Goal: Task Accomplishment & Management: Use online tool/utility

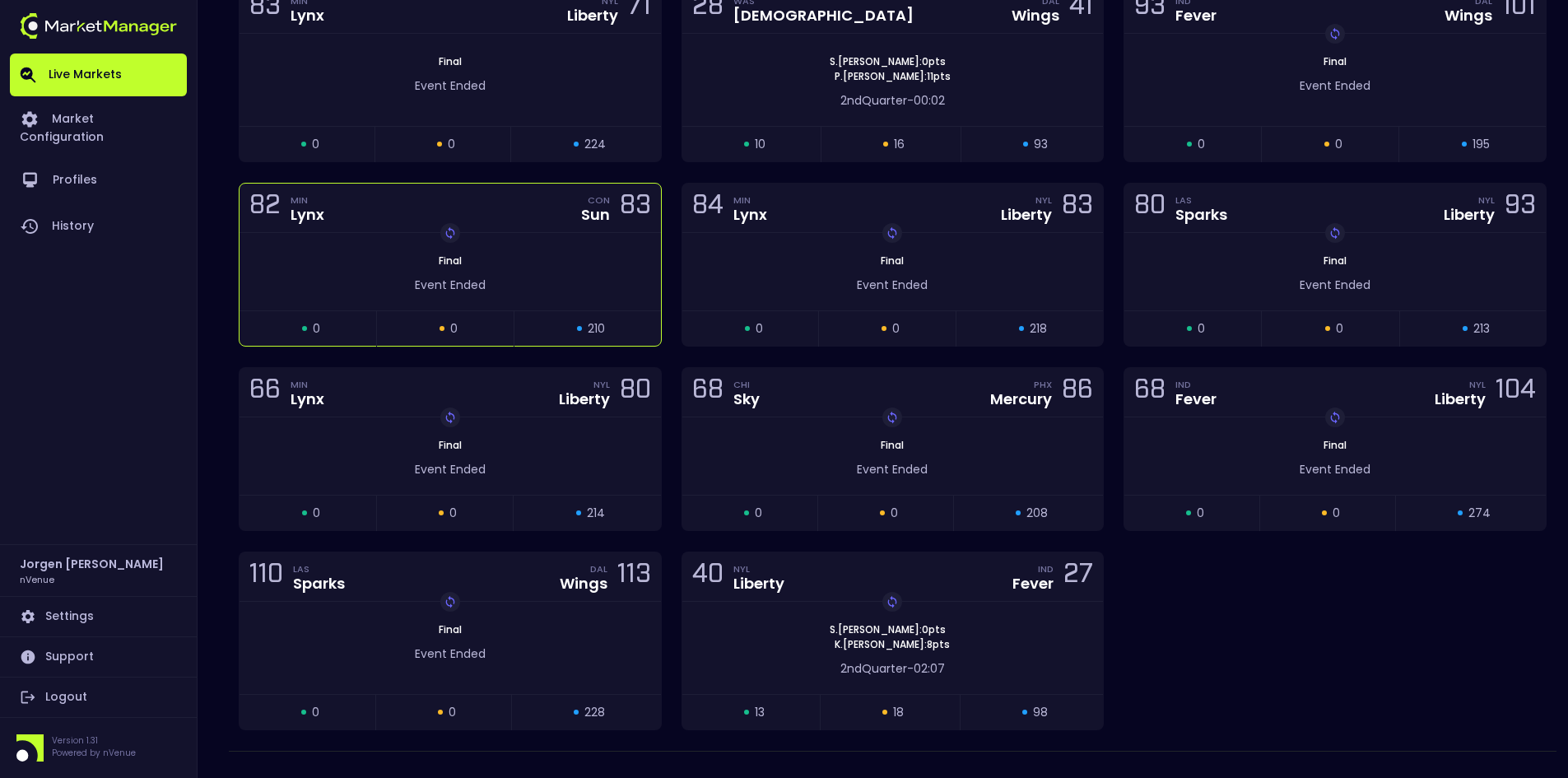
scroll to position [247, 0]
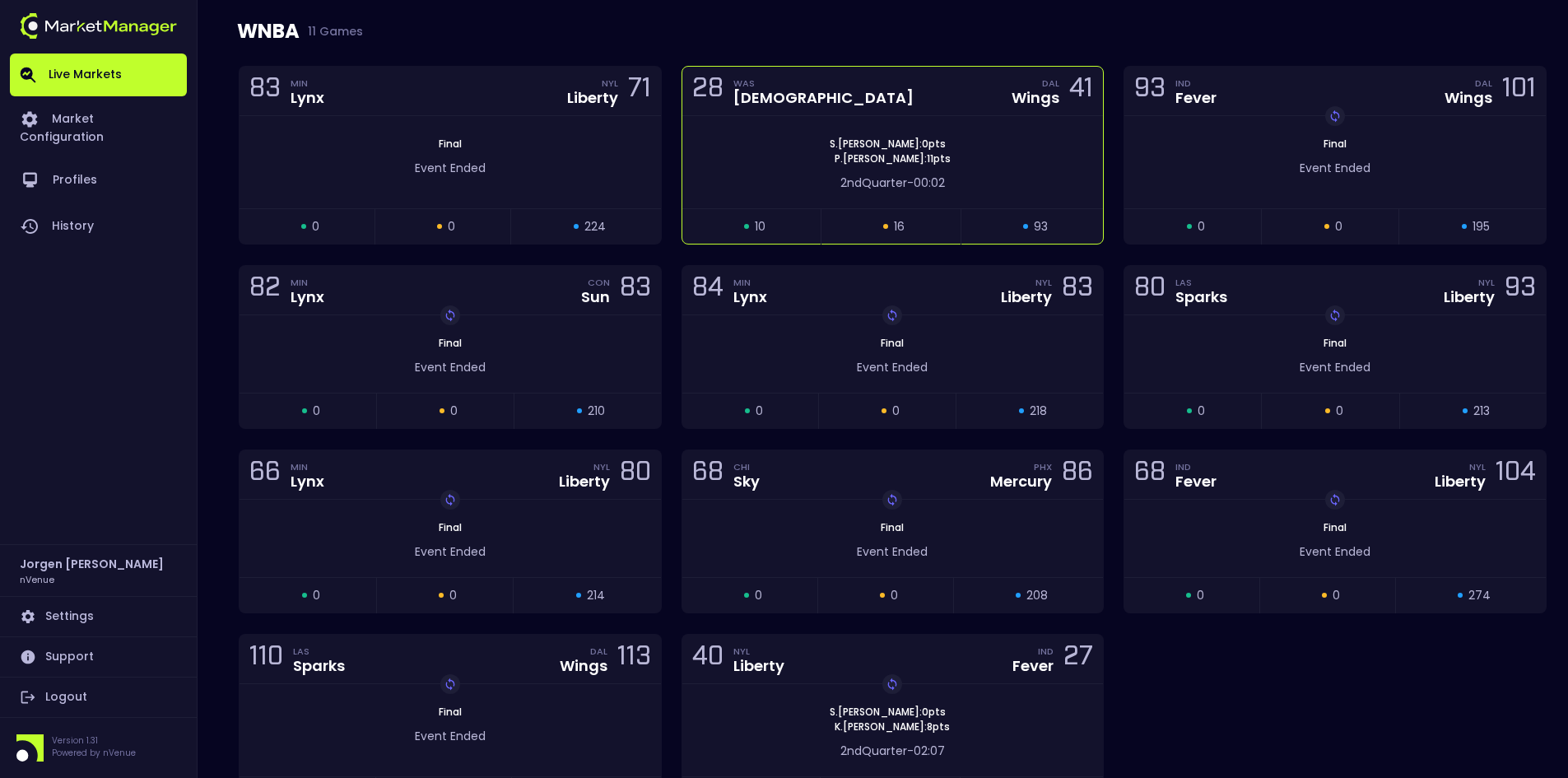
click at [854, 140] on span "S . Dolson : 0 pts" at bounding box center [887, 144] width 126 height 15
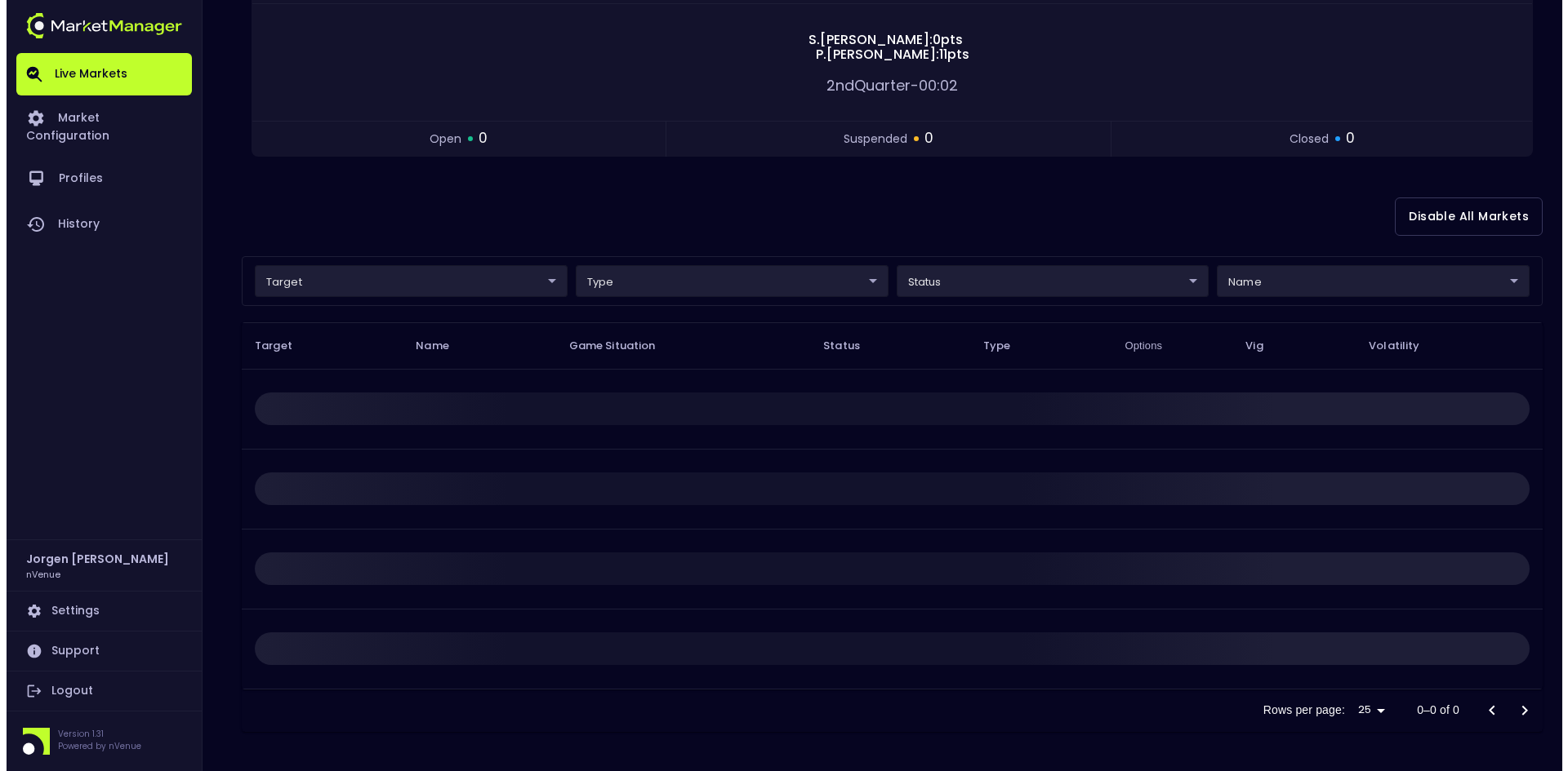
scroll to position [0, 0]
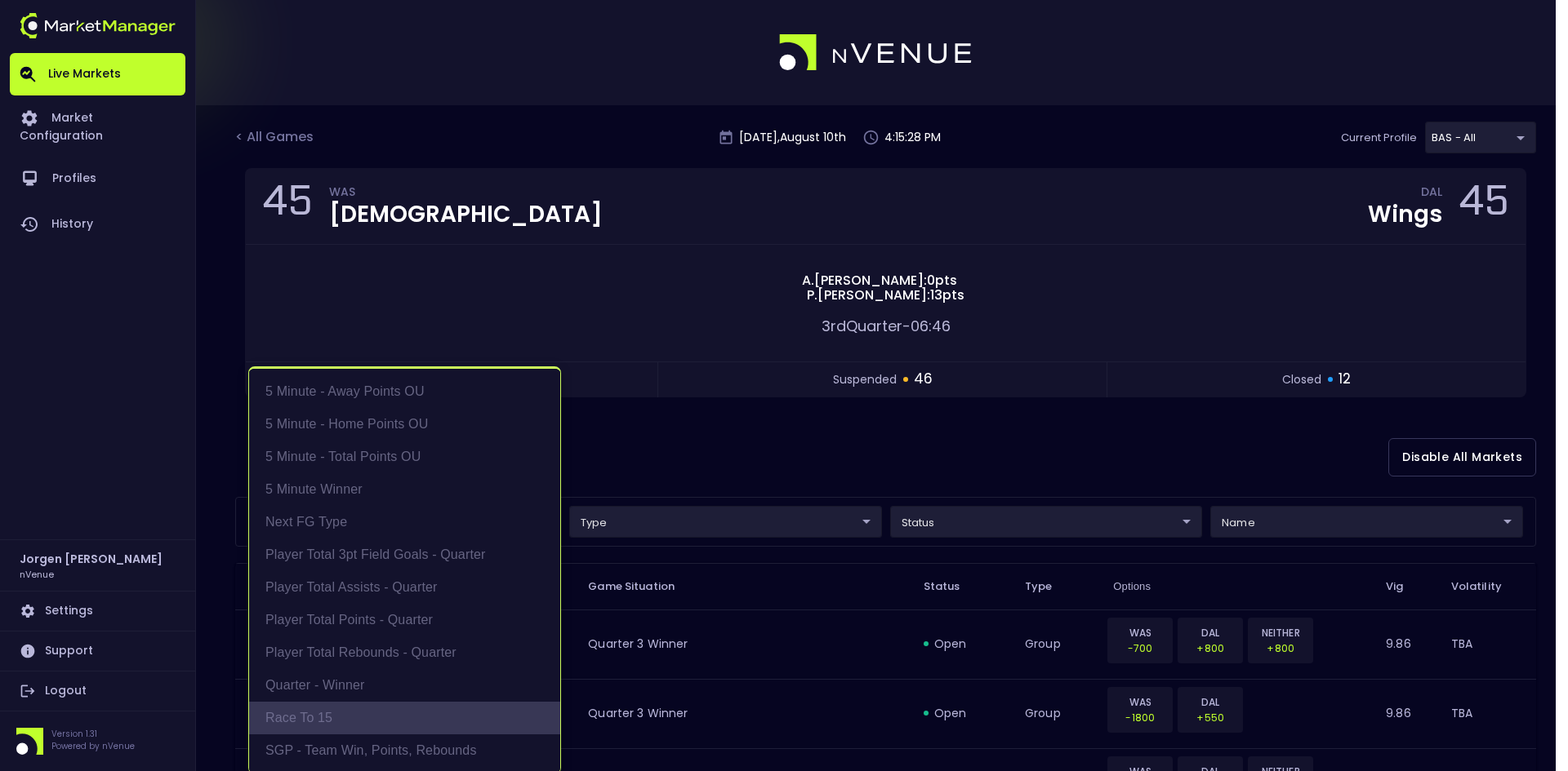
click at [322, 710] on li "Race to 15" at bounding box center [405, 719] width 311 height 33
type input "Race to 15"
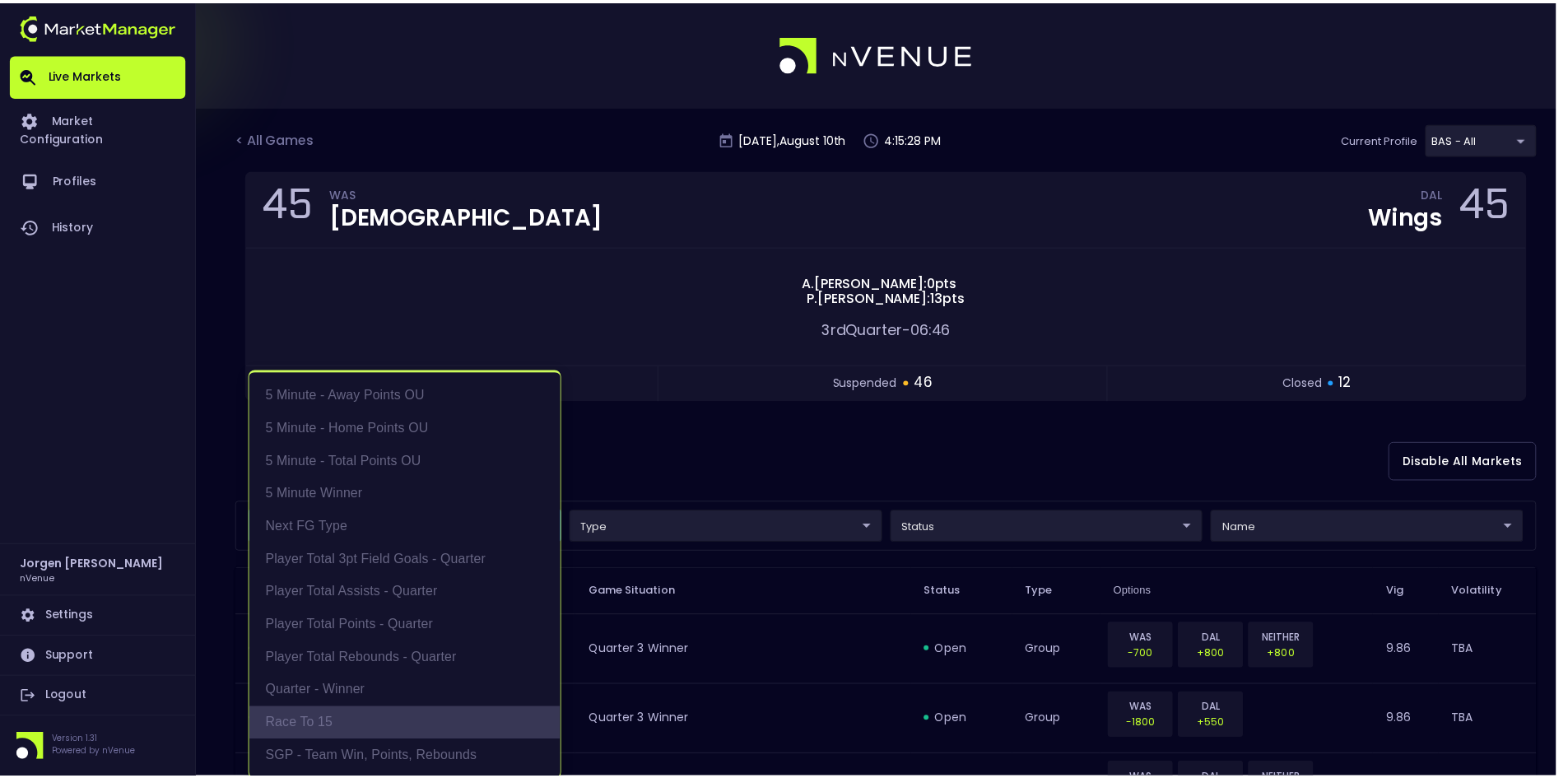
scroll to position [3, 0]
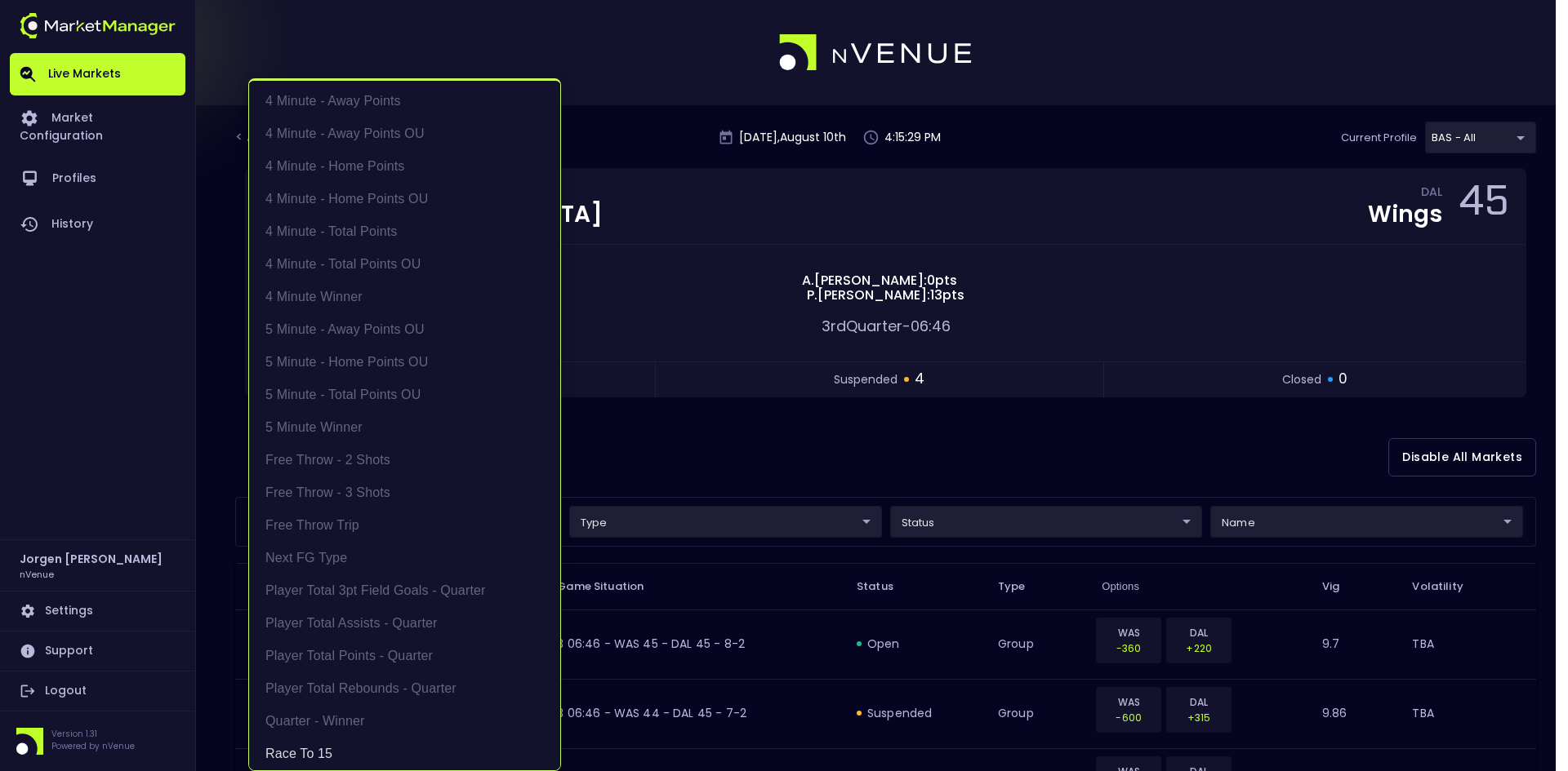
click at [828, 434] on div at bounding box center [784, 385] width 1568 height 771
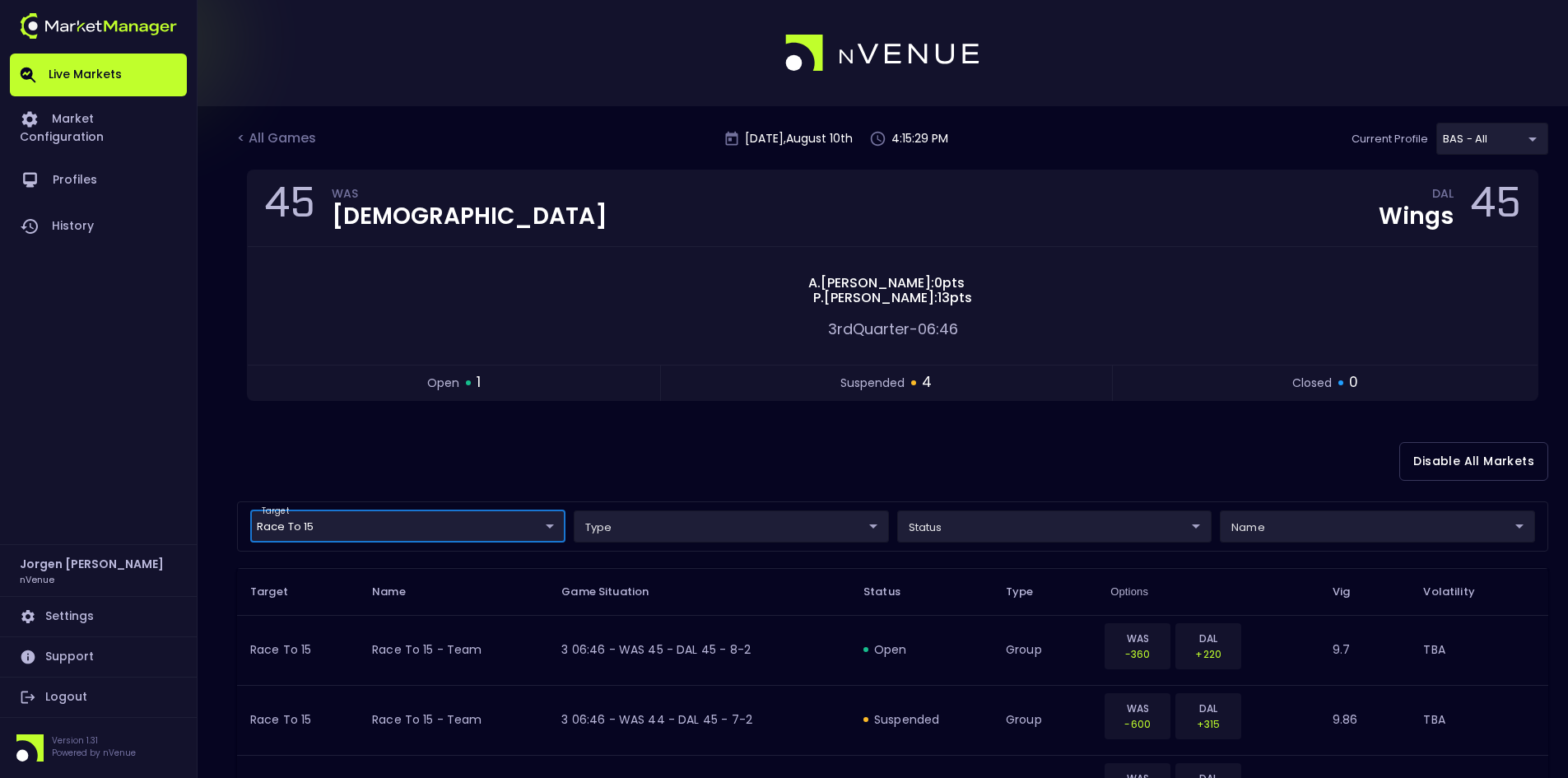
scroll to position [0, 0]
click at [275, 130] on div "< All Games" at bounding box center [278, 139] width 82 height 22
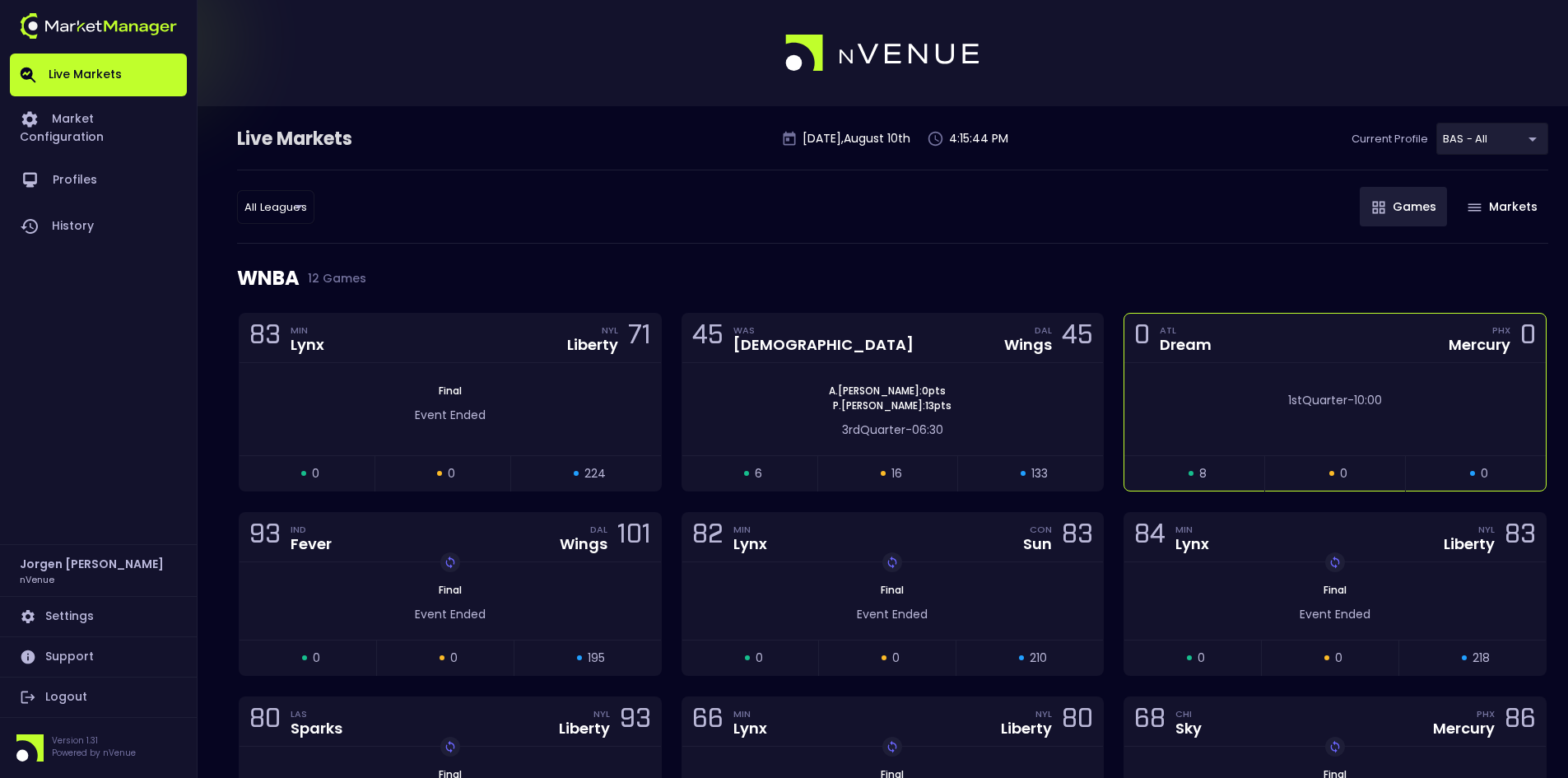
click at [1264, 388] on div "1st Quarter - 10:00" at bounding box center [1334, 396] width 422 height 25
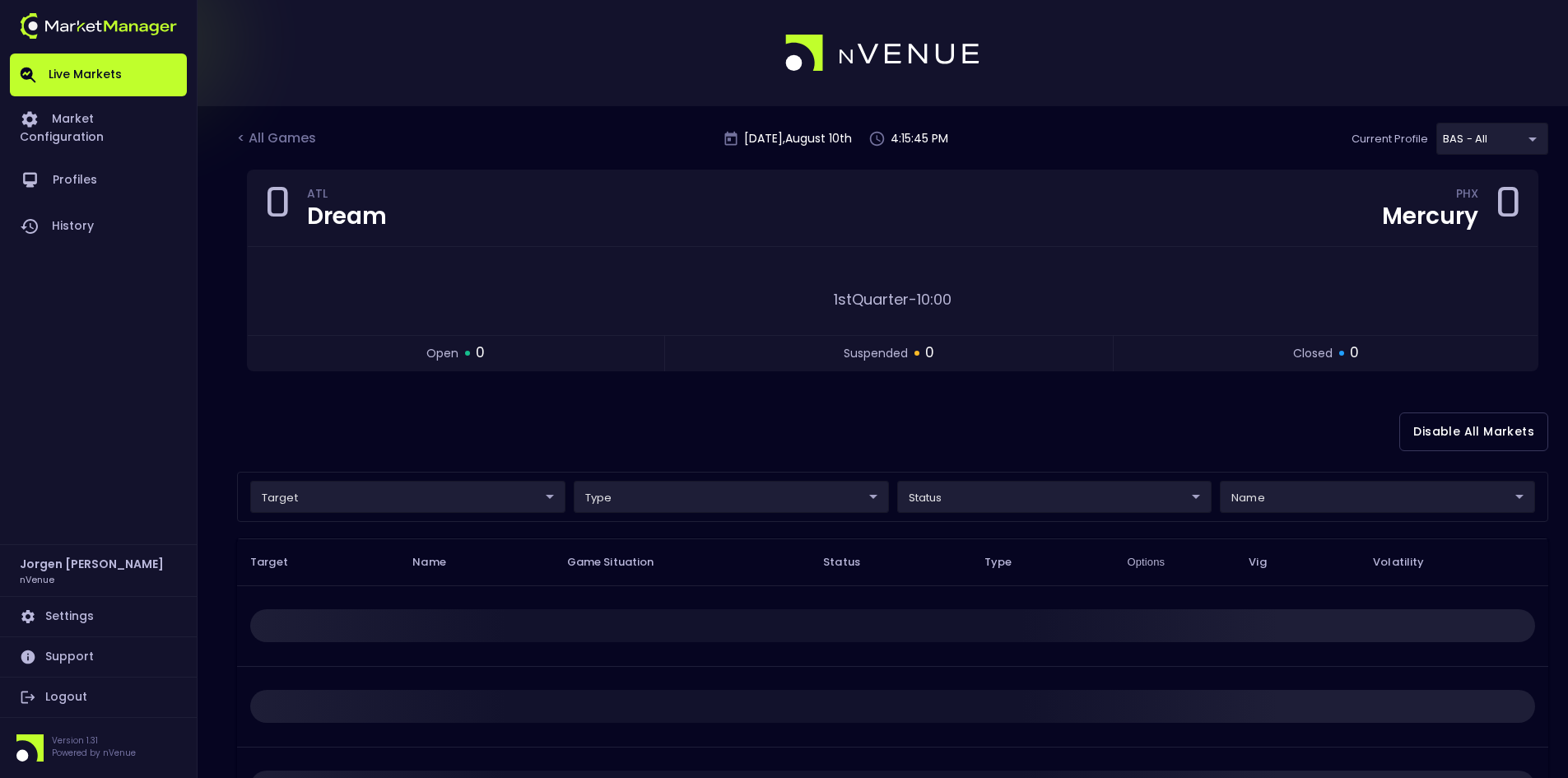
click at [376, 498] on body "Live Markets Market Configuration Profiles History Jorgen Johnson nVenue Settin…" at bounding box center [784, 495] width 1568 height 991
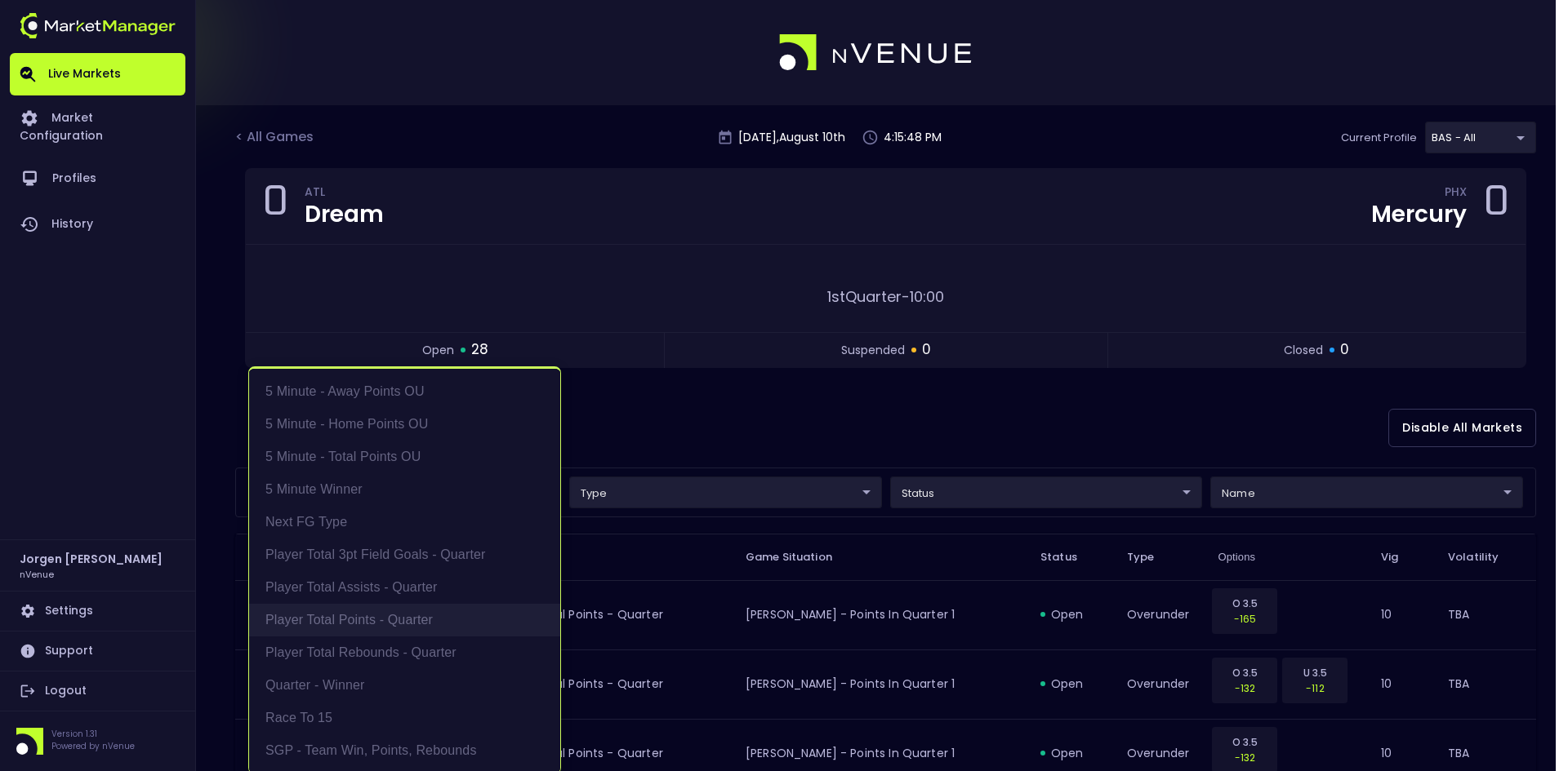
click at [359, 615] on li "Player Total Points - Quarter" at bounding box center [405, 621] width 311 height 33
type input "Player Total Points - Quarter"
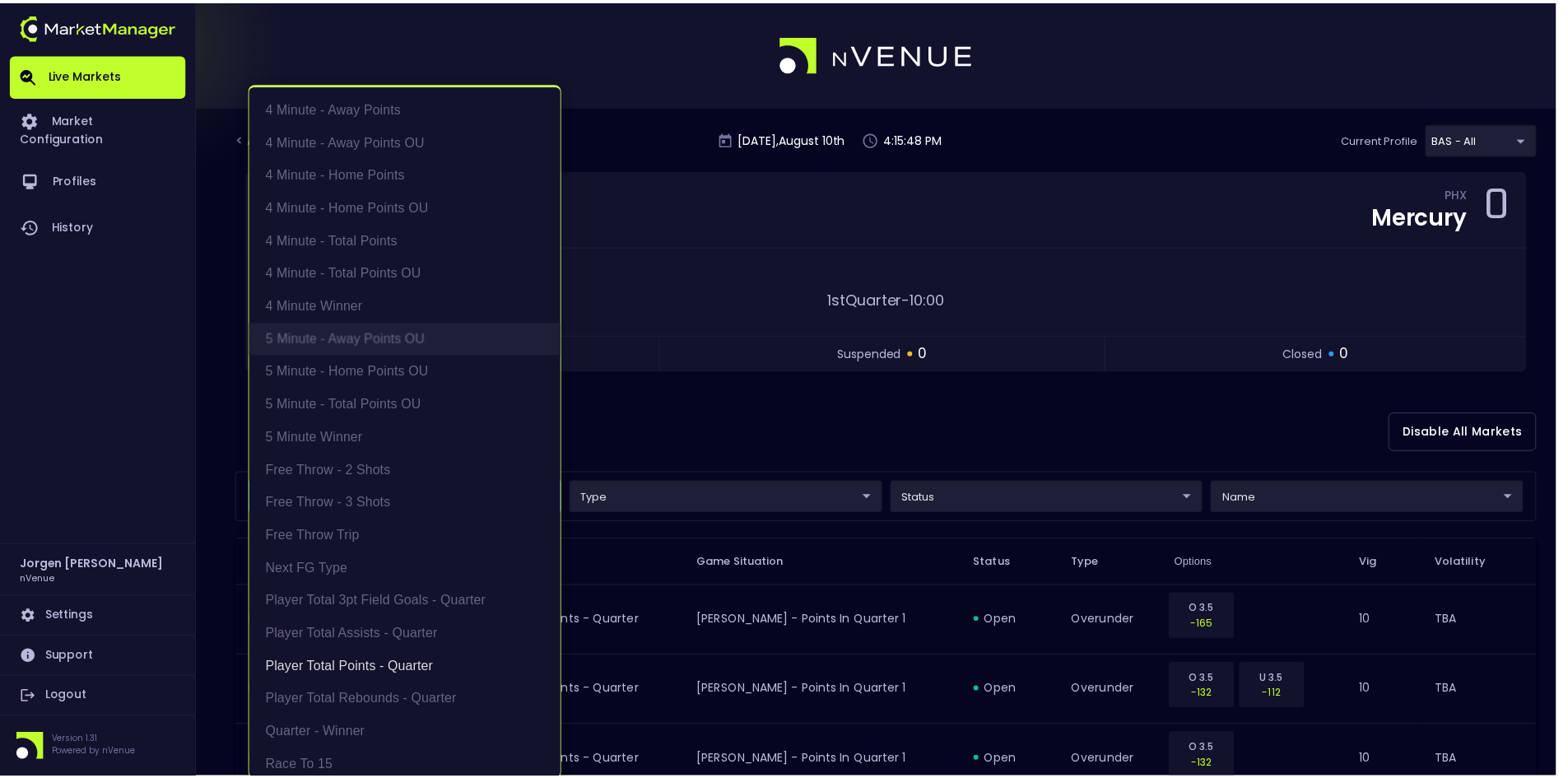
scroll to position [3, 0]
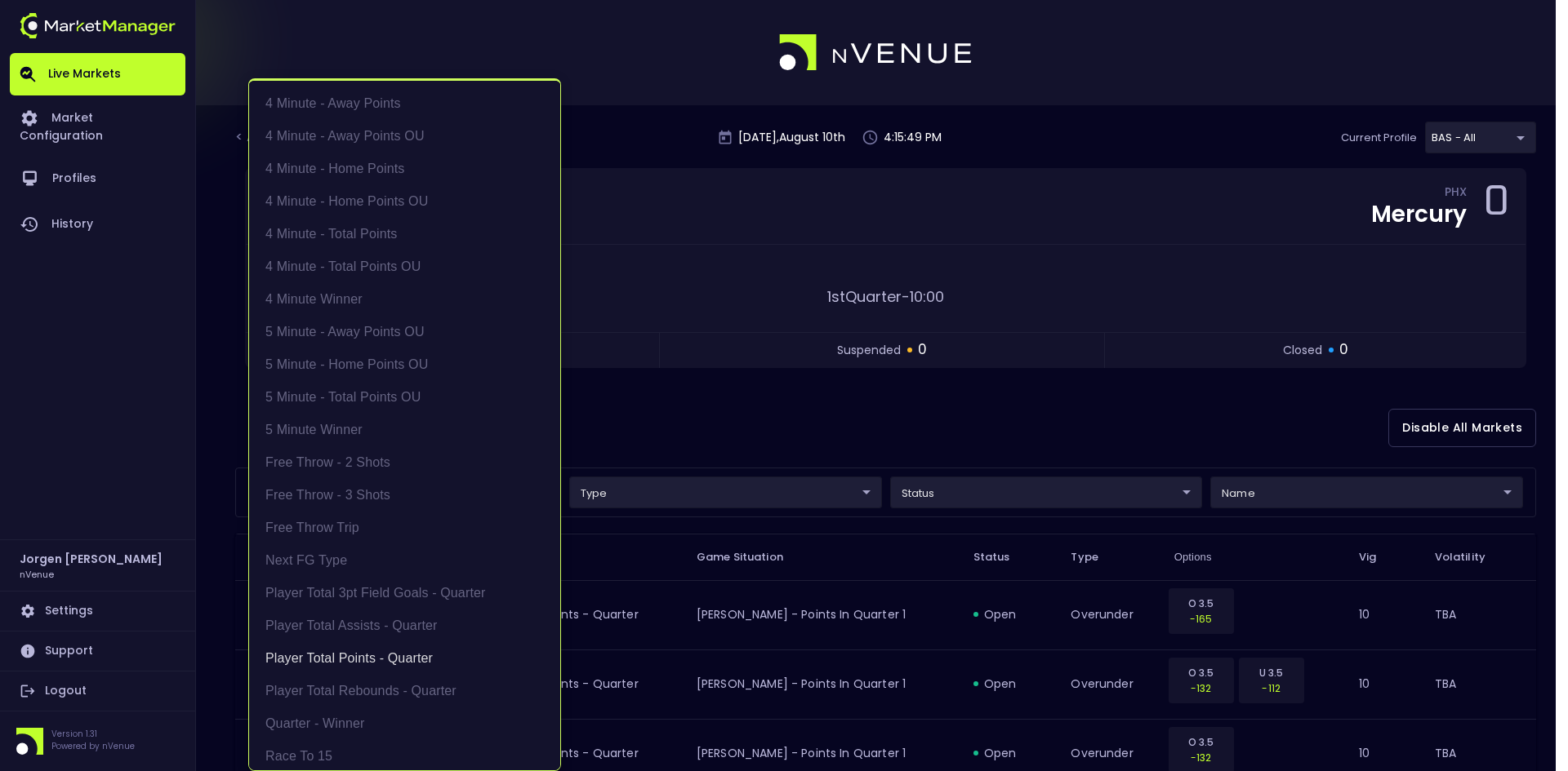
click at [810, 423] on div at bounding box center [784, 385] width 1568 height 771
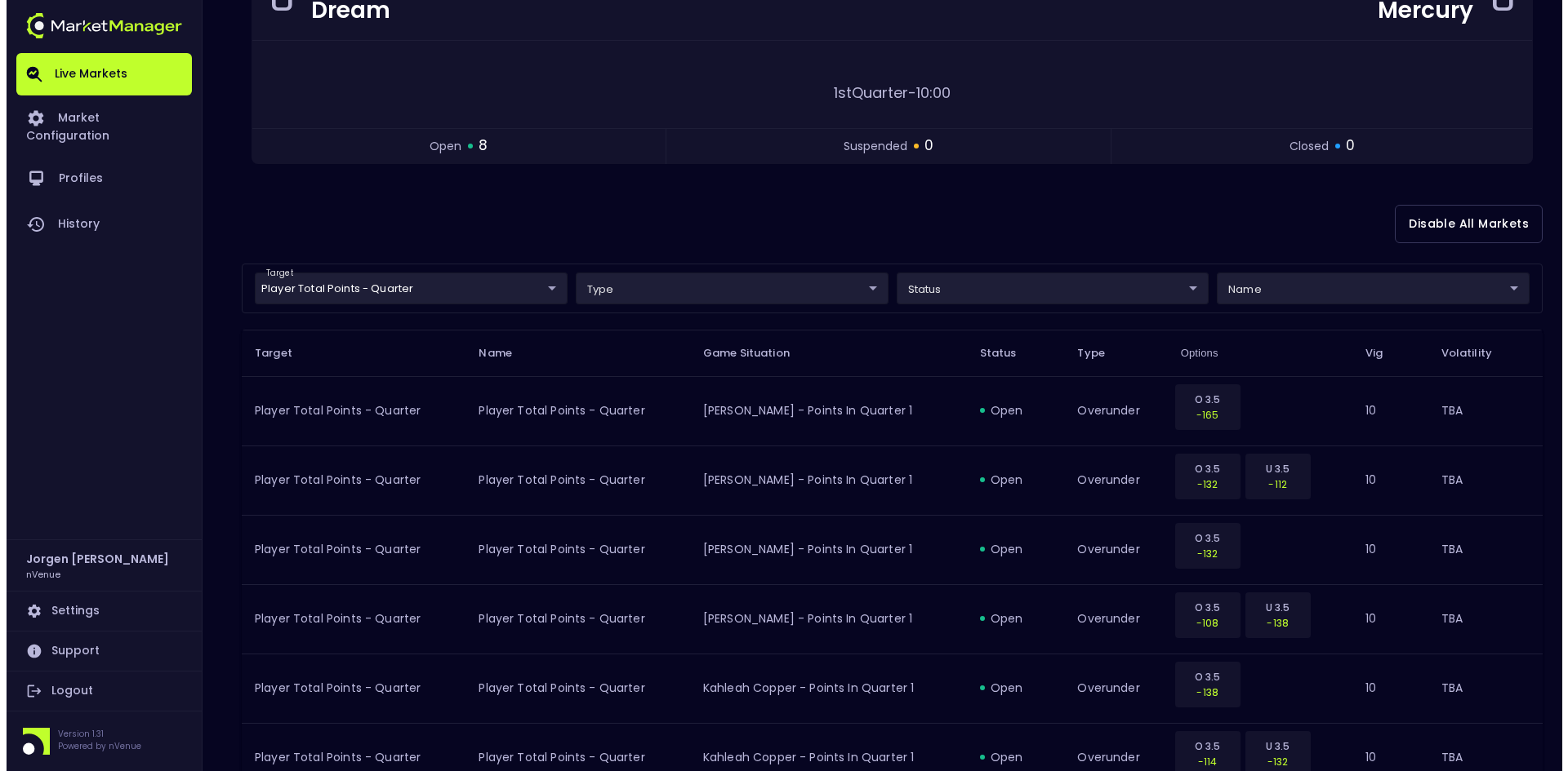
scroll to position [202, 0]
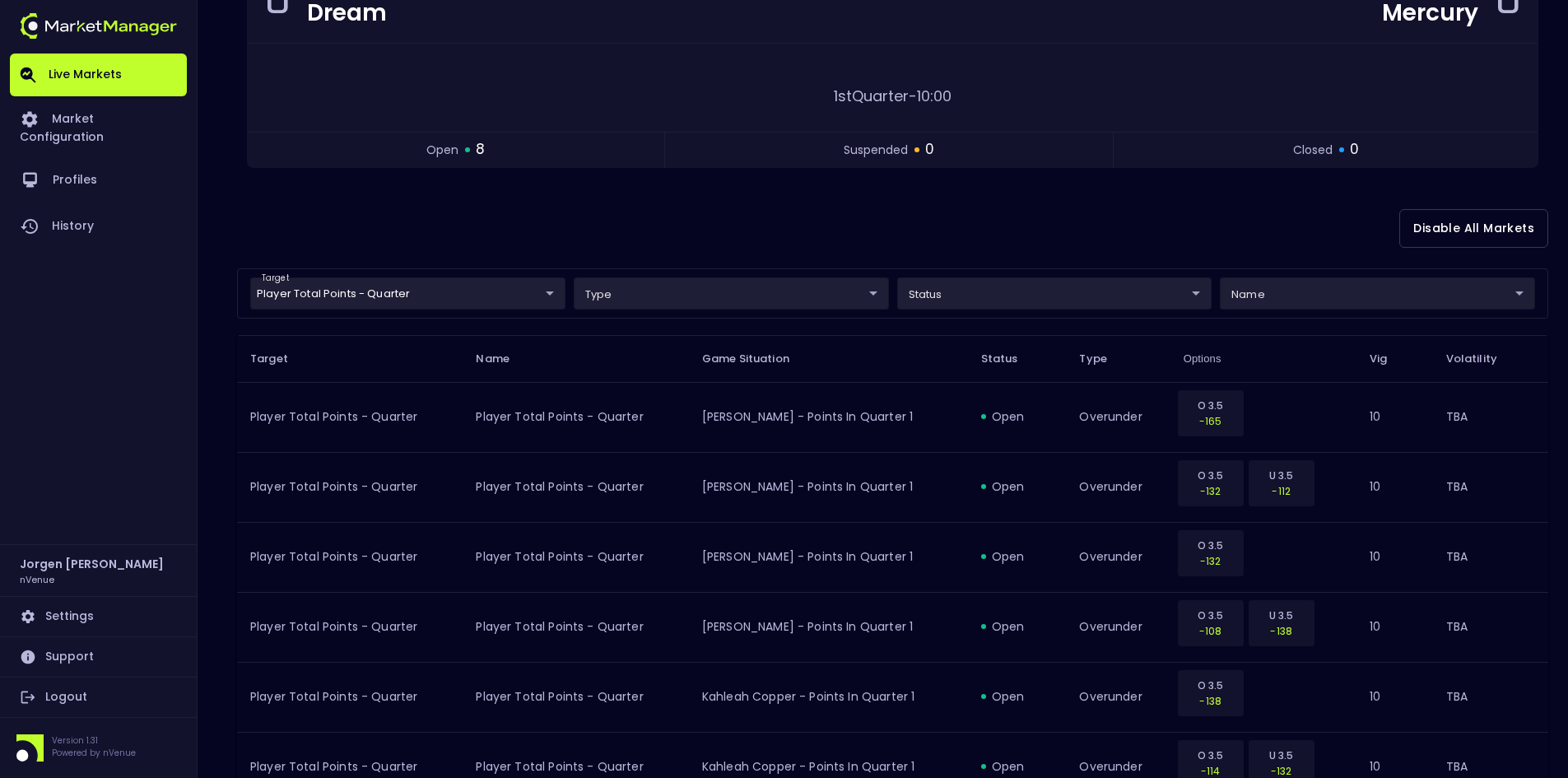
click at [425, 298] on body "Live Markets Market Configuration Profiles History Jorgen Johnson nVenue Settin…" at bounding box center [784, 410] width 1568 height 1228
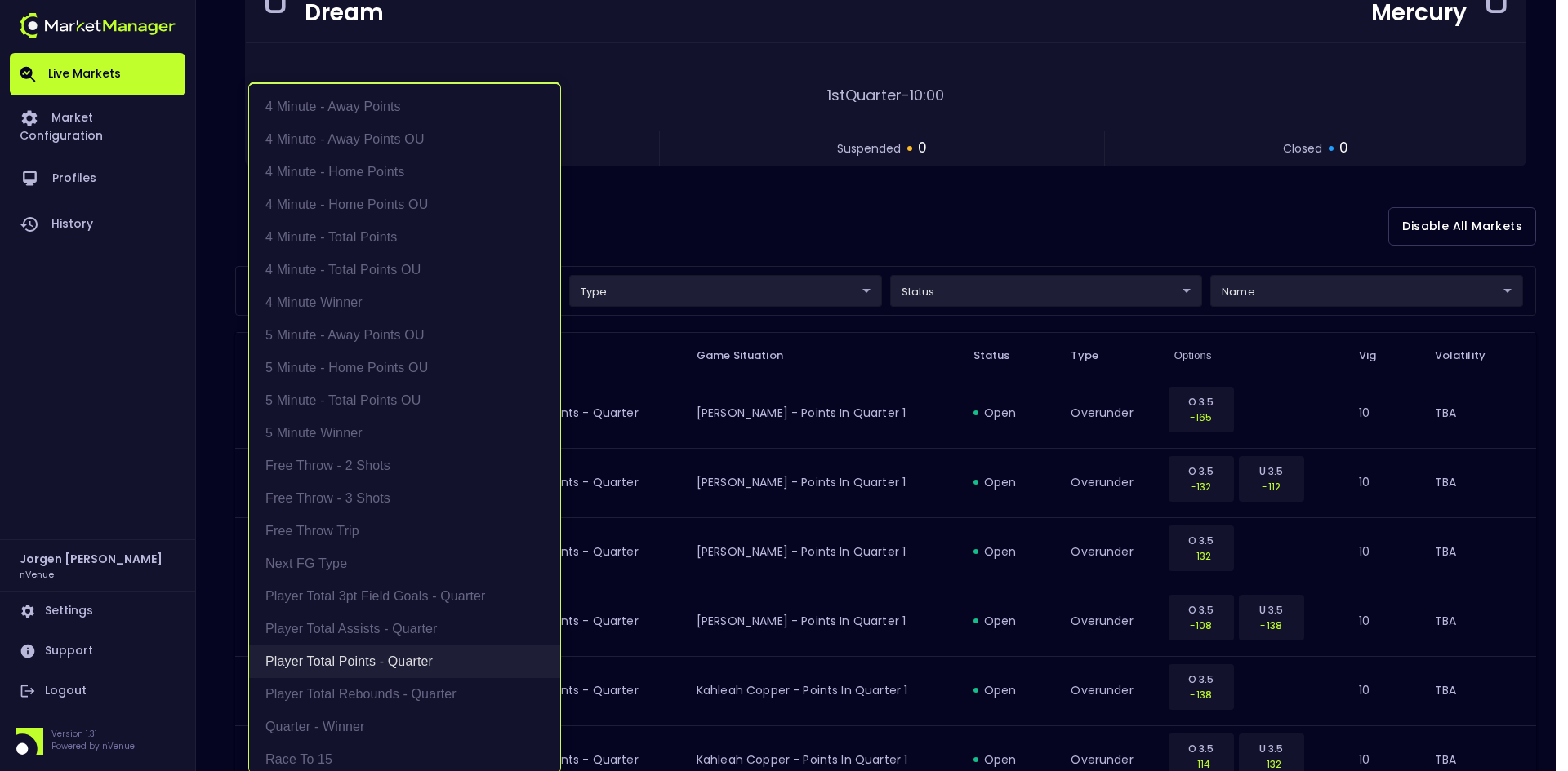
click at [362, 659] on li "Player Total Points - Quarter" at bounding box center [405, 662] width 311 height 33
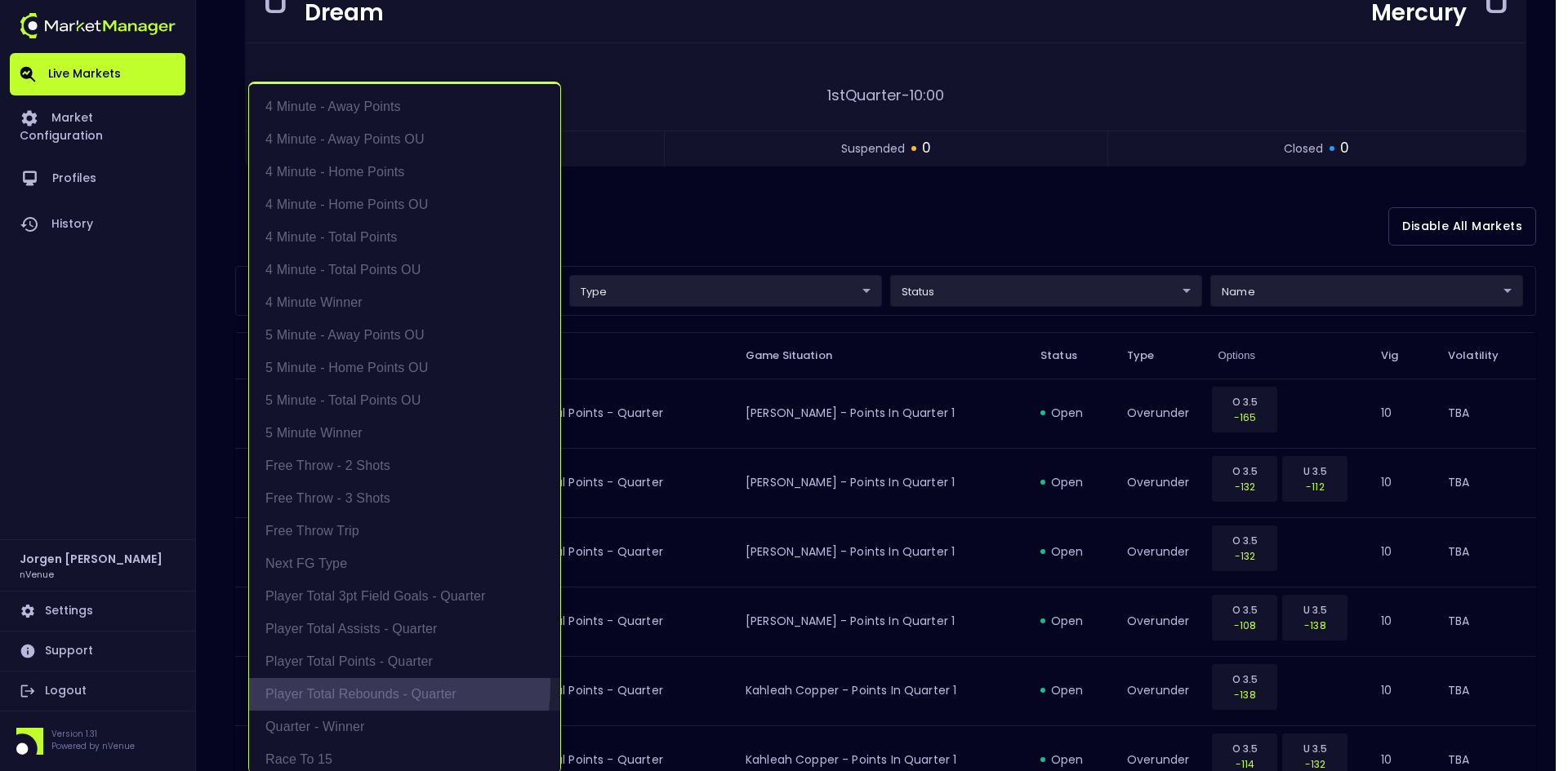
click at [357, 686] on li "Player Total Rebounds - Quarter" at bounding box center [405, 694] width 311 height 33
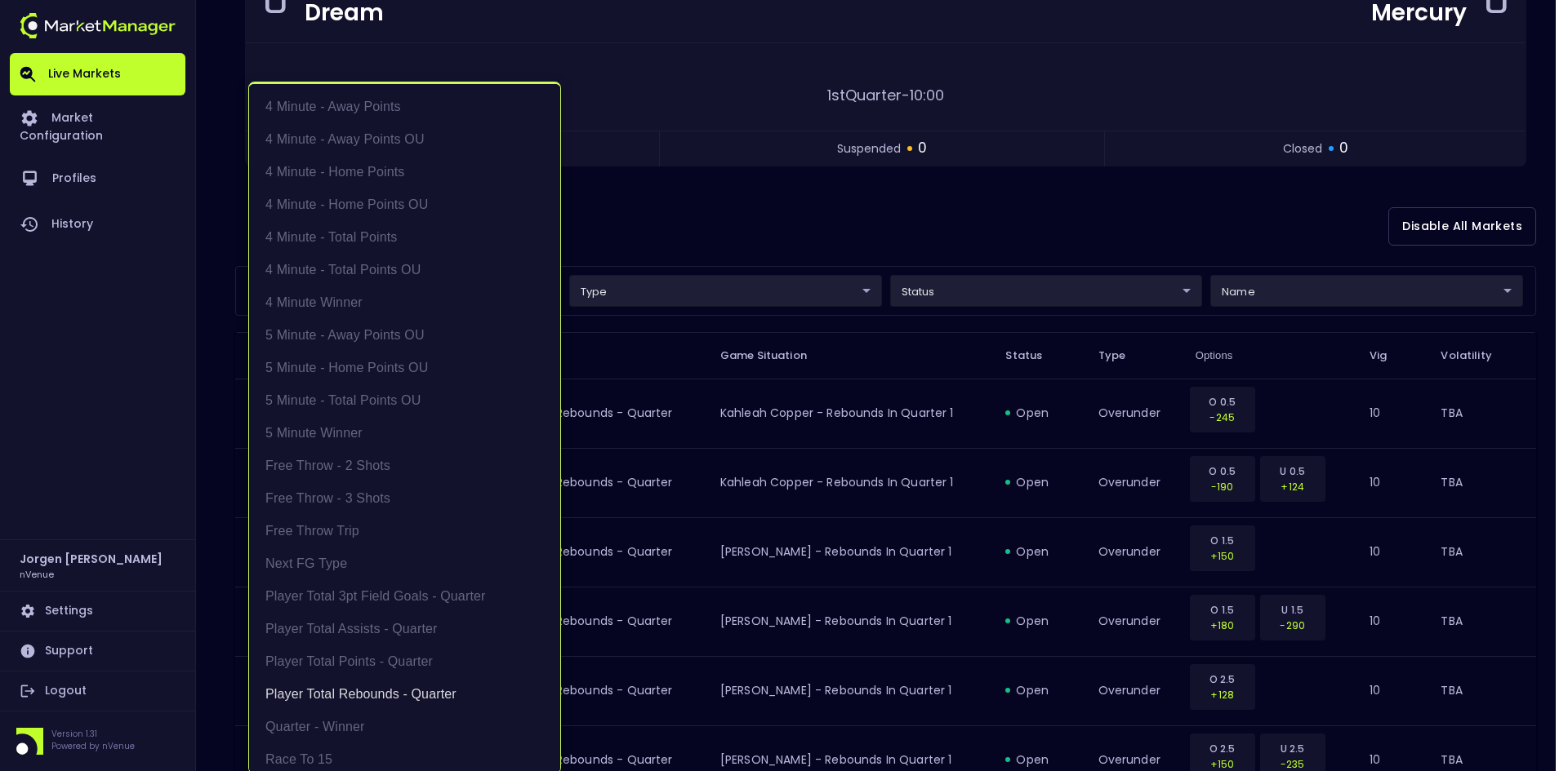
click at [919, 224] on div at bounding box center [784, 385] width 1568 height 771
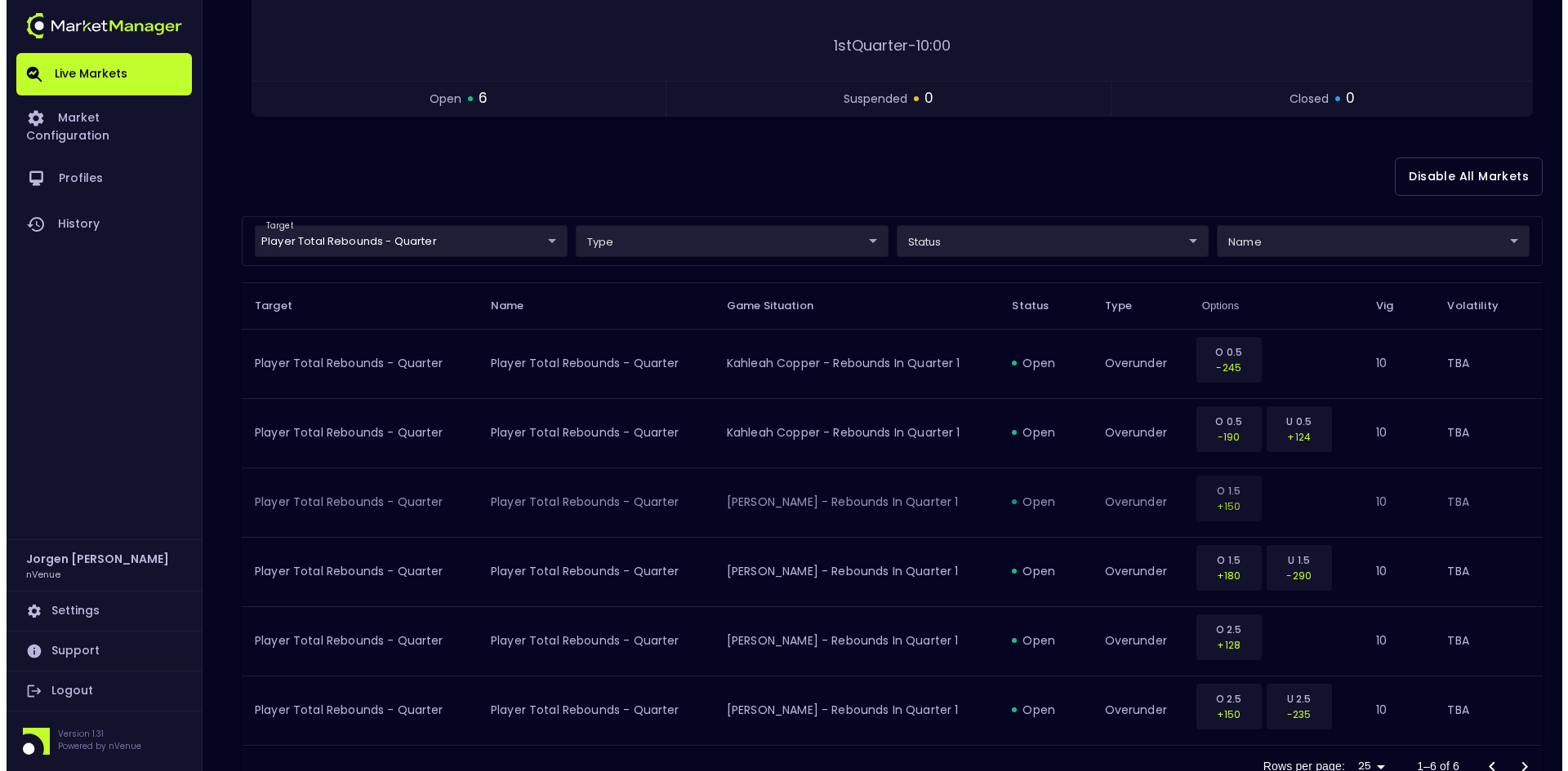
scroll to position [307, 0]
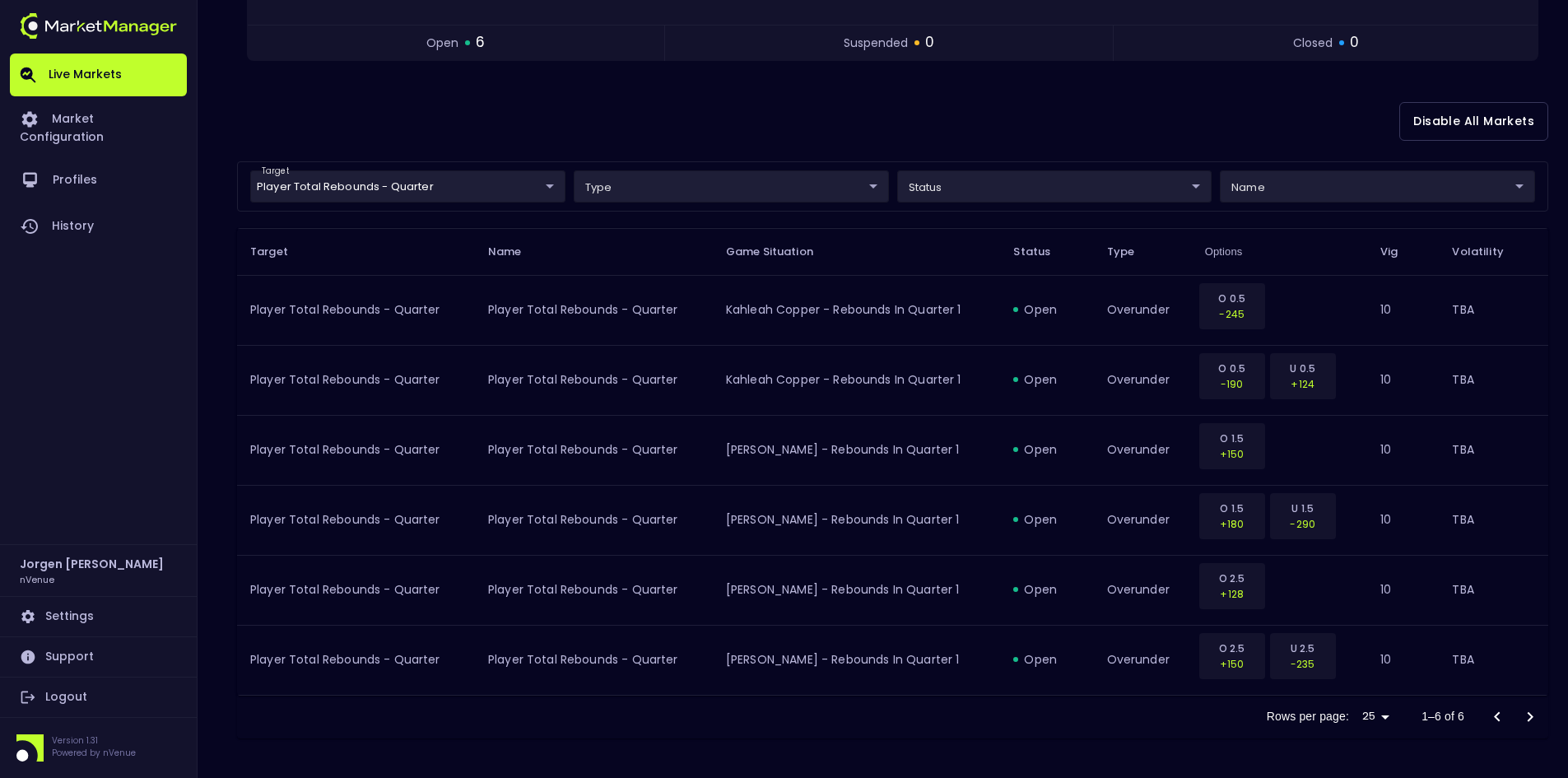
click at [461, 180] on body "Live Markets Market Configuration Profiles History Jorgen Johnson nVenue Settin…" at bounding box center [784, 234] width 1568 height 1088
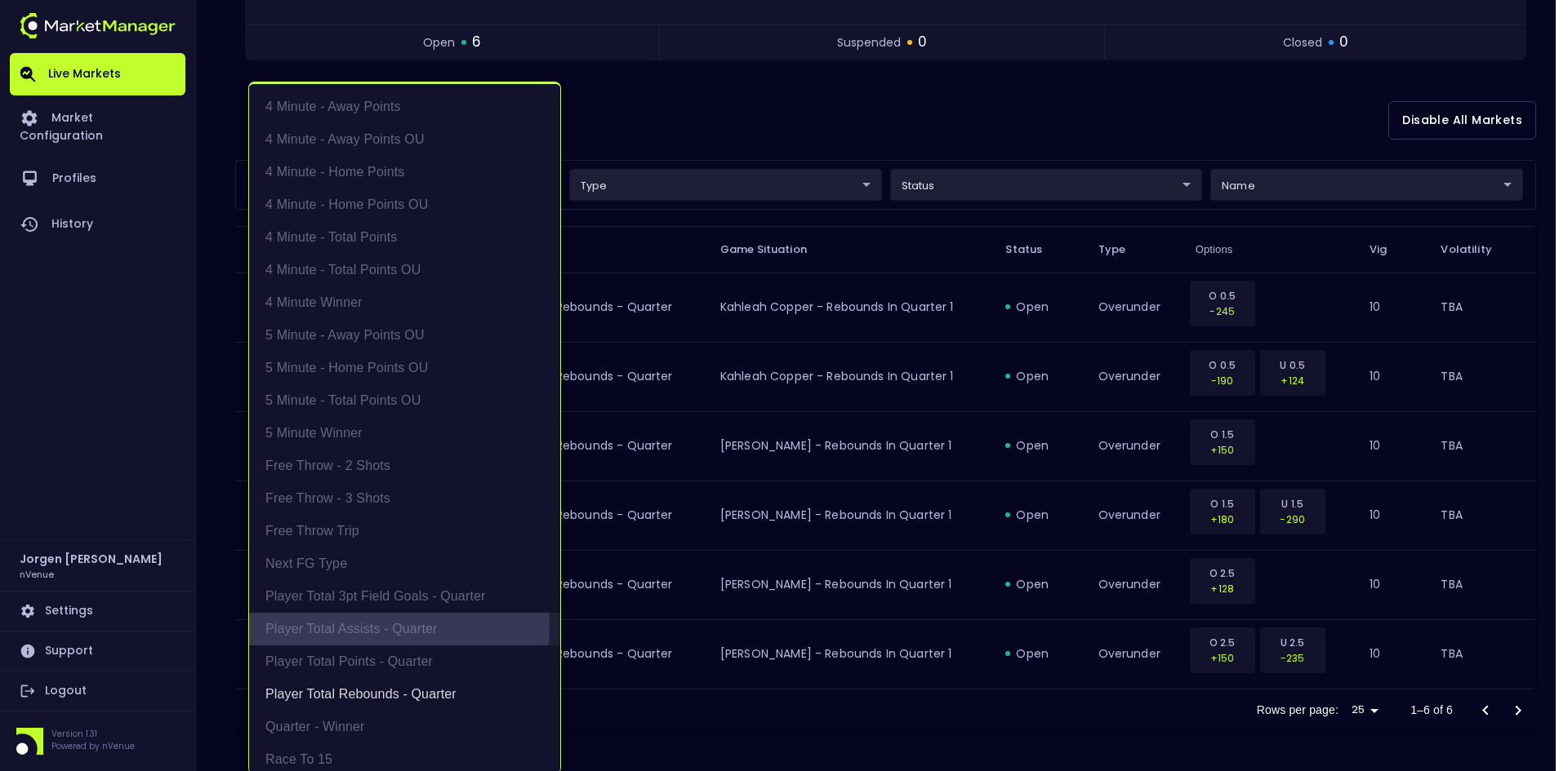
click at [358, 626] on li "Player Total Assists - Quarter" at bounding box center [405, 629] width 311 height 33
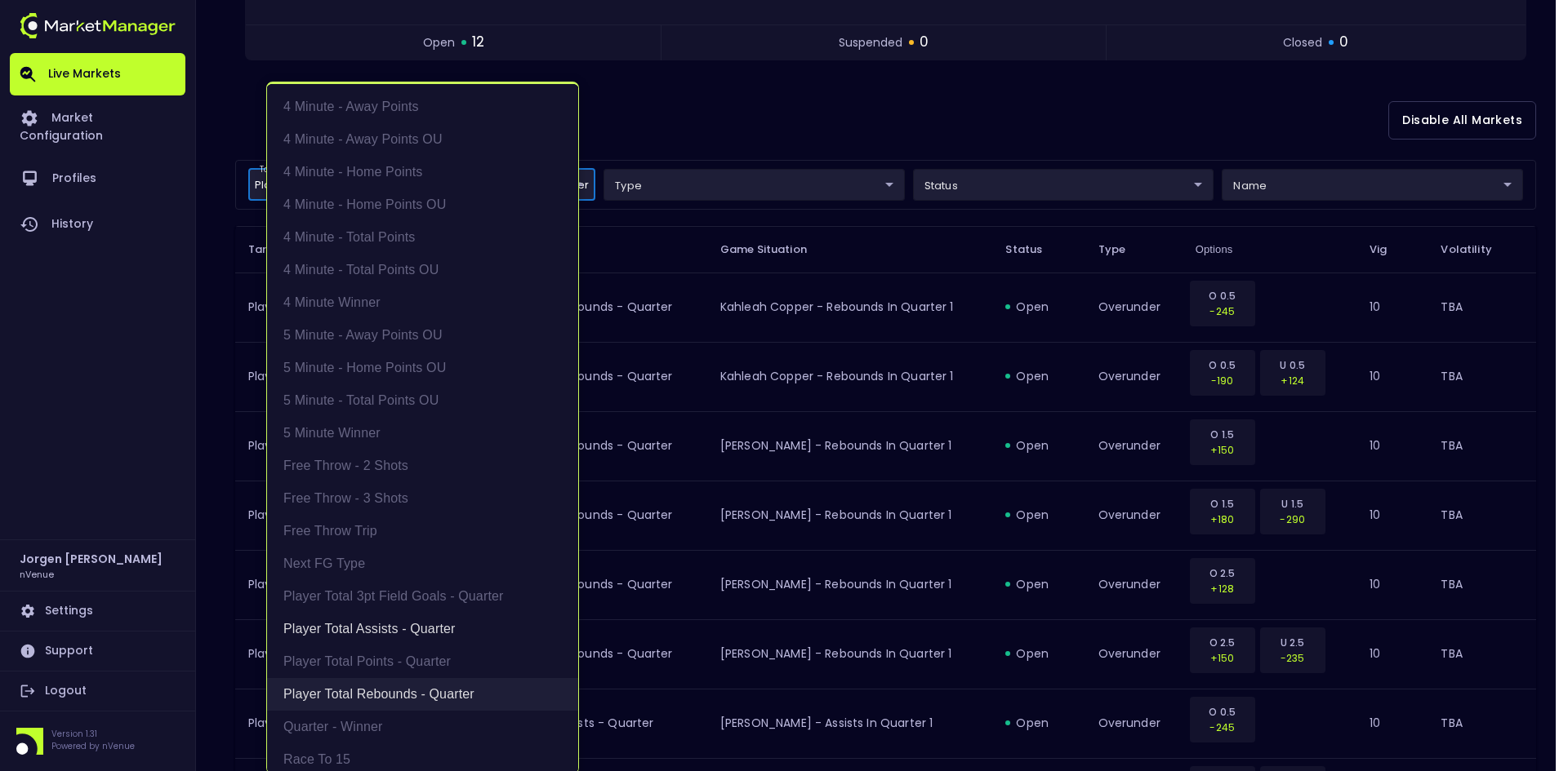
click at [364, 690] on li "Player Total Rebounds - Quarter" at bounding box center [422, 694] width 311 height 33
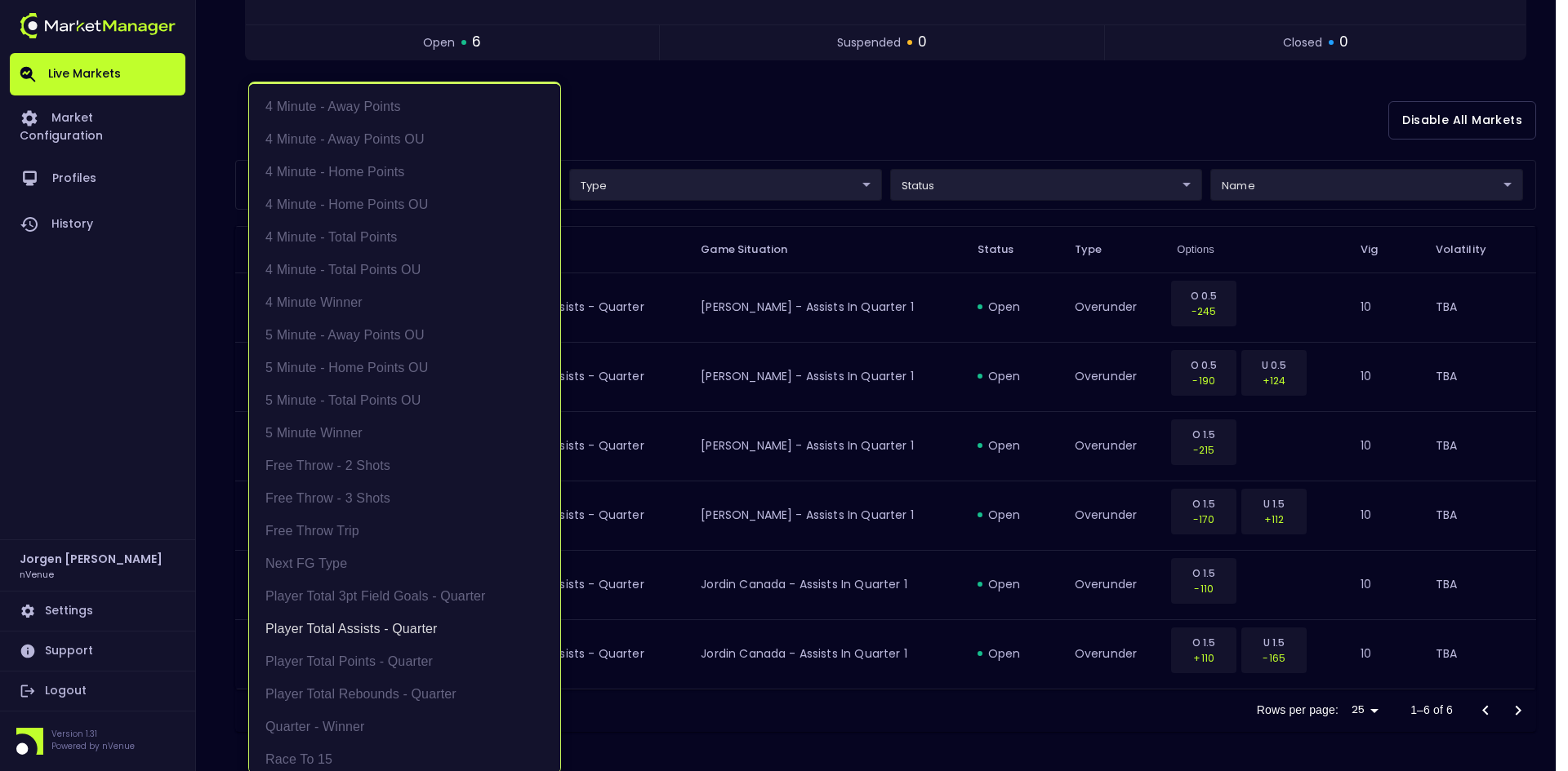
click at [1015, 110] on div at bounding box center [784, 385] width 1568 height 771
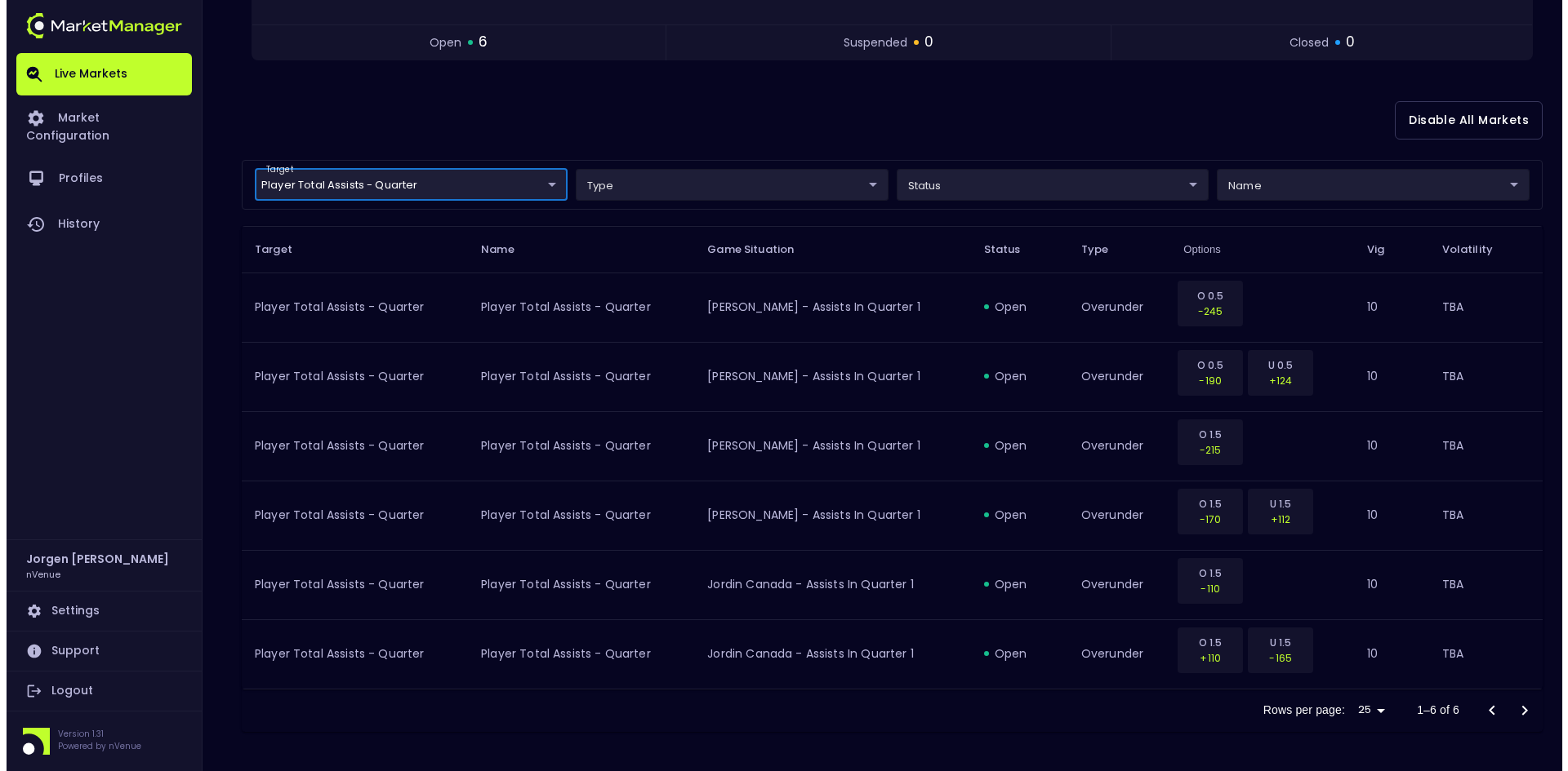
scroll to position [0, 0]
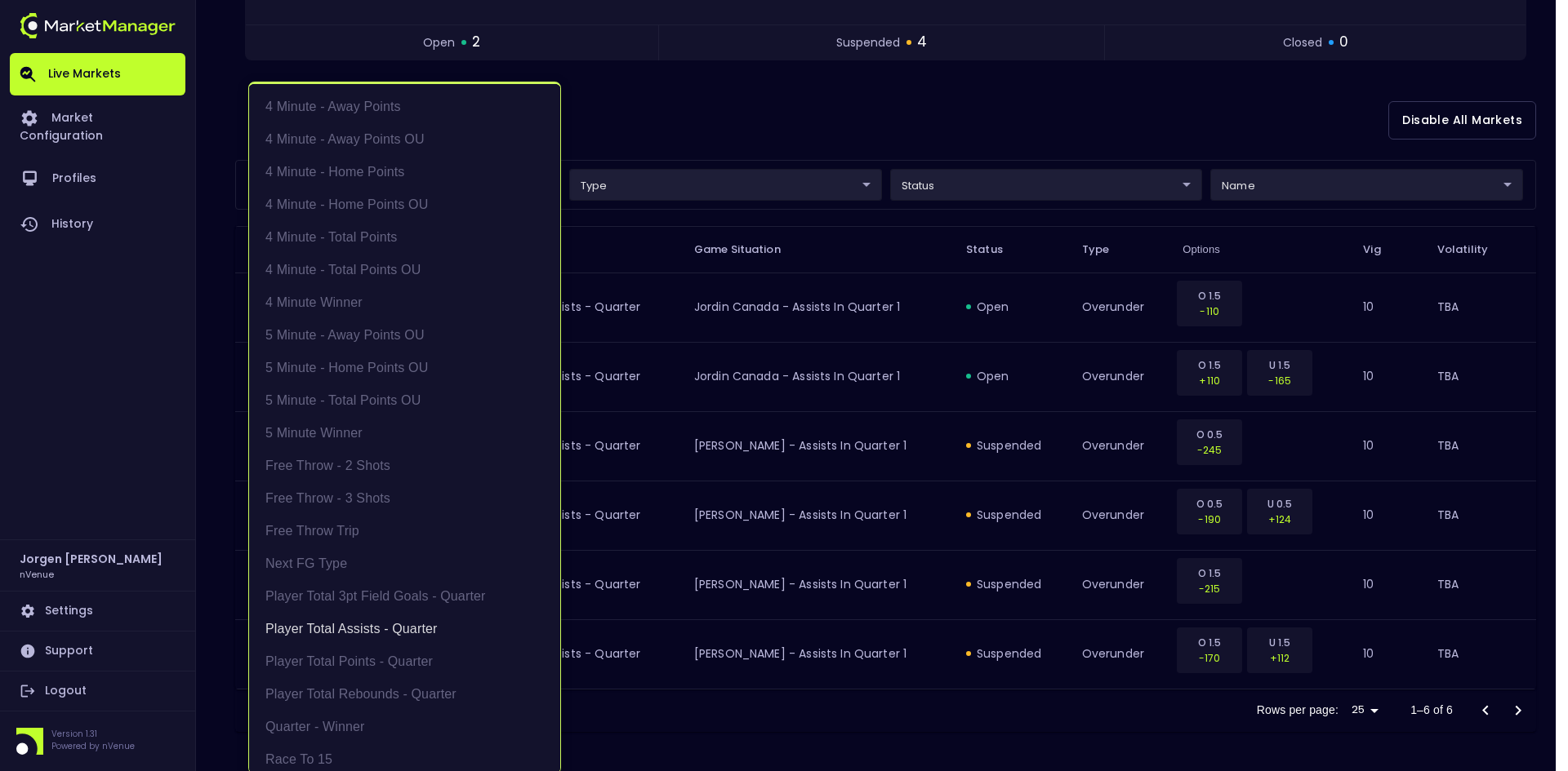
click at [438, 193] on body "Live Markets Market Configuration Profiles History Jorgen Johnson nVenue Settin…" at bounding box center [784, 232] width 1568 height 1078
click at [369, 599] on li "Player Total 3pt Field Goals - Quarter" at bounding box center [405, 596] width 311 height 33
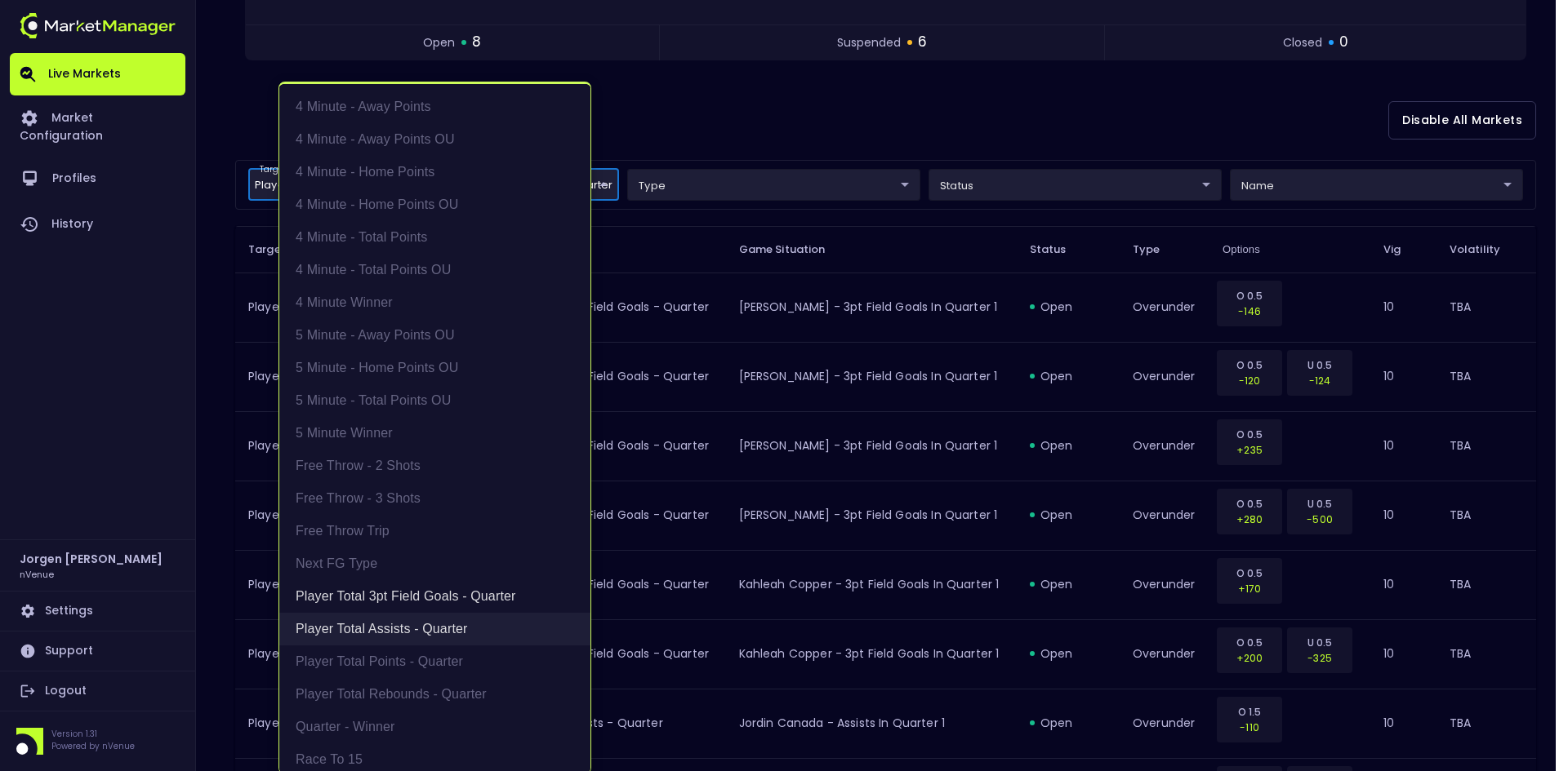
click at [368, 634] on li "Player Total Assists - Quarter" at bounding box center [435, 629] width 311 height 33
type input "Player Total 3pt Field Goals - Quarter"
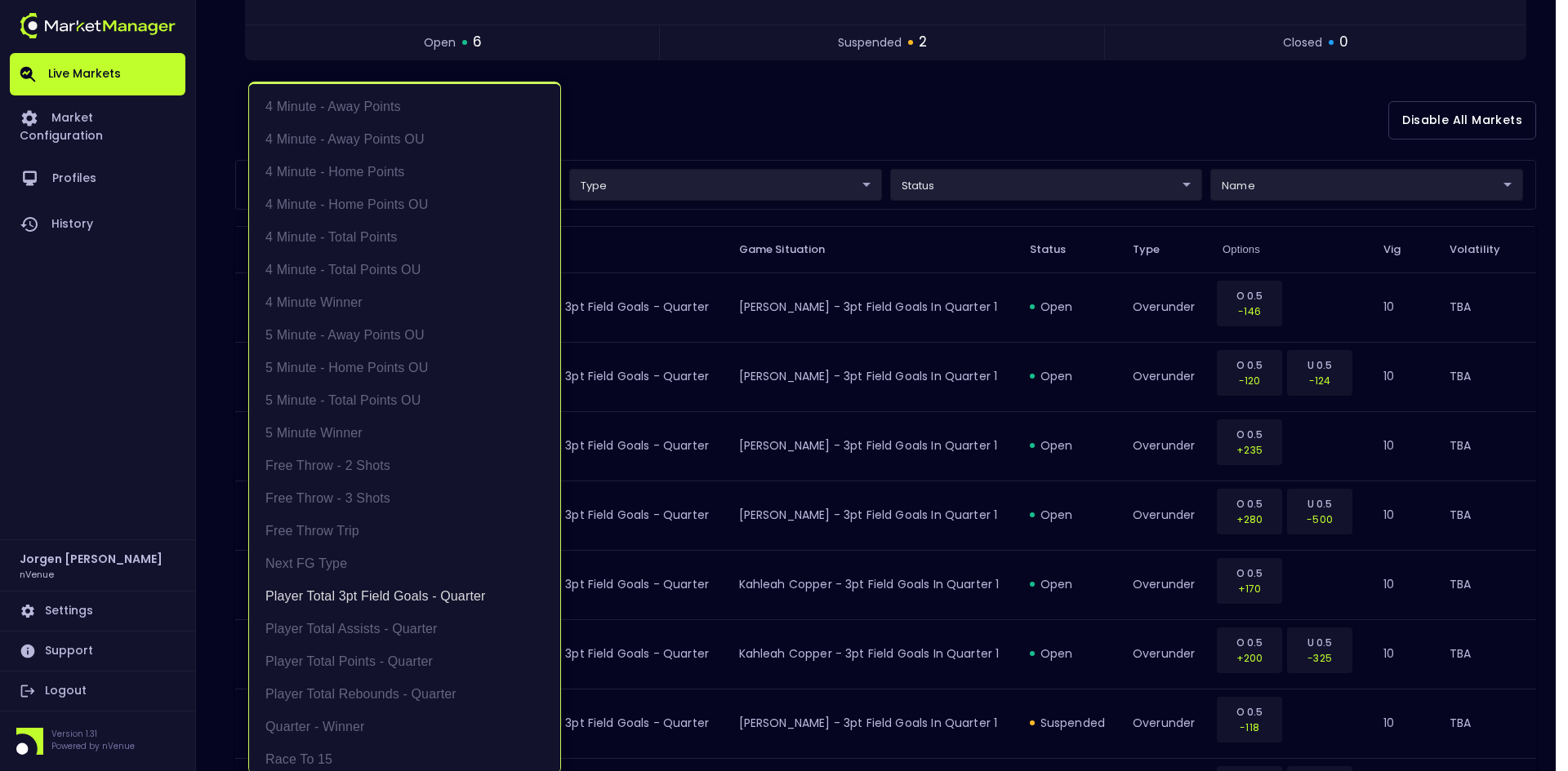
click at [931, 115] on div at bounding box center [784, 385] width 1568 height 771
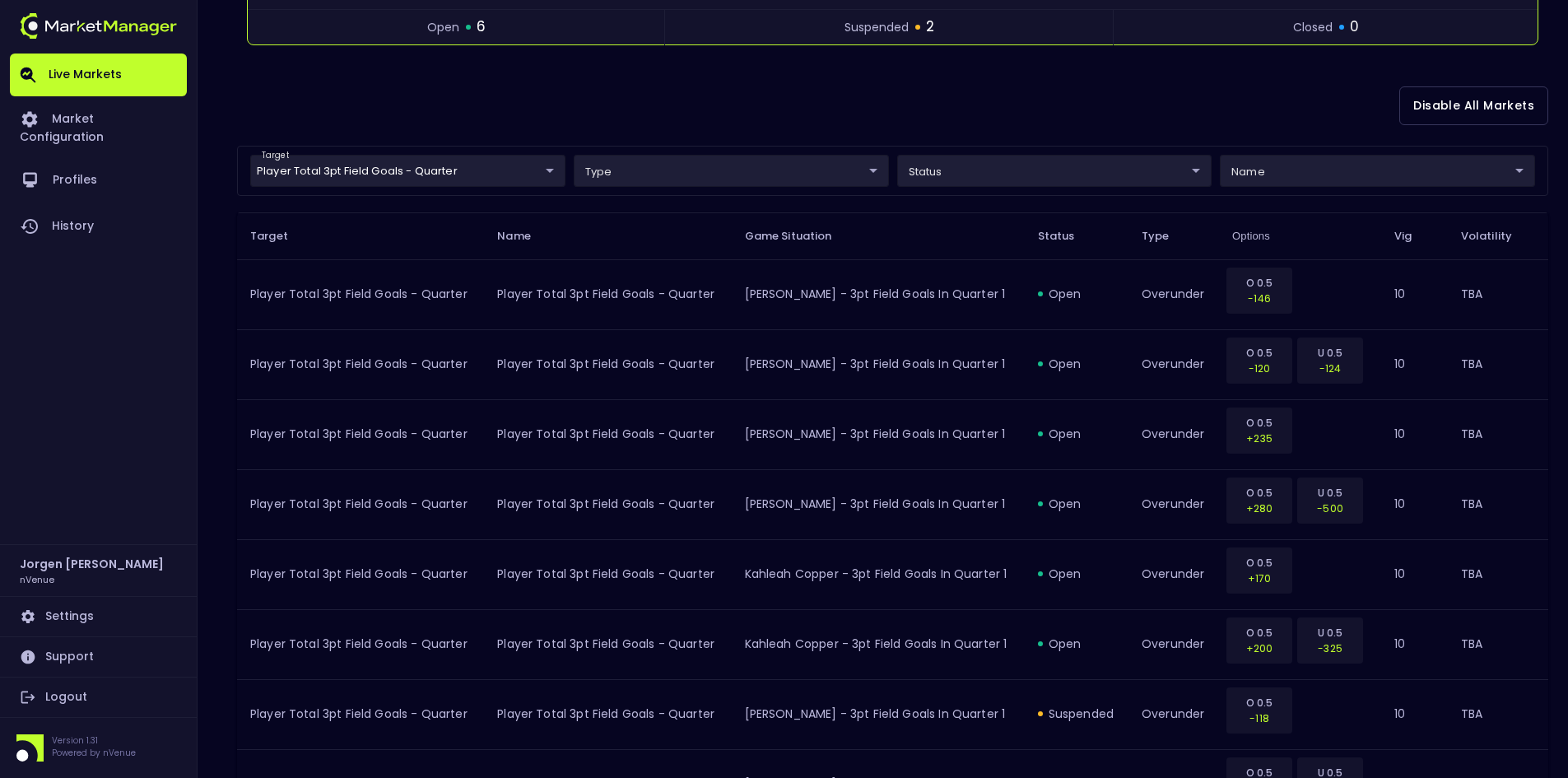
scroll to position [39, 0]
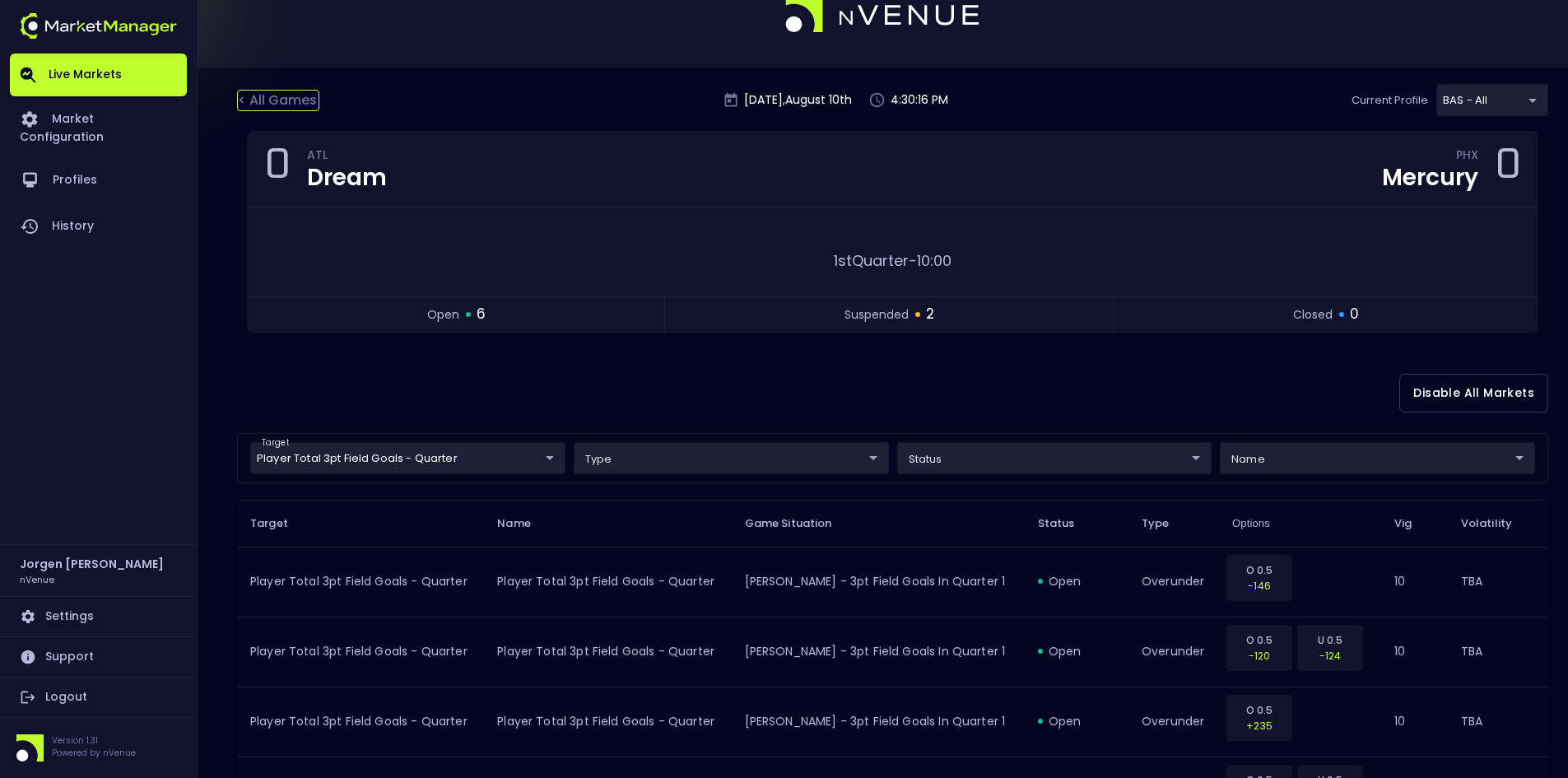
click at [288, 101] on div "< All Games" at bounding box center [278, 101] width 82 height 22
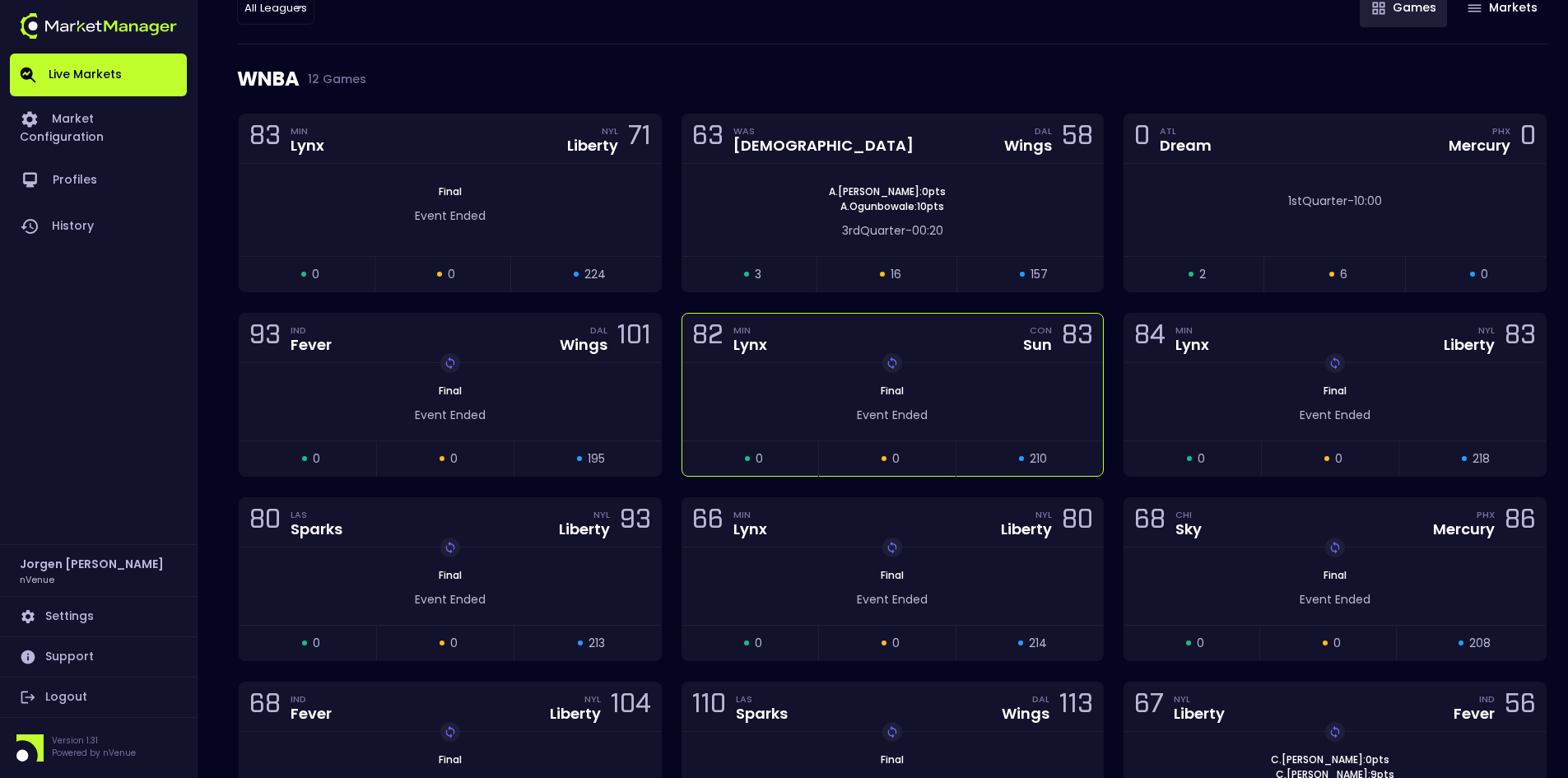
scroll to position [0, 0]
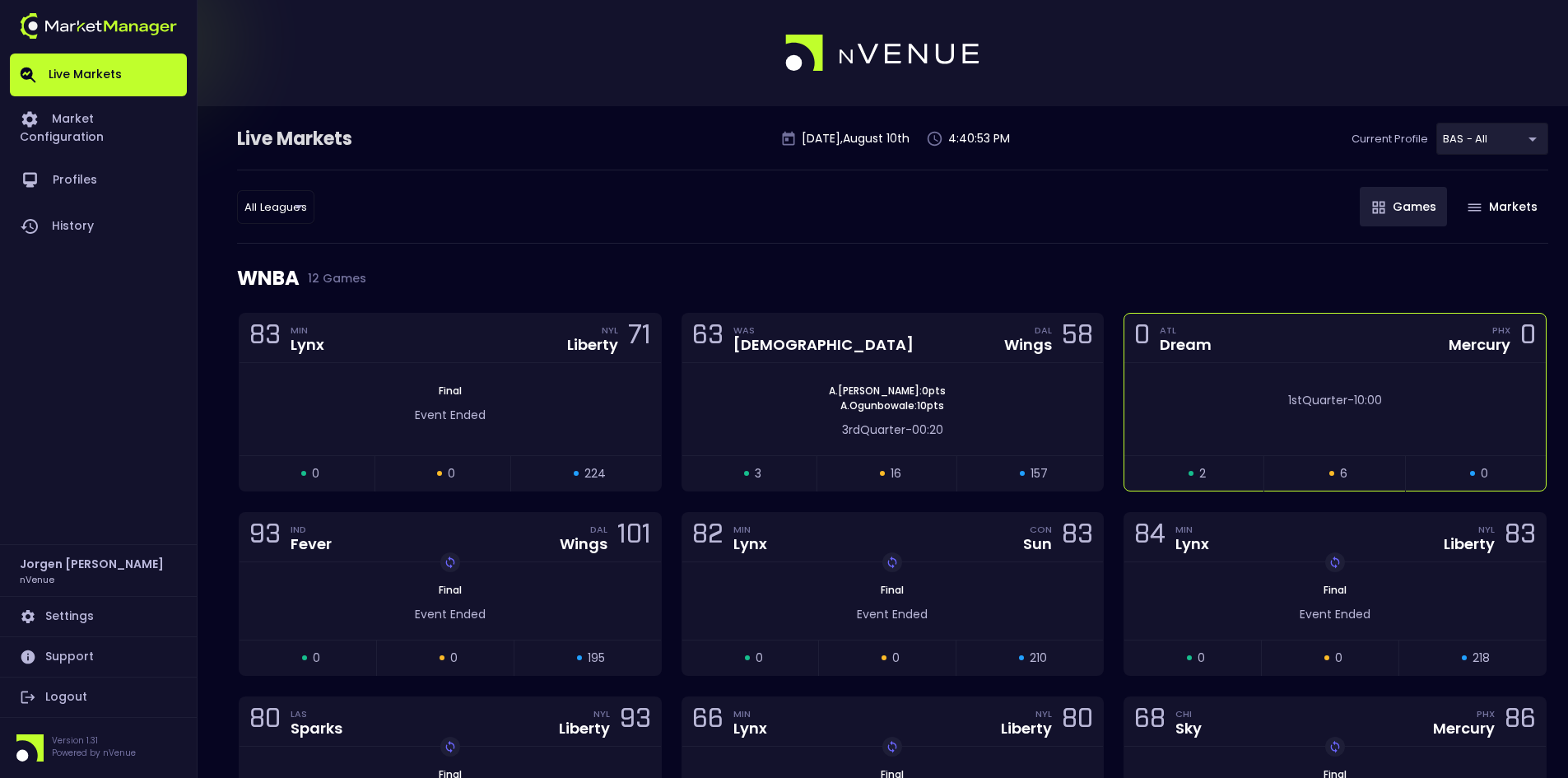
click at [1230, 379] on div "1st Quarter - 10:00" at bounding box center [1334, 409] width 422 height 92
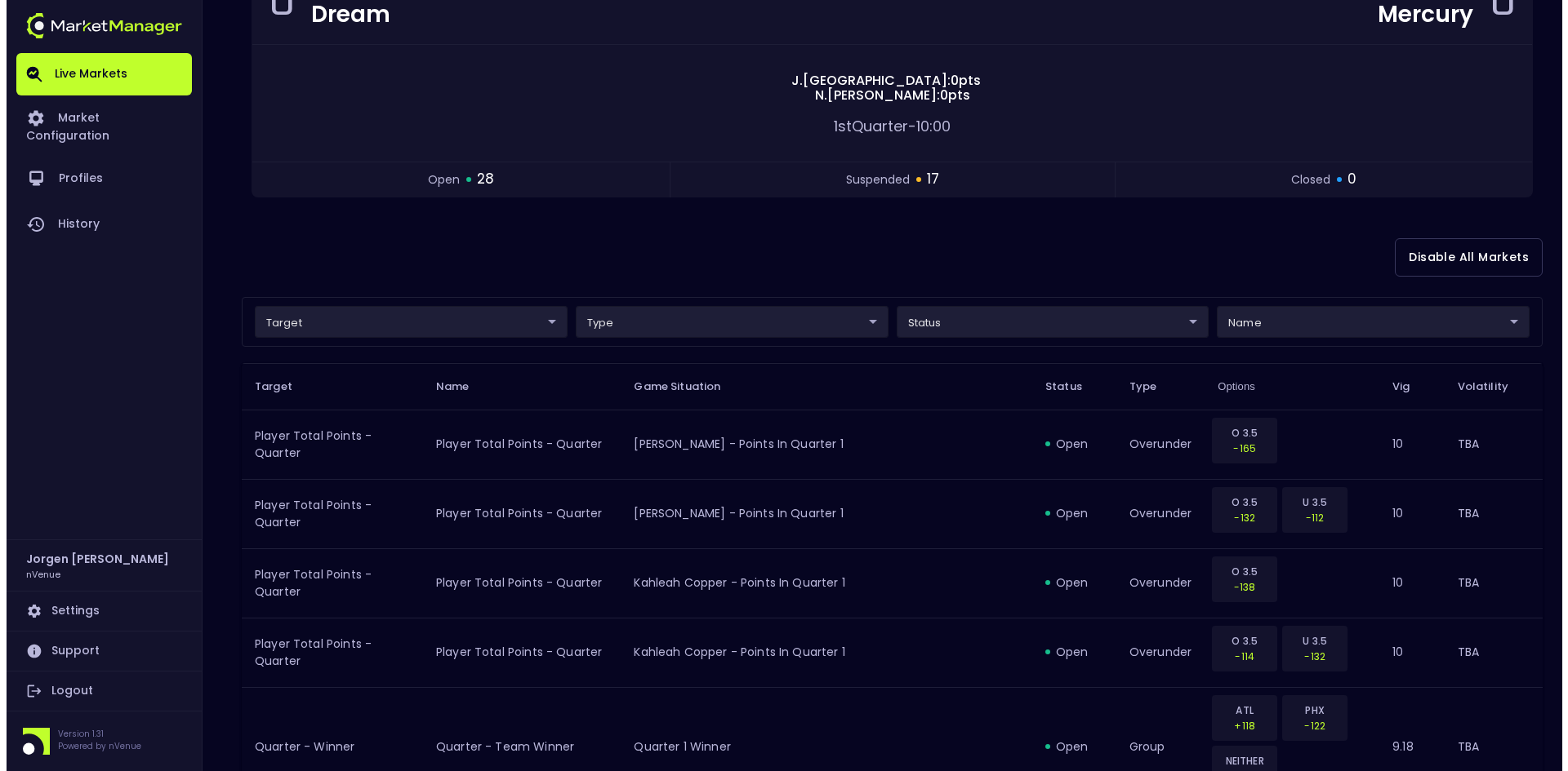
scroll to position [78, 0]
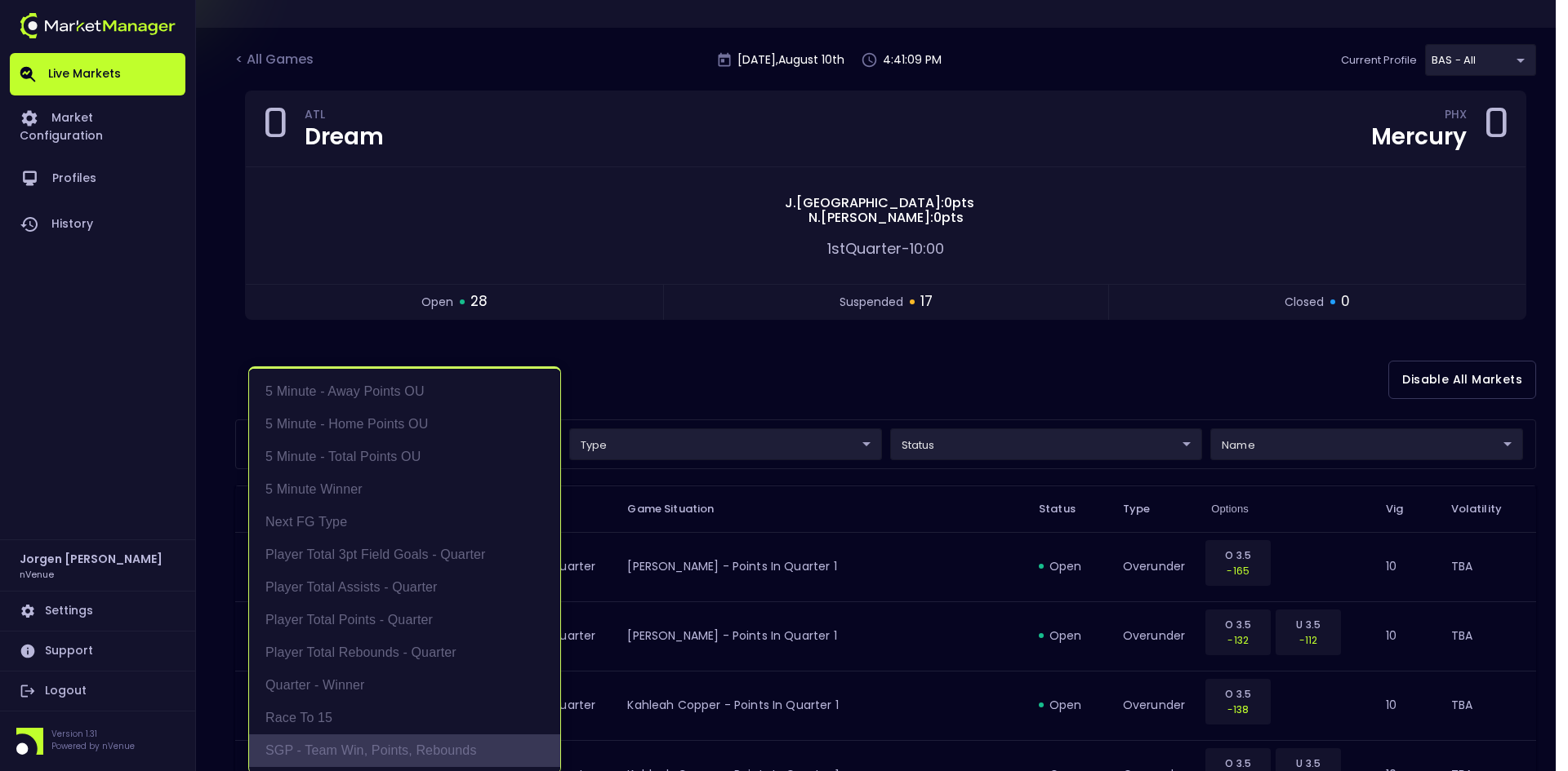
click at [347, 744] on li "SGP - Team Win, Points, Rebounds" at bounding box center [405, 751] width 311 height 33
type input "SGP - Team Win, Points, Rebounds"
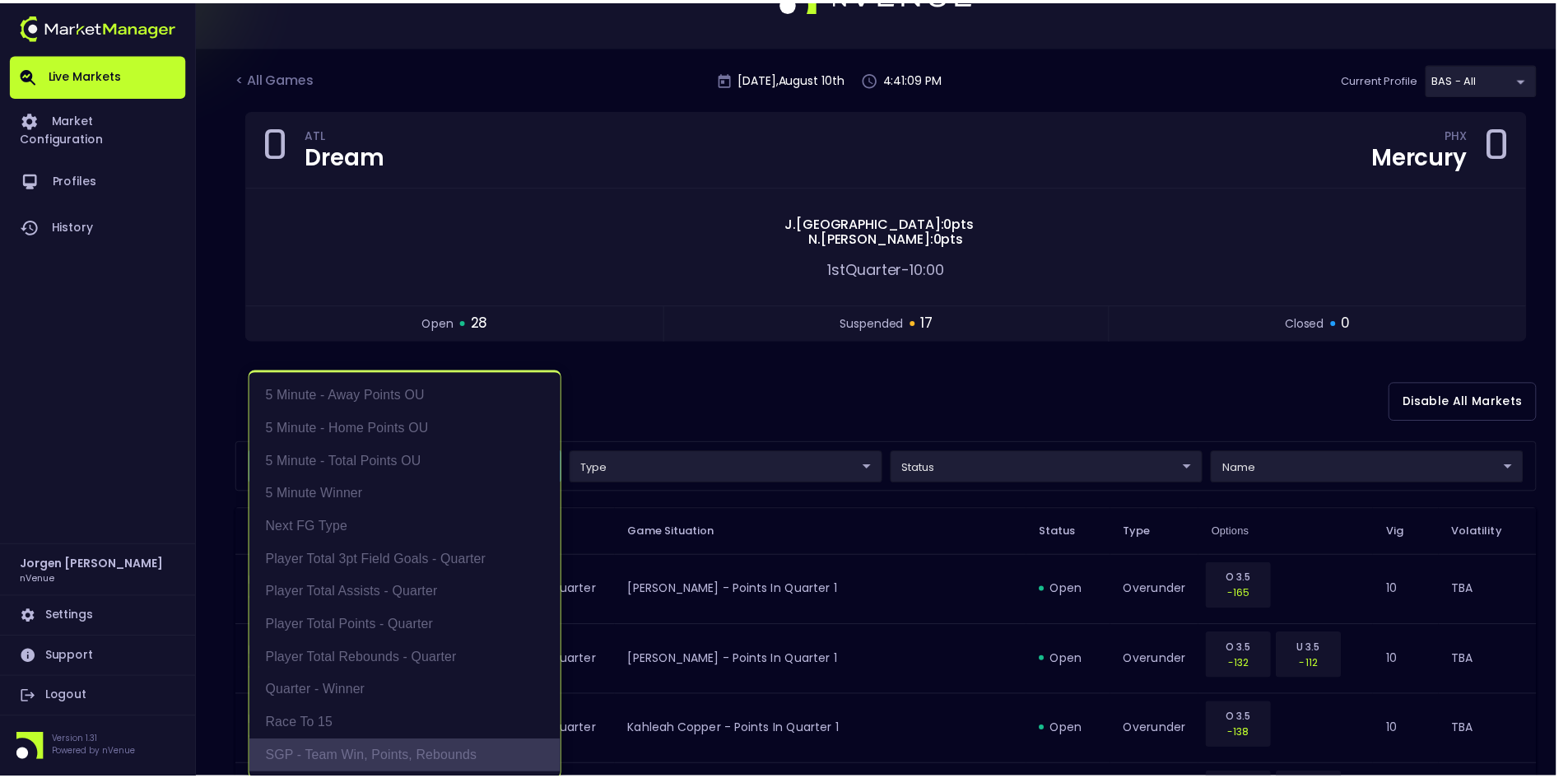
scroll to position [3, 0]
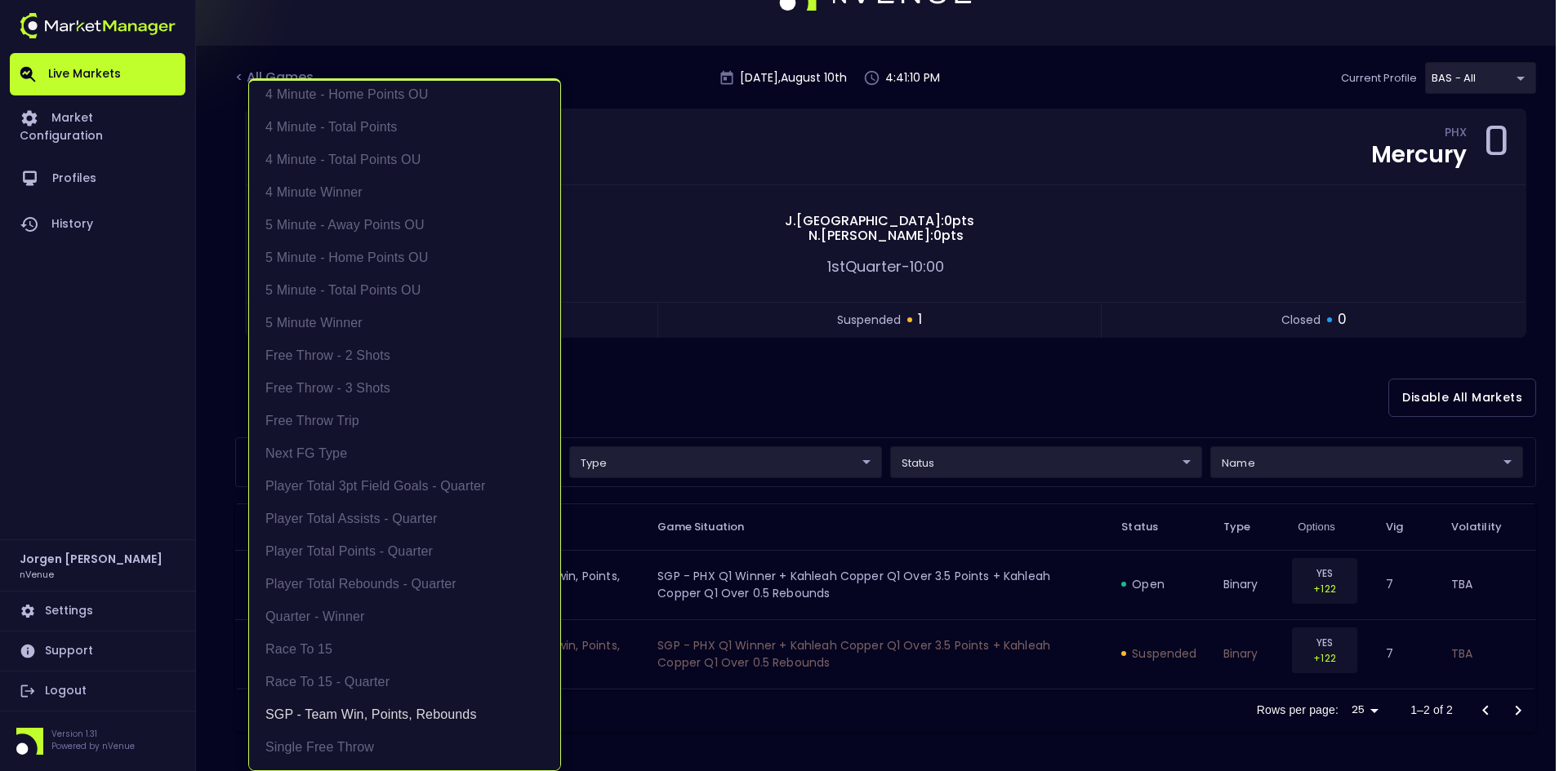
click at [878, 357] on div at bounding box center [784, 385] width 1568 height 771
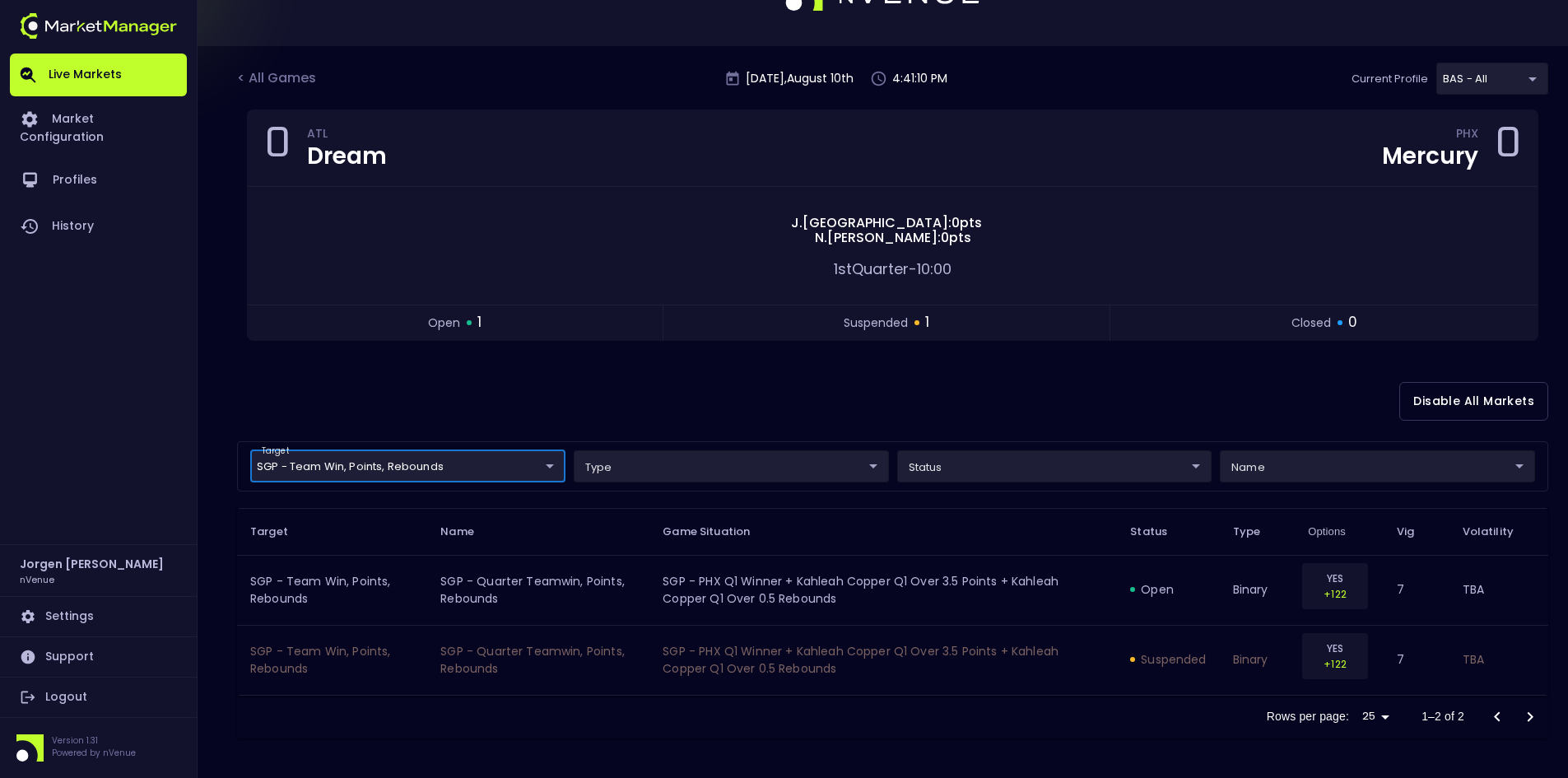
scroll to position [0, 0]
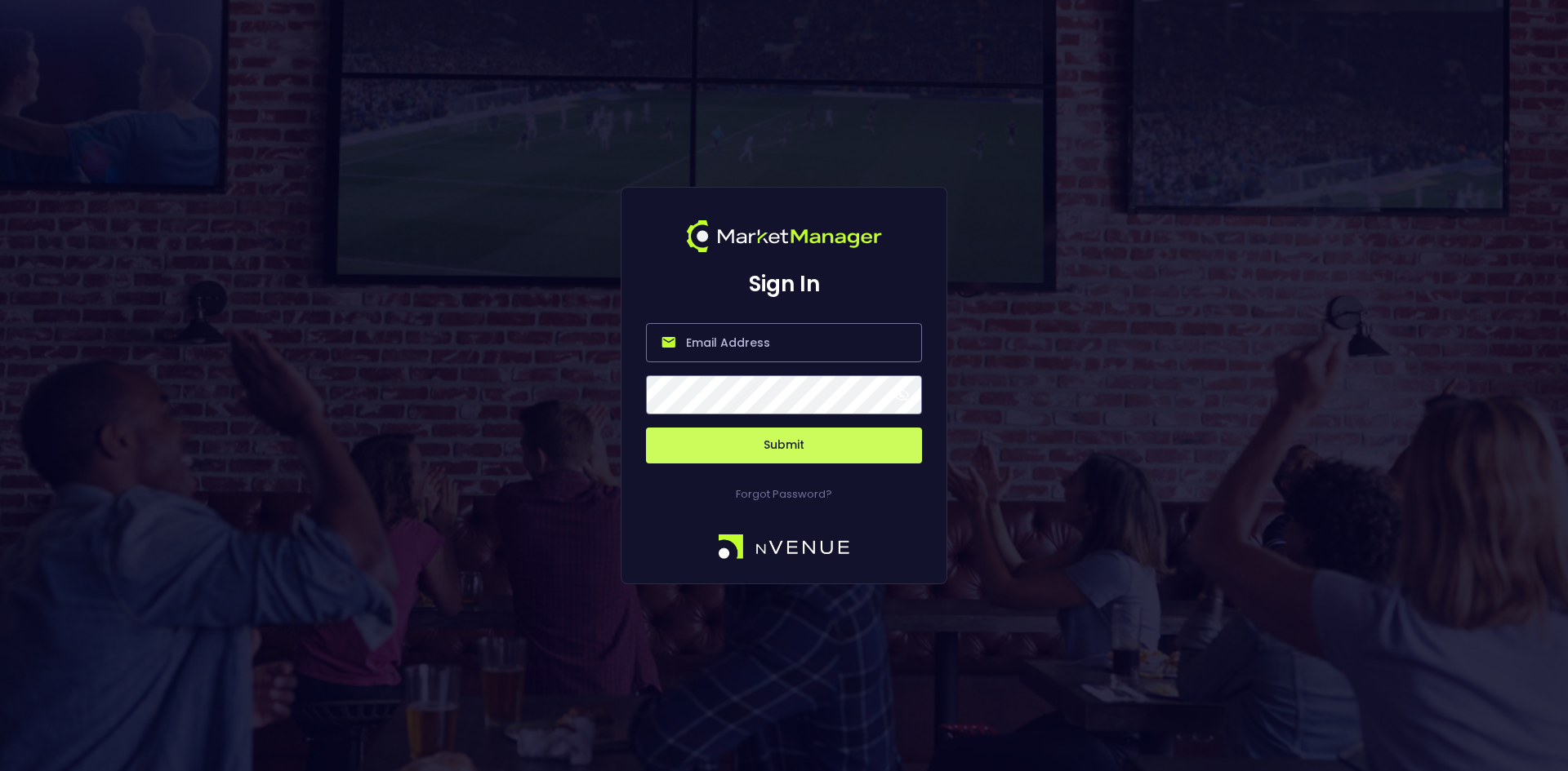
click at [716, 343] on input "email" at bounding box center [784, 342] width 276 height 39
type input "[EMAIL_ADDRESS][DOMAIN_NAME]"
click at [802, 440] on button "Submit" at bounding box center [784, 445] width 276 height 36
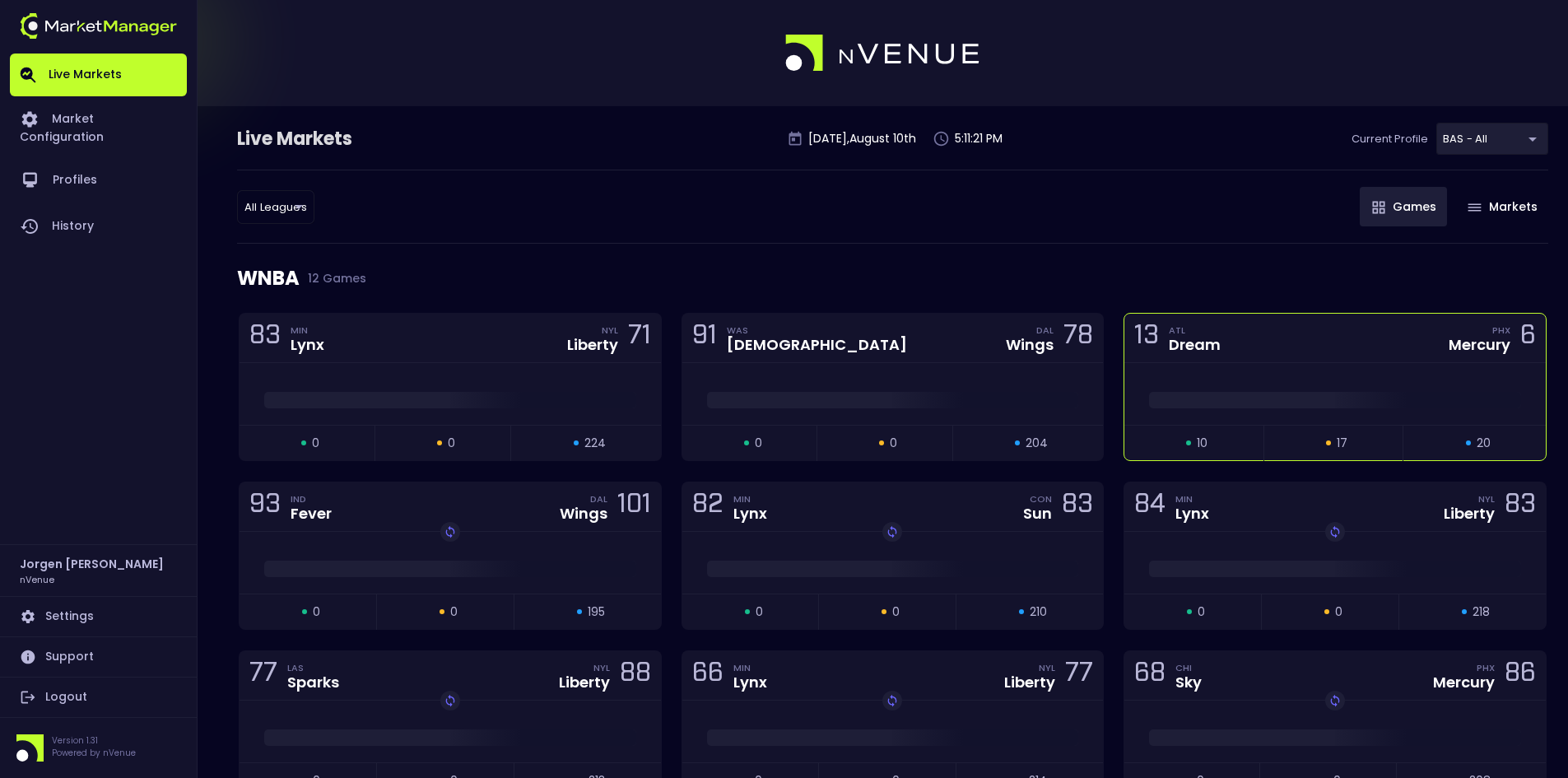
click at [1228, 358] on div "13 ATL Dream PHX Mercury 6" at bounding box center [1334, 339] width 422 height 49
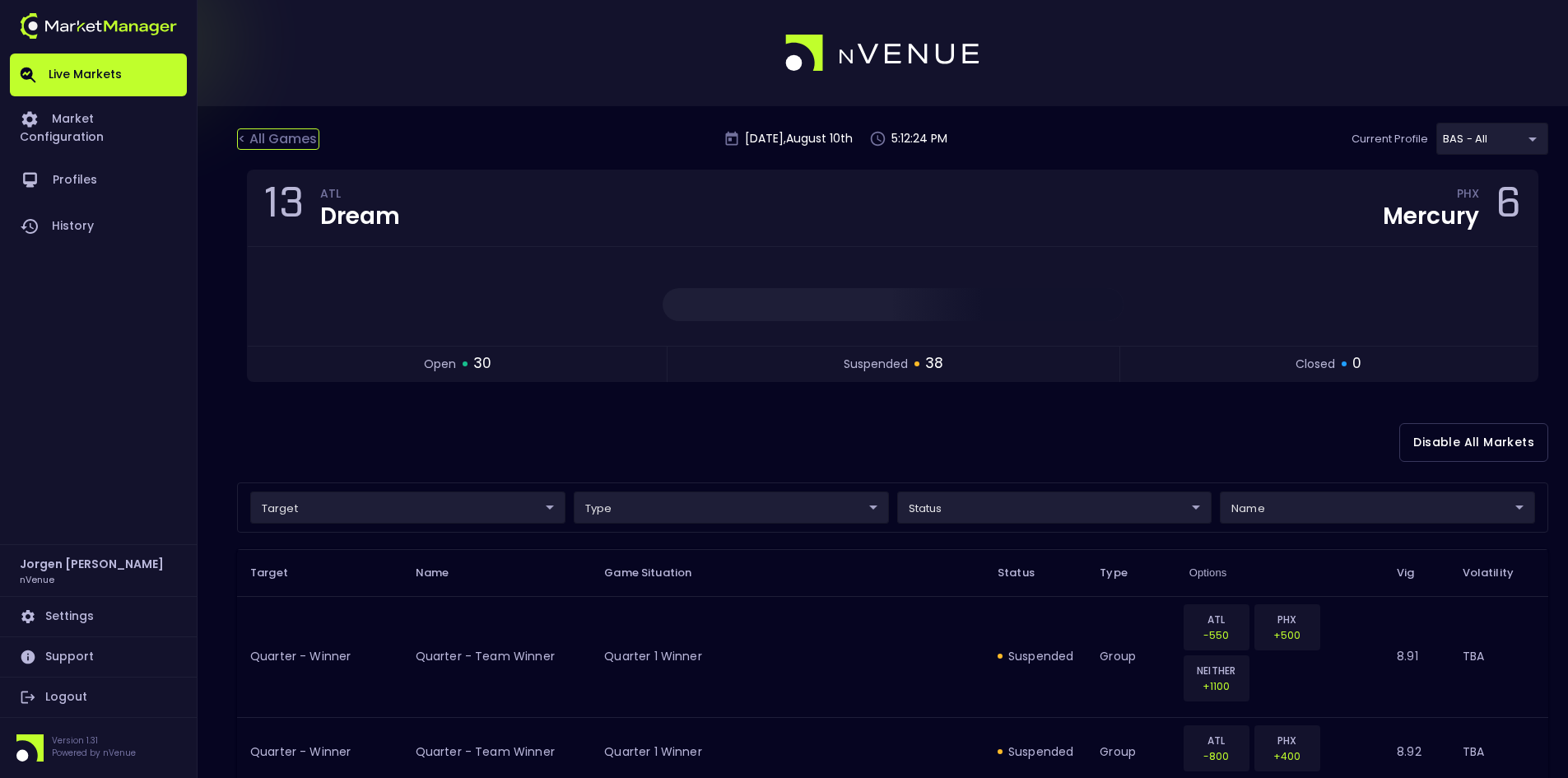
click at [289, 132] on div "< All Games" at bounding box center [278, 139] width 82 height 22
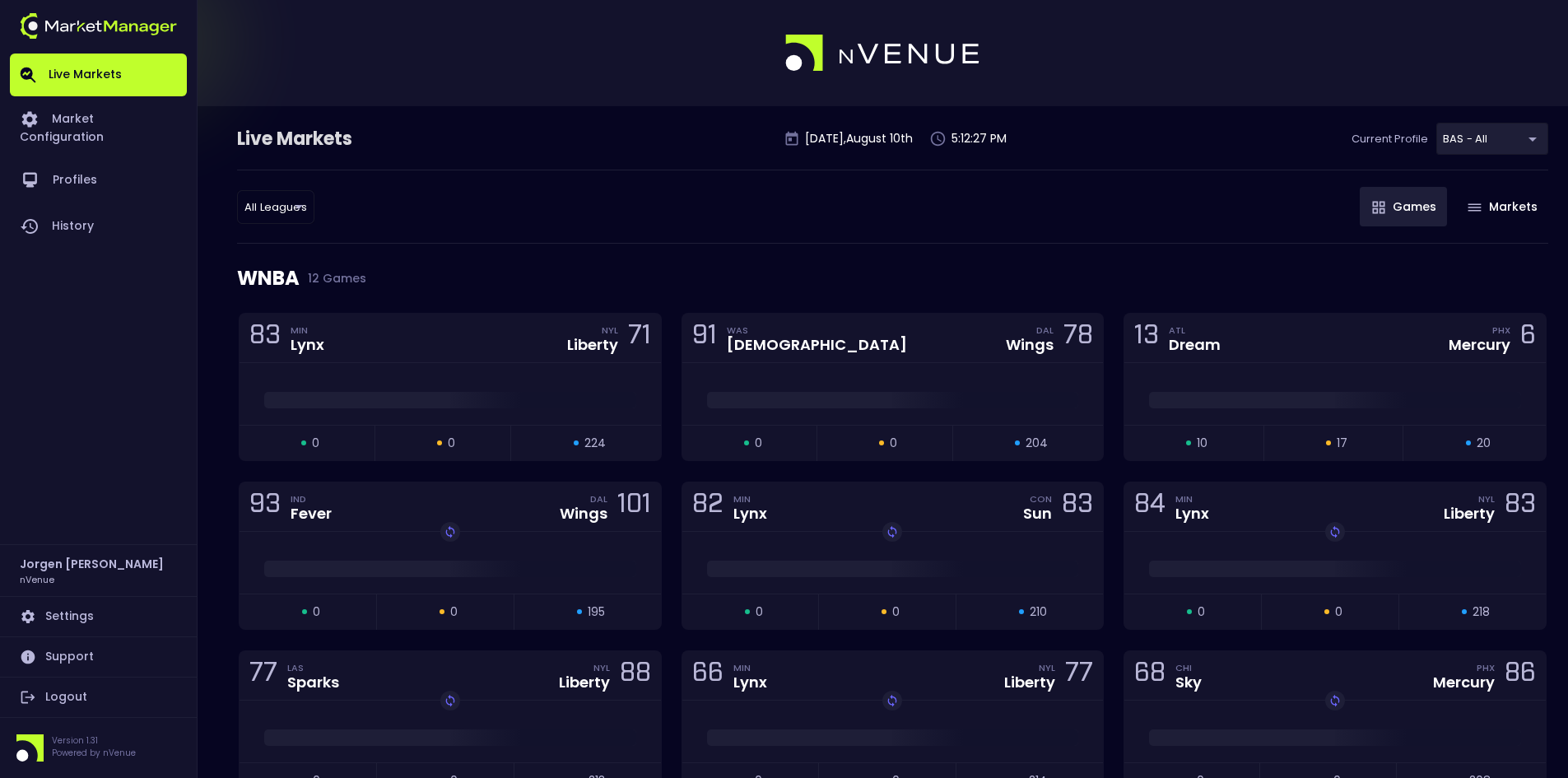
click at [678, 178] on div "All Leagues all leagues ​ Games Markets" at bounding box center [892, 206] width 1311 height 74
click at [1261, 359] on div "13 ATL Dream PHX Mercury 6" at bounding box center [1334, 339] width 422 height 49
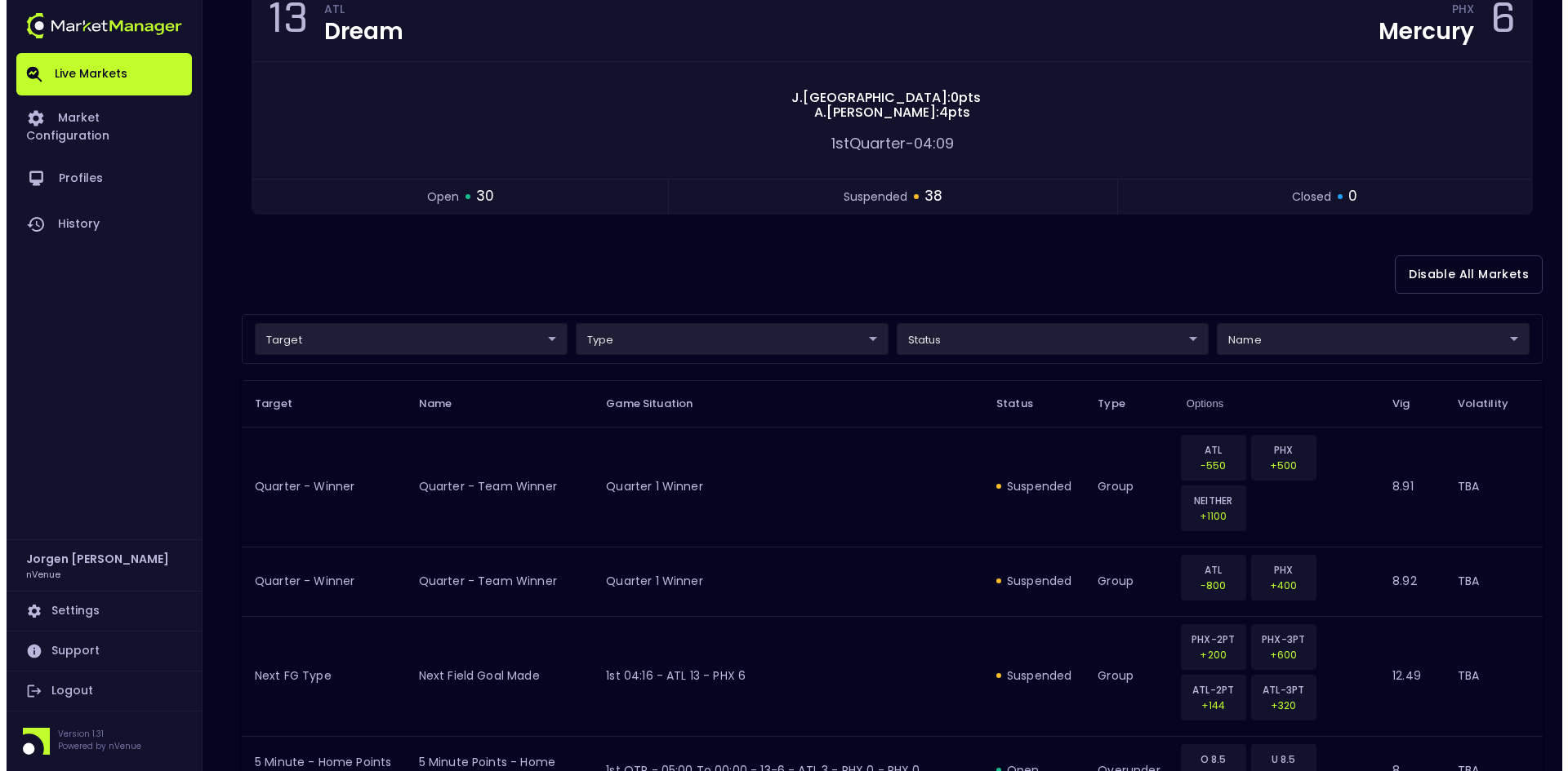
scroll to position [182, 0]
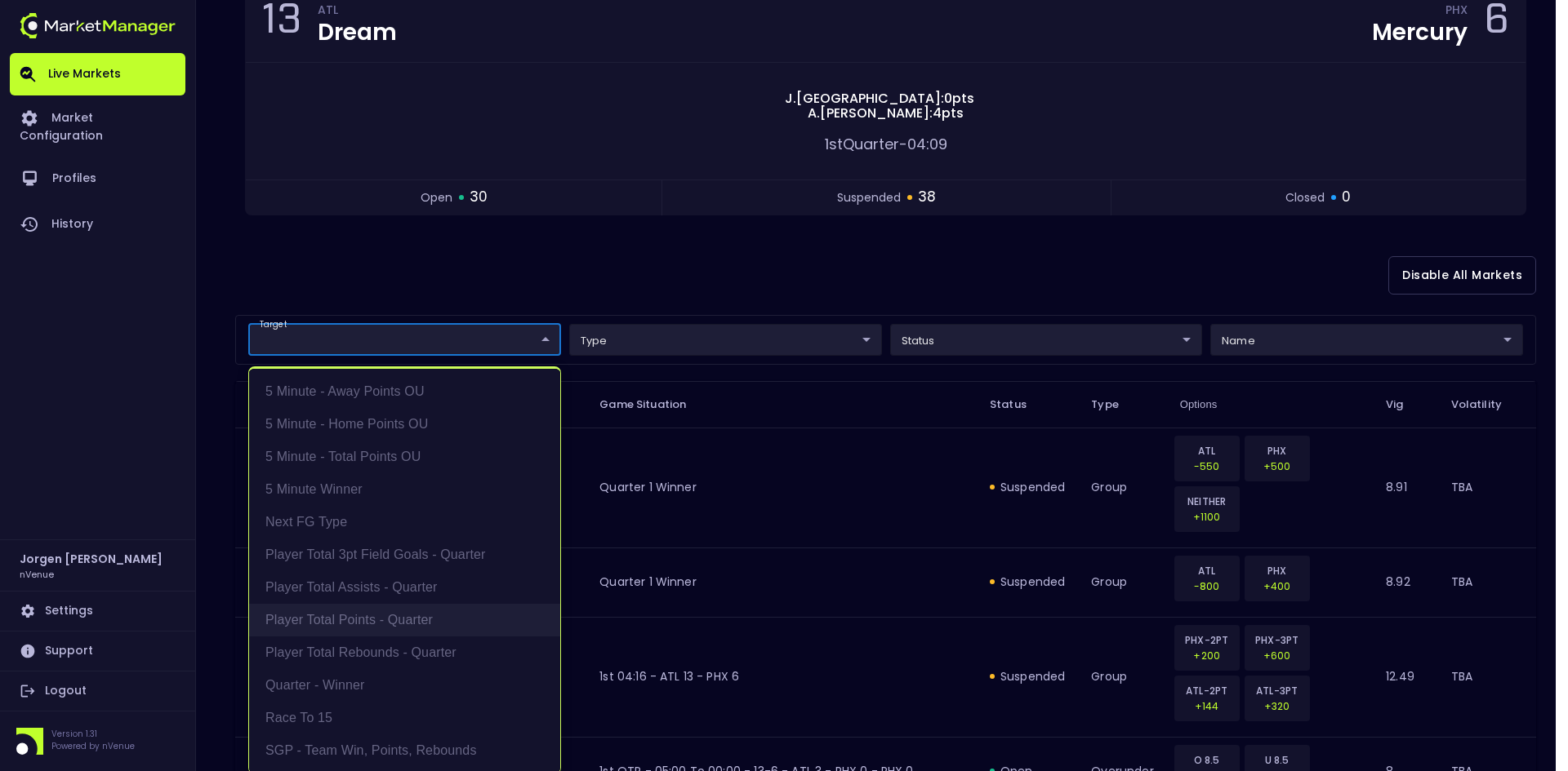
click at [368, 619] on li "Player Total Points - Quarter" at bounding box center [405, 621] width 311 height 33
type input "Player Total Points - Quarter"
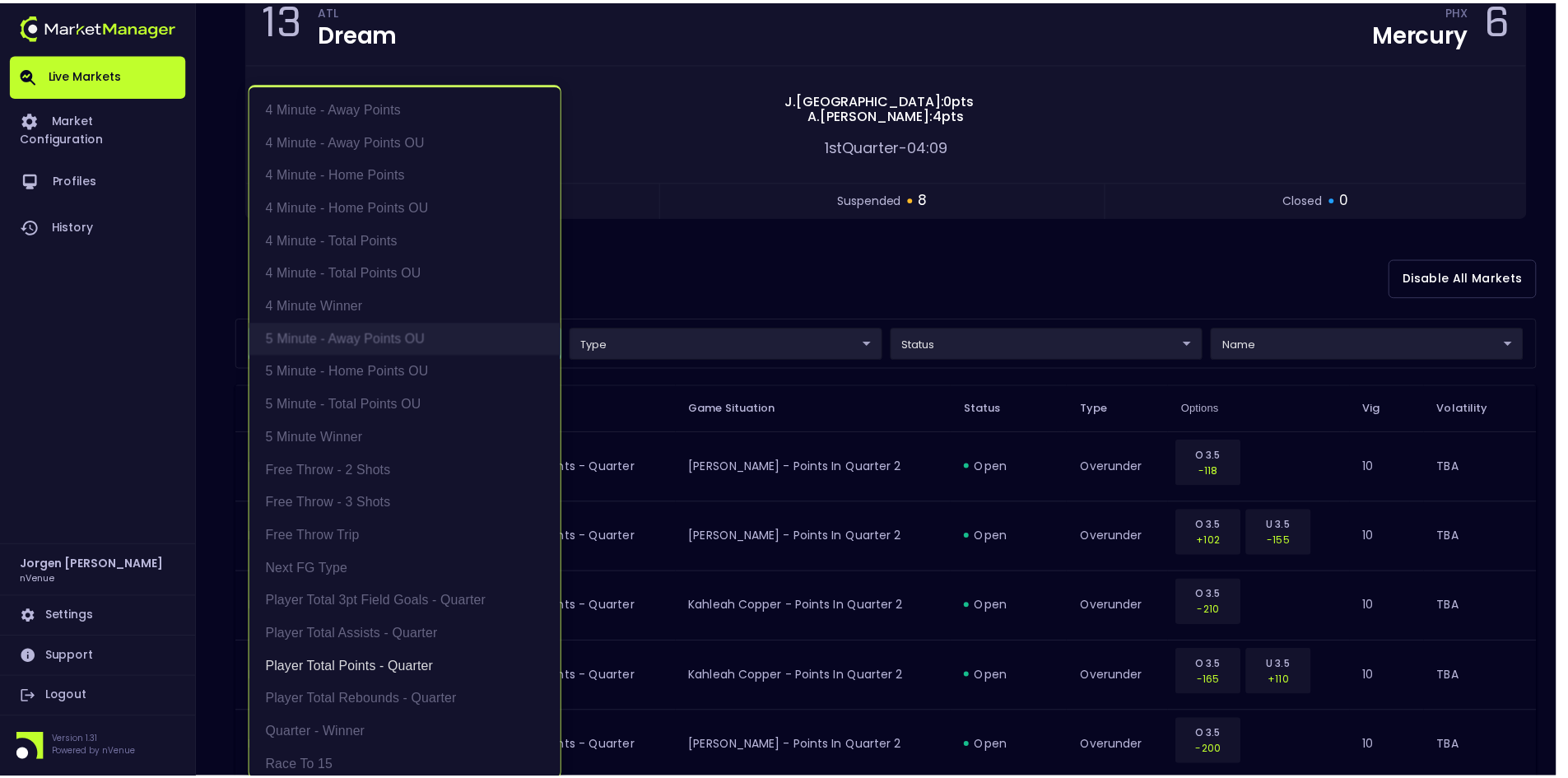
scroll to position [3, 0]
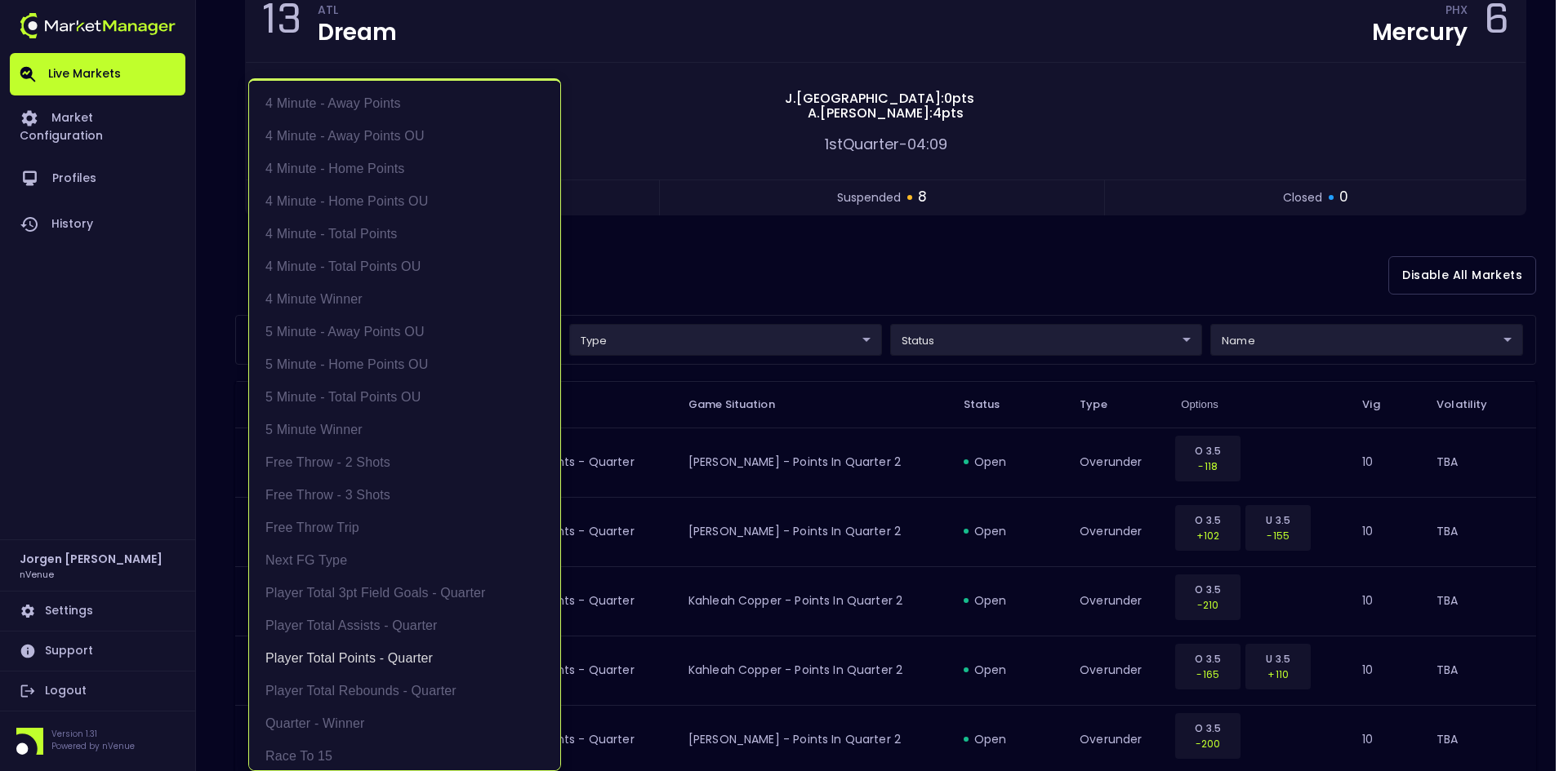
click at [801, 277] on div at bounding box center [784, 385] width 1568 height 771
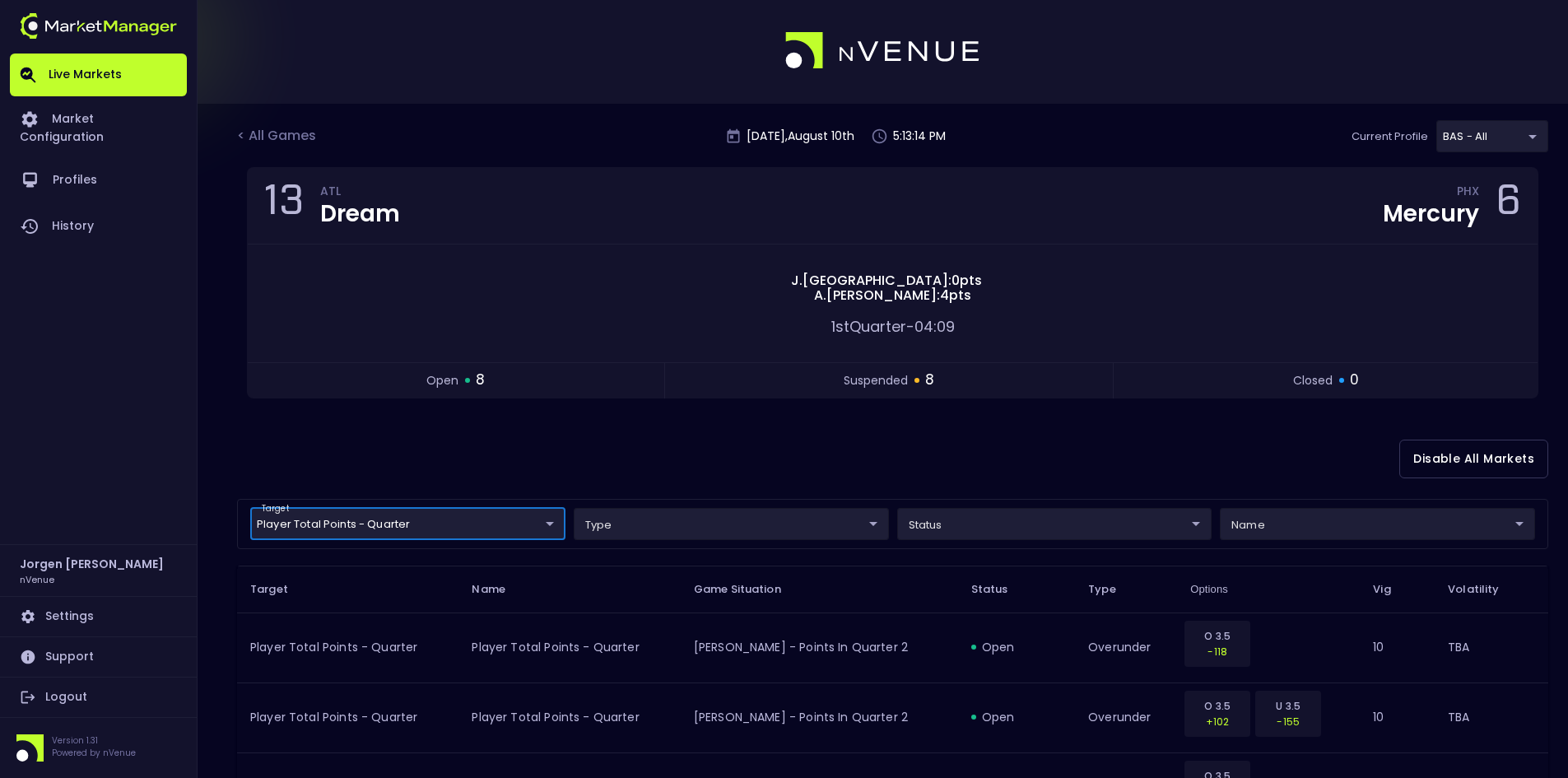
scroll to position [0, 0]
click at [298, 143] on div "< All Games" at bounding box center [278, 139] width 82 height 22
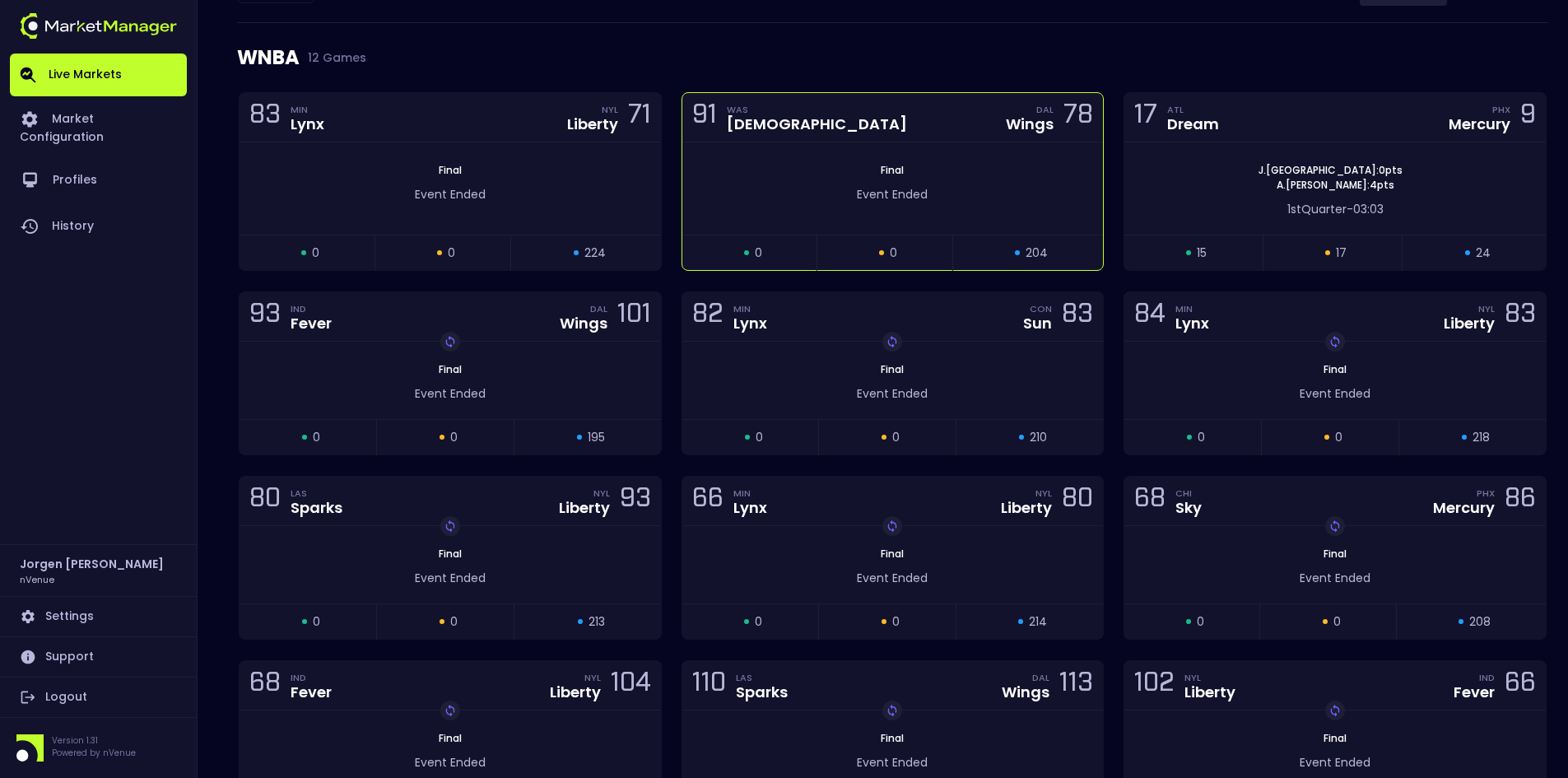
scroll to position [164, 0]
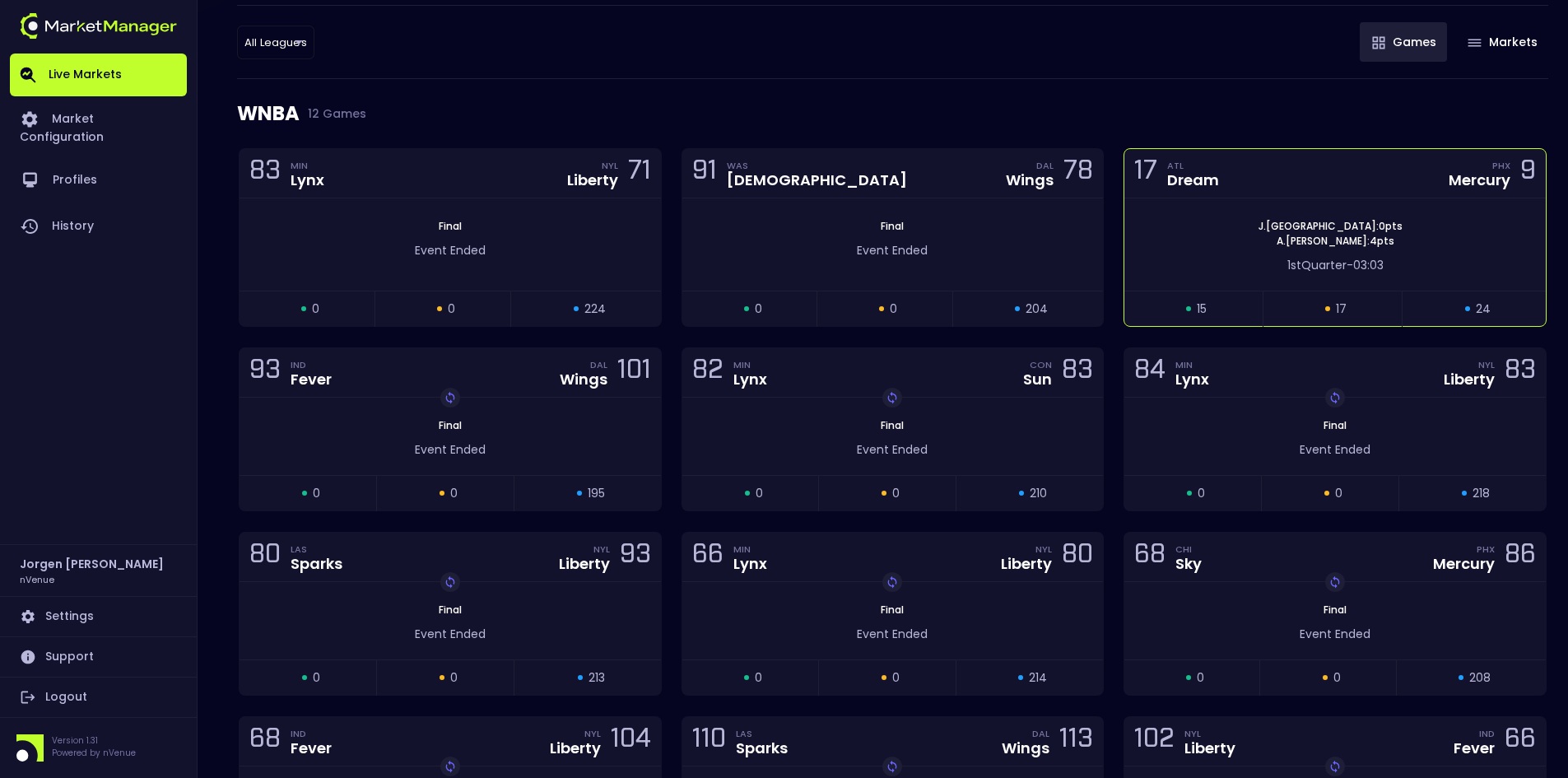
click at [1309, 226] on span "J . Canada : 0 pts" at bounding box center [1330, 226] width 154 height 15
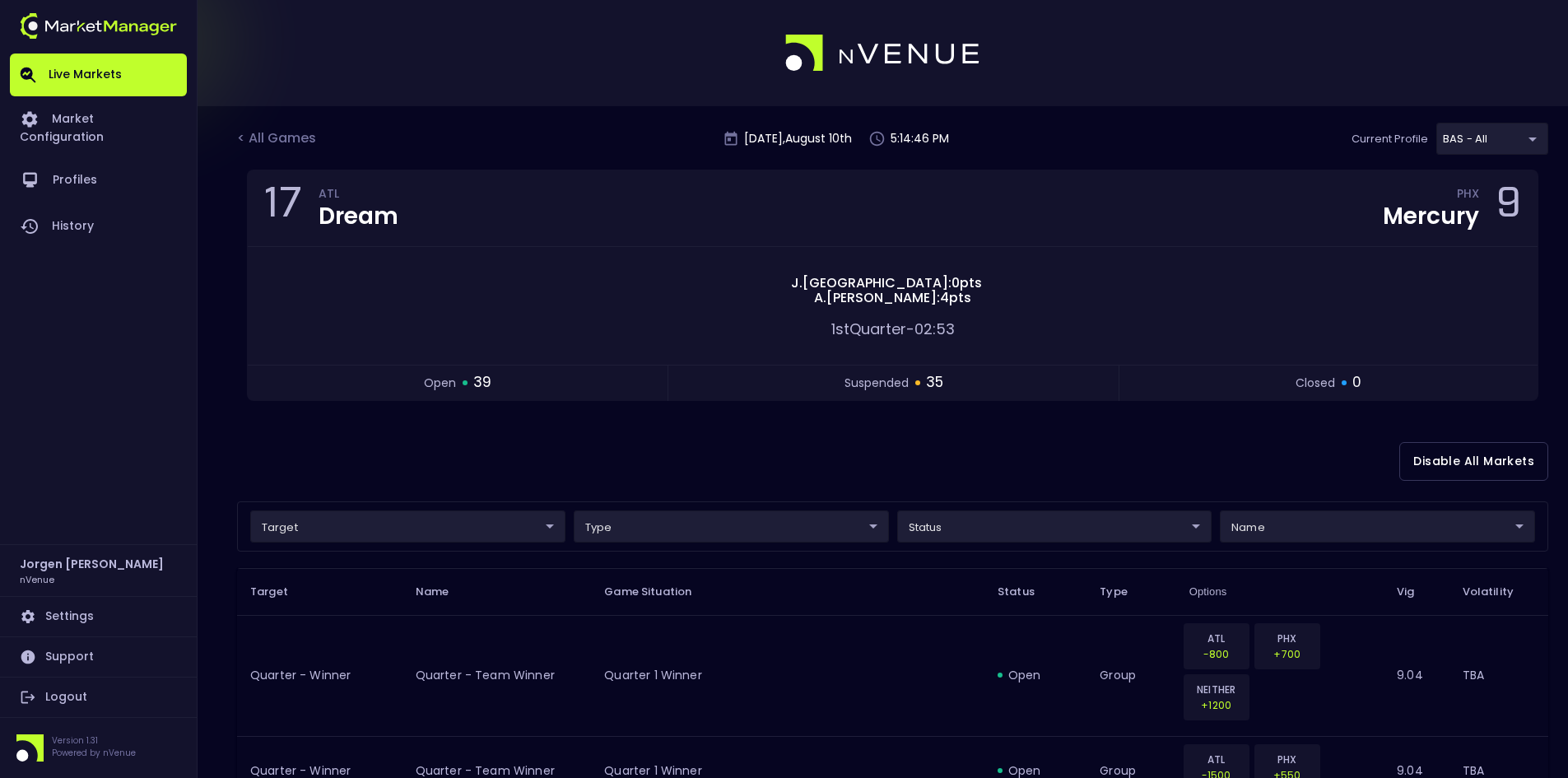
scroll to position [82, 0]
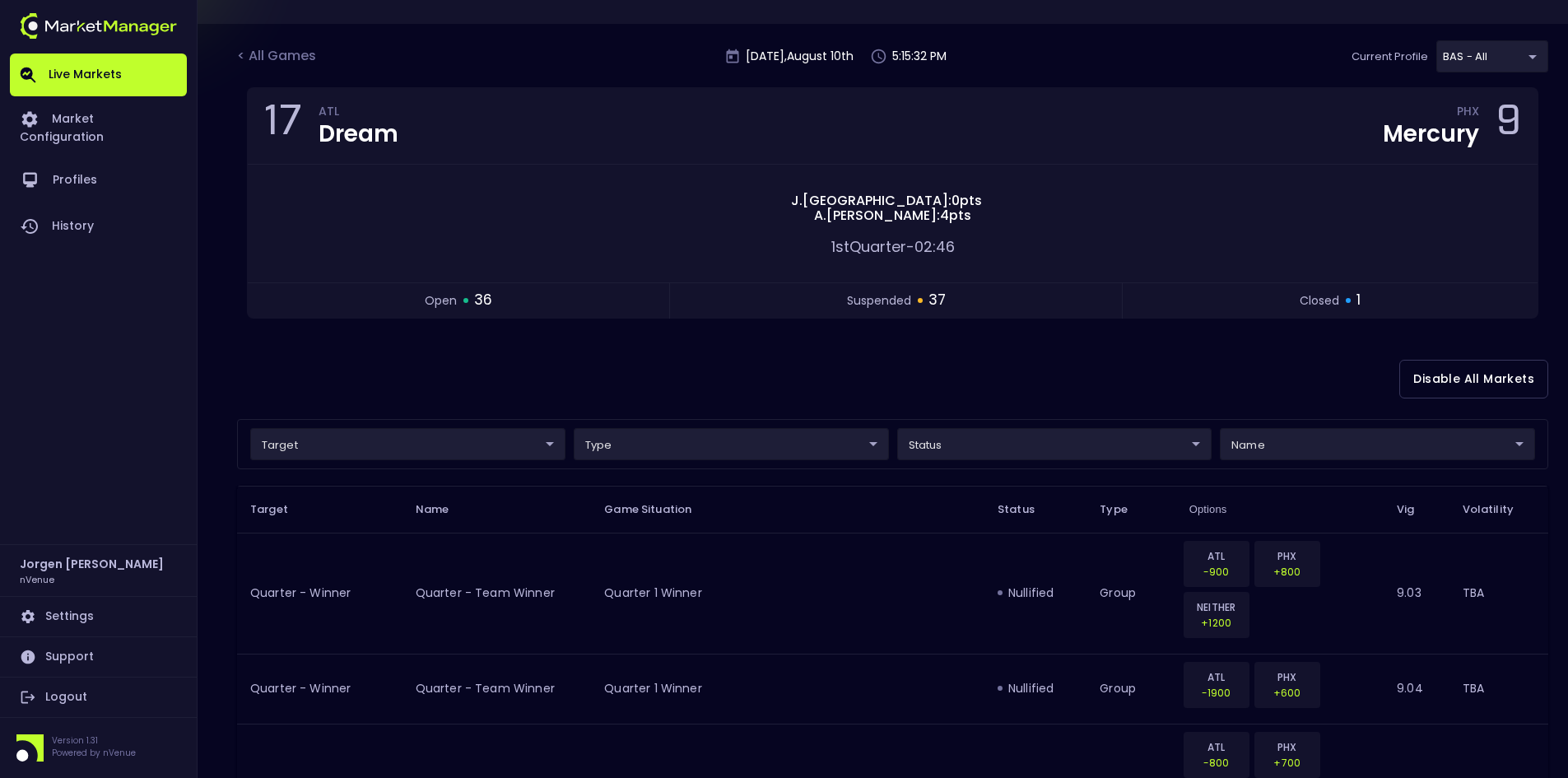
click at [286, 55] on div "< All Games" at bounding box center [278, 57] width 82 height 22
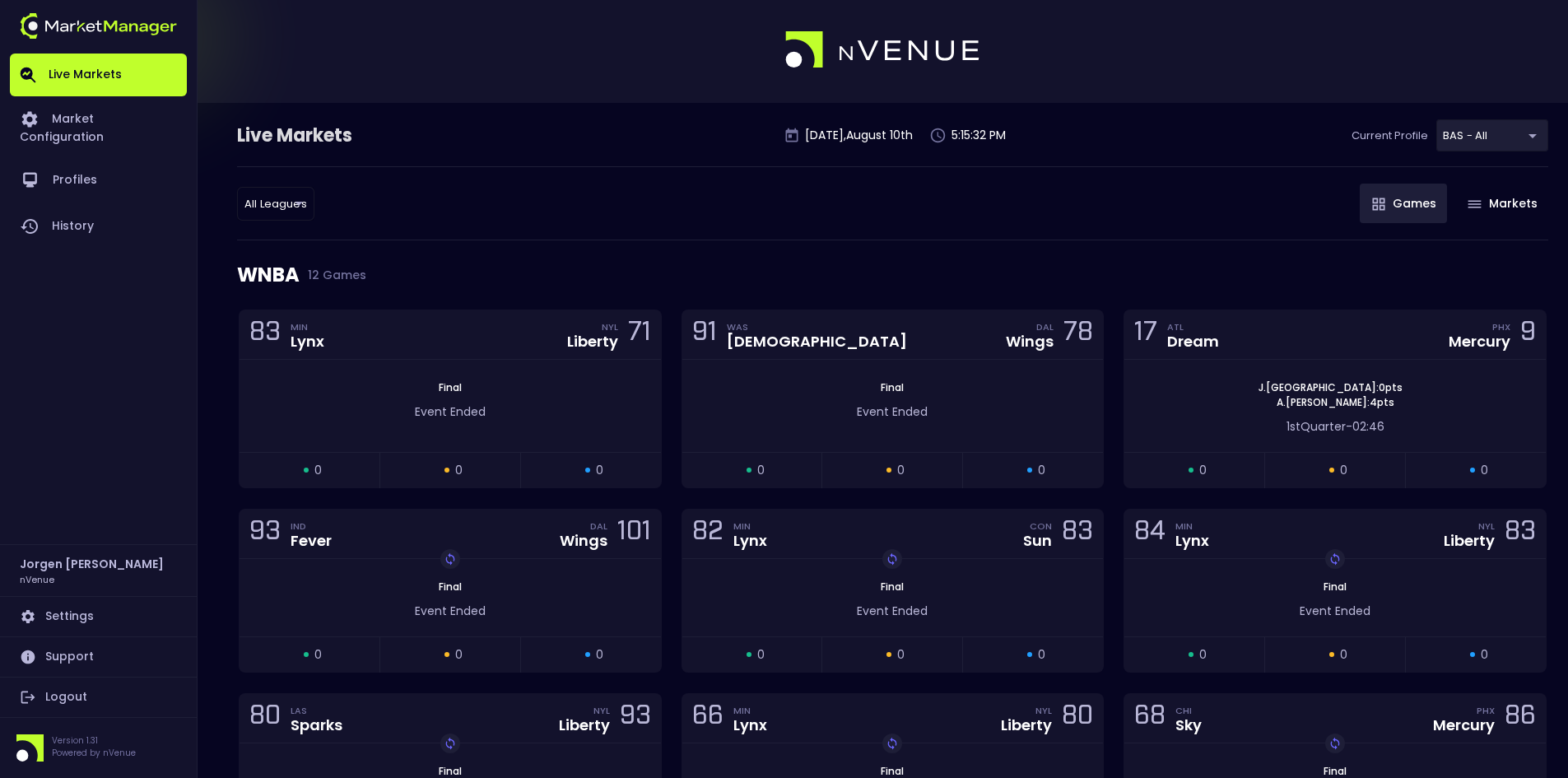
scroll to position [0, 0]
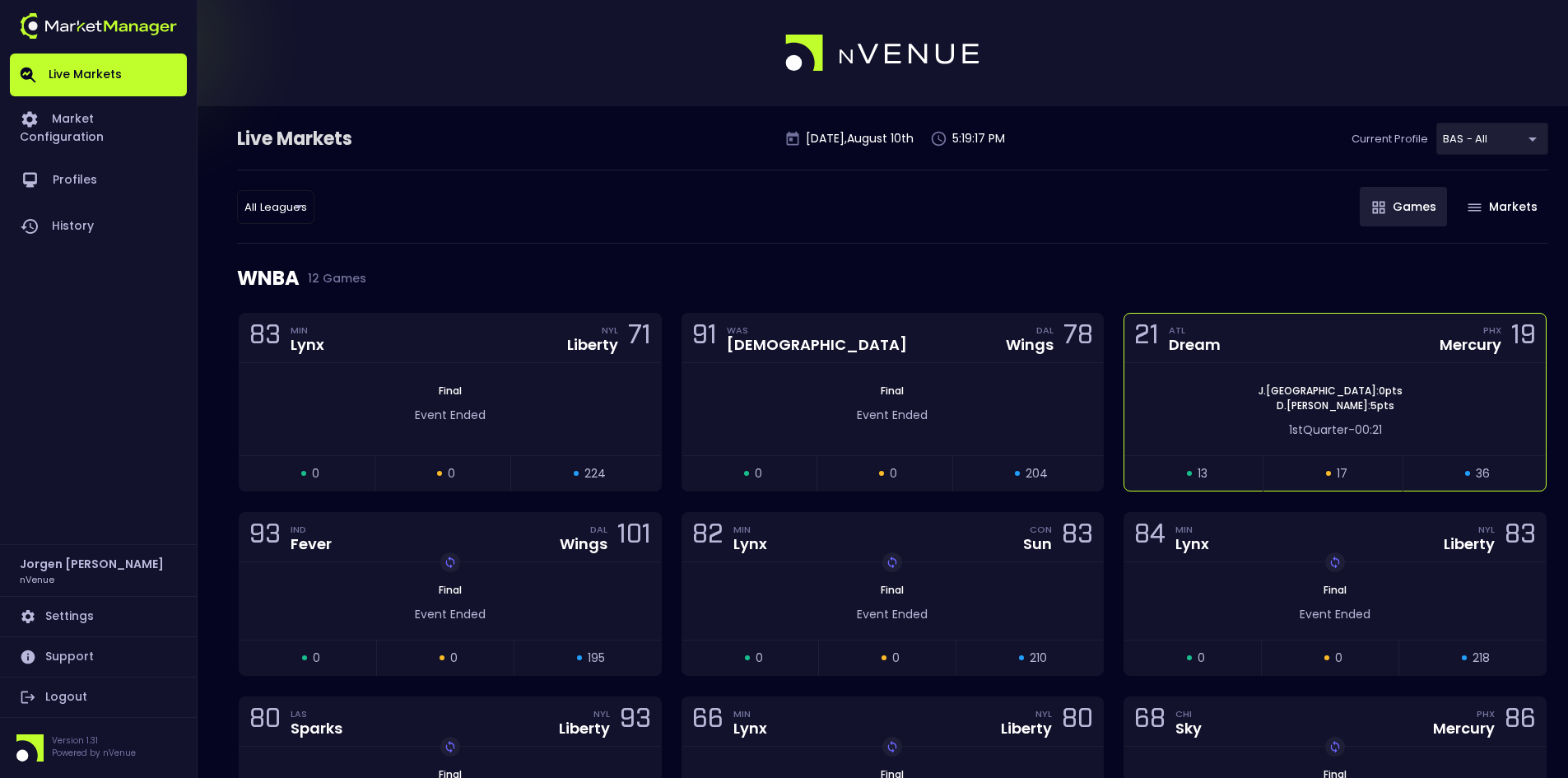
click at [1246, 386] on div "J . Canada : 0 pts D . Bonner : 5 pts" at bounding box center [1334, 398] width 422 height 29
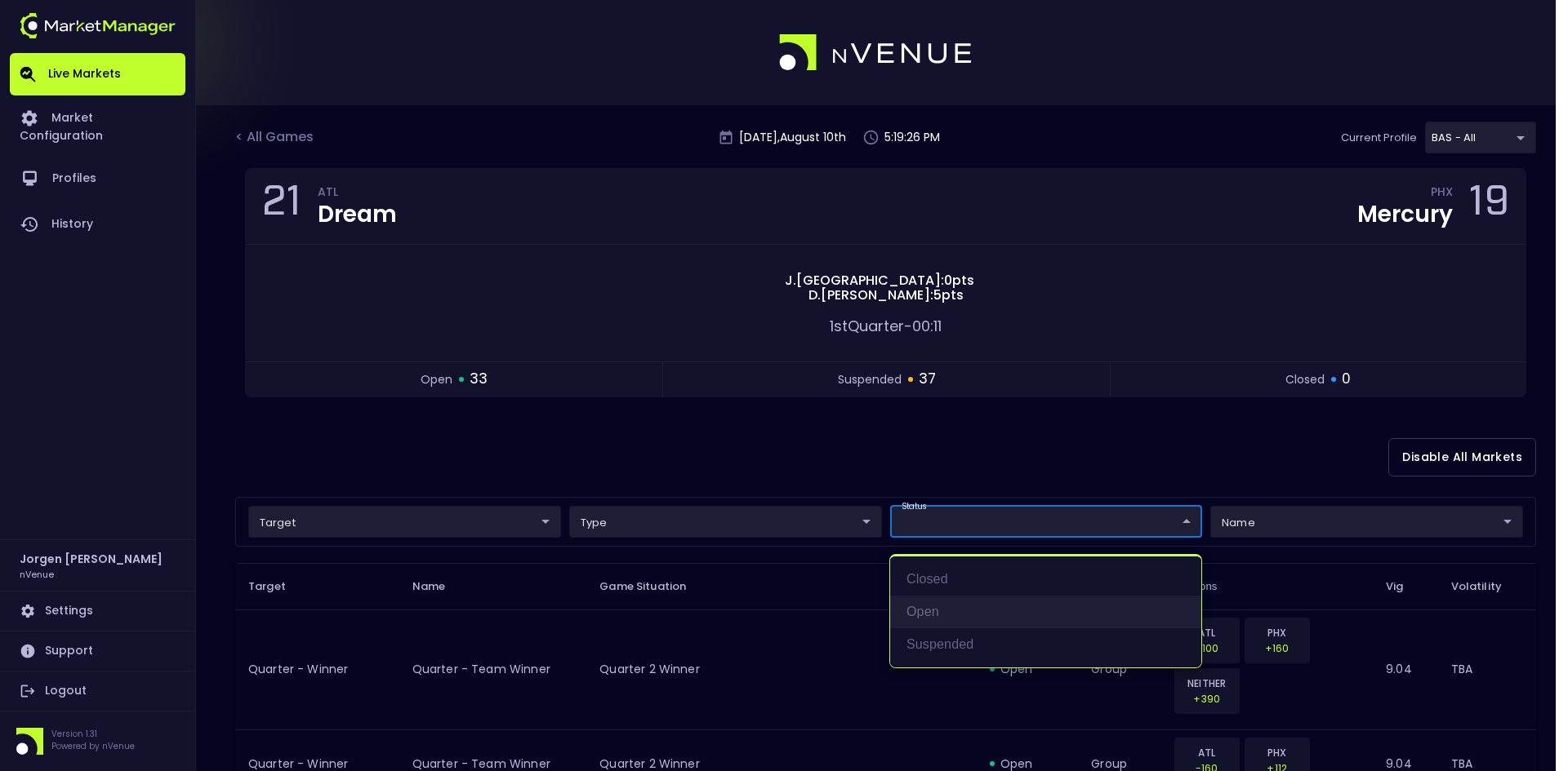
click at [921, 607] on li "open" at bounding box center [1045, 612] width 311 height 33
type input "open"
click at [836, 440] on div at bounding box center [784, 385] width 1568 height 771
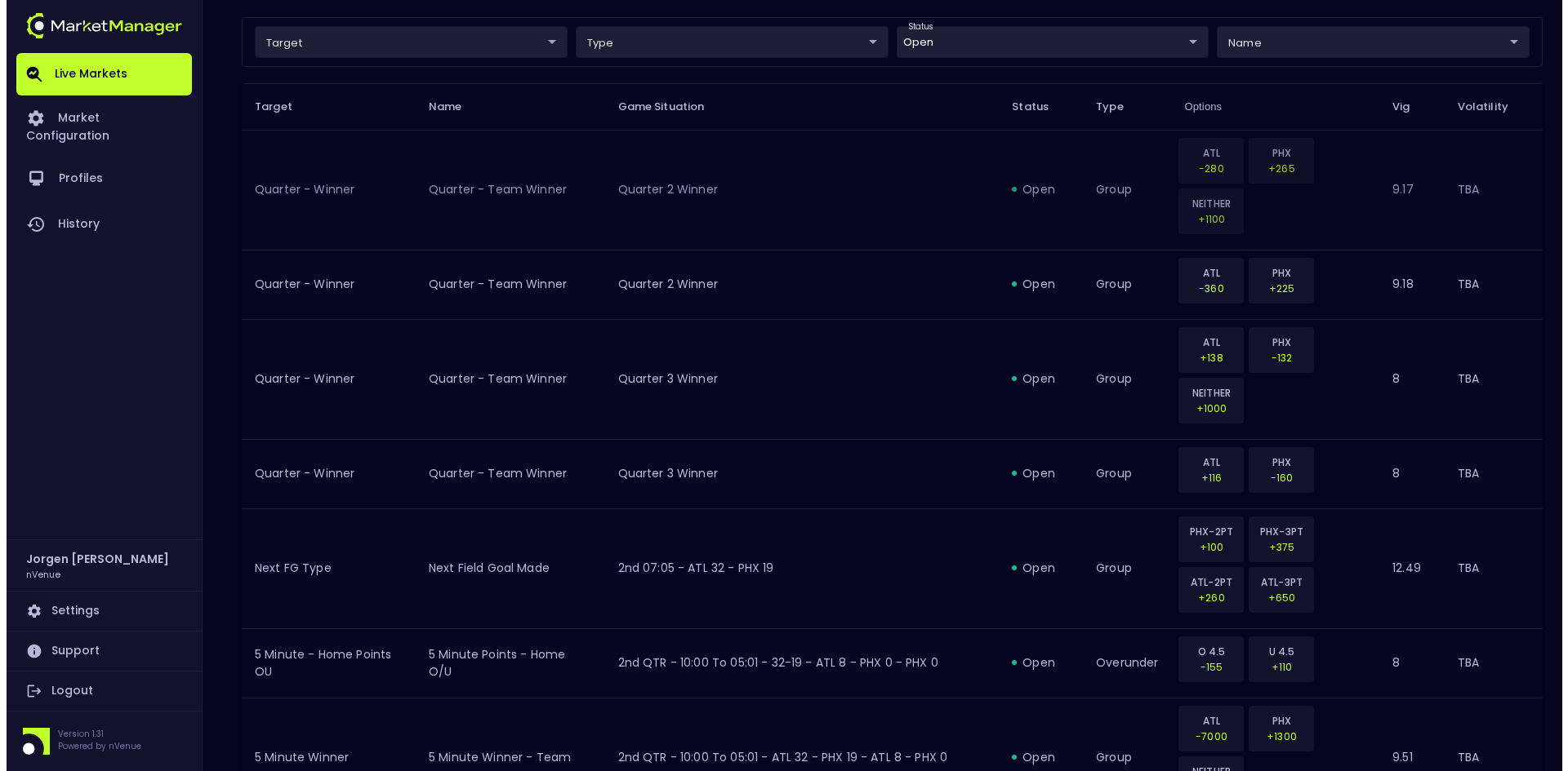
scroll to position [490, 0]
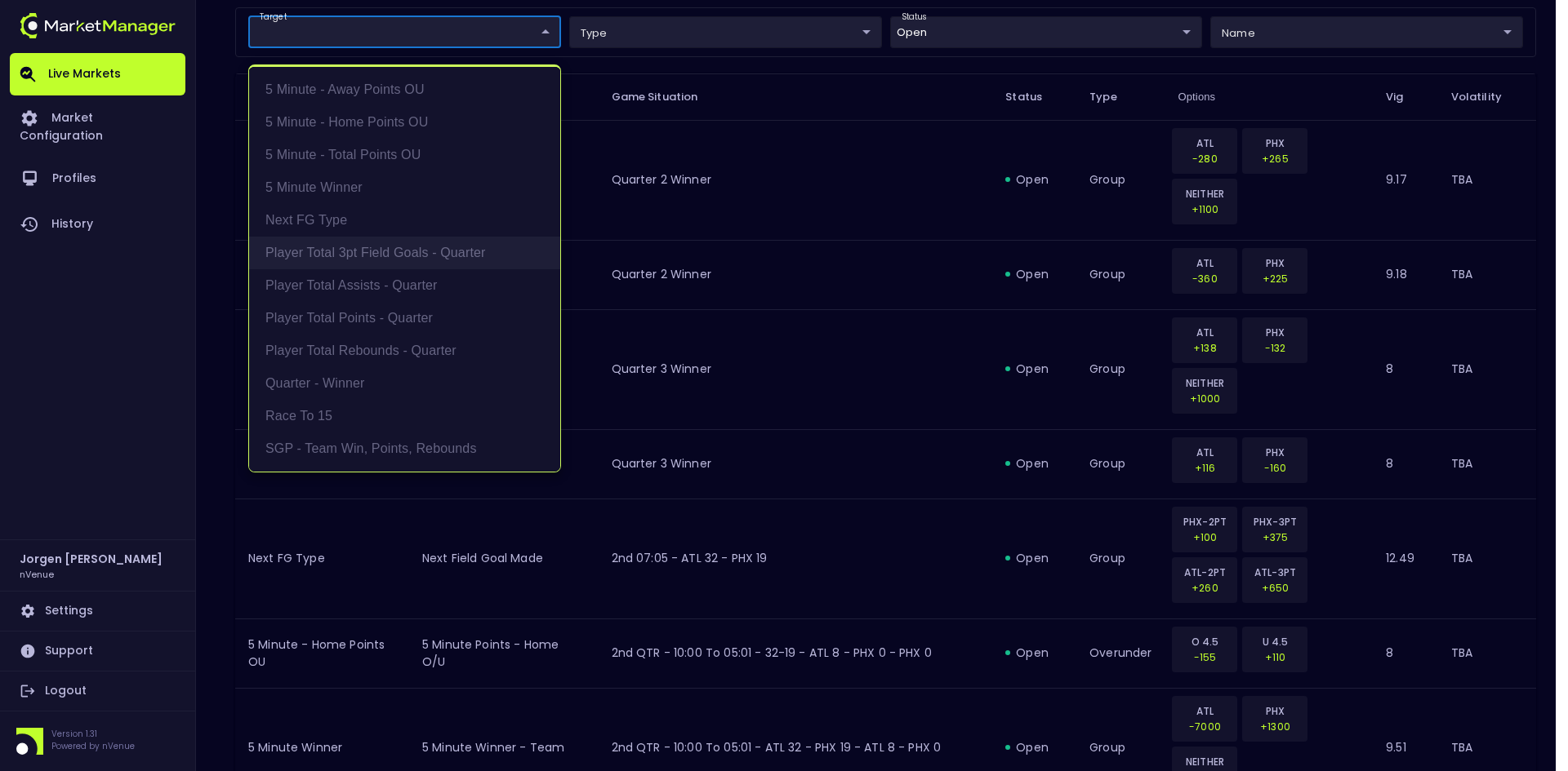
click at [352, 257] on li "Player Total 3pt Field Goals - Quarter" at bounding box center [405, 253] width 311 height 33
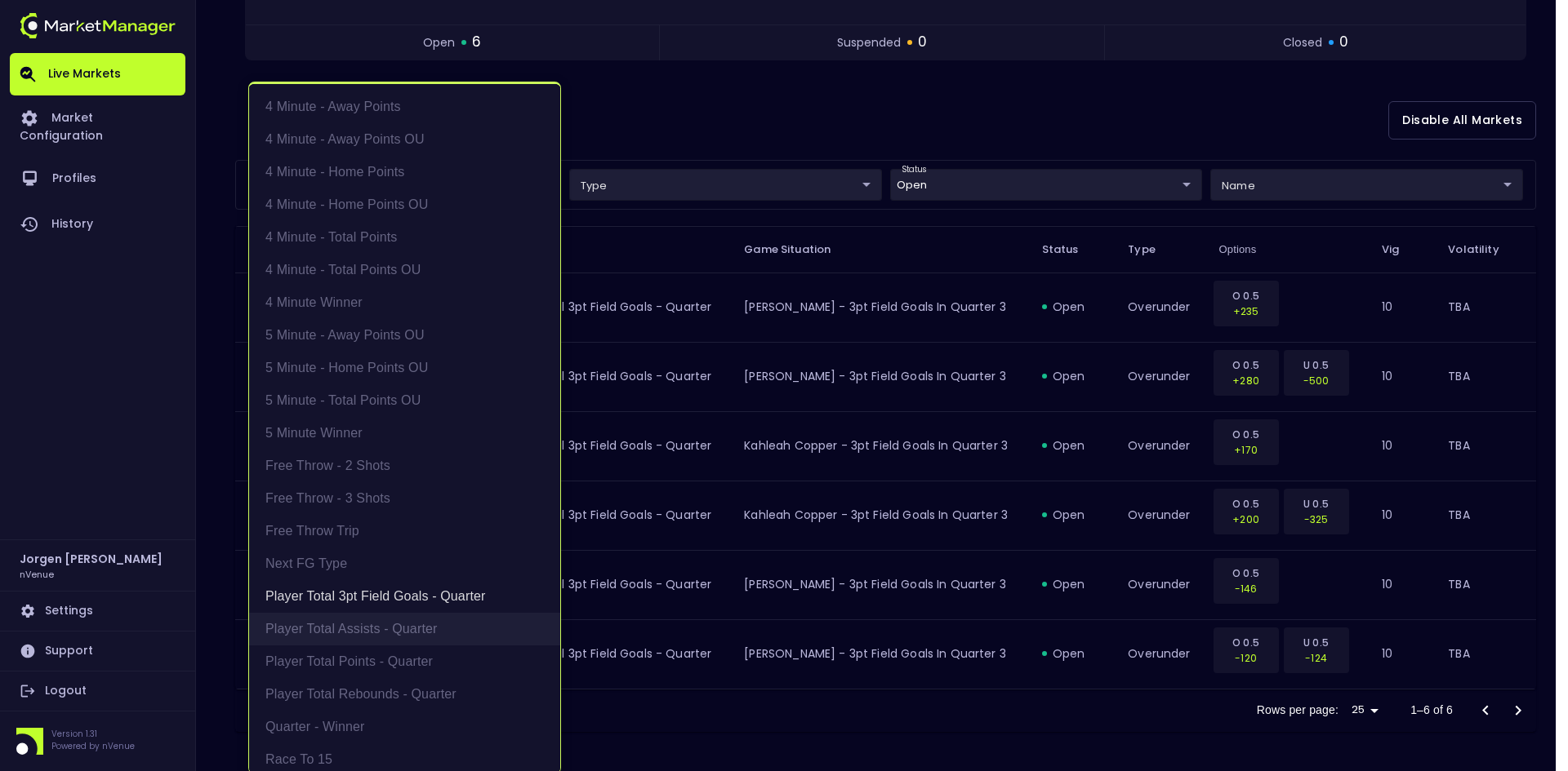
click at [343, 632] on li "Player Total Assists - Quarter" at bounding box center [405, 629] width 311 height 33
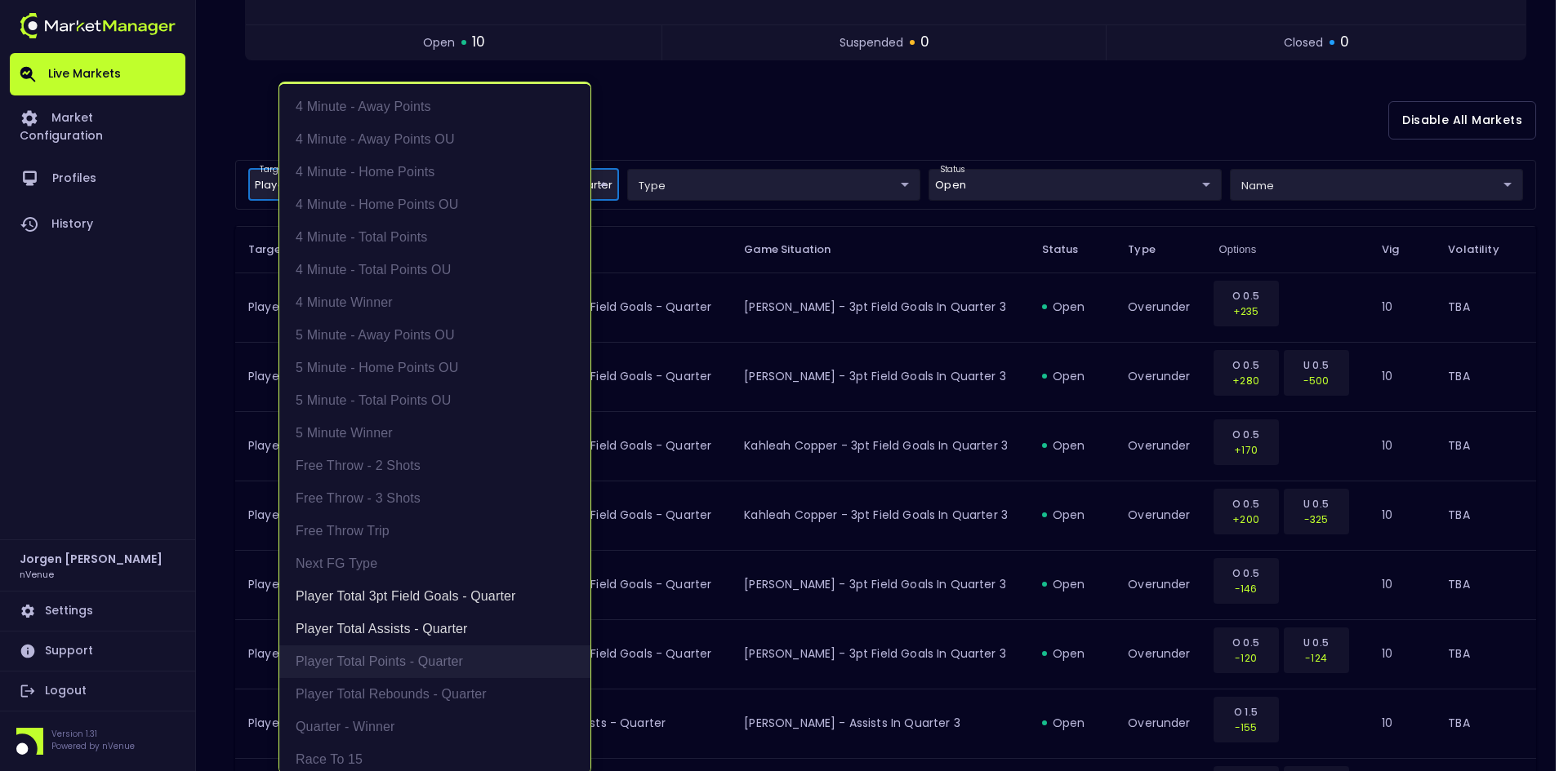
click at [353, 673] on li "Player Total Points - Quarter" at bounding box center [435, 662] width 311 height 33
type input "Player Total 3pt Field Goals - Quarter,Player Total Assists - Quarter,Player To…"
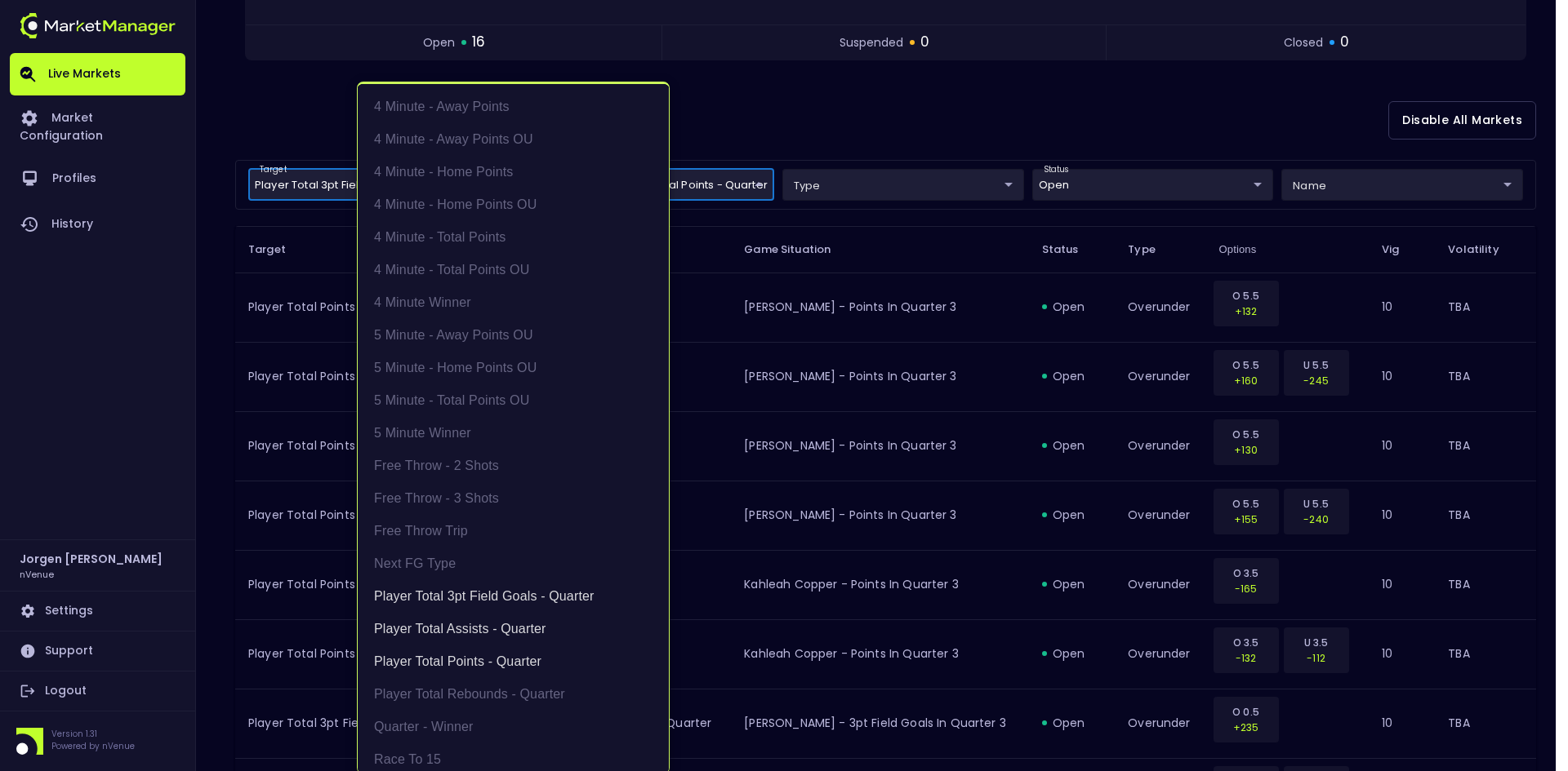
click at [857, 110] on div at bounding box center [784, 385] width 1568 height 771
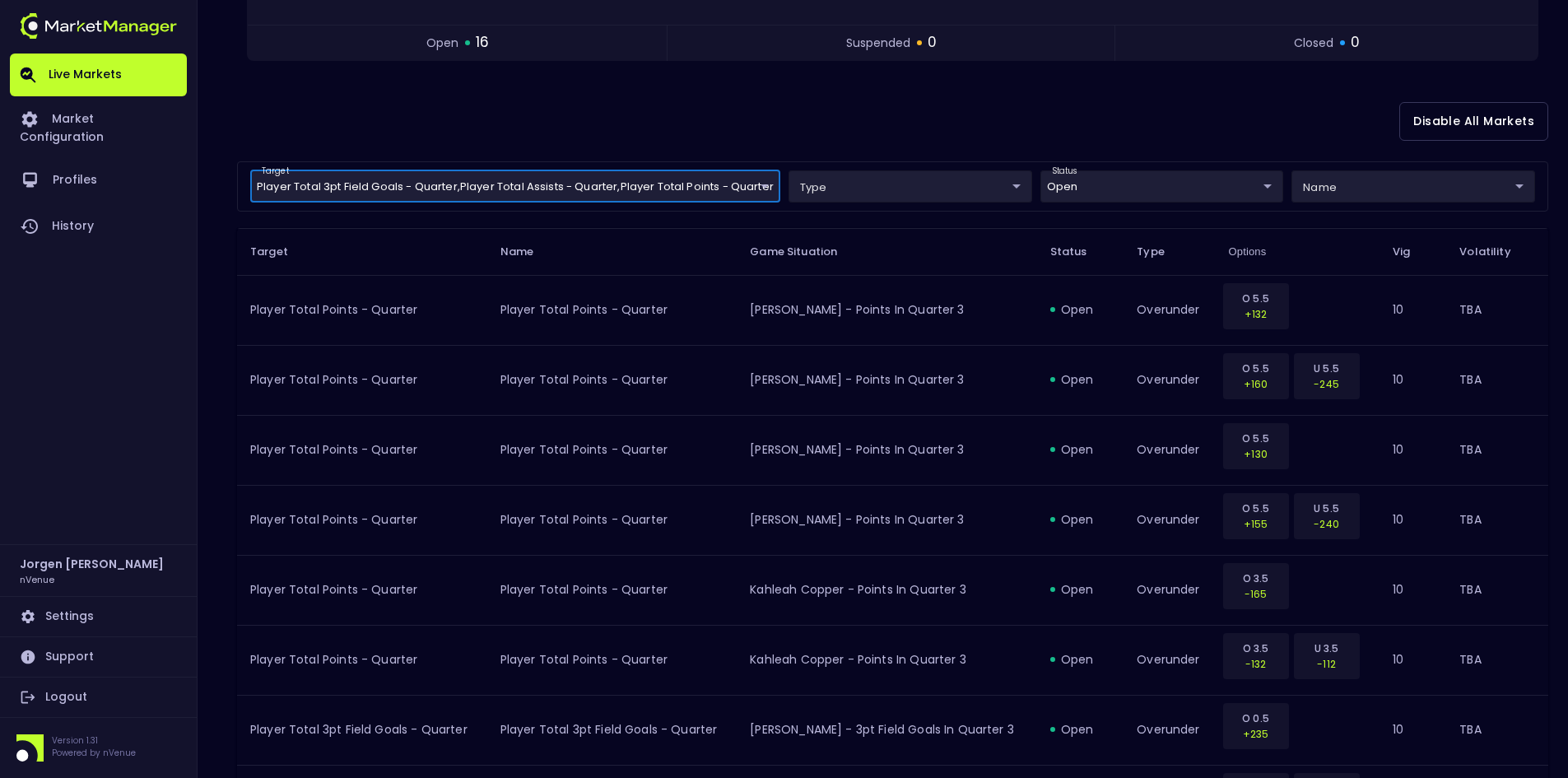
scroll to position [0, 0]
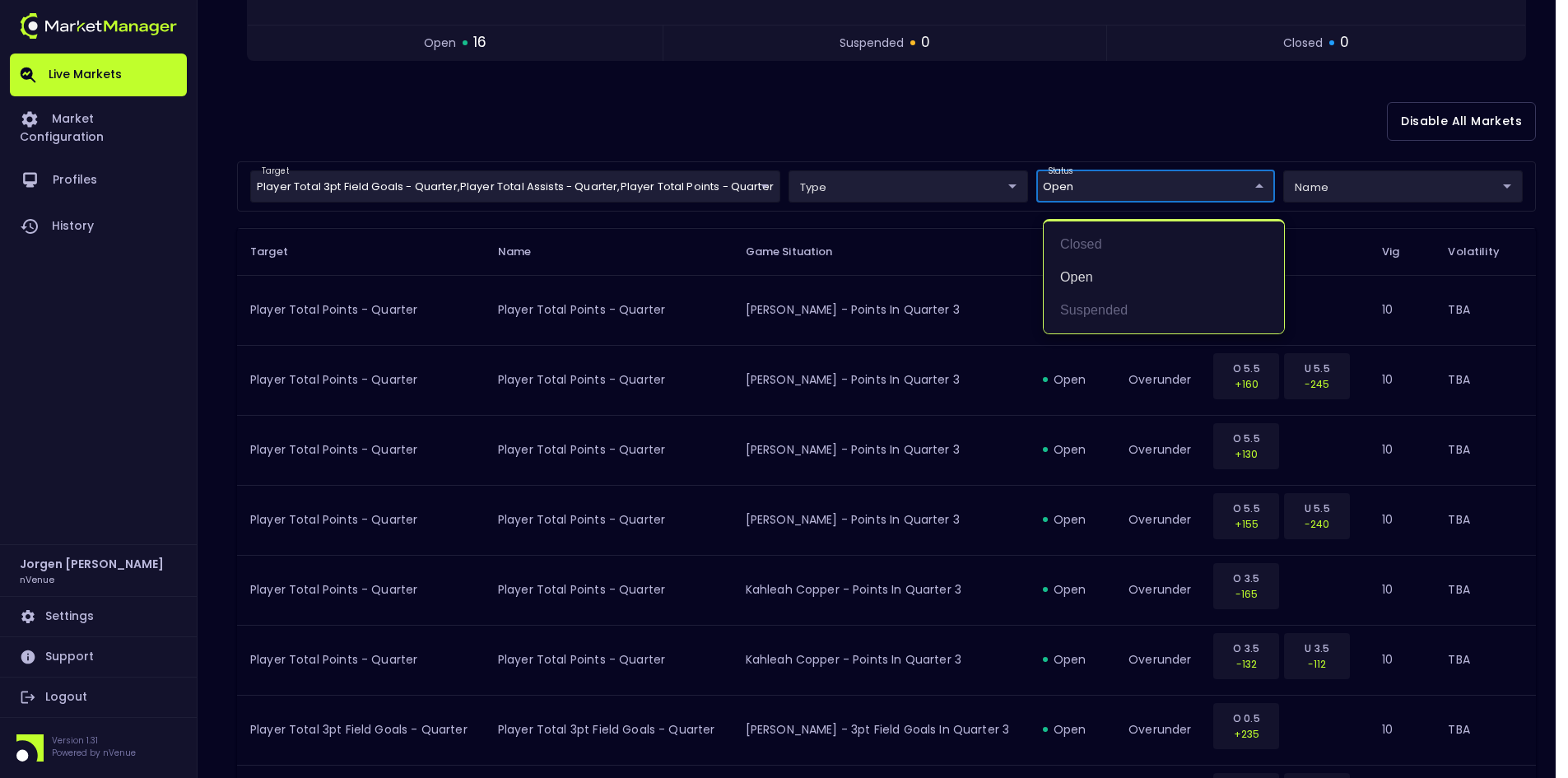
click at [1124, 182] on body "Live Markets Market Configuration Profiles History Jorgen Johnson nVenue Settin…" at bounding box center [784, 569] width 1568 height 1818
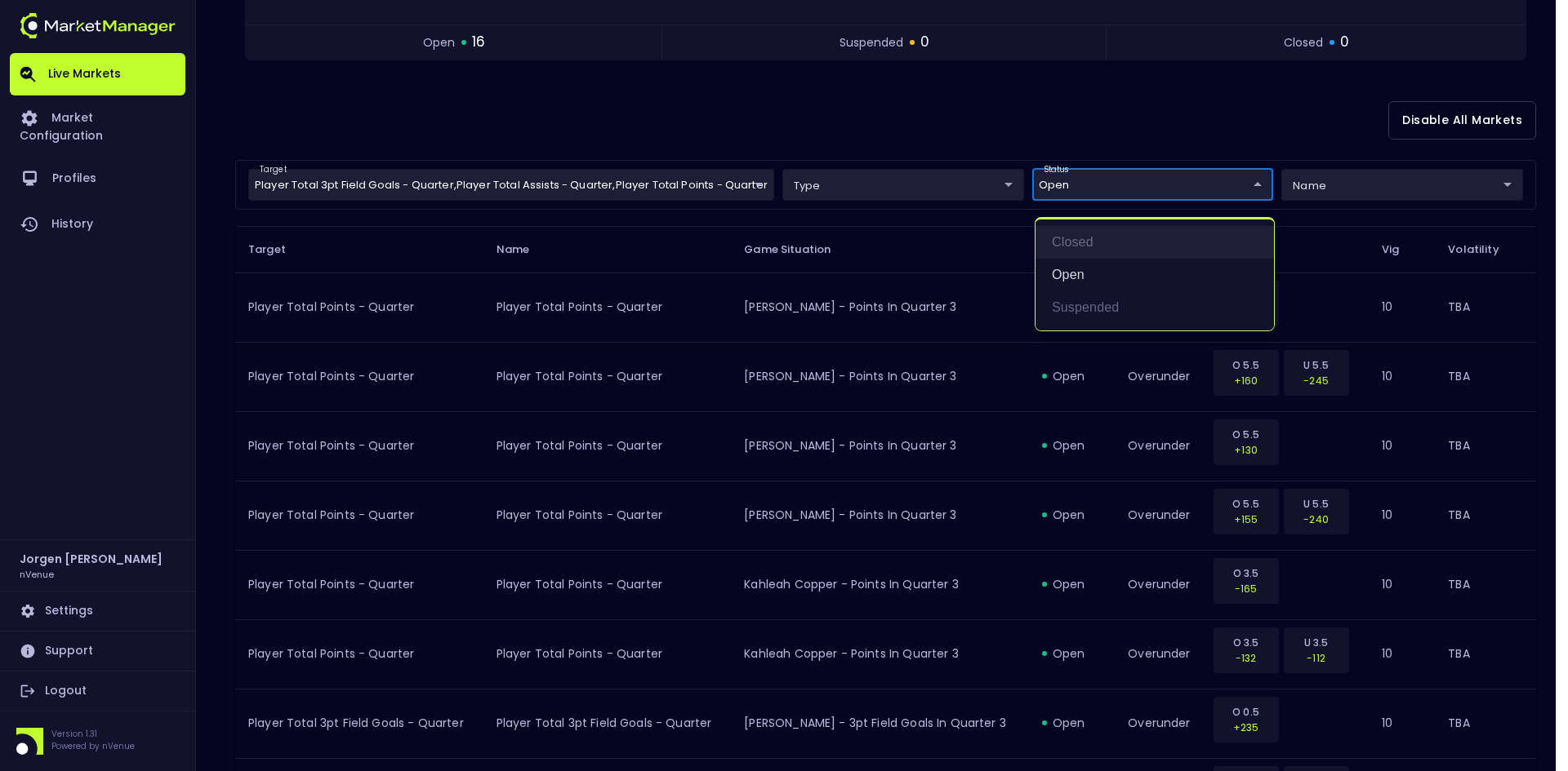
click at [1094, 230] on li "closed" at bounding box center [1155, 242] width 239 height 33
click at [1079, 271] on li "open" at bounding box center [1155, 275] width 239 height 33
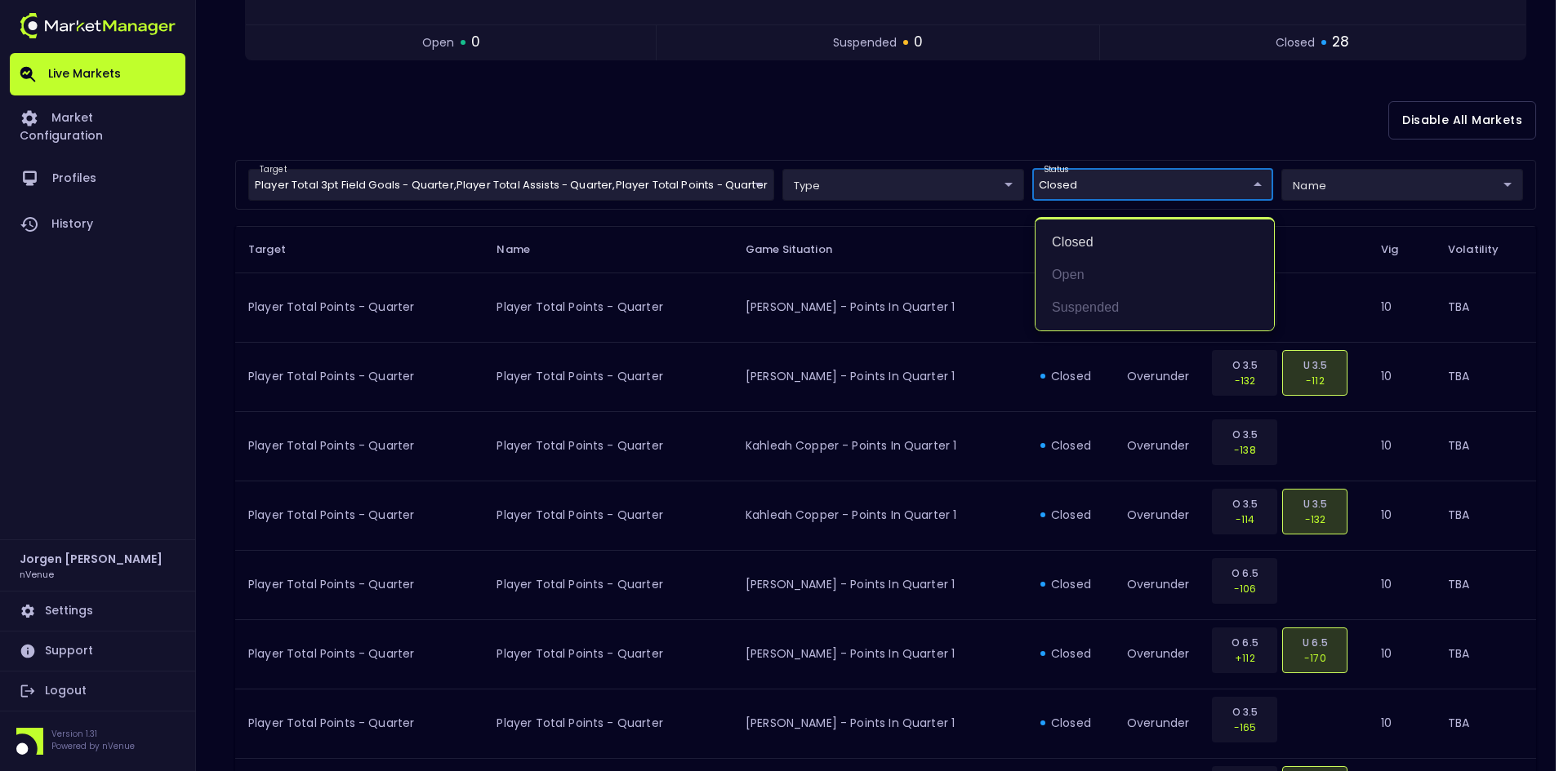
click at [958, 111] on div at bounding box center [784, 385] width 1568 height 771
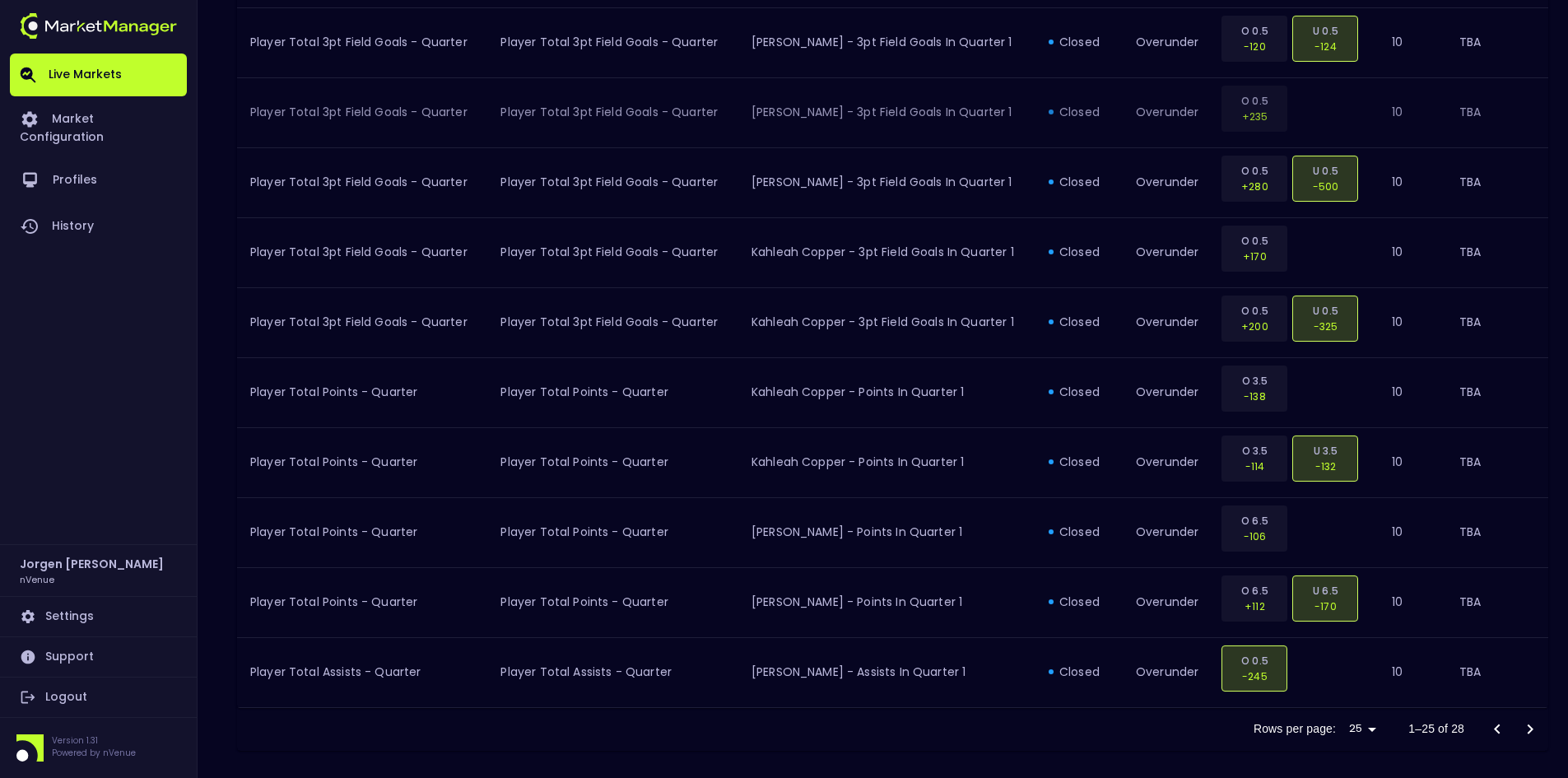
scroll to position [1670, 0]
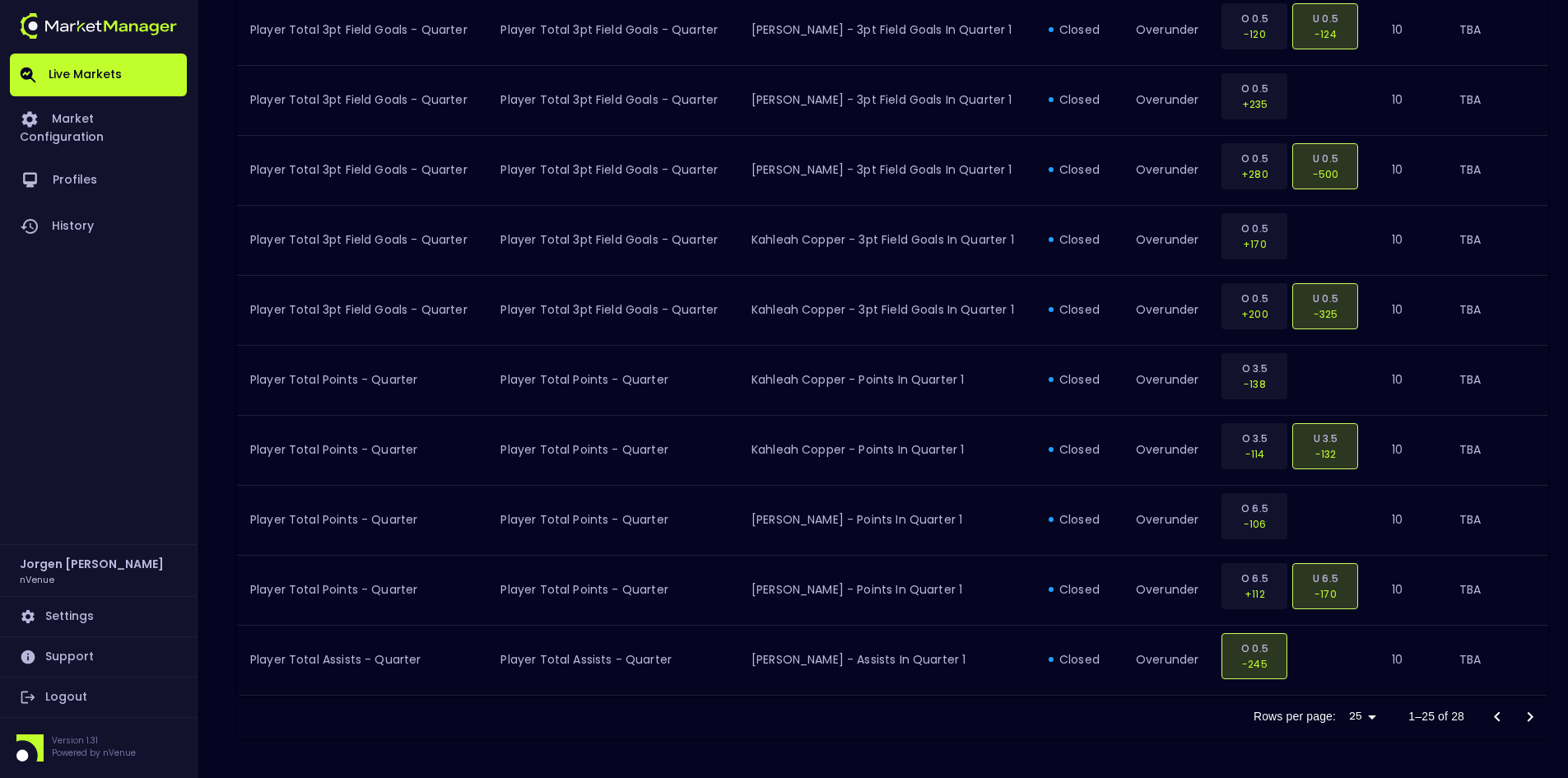
click at [1526, 712] on icon "Go to next page" at bounding box center [1530, 717] width 20 height 20
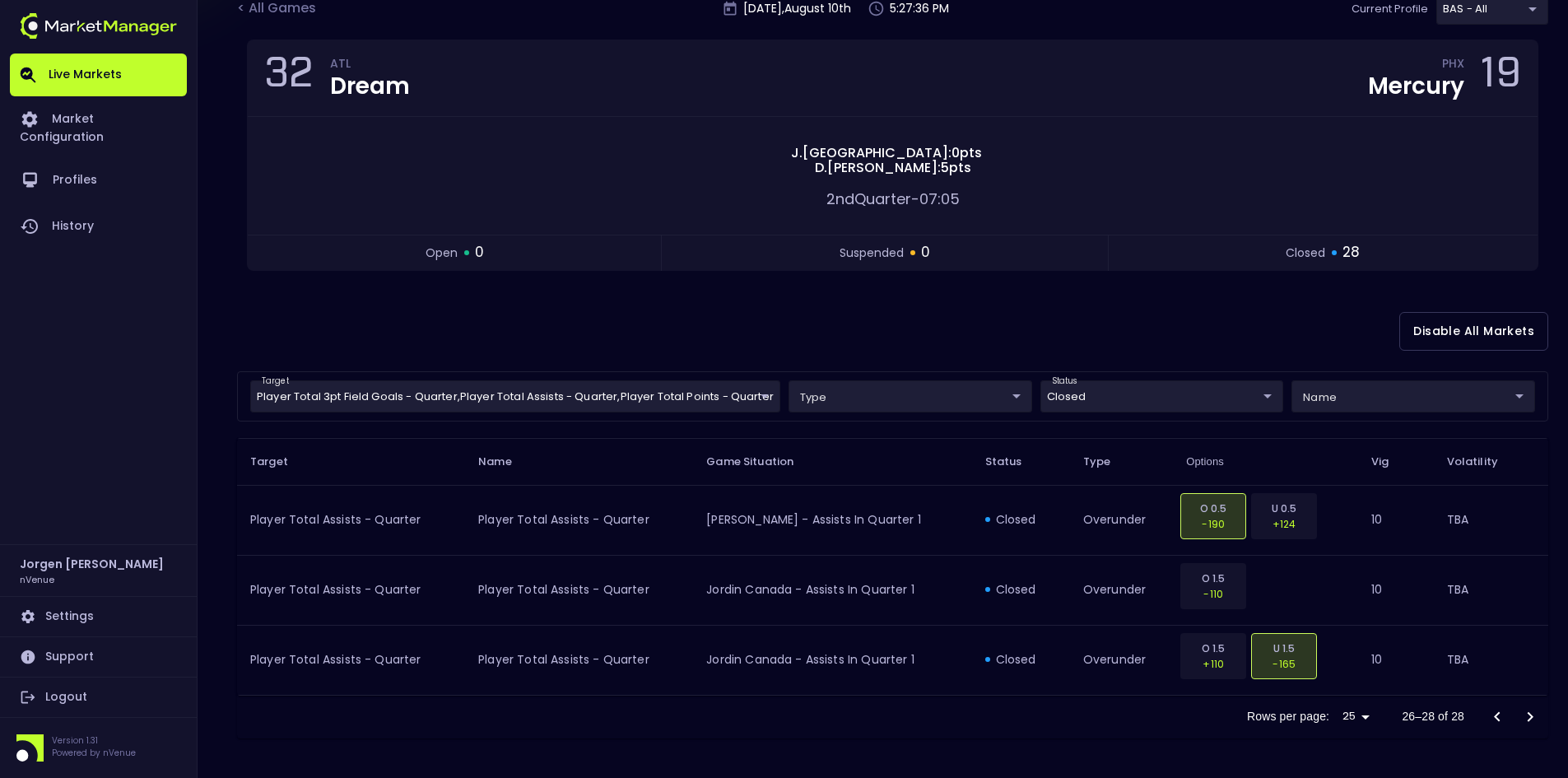
scroll to position [130, 0]
click at [1092, 403] on body "Live Markets Market Configuration Profiles History Jorgen Johnson nVenue Settin…" at bounding box center [784, 324] width 1568 height 908
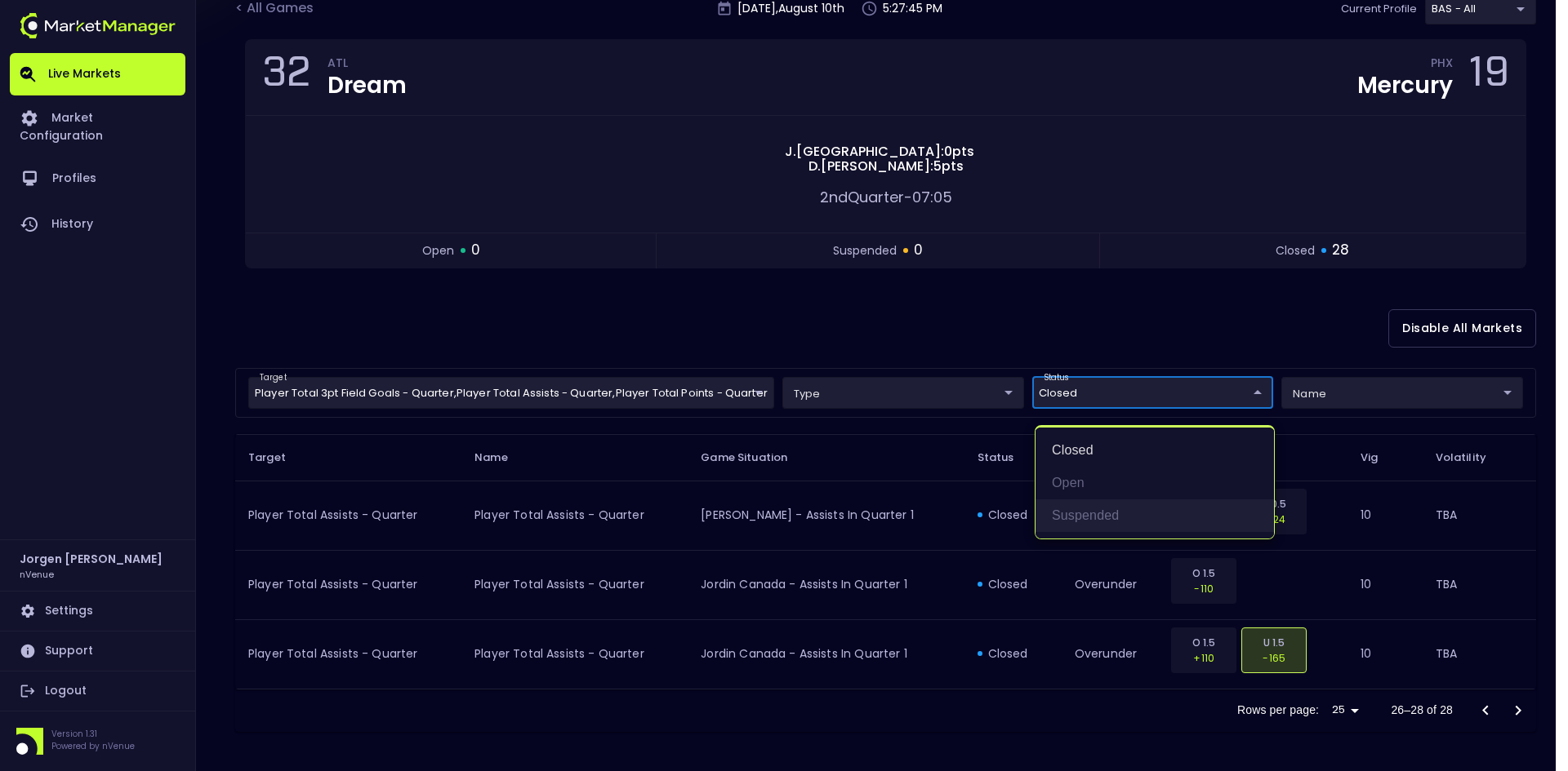
click at [1077, 508] on li "suspended" at bounding box center [1155, 516] width 239 height 33
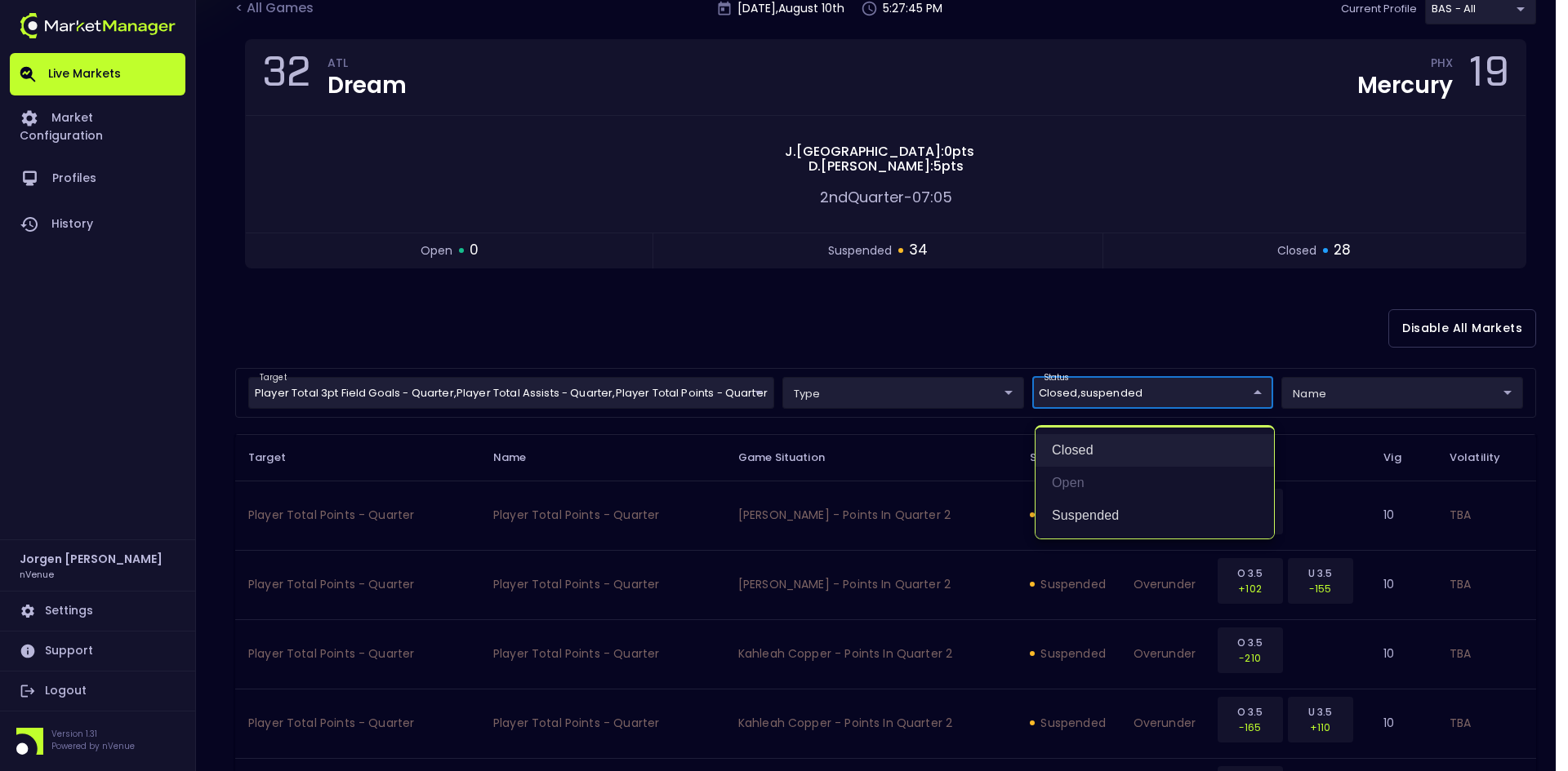
click at [1075, 456] on li "closed" at bounding box center [1155, 451] width 239 height 33
type input "suspended"
click at [968, 327] on div at bounding box center [784, 385] width 1568 height 771
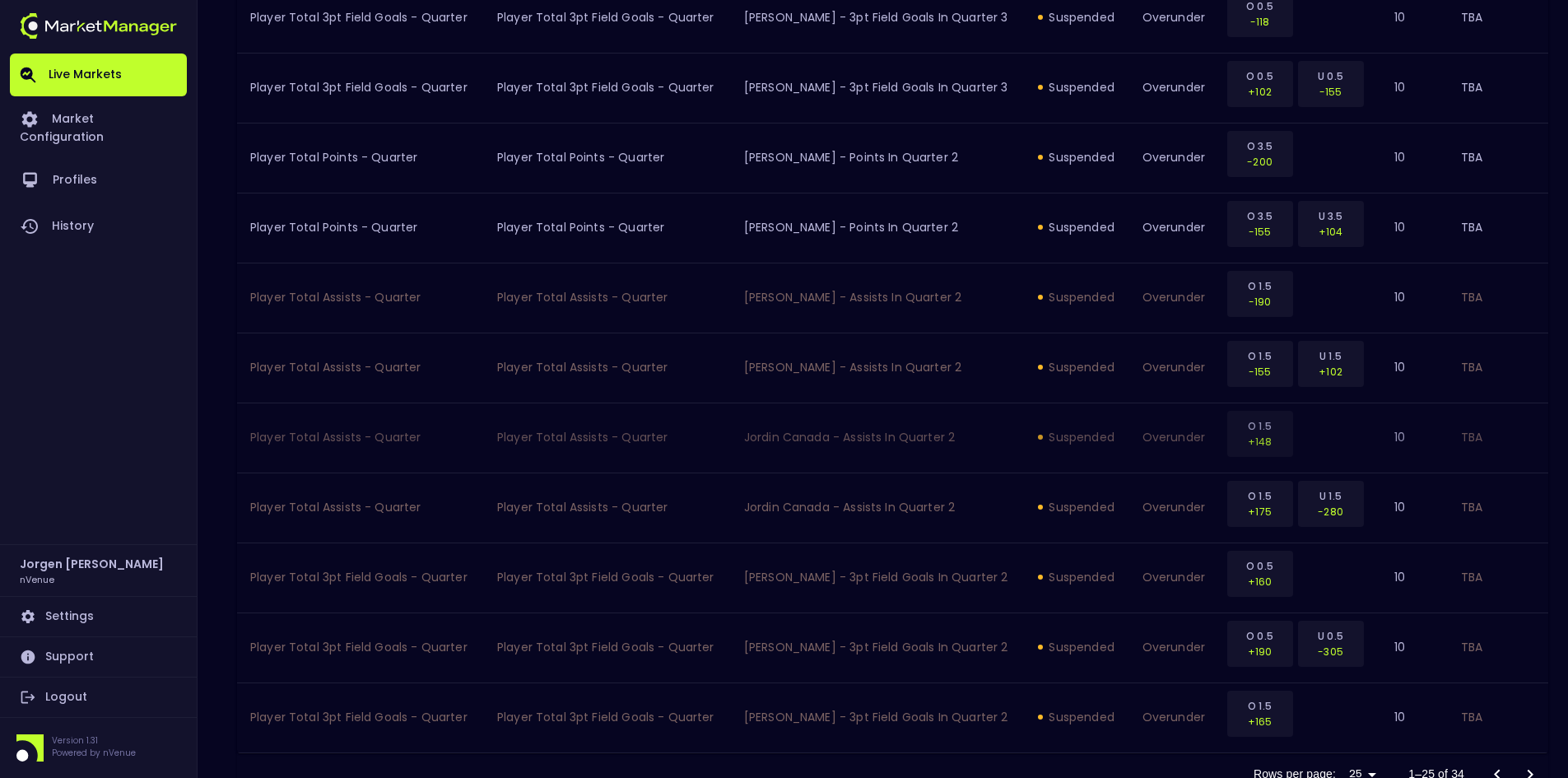
scroll to position [1670, 0]
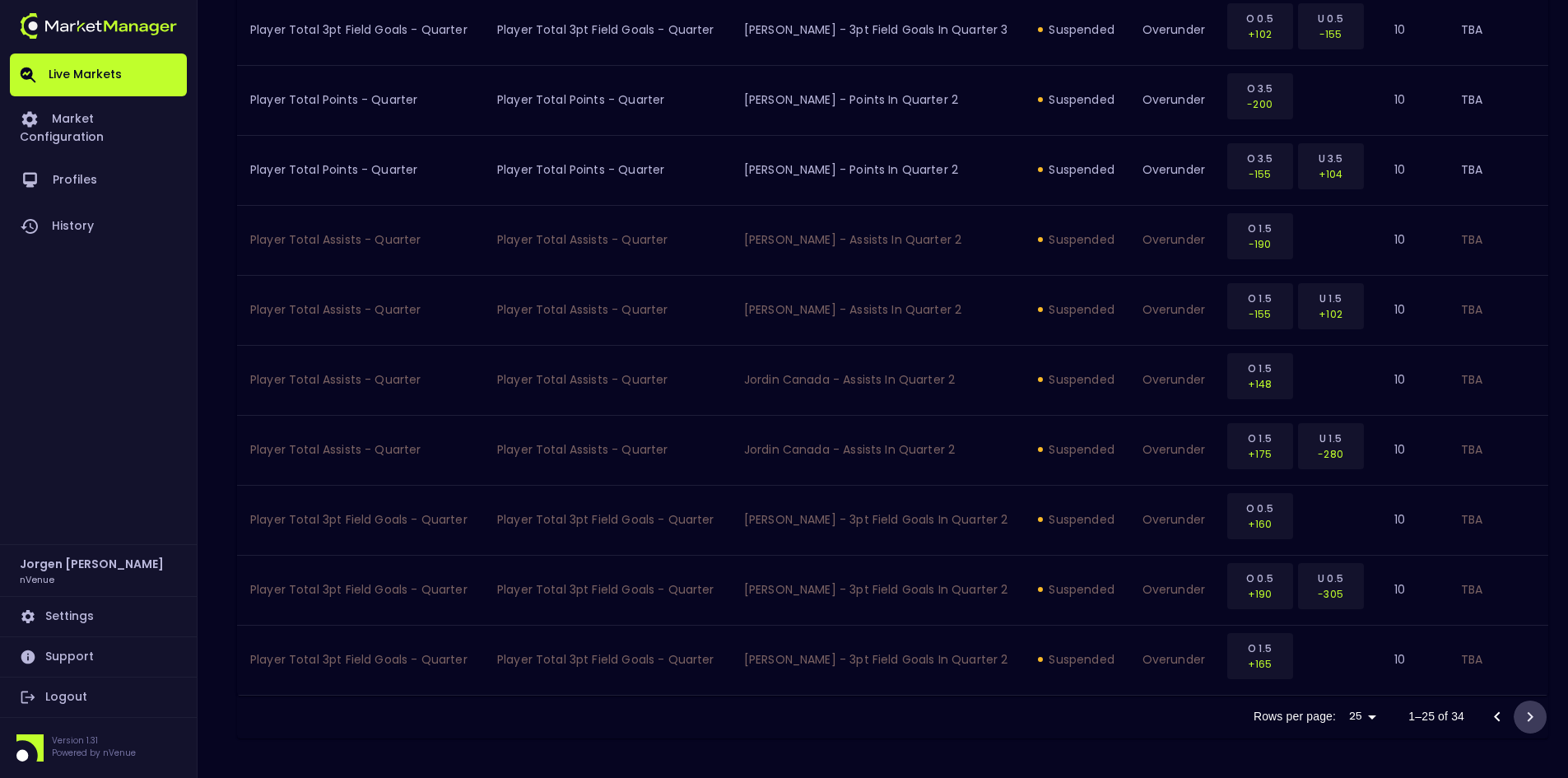
click at [1529, 715] on icon "Go to next page" at bounding box center [1530, 717] width 20 height 20
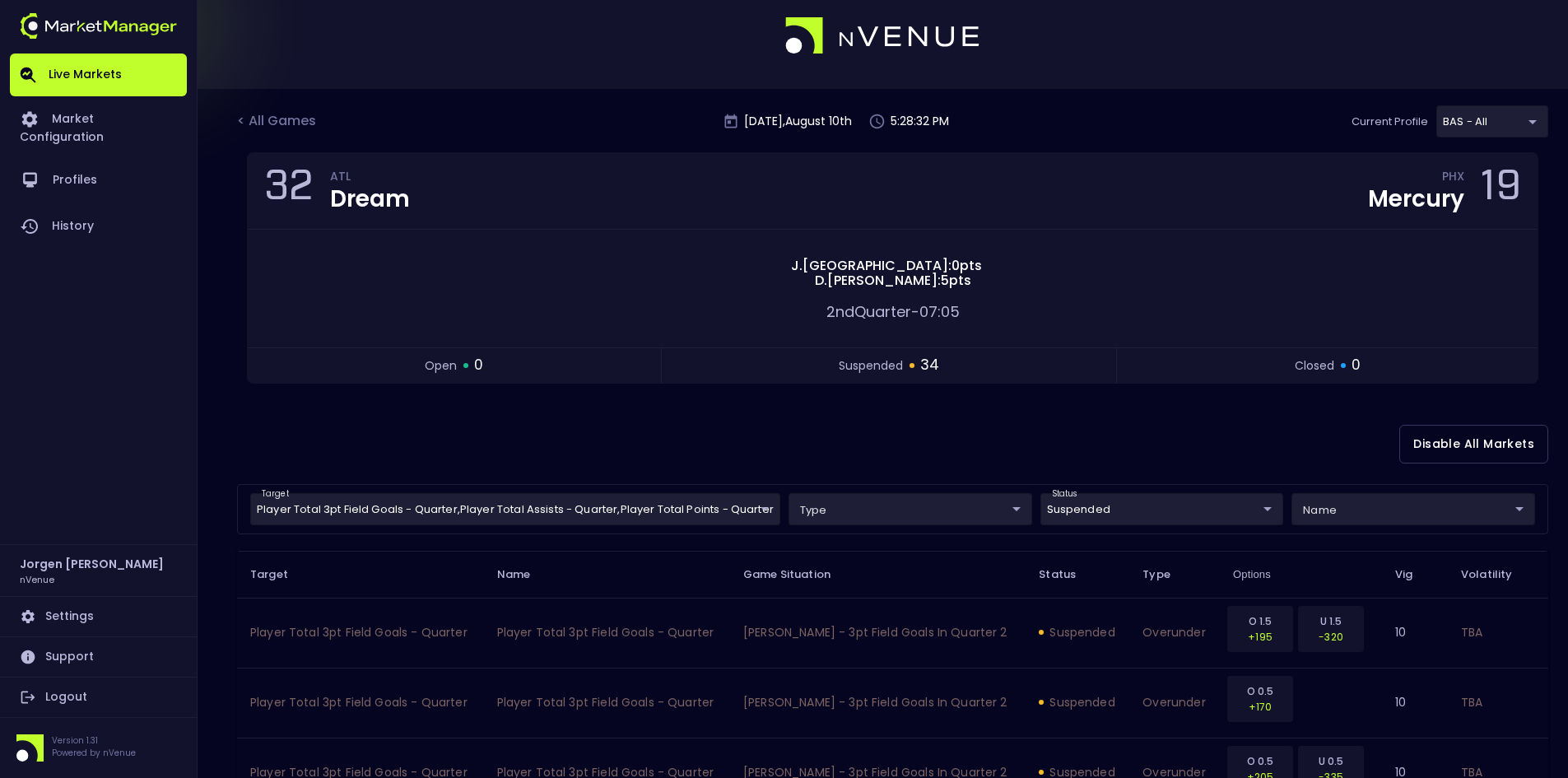
scroll to position [0, 0]
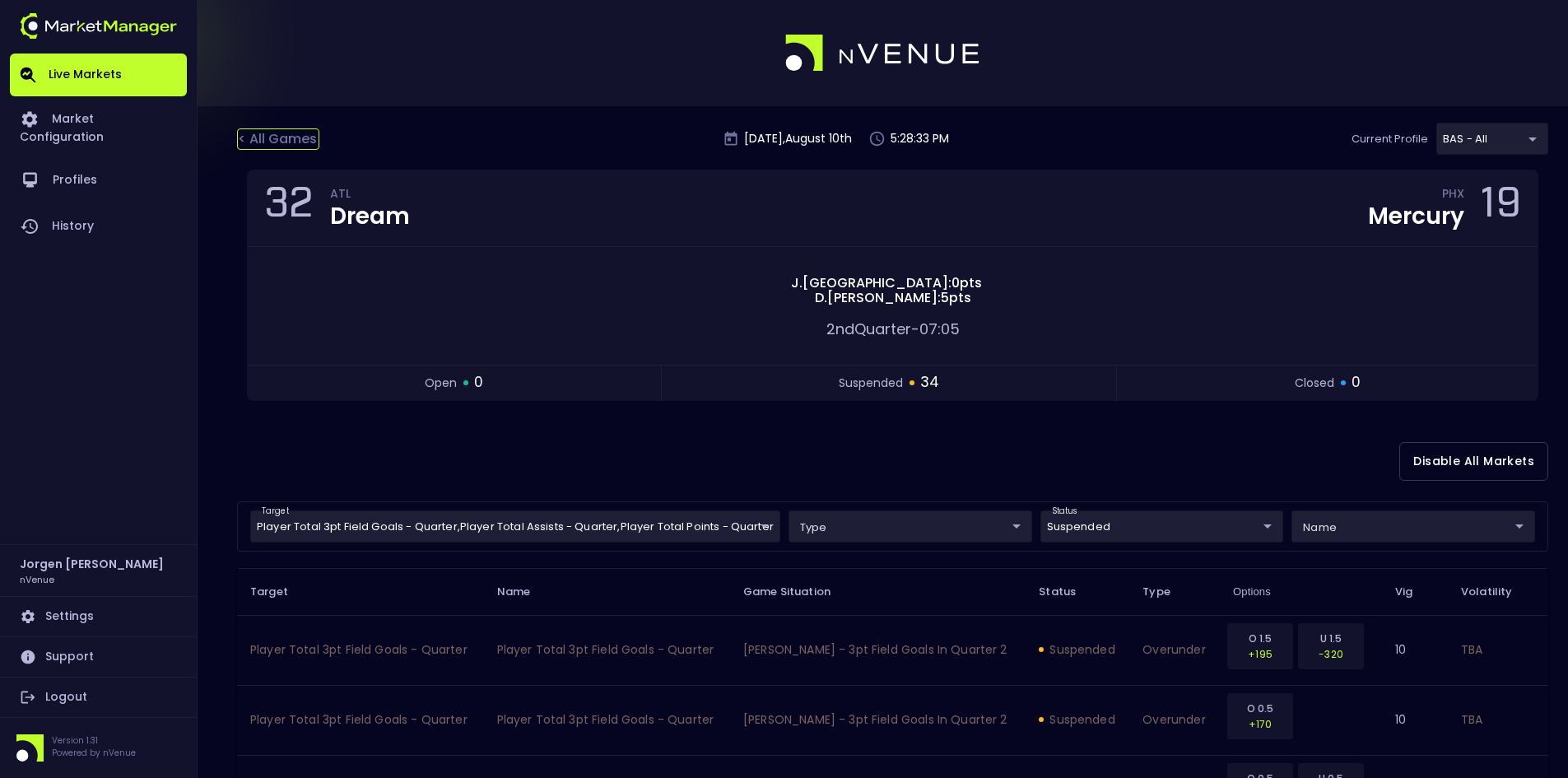
click at [275, 146] on div "< All Games" at bounding box center [278, 139] width 82 height 22
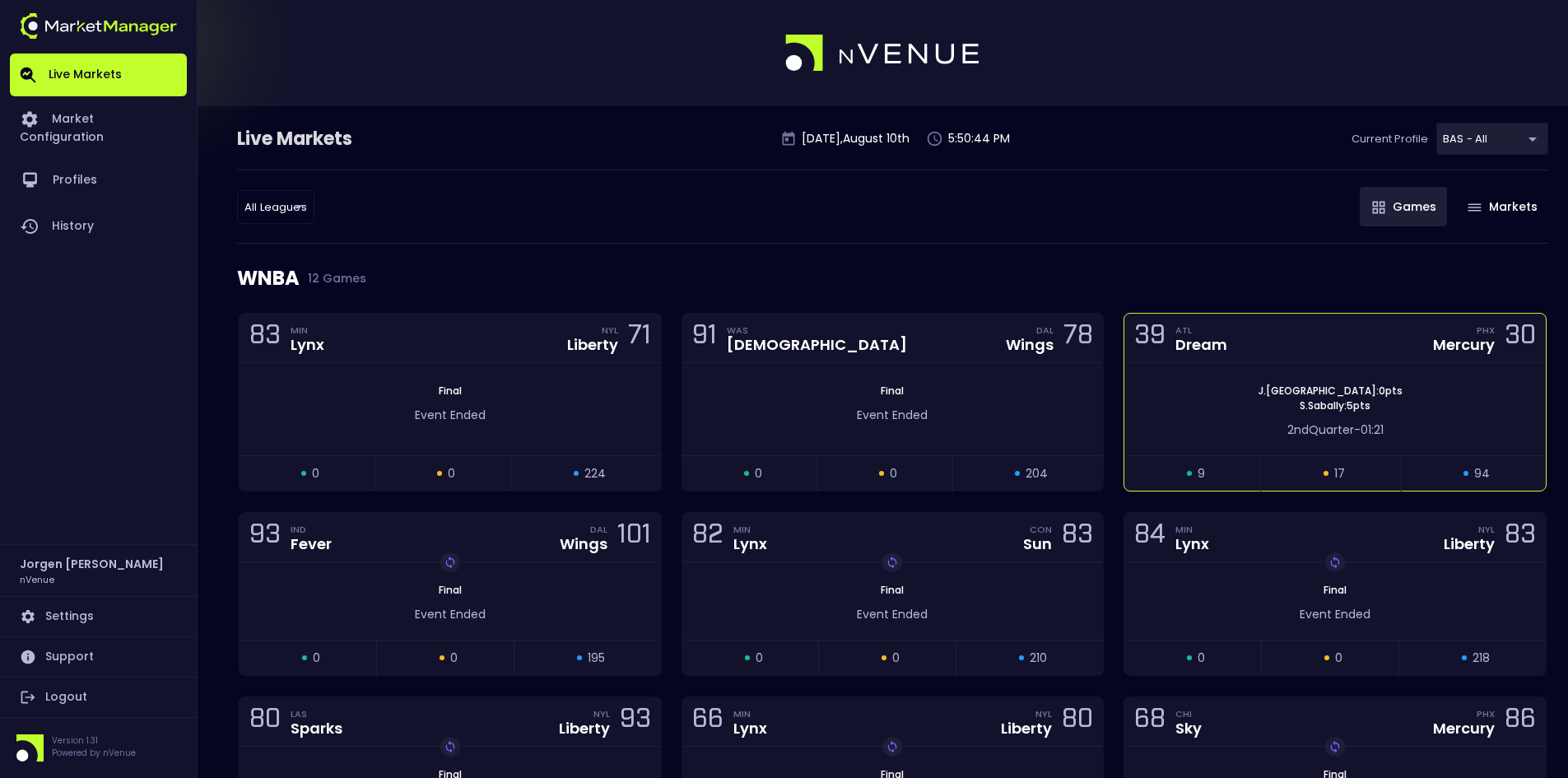
click at [1187, 385] on div "J . Canada : 0 pts S . Sabally : 5 pts" at bounding box center [1334, 398] width 422 height 29
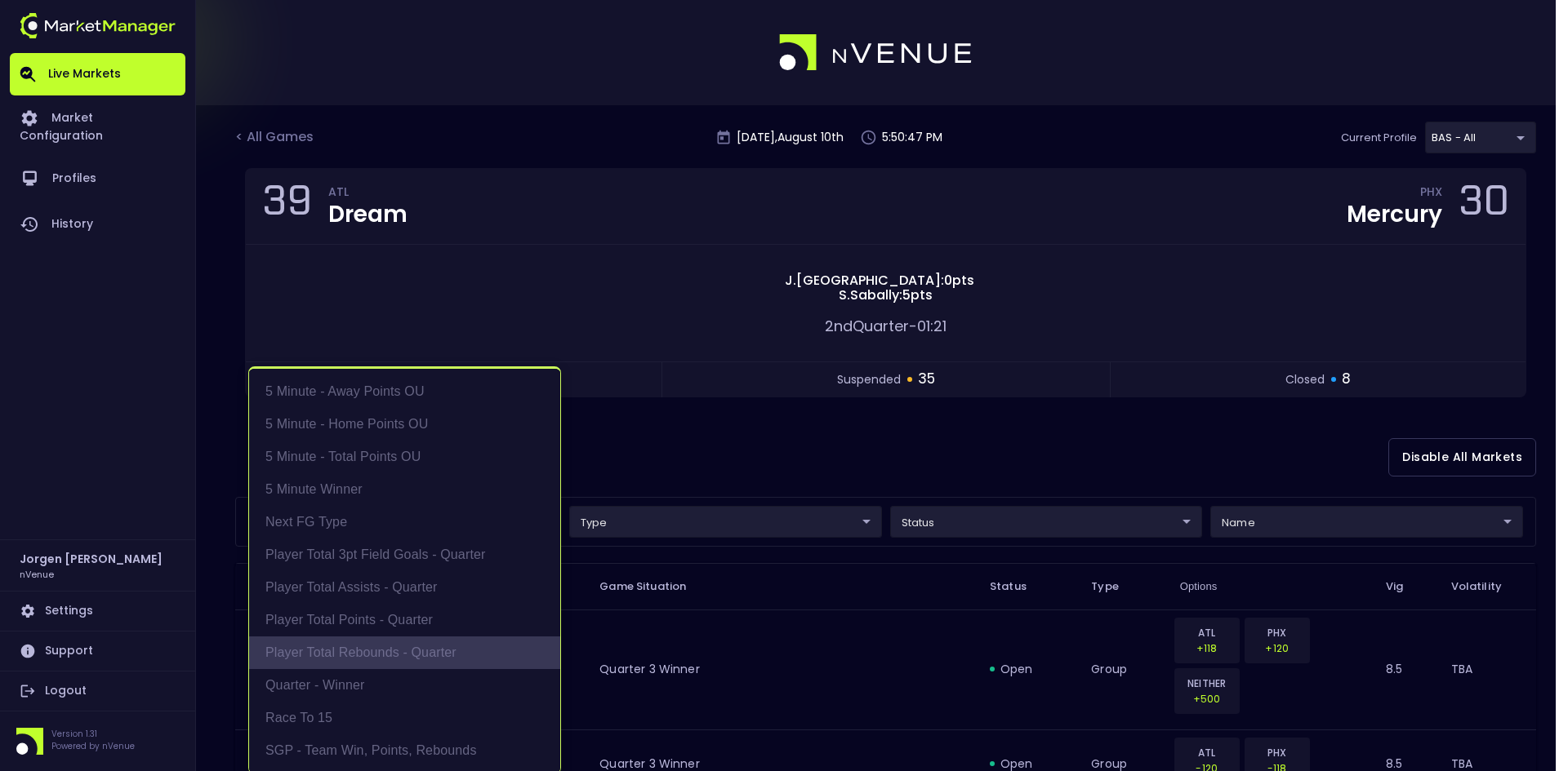
click at [338, 642] on li "Player Total Rebounds - Quarter" at bounding box center [405, 653] width 311 height 33
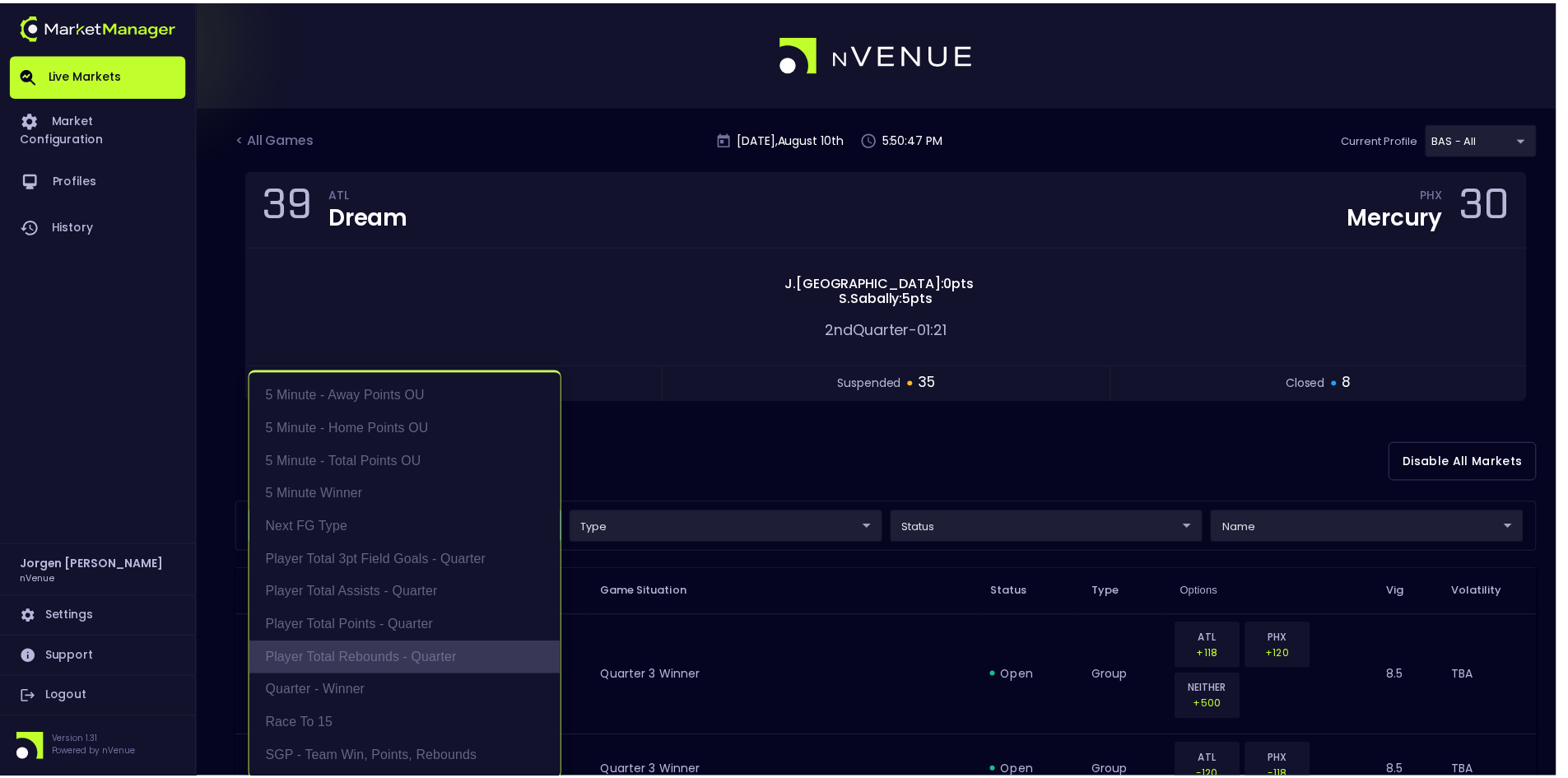
scroll to position [3, 0]
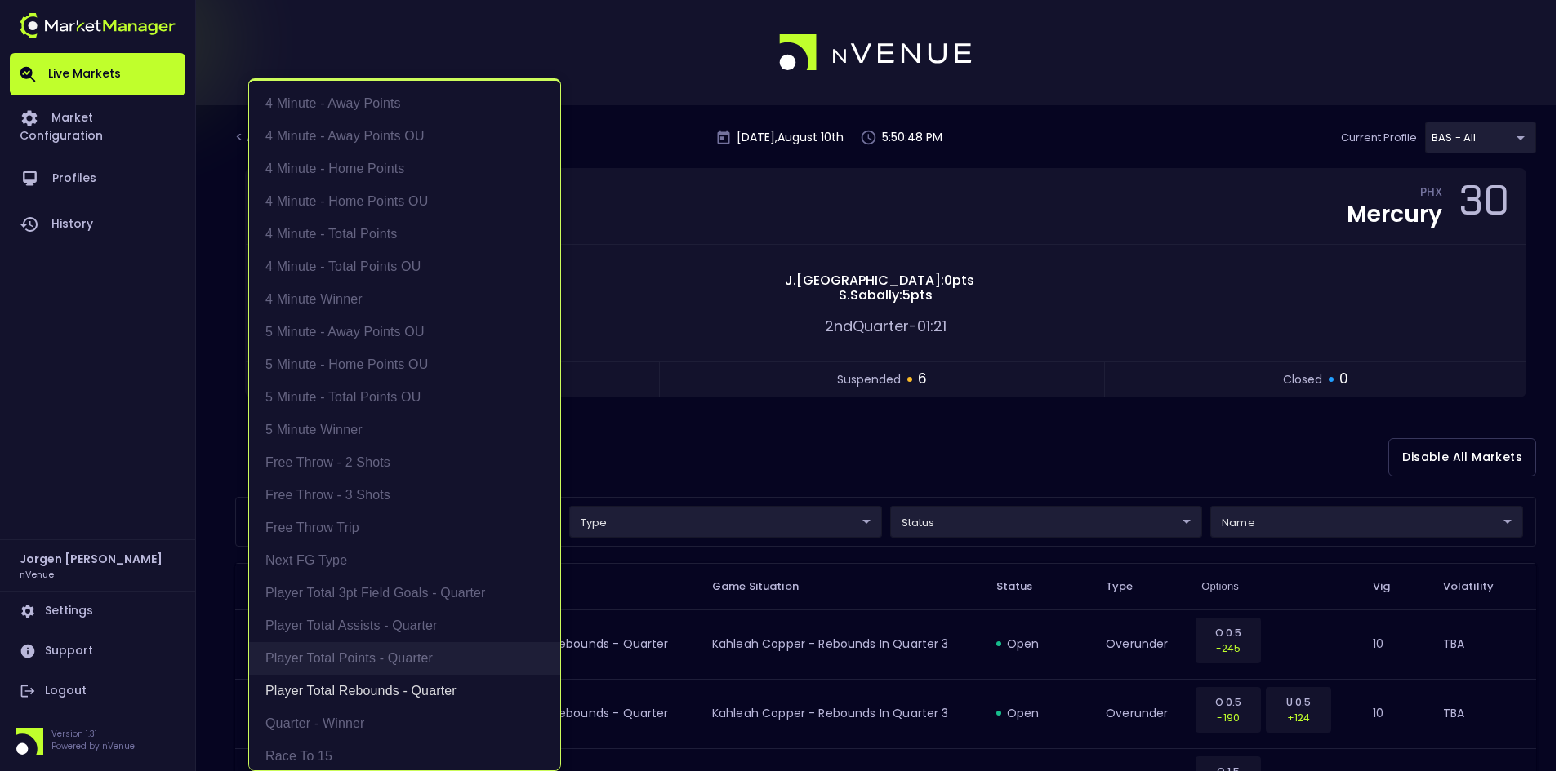
click at [336, 652] on li "Player Total Points - Quarter" at bounding box center [405, 659] width 311 height 33
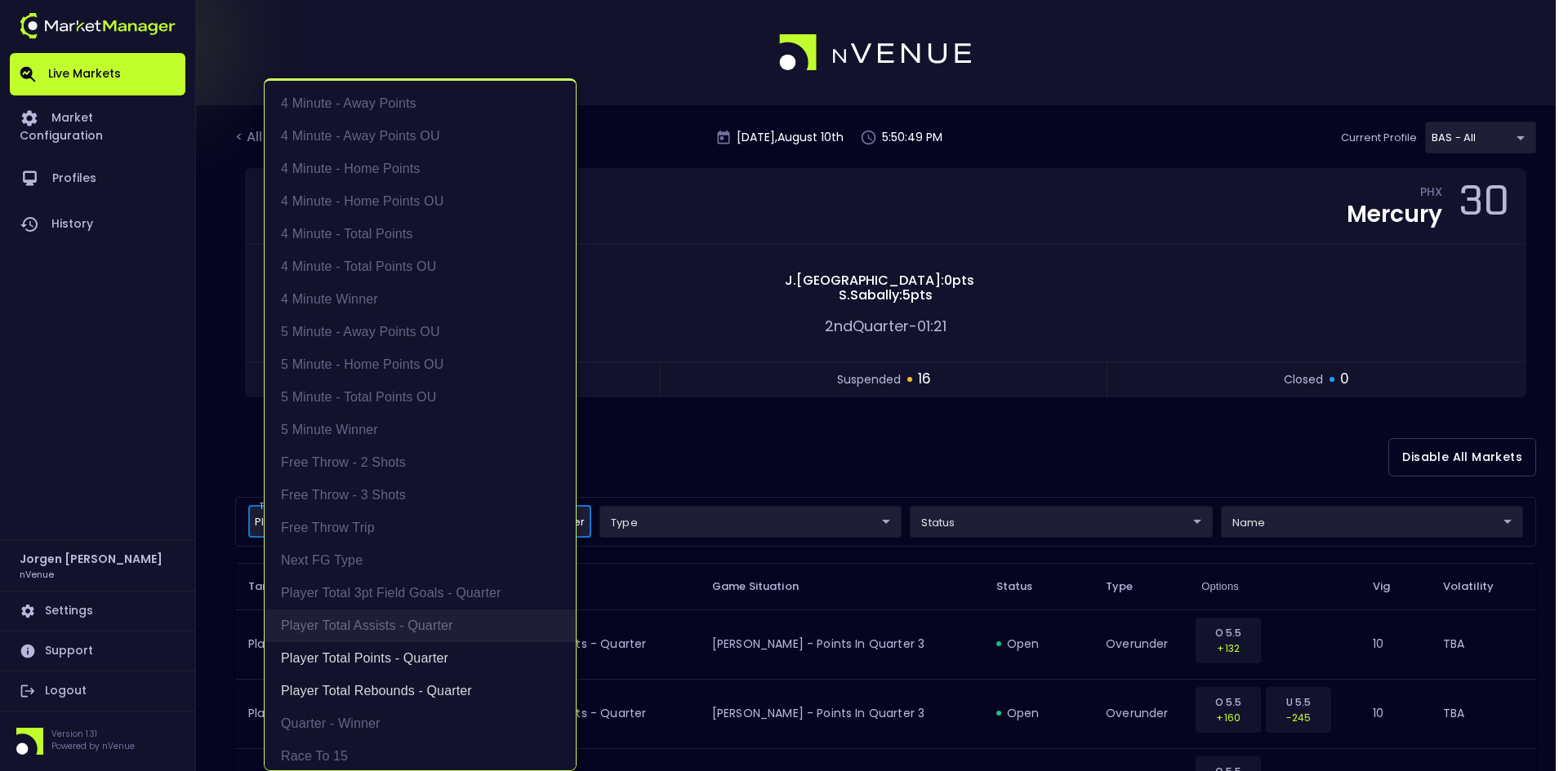
click at [334, 626] on li "Player Total Assists - Quarter" at bounding box center [420, 626] width 311 height 33
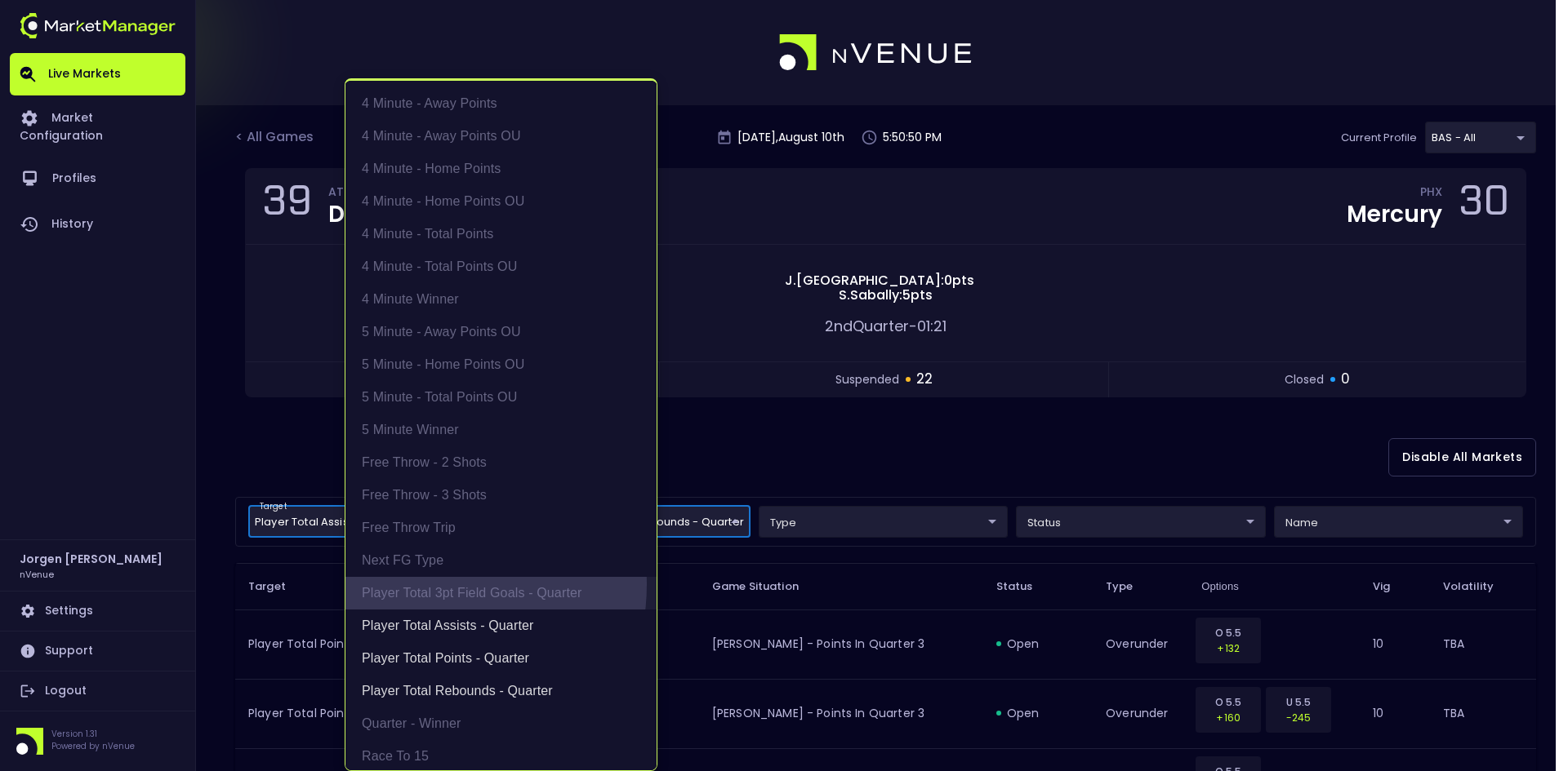
click at [421, 584] on li "Player Total 3pt Field Goals - Quarter" at bounding box center [501, 594] width 311 height 33
type input "Player Total Rebounds - Quarter,Player Total Points - Quarter,Player Total Assi…"
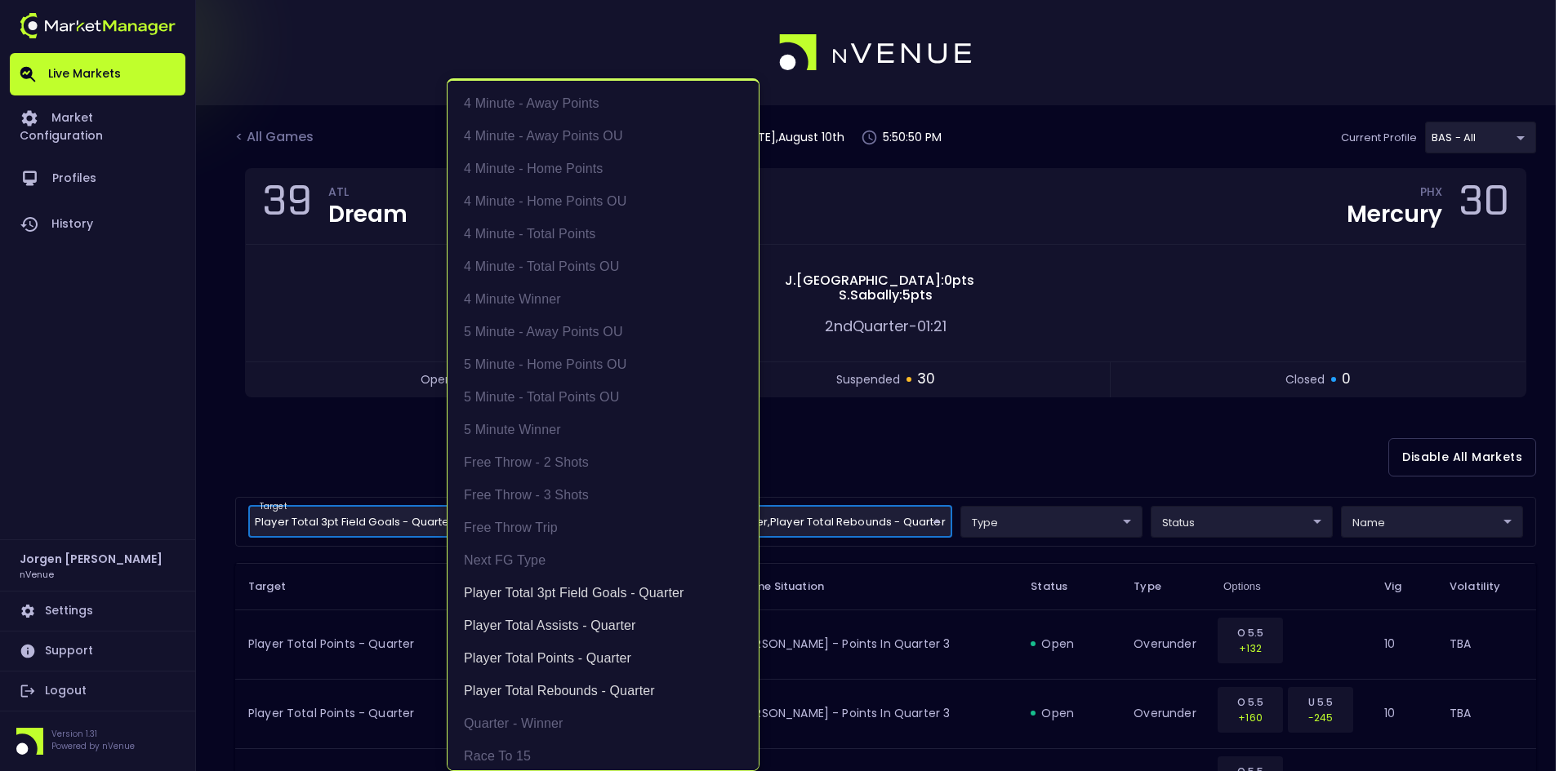
click at [936, 443] on div at bounding box center [784, 385] width 1568 height 771
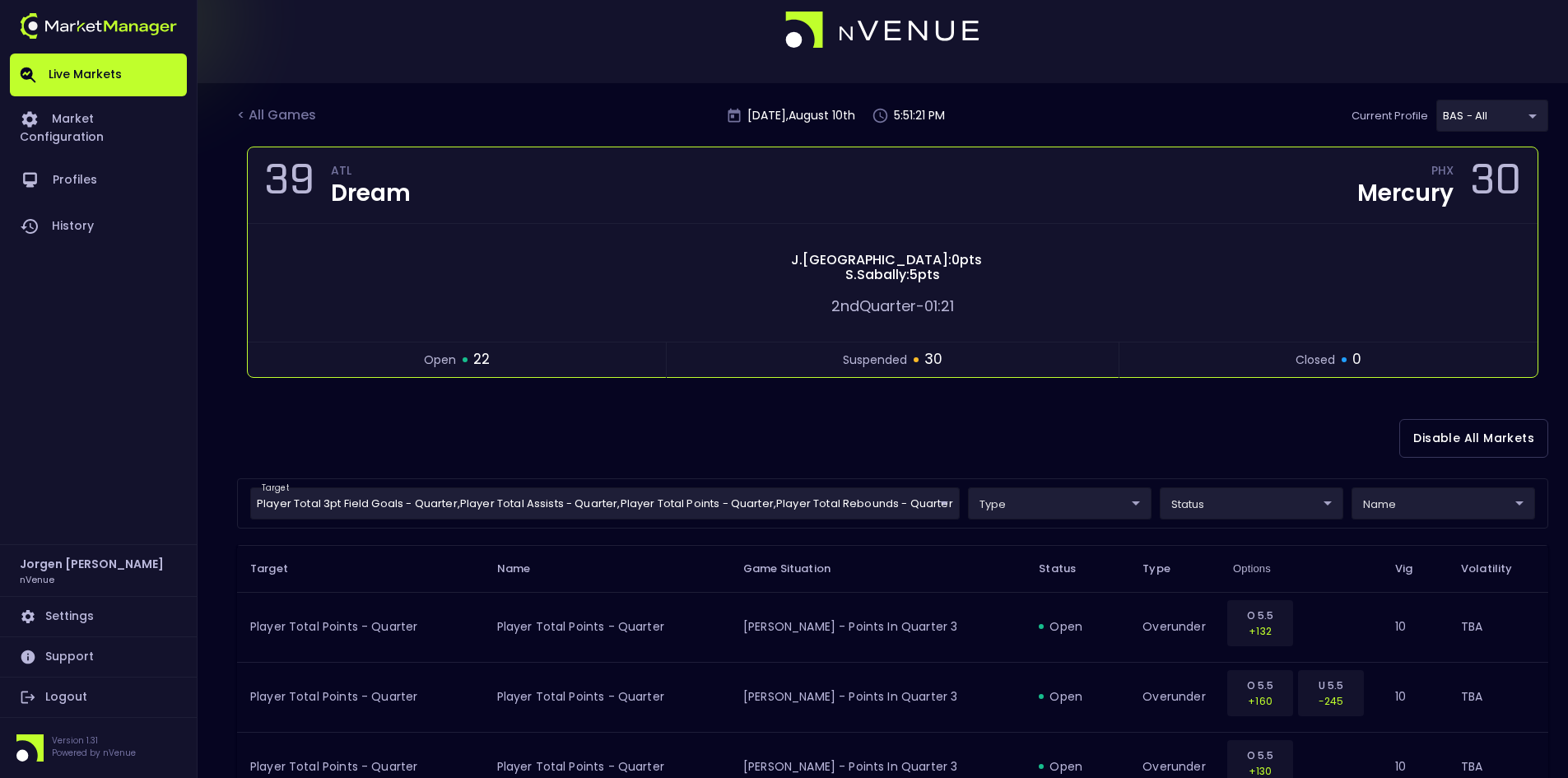
scroll to position [0, 0]
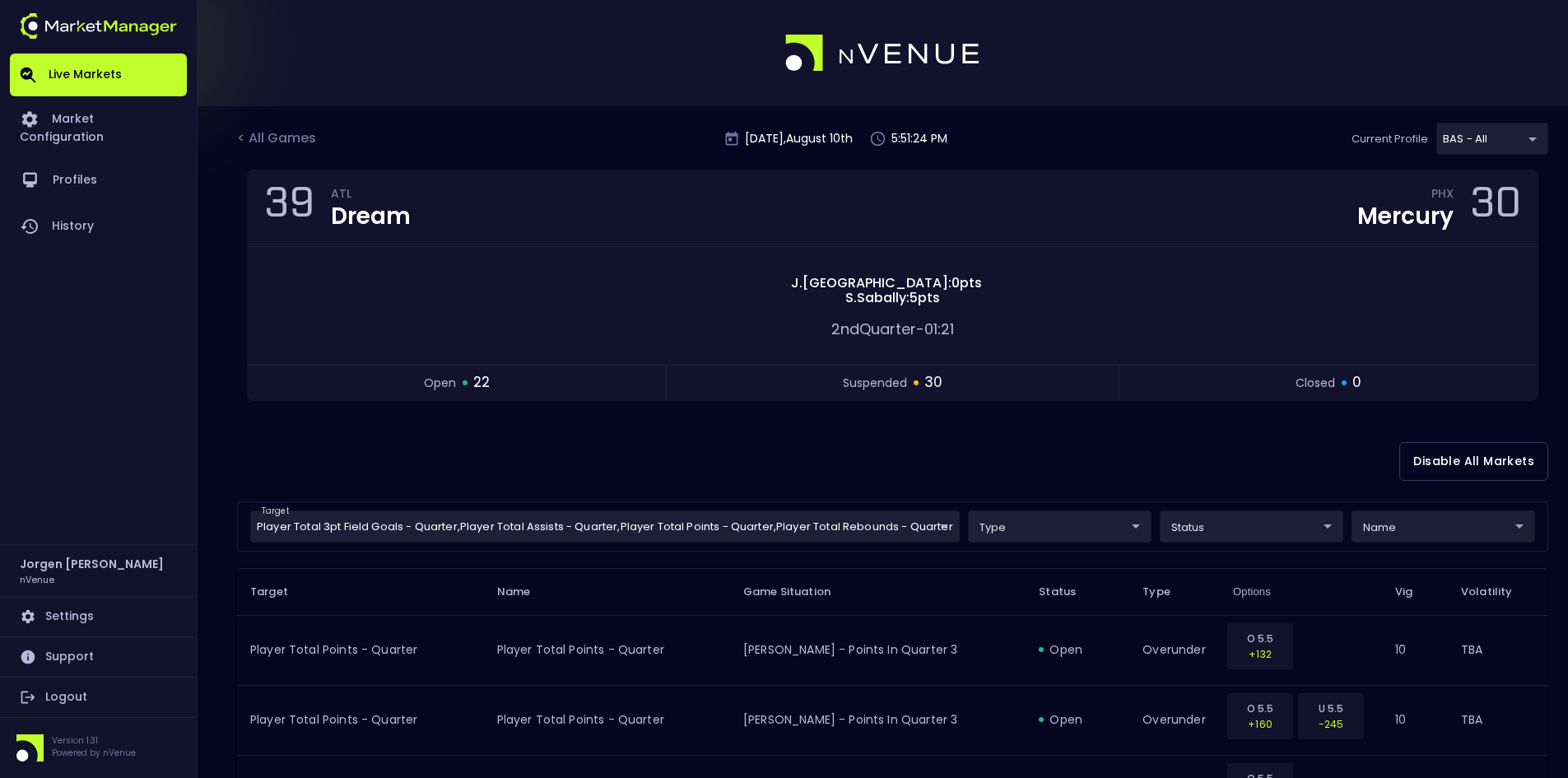
drag, startPoint x: 533, startPoint y: 453, endPoint x: 531, endPoint y: 444, distance: 9.2
click at [533, 453] on div "Disable All Markets" at bounding box center [892, 462] width 1311 height 80
click at [291, 139] on div "< All Games" at bounding box center [278, 139] width 82 height 22
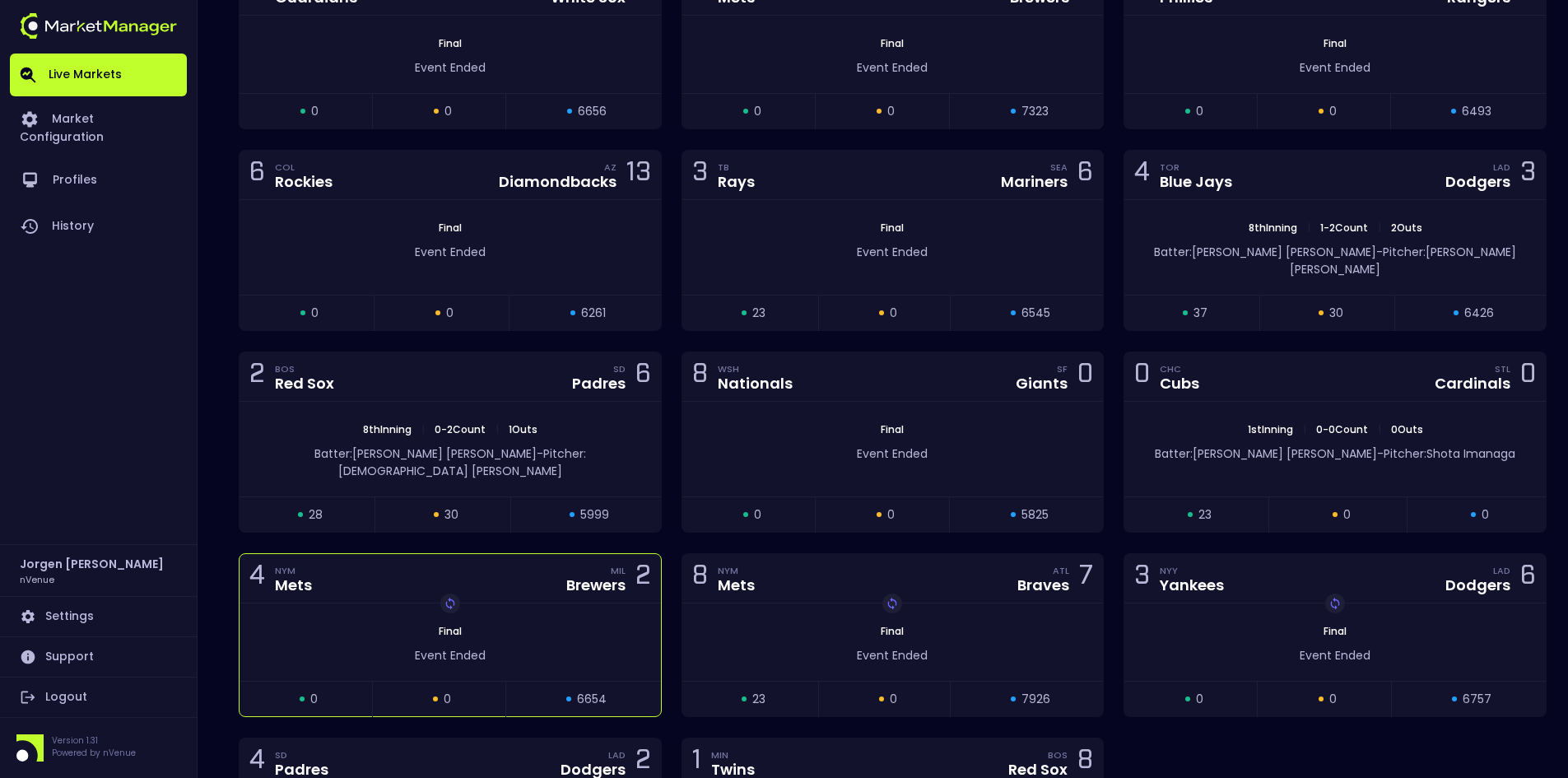
scroll to position [1976, 0]
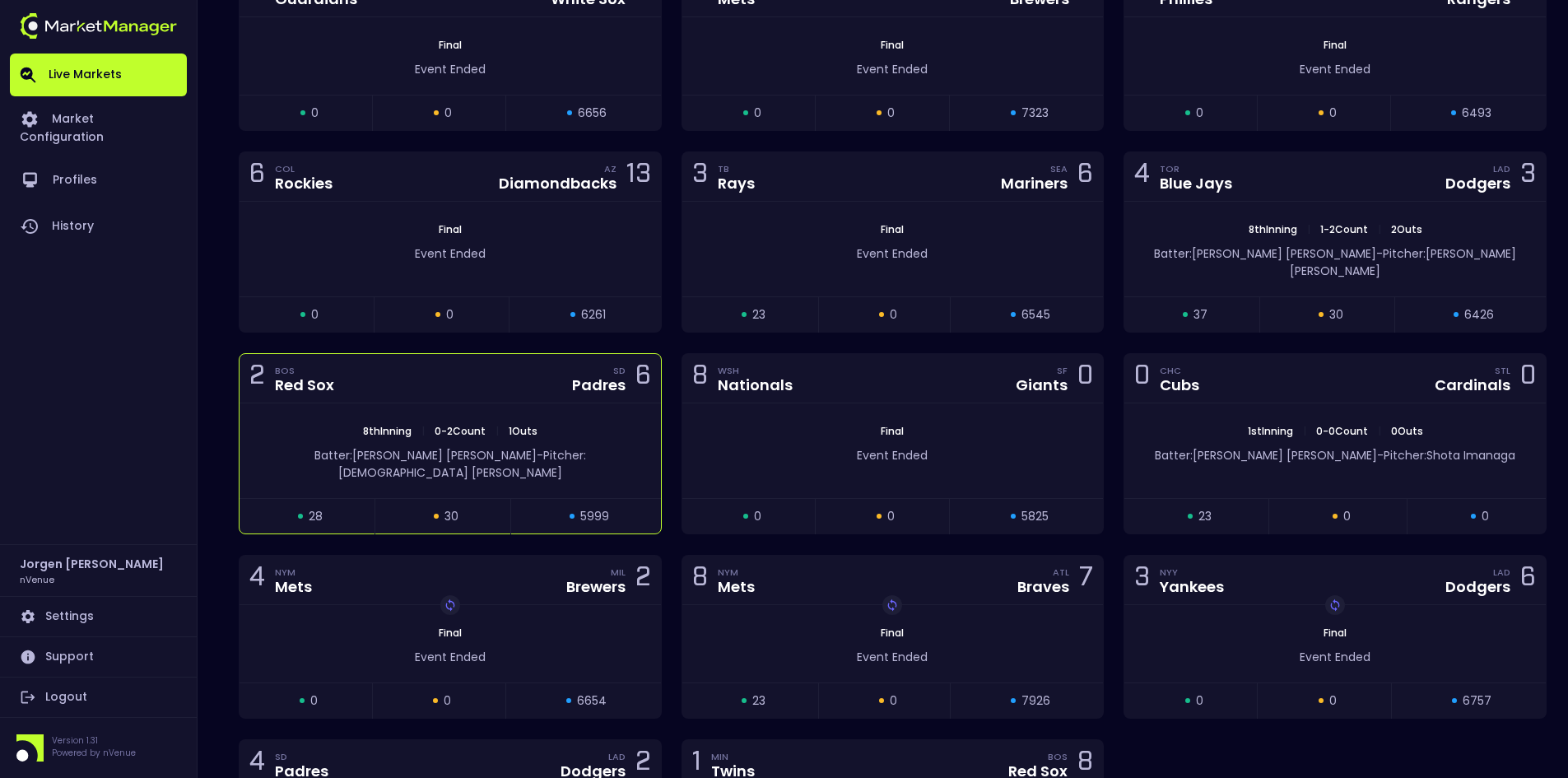
click at [578, 403] on div "8th Inning | 0 - 2 Count | 1 Outs Batter: Ramón Laureano - Pitcher: Isaiah Camp…" at bounding box center [450, 450] width 422 height 95
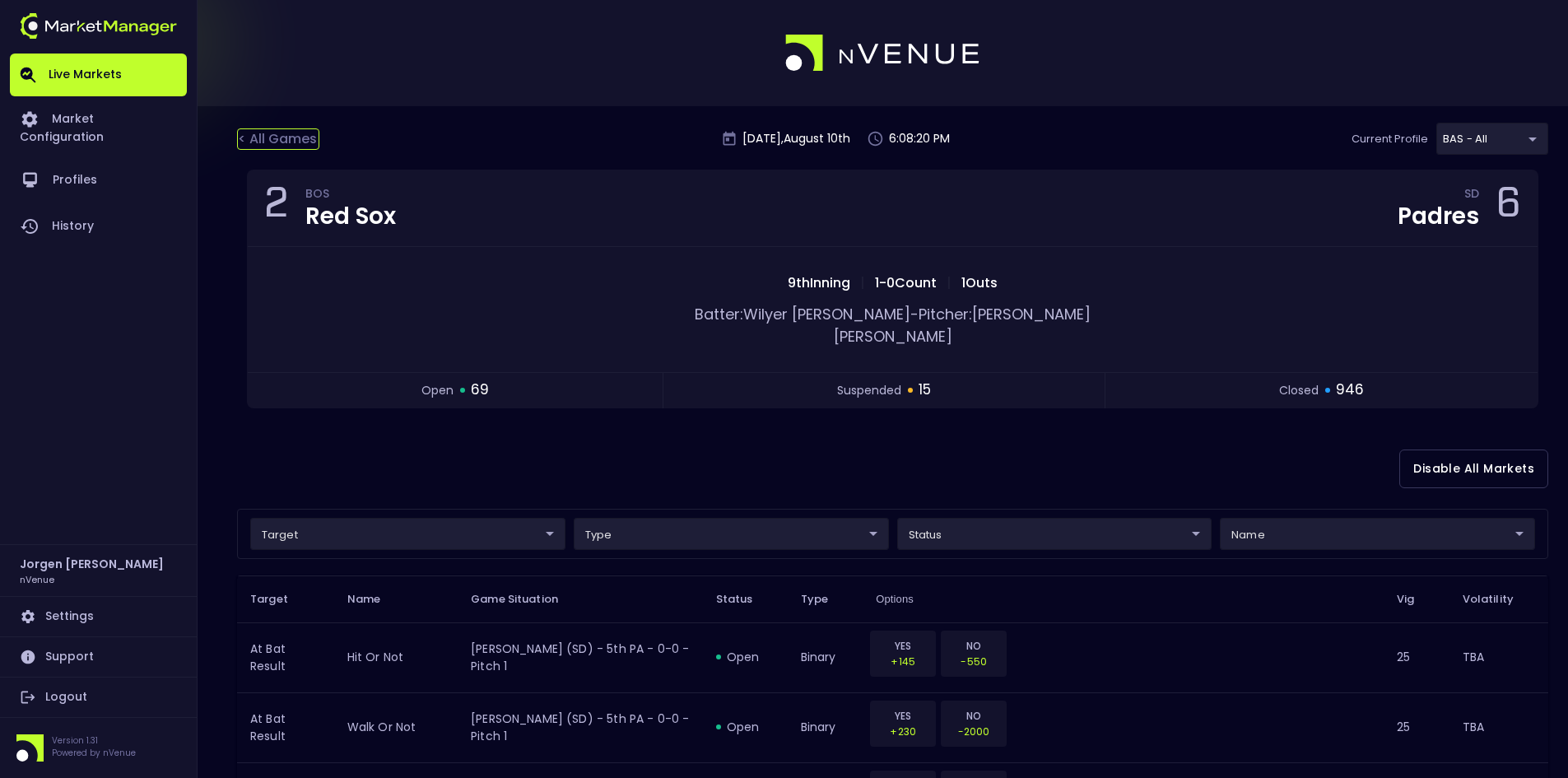
click at [281, 132] on div "< All Games" at bounding box center [278, 139] width 82 height 22
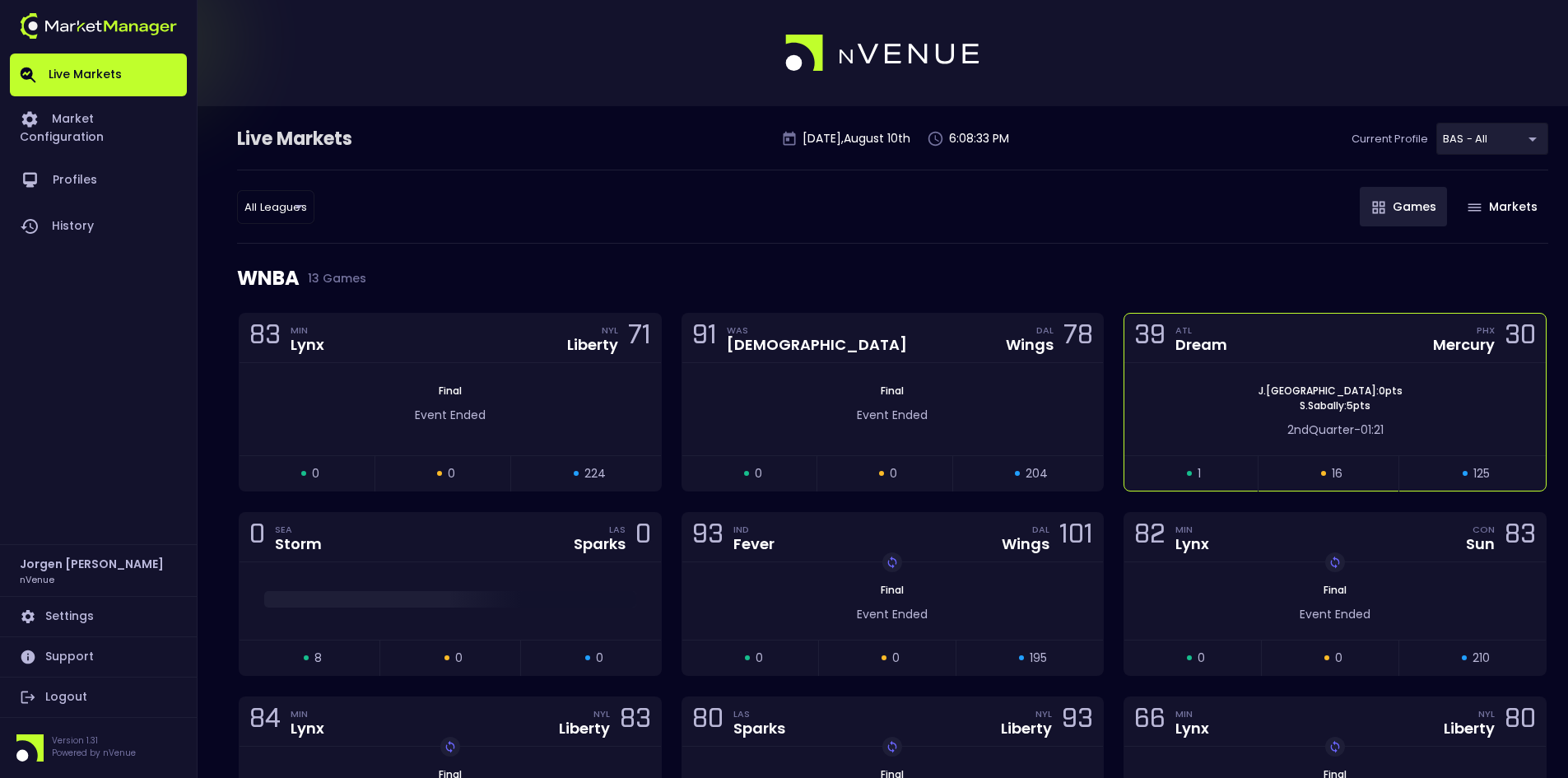
click at [1178, 387] on div "J . Canada : 0 pts S . Sabally : 5 pts" at bounding box center [1334, 398] width 422 height 29
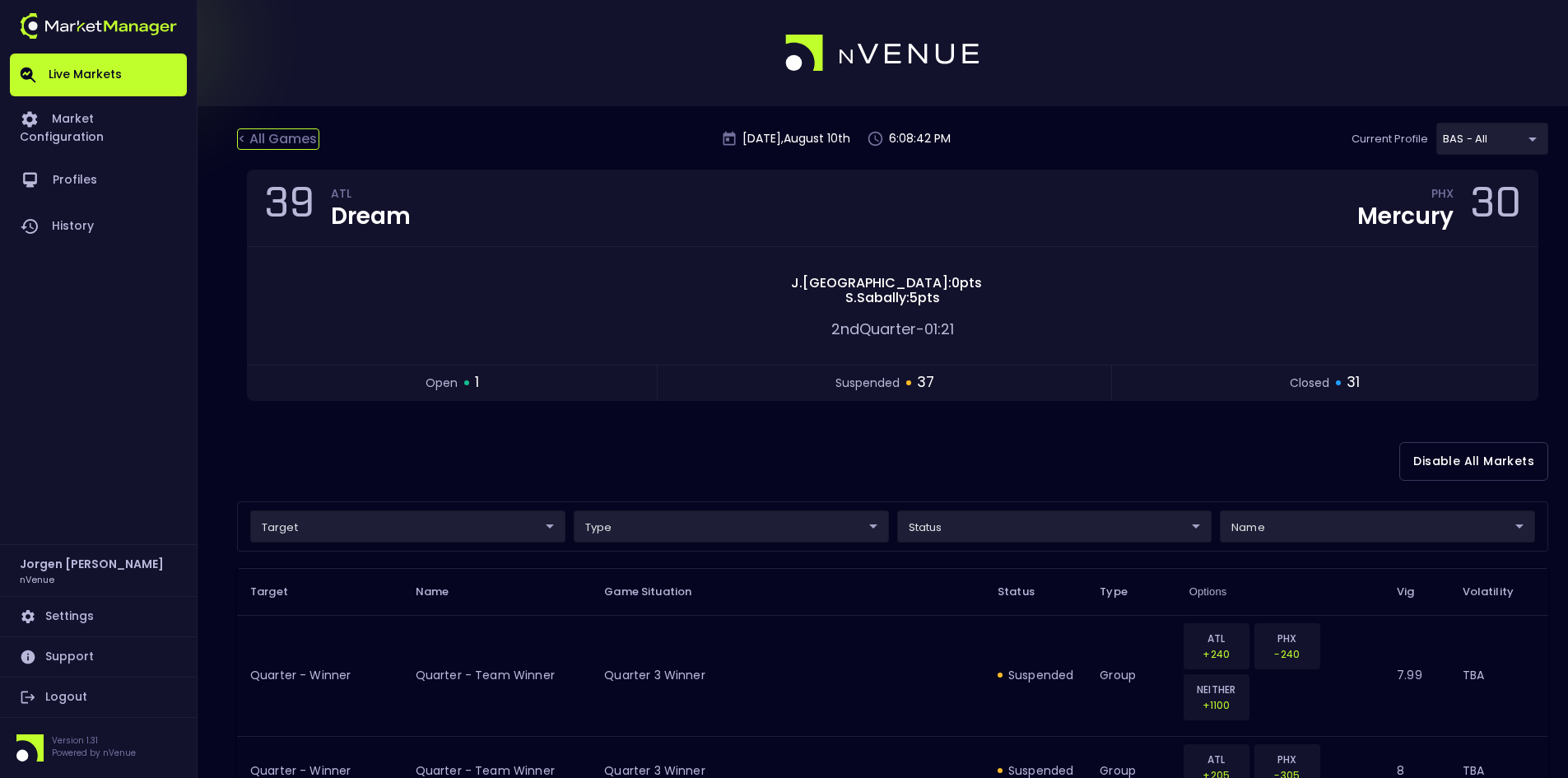
click at [290, 135] on div "< All Games" at bounding box center [278, 139] width 82 height 22
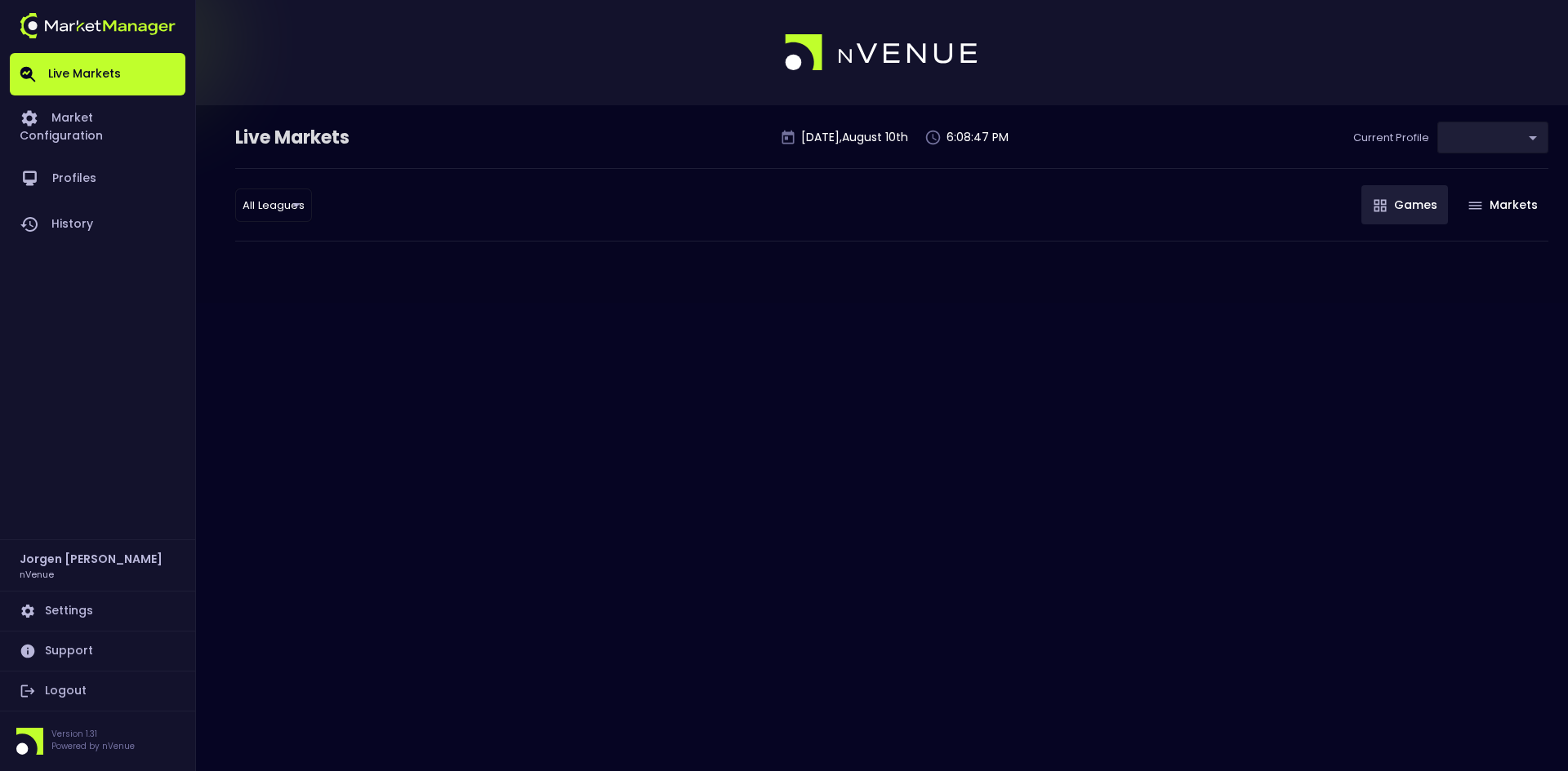
type input "0d810fa5-e353-4d9c-b11d-31f095cae871"
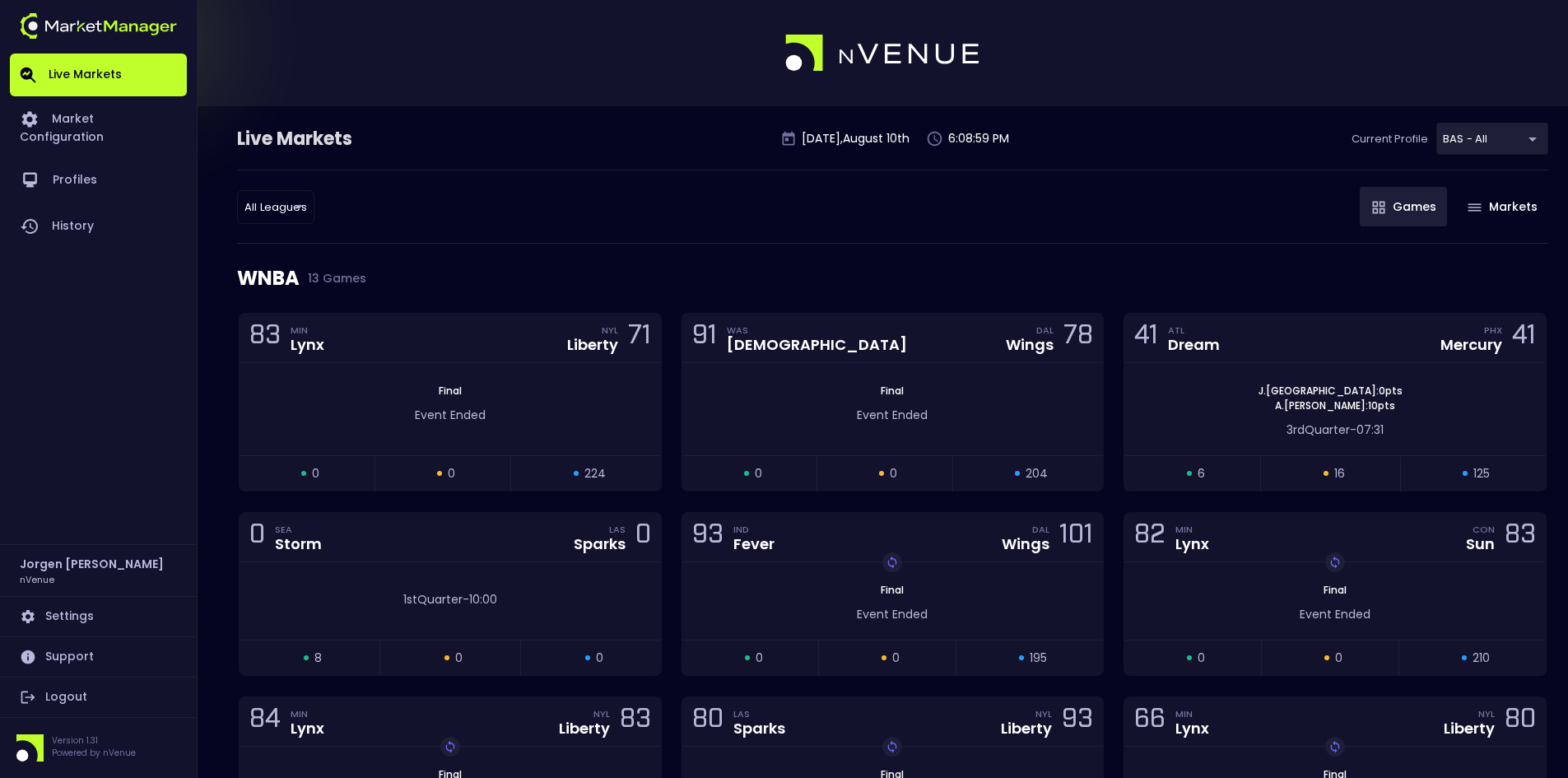
click at [755, 223] on div "All Leagues all leagues ​ Games Markets" at bounding box center [892, 206] width 1311 height 74
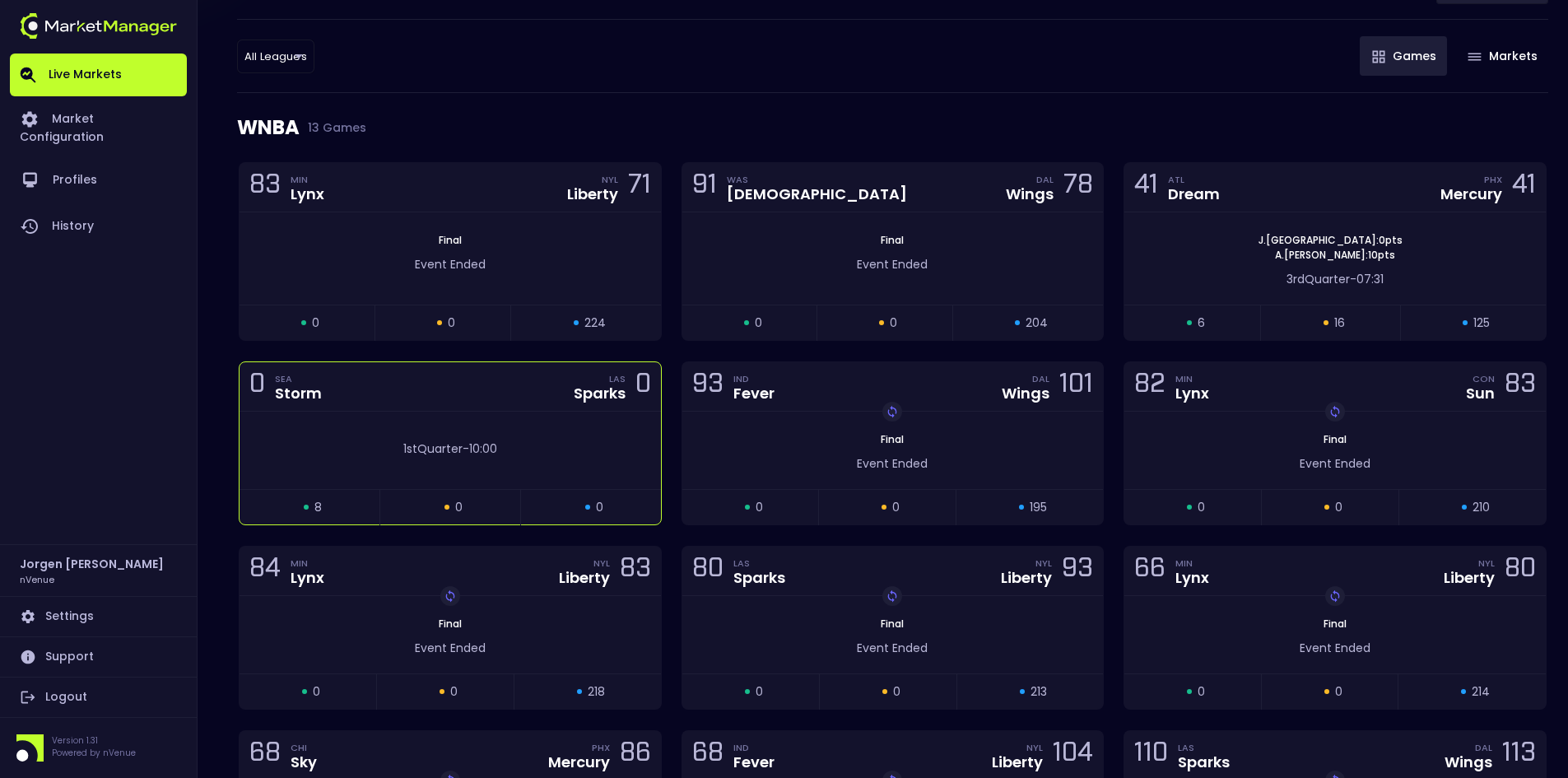
scroll to position [164, 0]
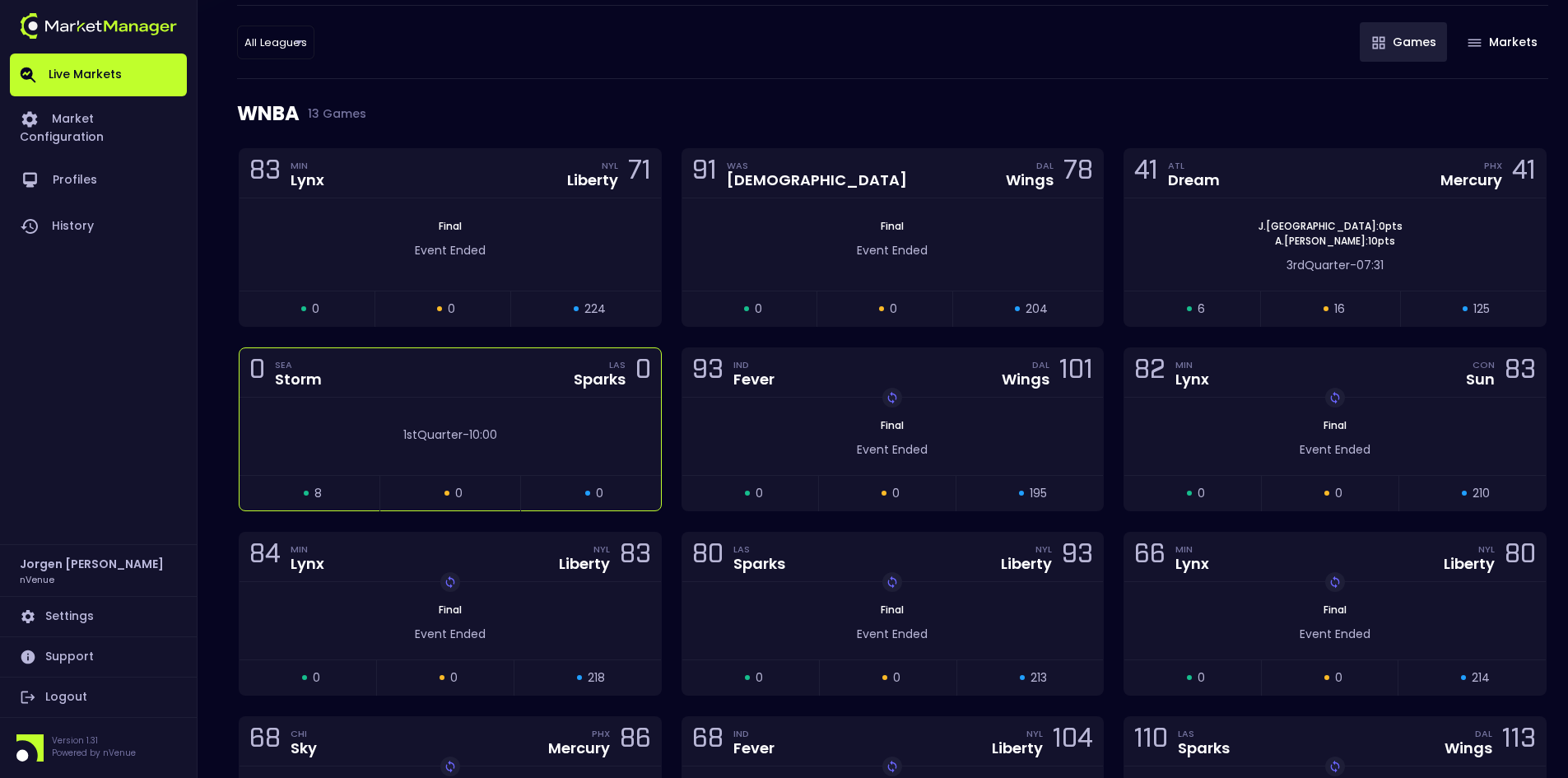
click at [520, 390] on div "0 SEA Storm LAS Sparks 0" at bounding box center [450, 373] width 422 height 49
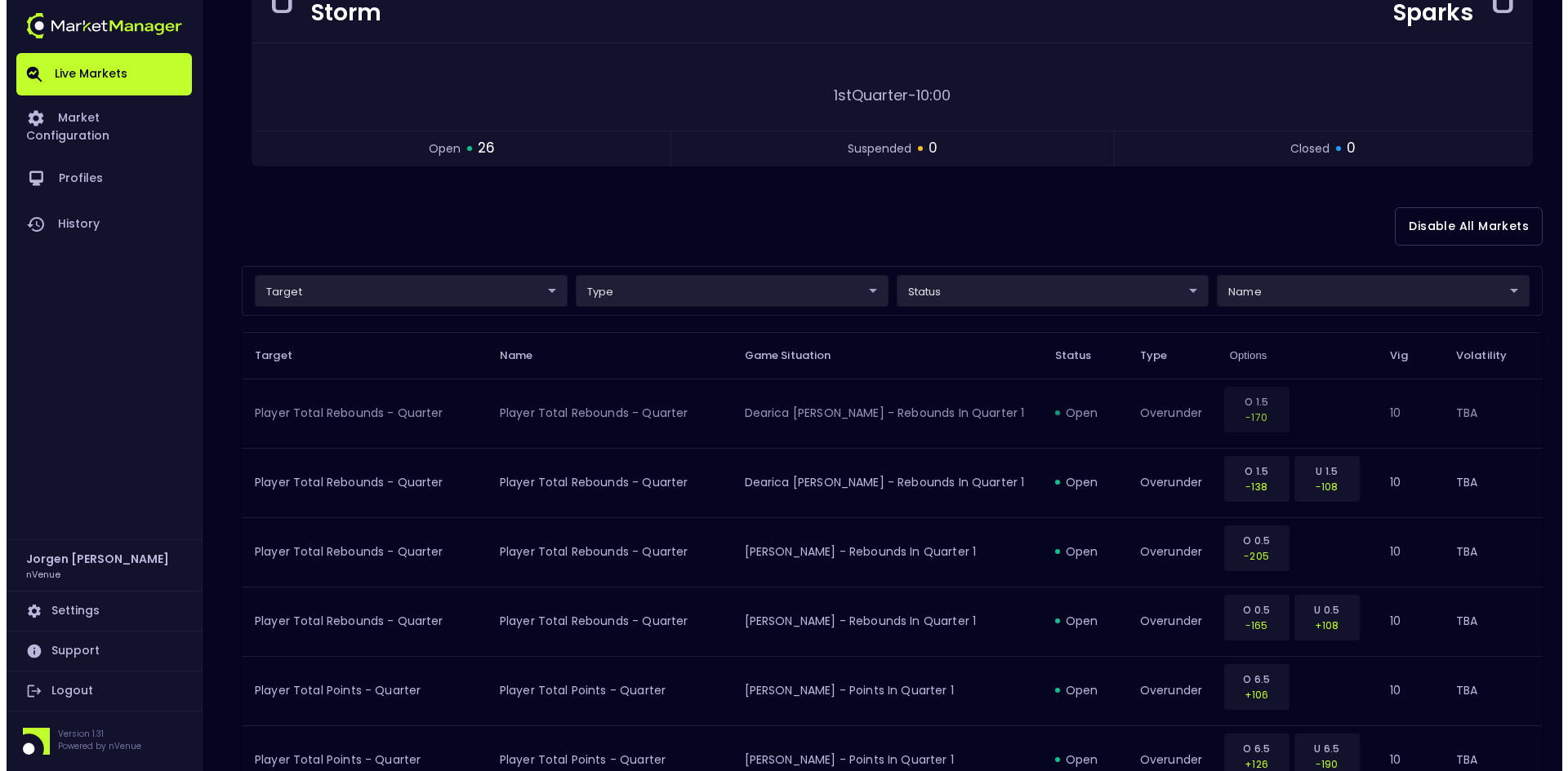
scroll to position [244, 0]
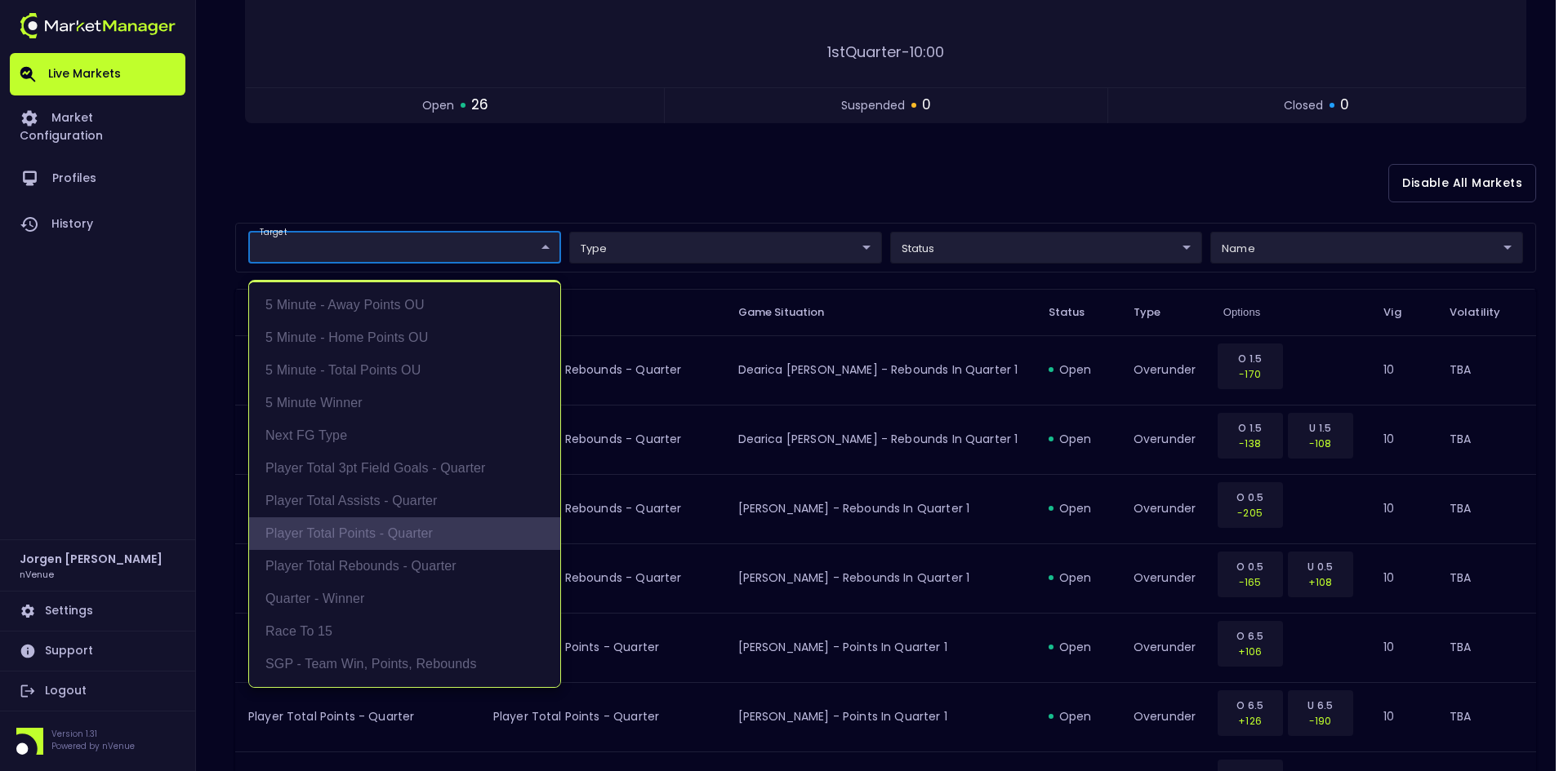
click at [376, 523] on li "Player Total Points - Quarter" at bounding box center [405, 533] width 311 height 33
type input "Player Total Points - Quarter"
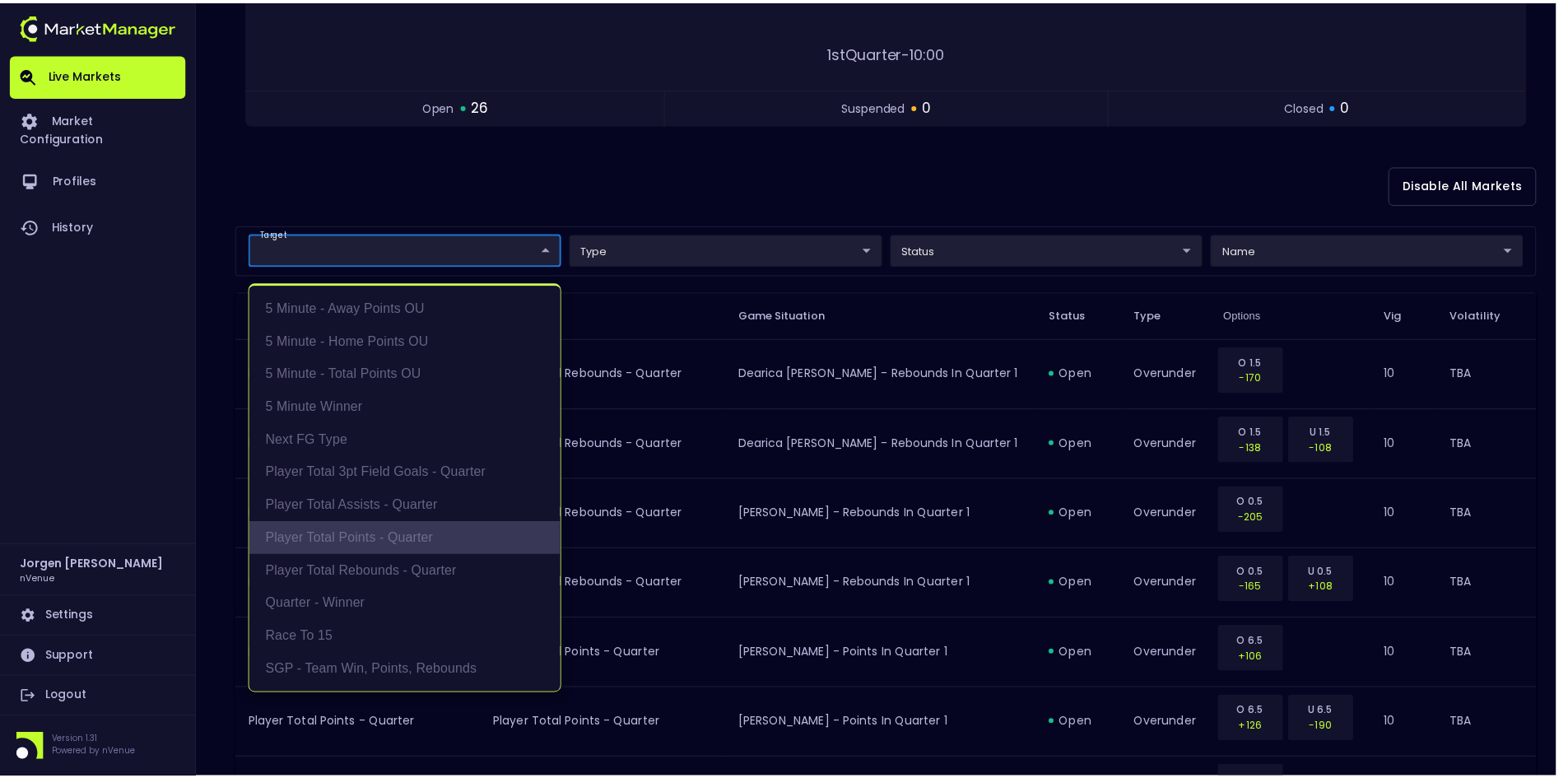
scroll to position [3, 0]
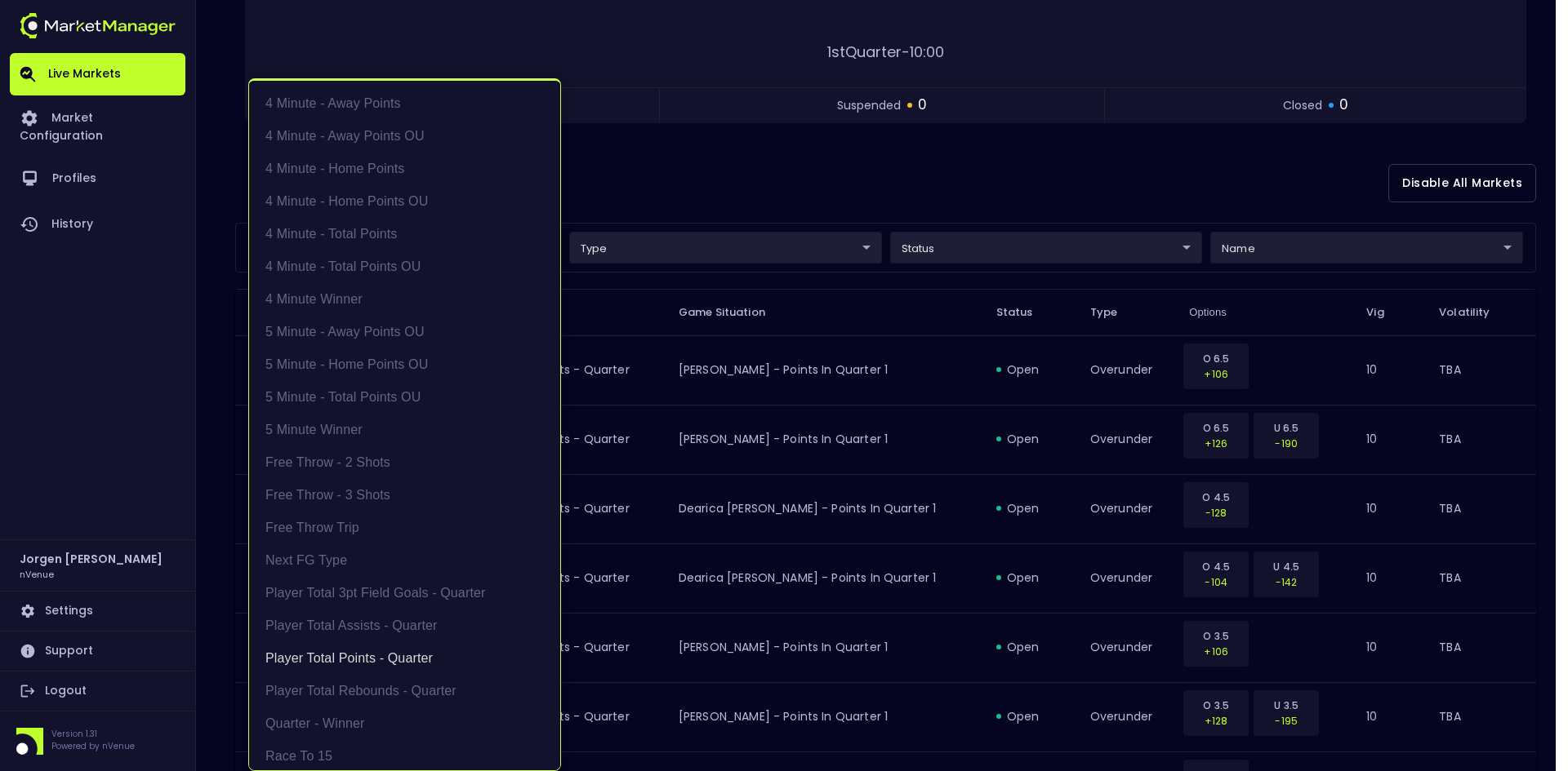
click at [789, 172] on div at bounding box center [784, 385] width 1568 height 771
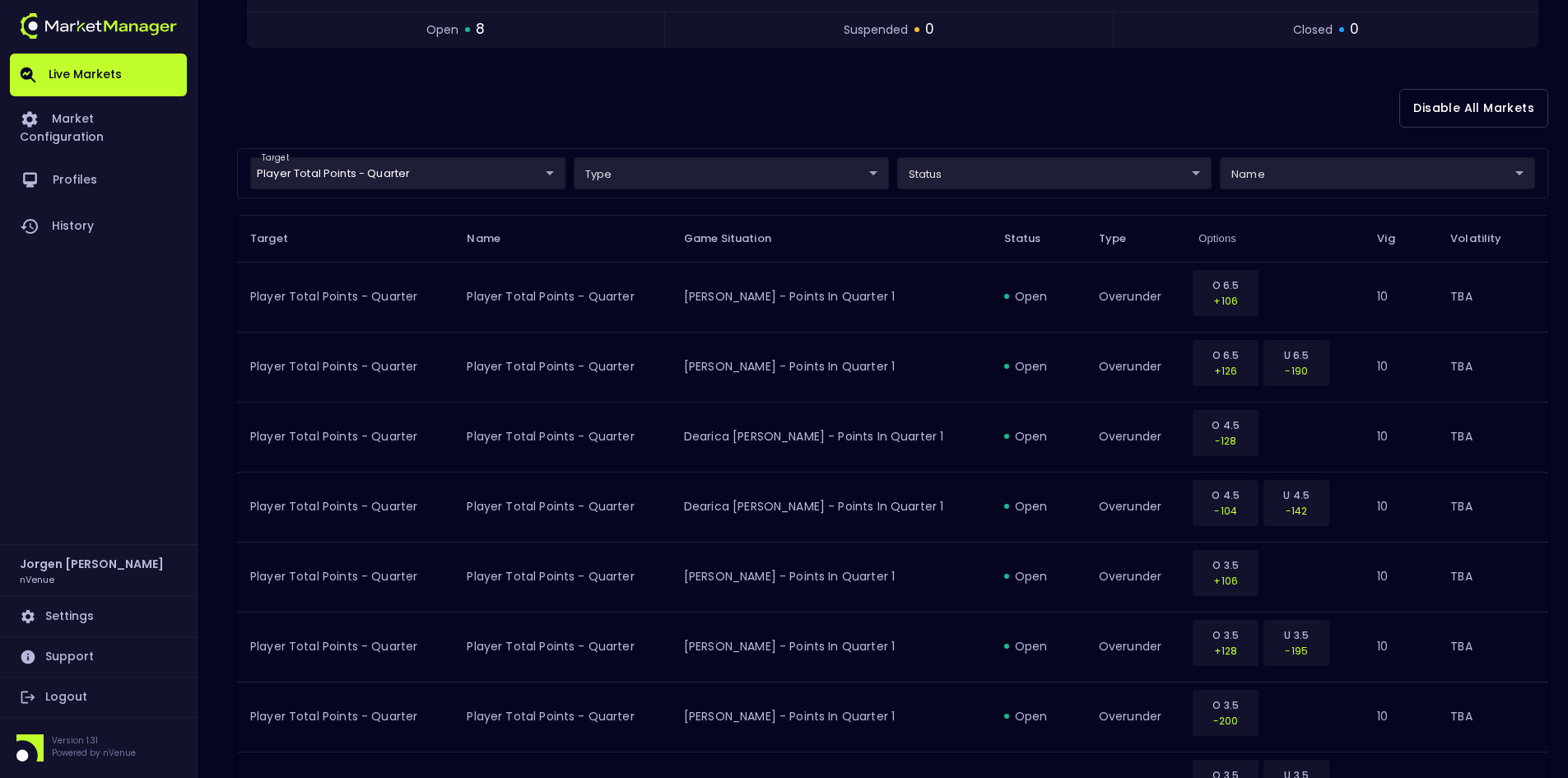
scroll to position [204, 0]
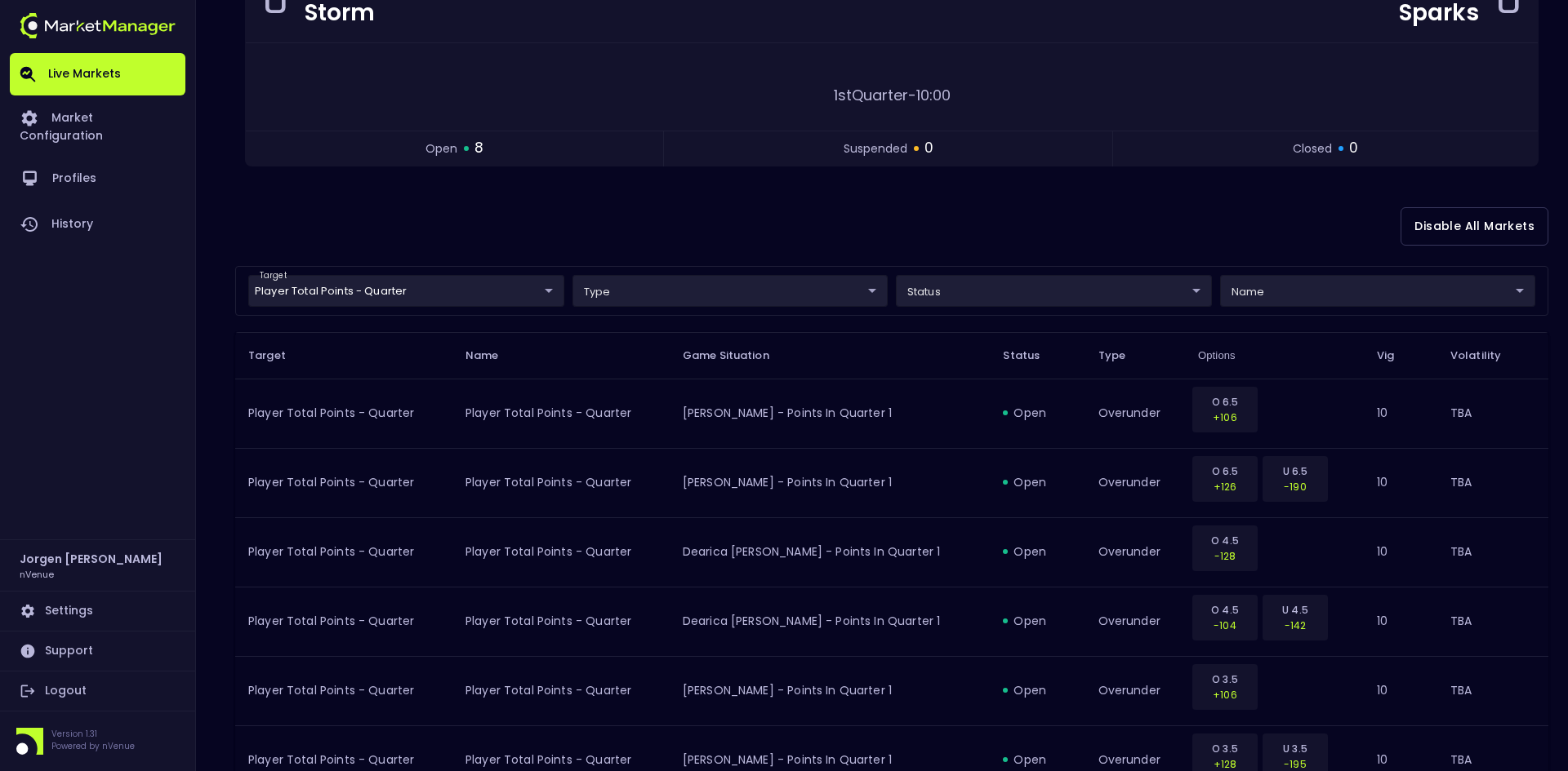
click at [397, 295] on body "Live Markets Market Configuration Profiles History [PERSON_NAME] nVenue Setting…" at bounding box center [784, 406] width 1568 height 1217
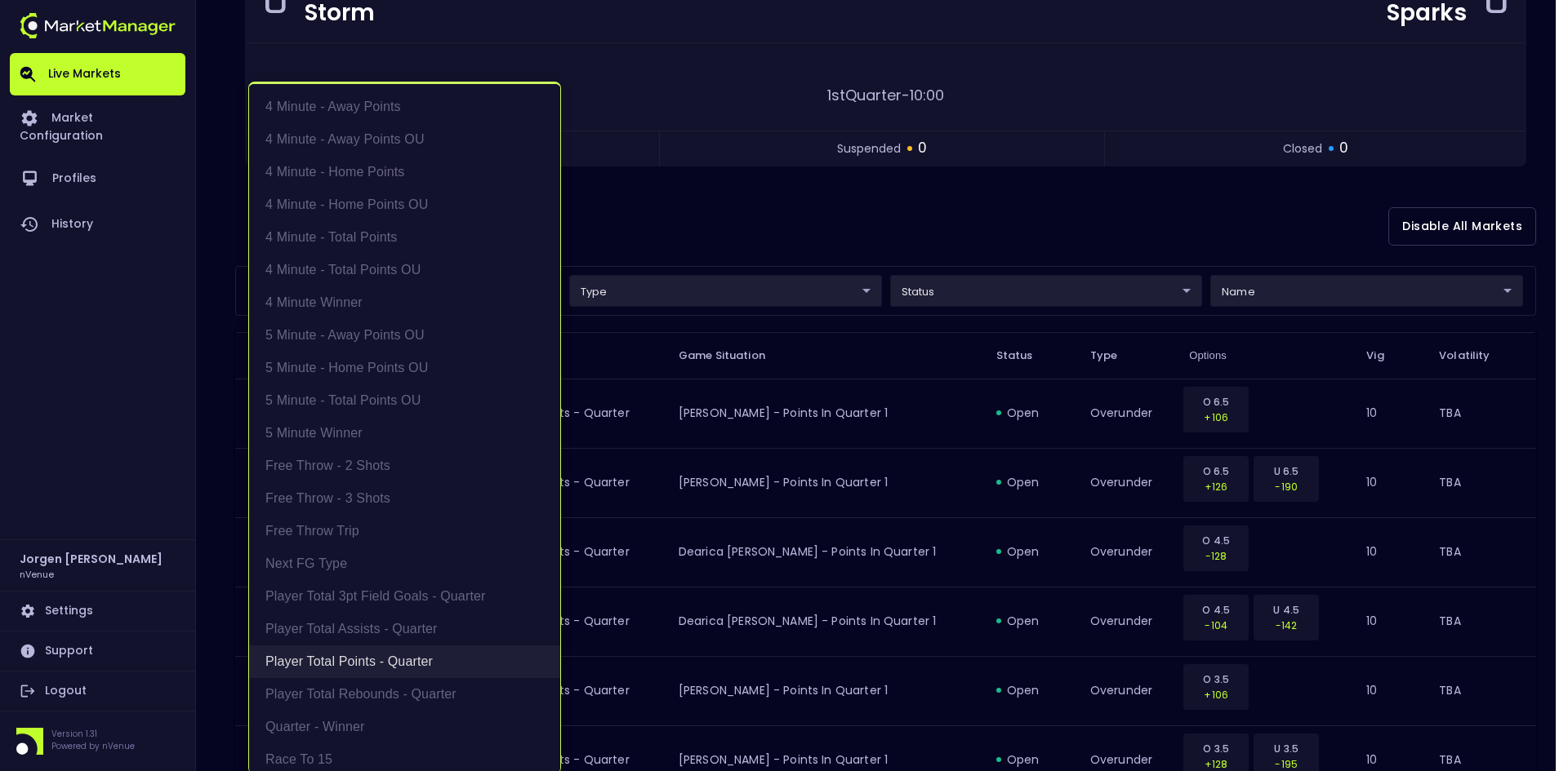
click at [365, 653] on li "Player Total Points - Quarter" at bounding box center [405, 662] width 311 height 33
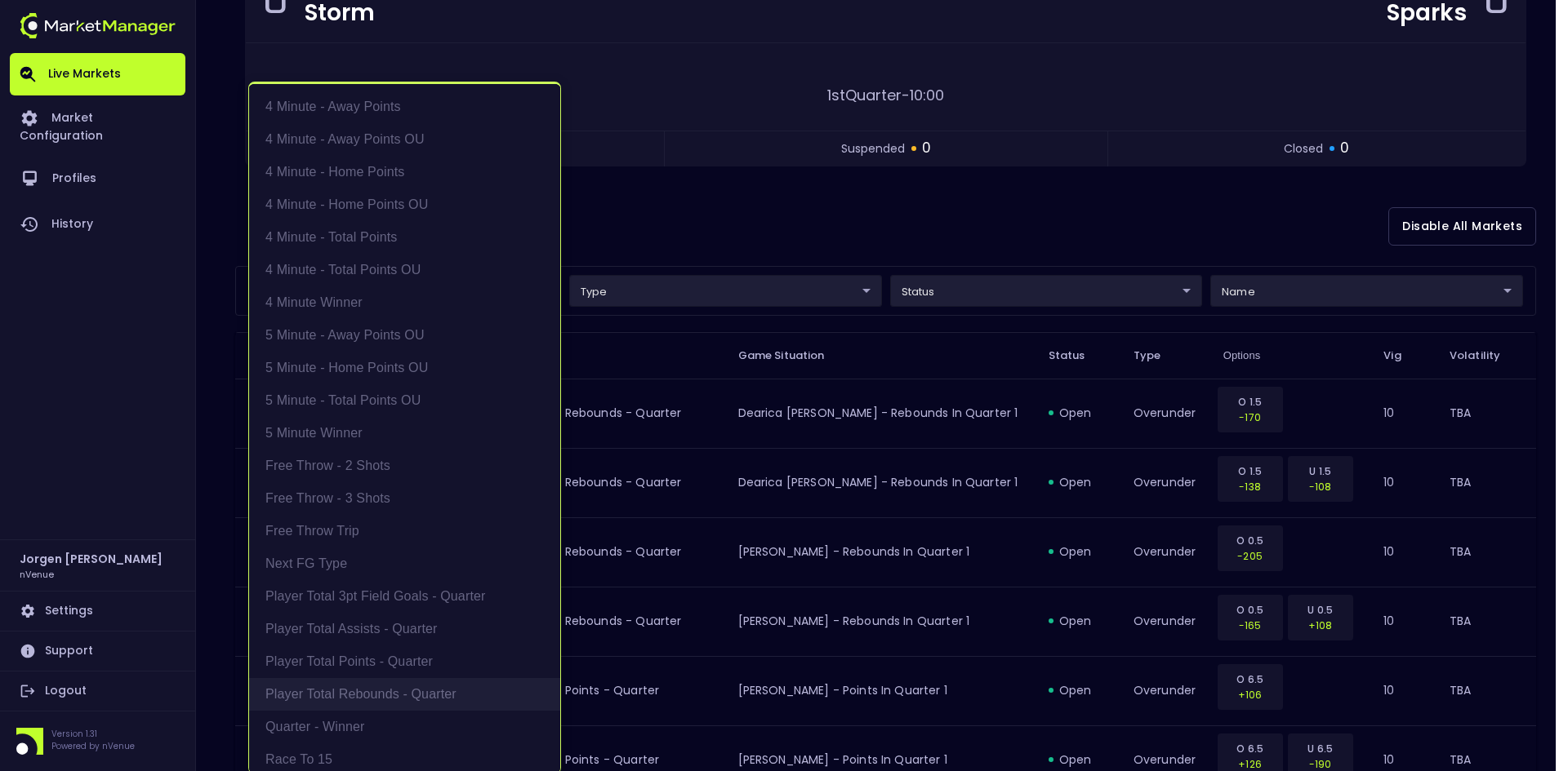
click at [364, 686] on li "Player Total Rebounds - Quarter" at bounding box center [405, 694] width 311 height 33
type input "Player Total Rebounds - Quarter"
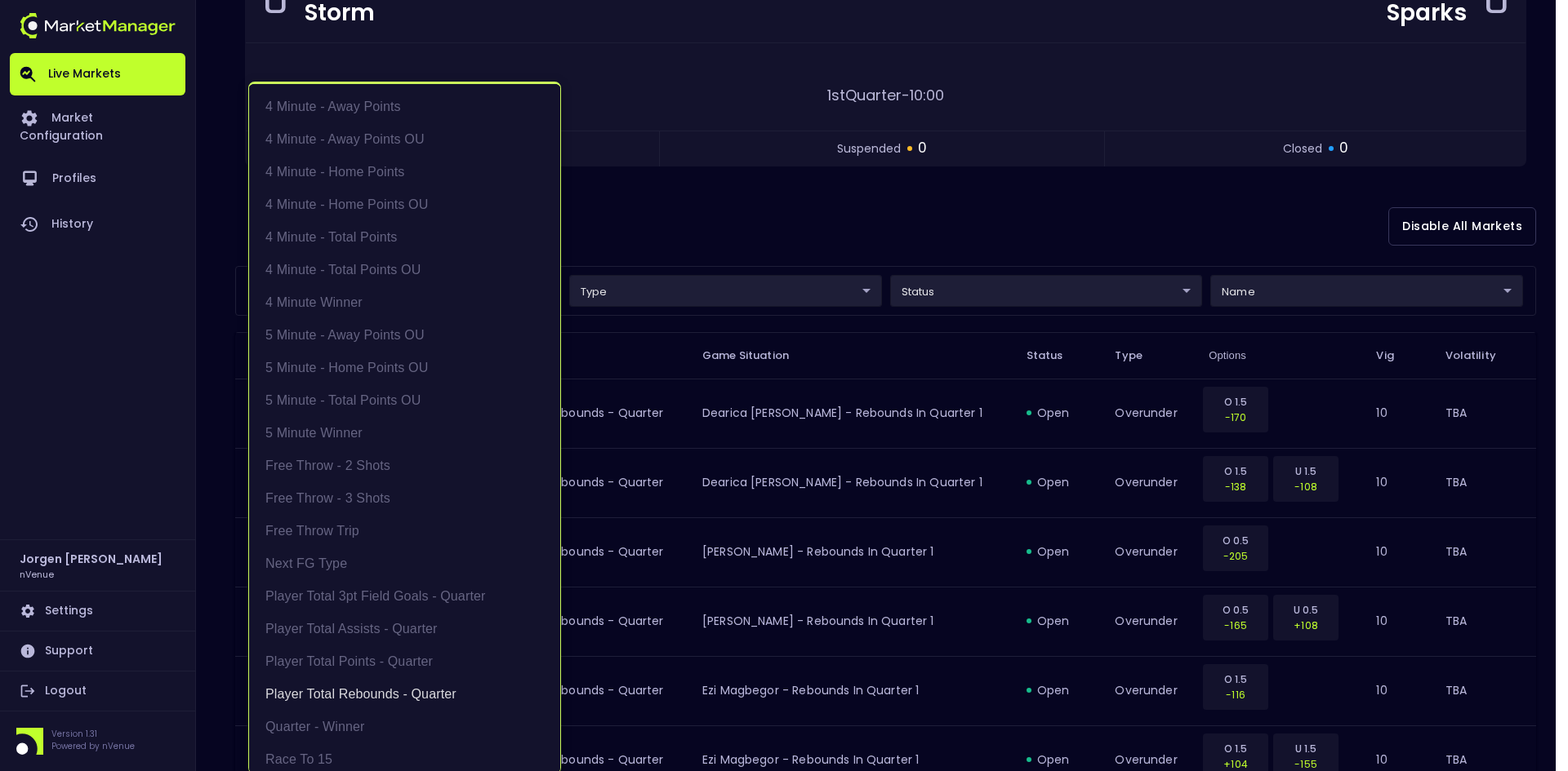
click at [873, 217] on div at bounding box center [784, 385] width 1568 height 771
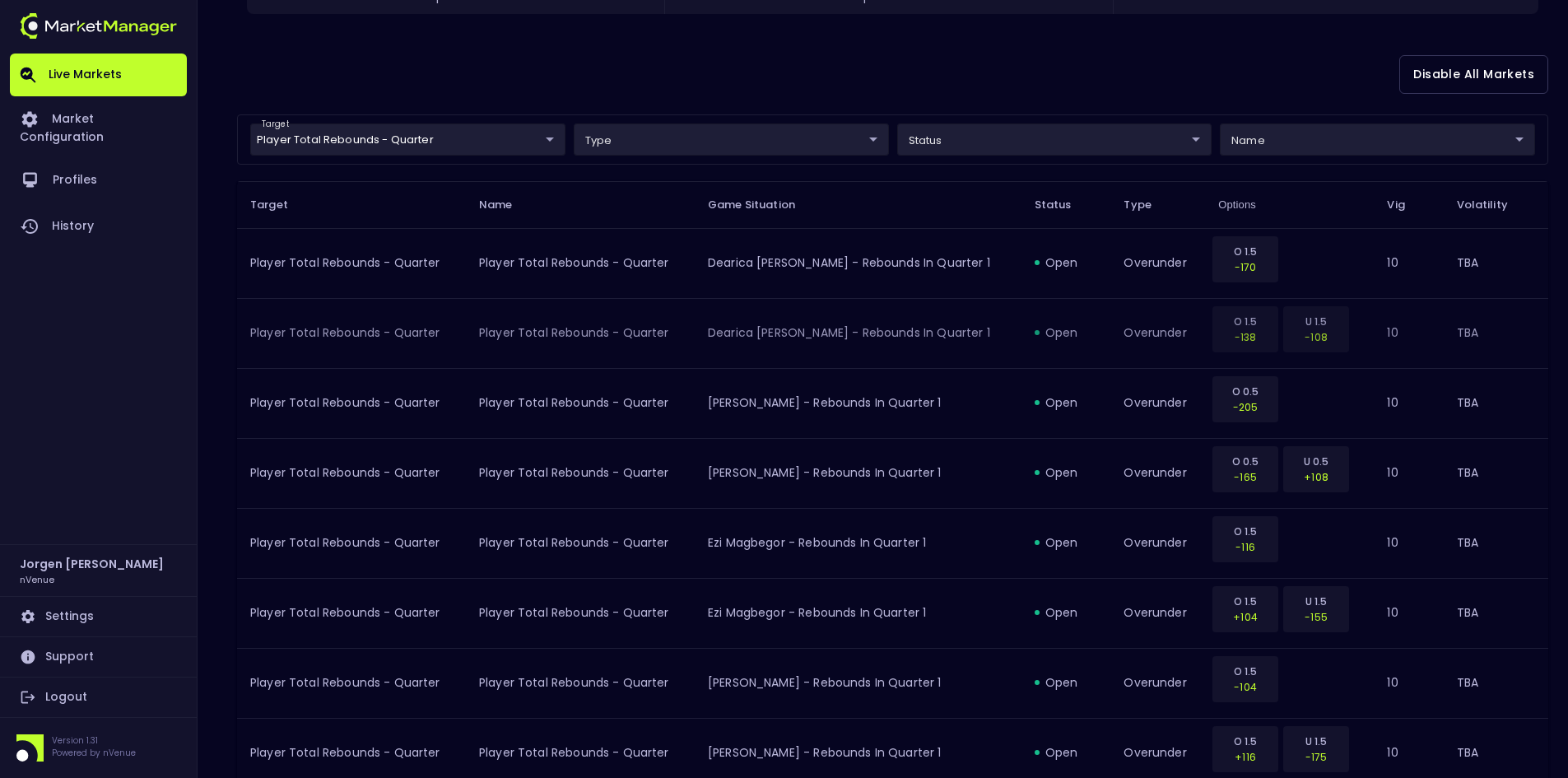
scroll to position [368, 0]
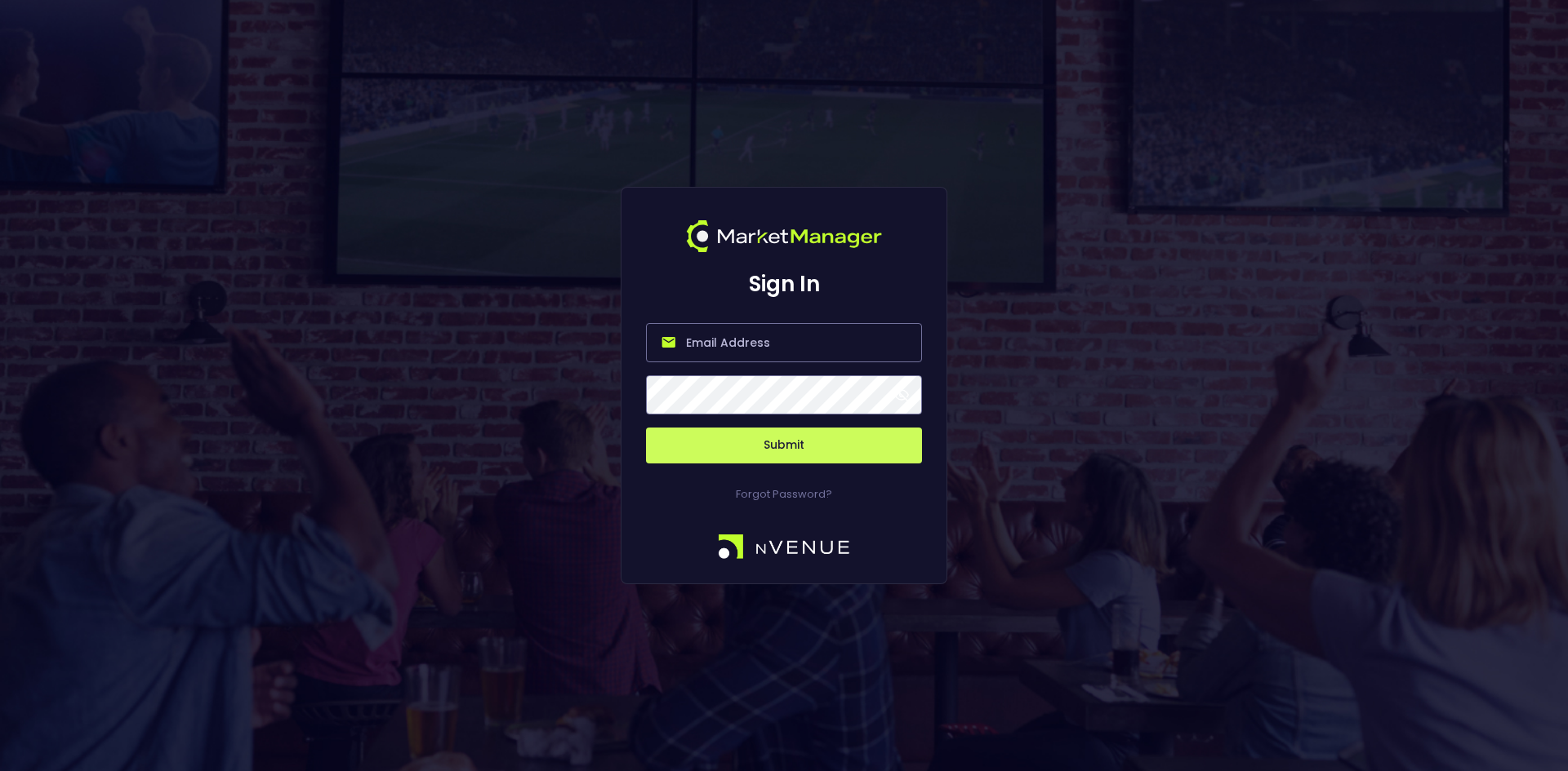
click at [729, 333] on input "email" at bounding box center [784, 342] width 276 height 39
type input "[EMAIL_ADDRESS][DOMAIN_NAME]"
click at [797, 446] on button "Submit" at bounding box center [784, 445] width 276 height 36
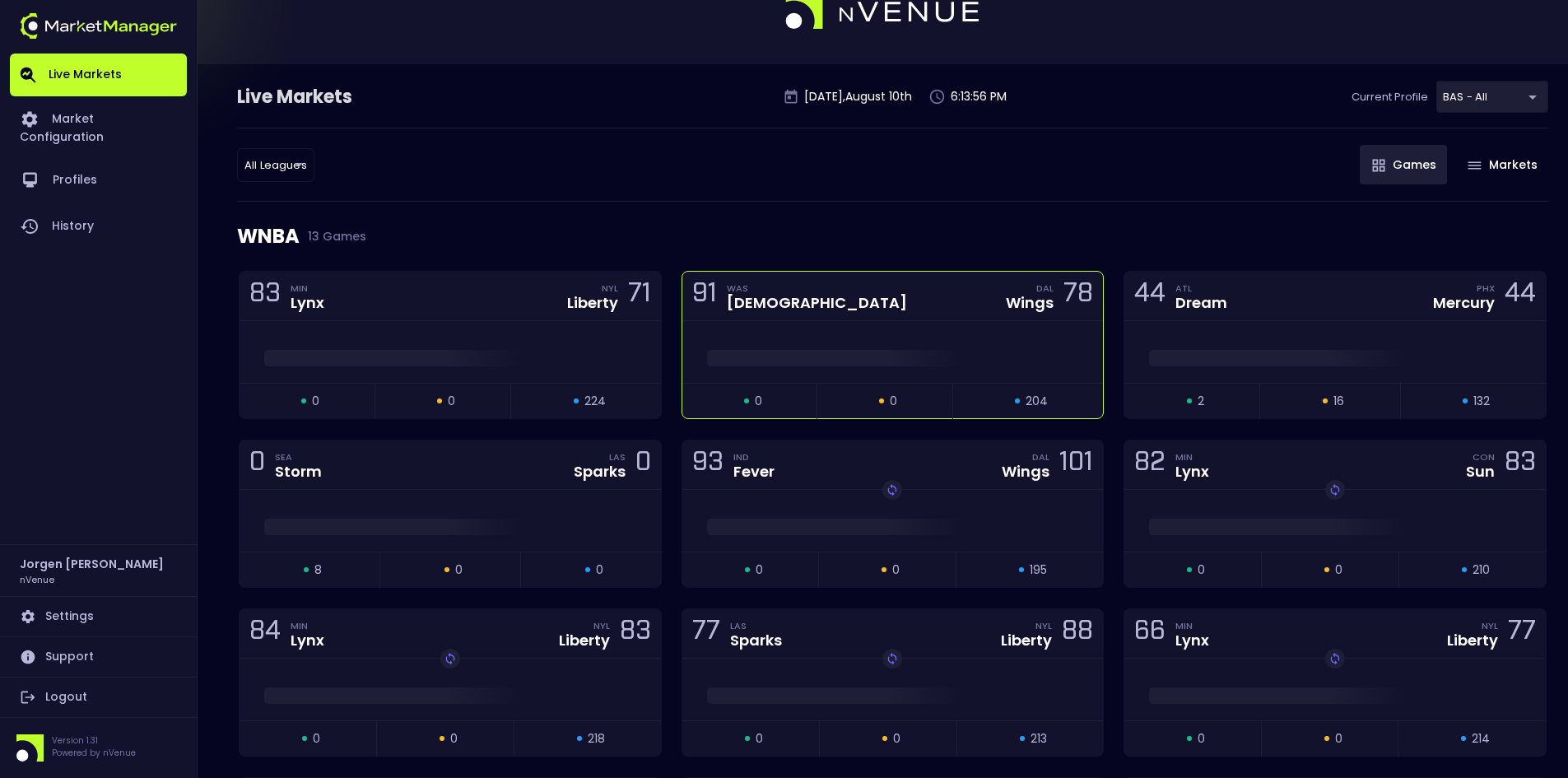
scroll to position [82, 0]
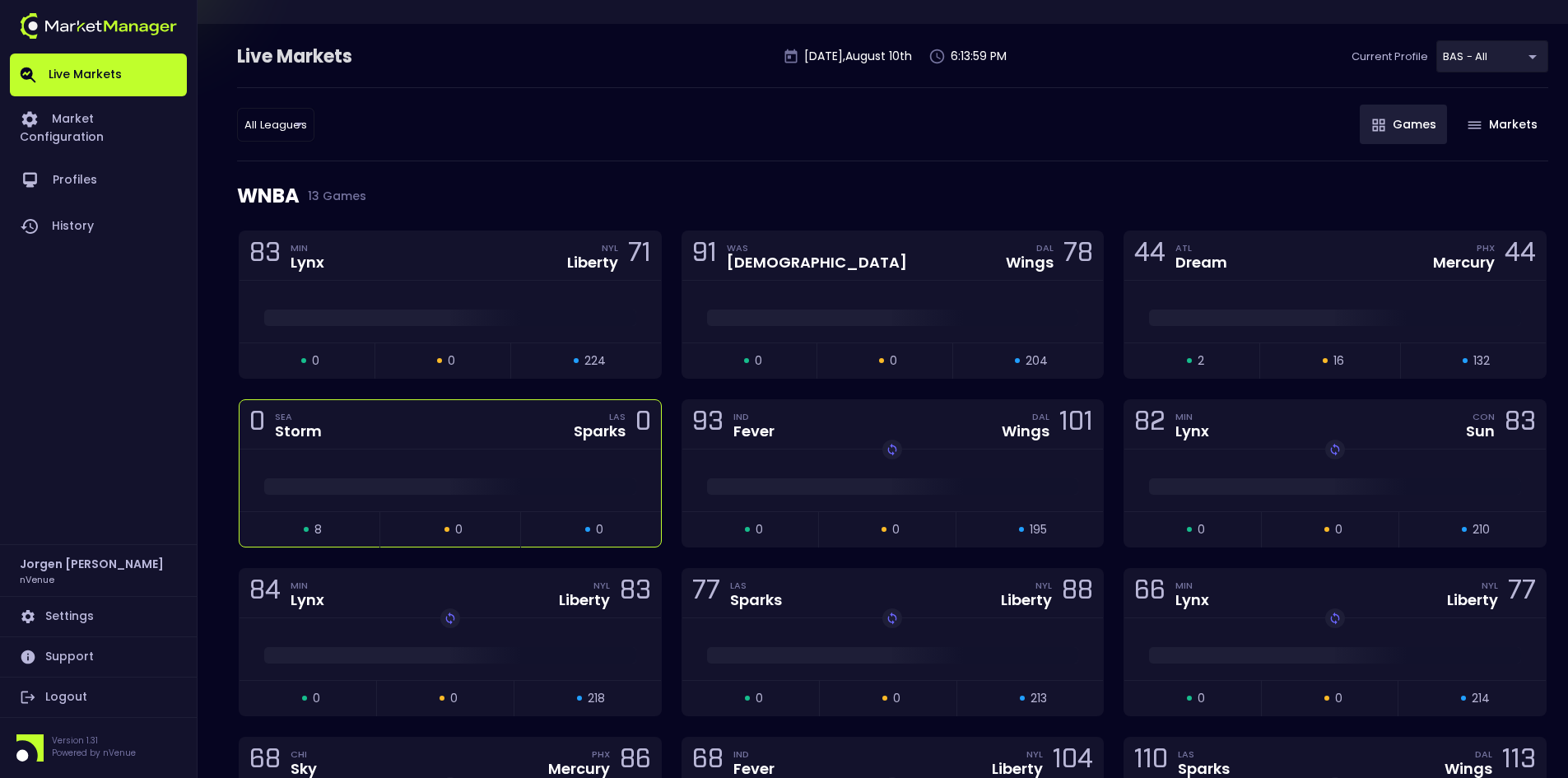
click at [501, 444] on div "0 SEA Storm LAS Sparks 0" at bounding box center [450, 425] width 422 height 49
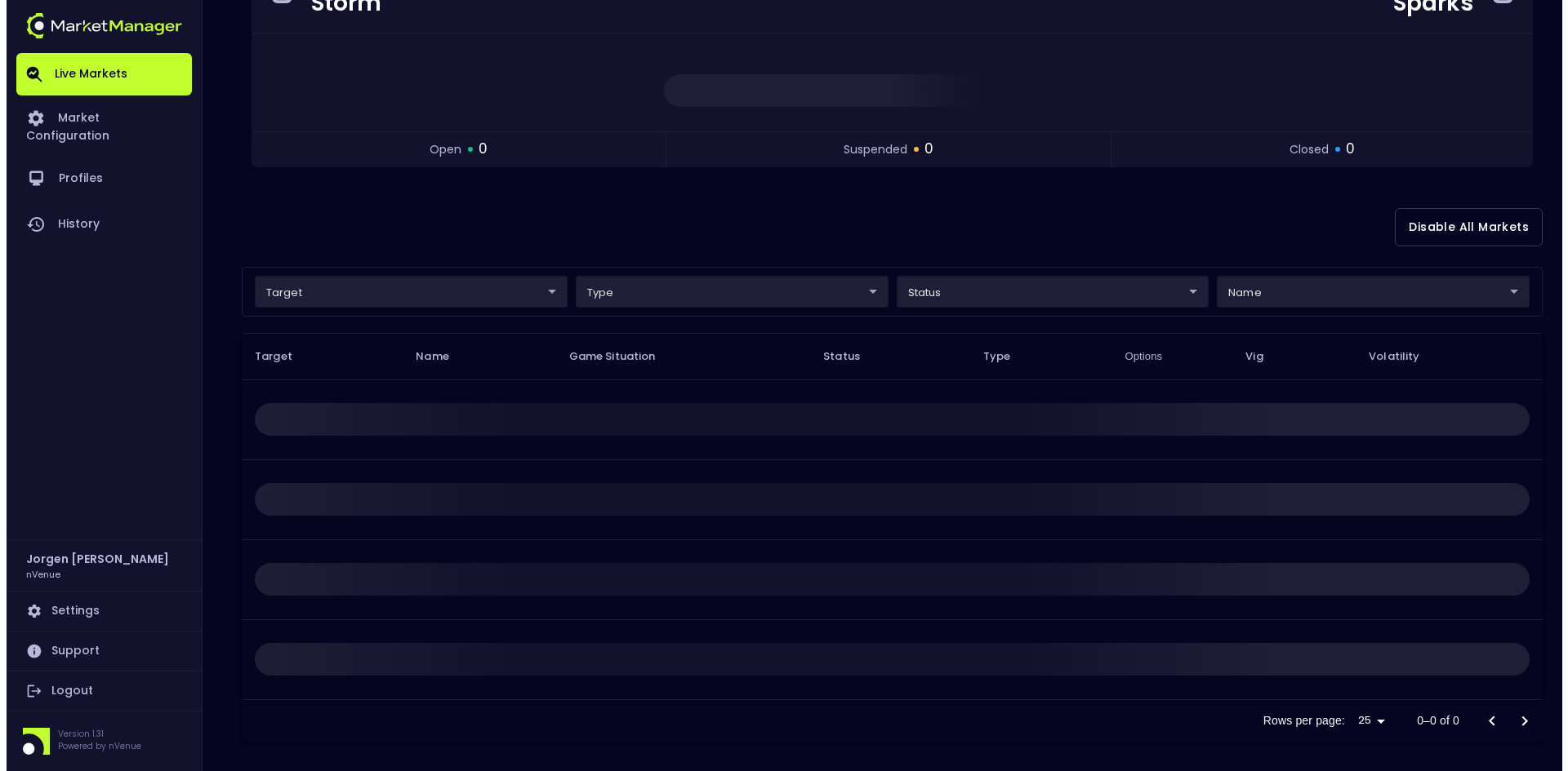
scroll to position [222, 0]
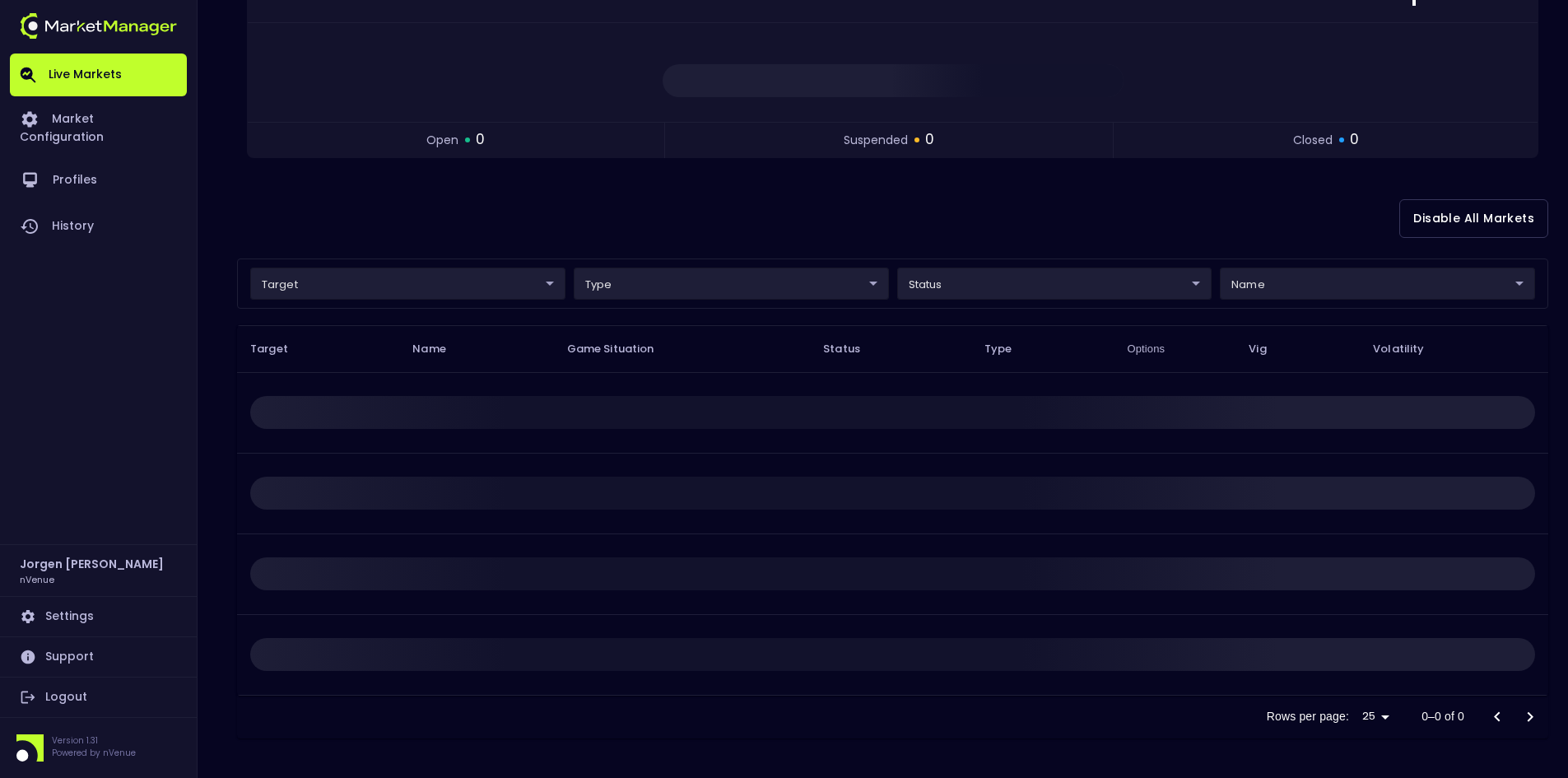
click at [354, 284] on body "Live Markets Market Configuration Profiles History [PERSON_NAME] nVenue Setting…" at bounding box center [784, 277] width 1568 height 1002
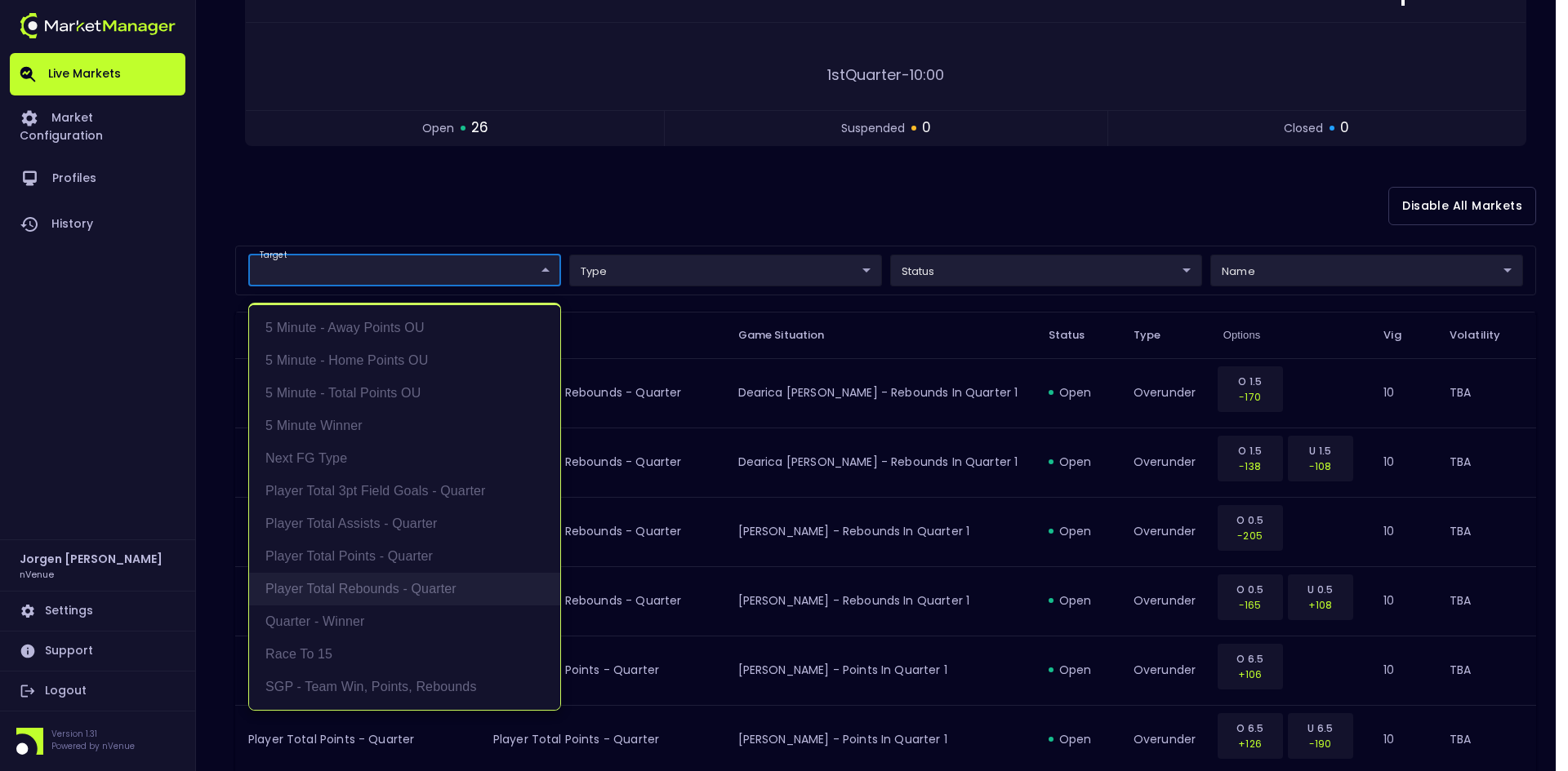
click at [372, 585] on li "Player Total Rebounds - Quarter" at bounding box center [405, 590] width 311 height 33
type input "Player Total Rebounds - Quarter"
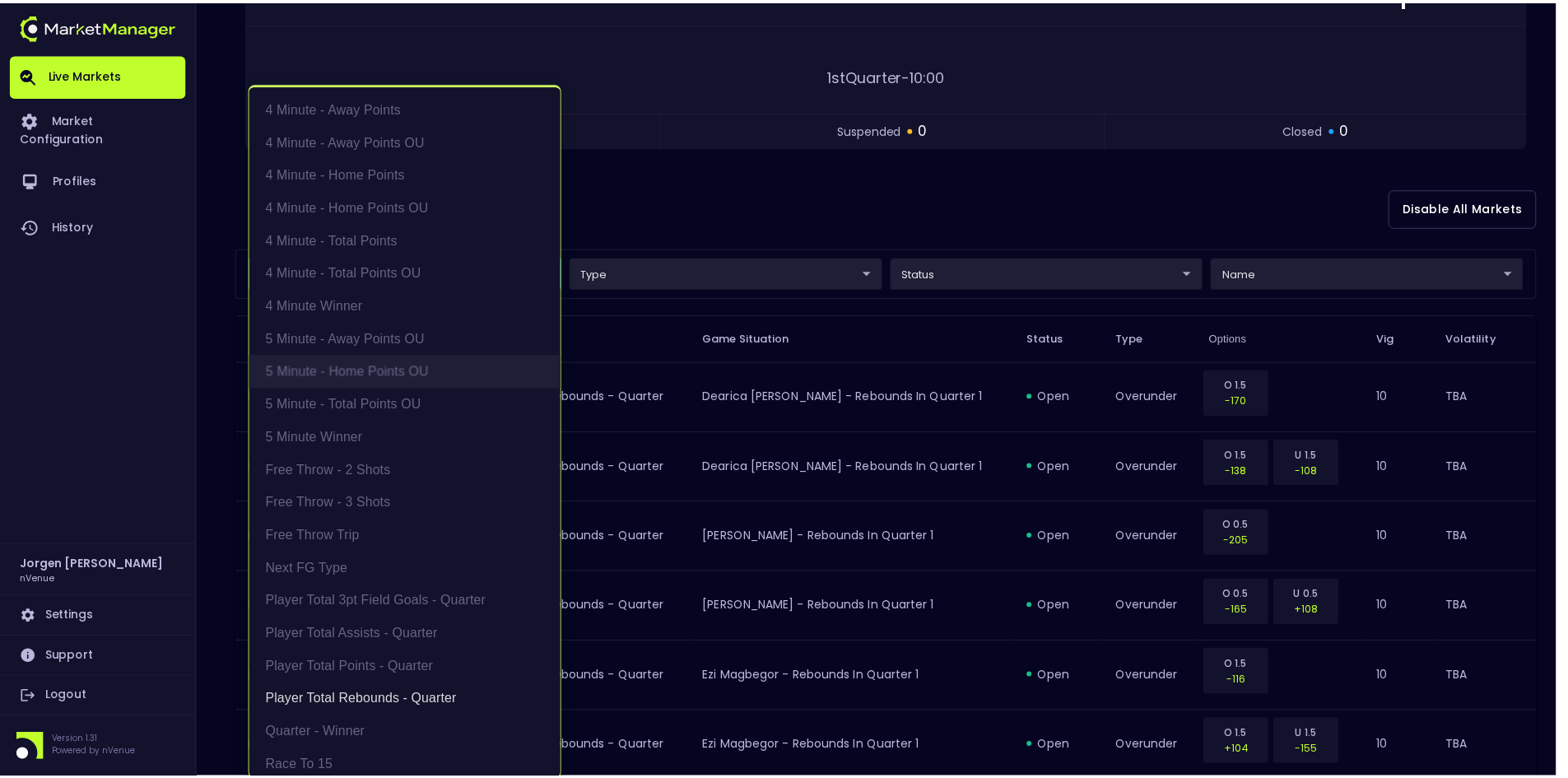
scroll to position [3, 0]
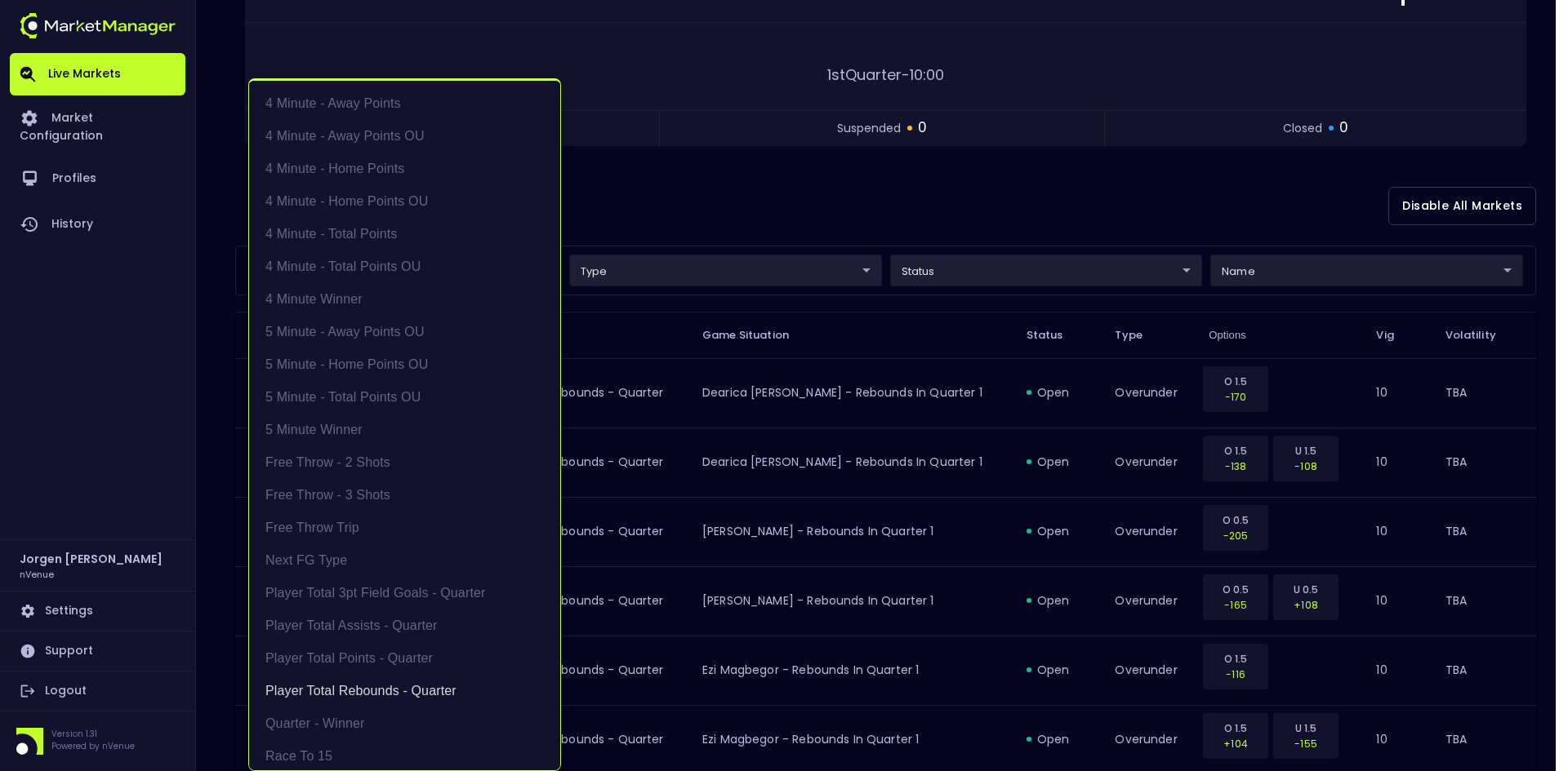
click at [800, 198] on div at bounding box center [784, 385] width 1568 height 771
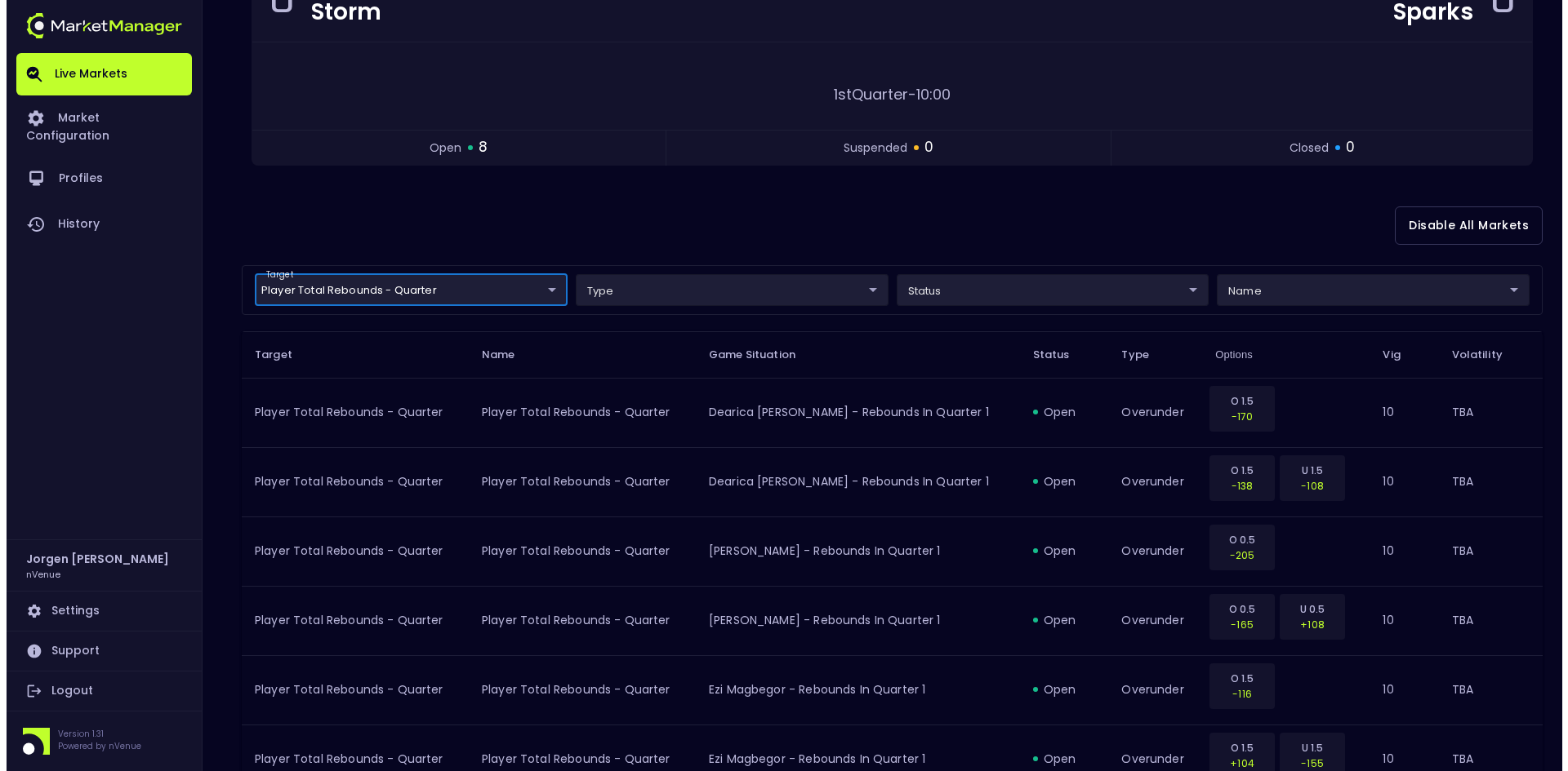
scroll to position [202, 0]
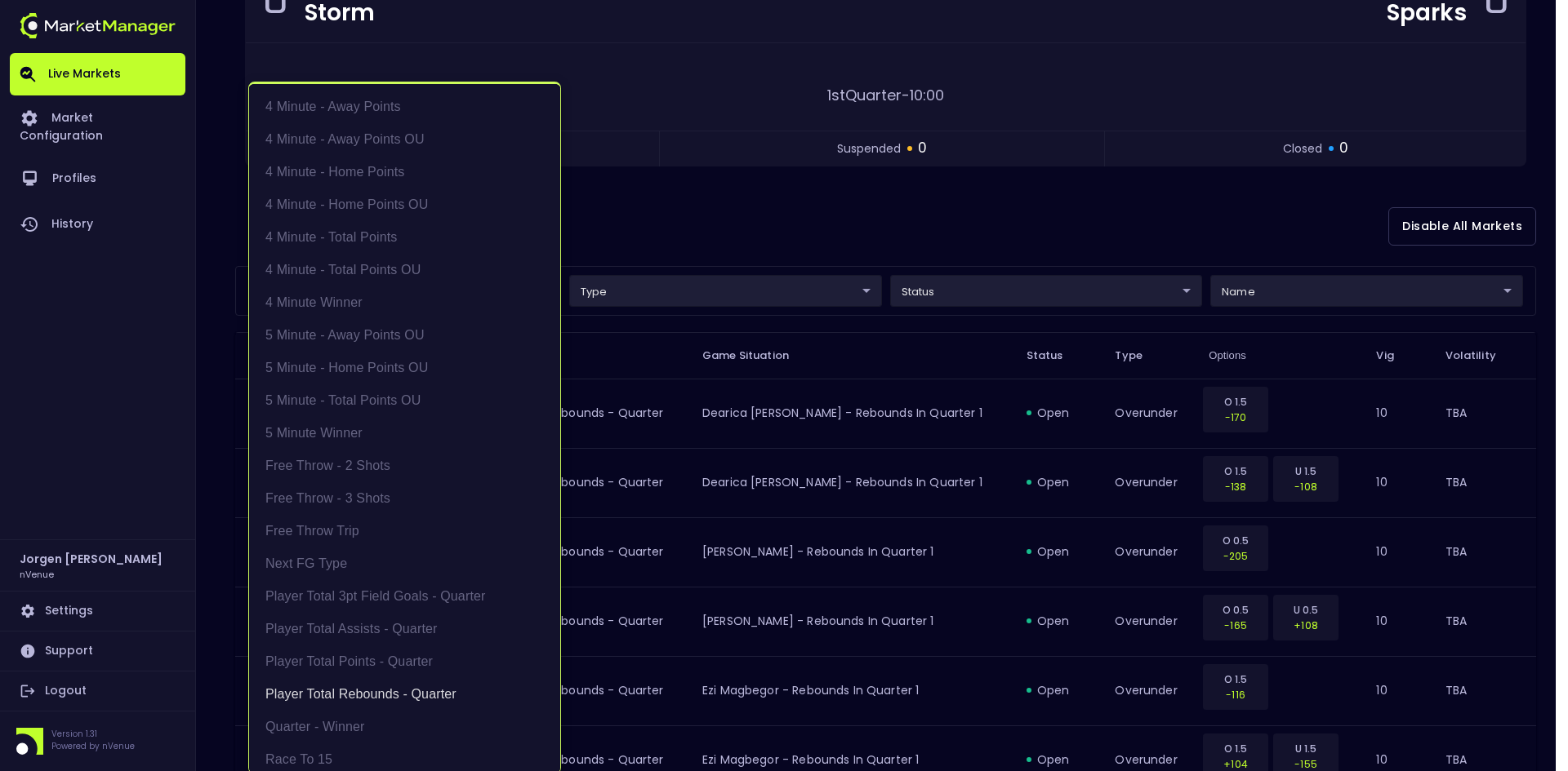
click at [368, 286] on body "Live Markets Market Configuration Profiles History [PERSON_NAME] nVenue Setting…" at bounding box center [784, 406] width 1568 height 1217
click at [343, 689] on li "Player Total Rebounds - Quarter" at bounding box center [405, 694] width 311 height 33
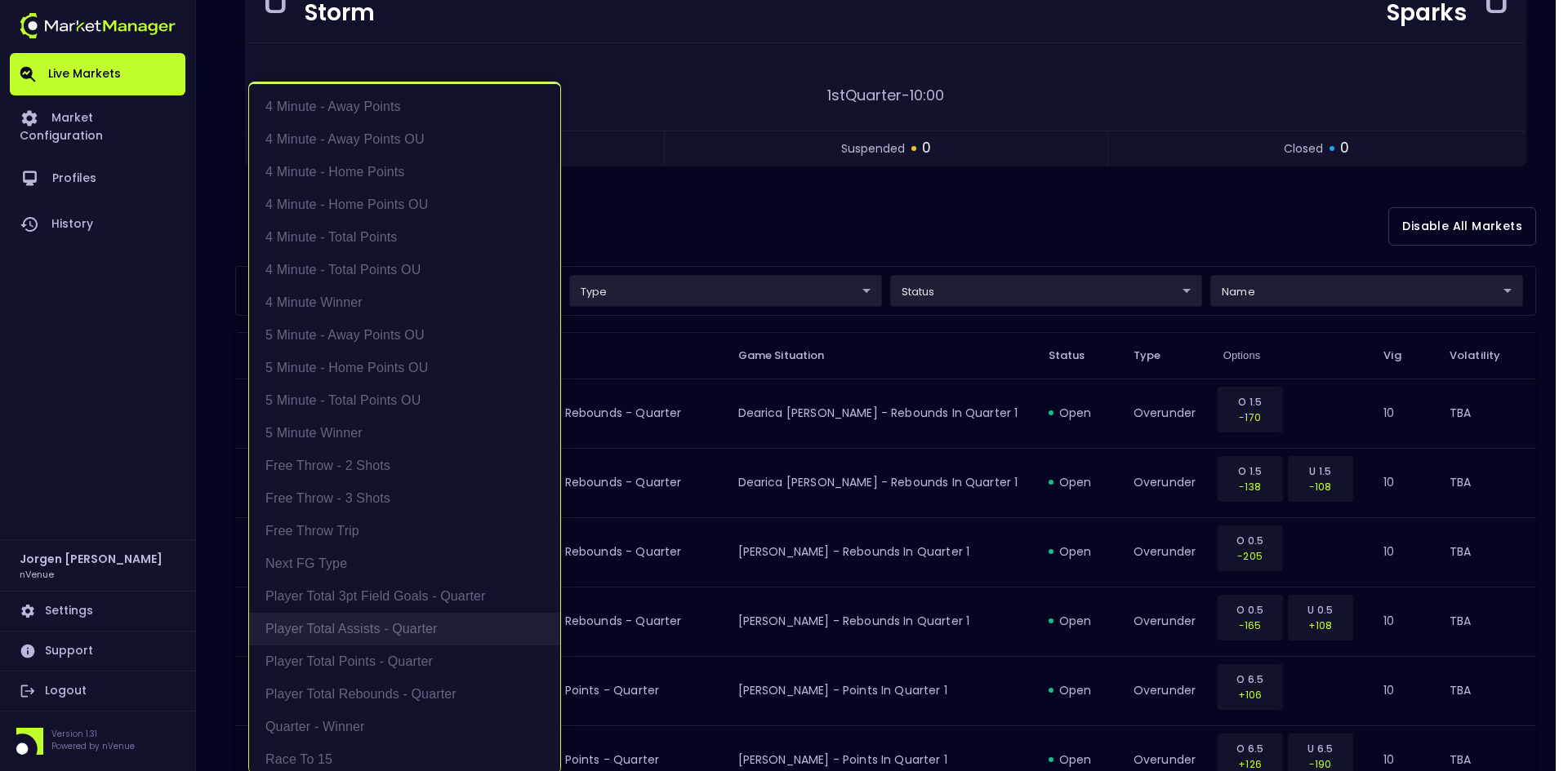
click at [360, 628] on li "Player Total Assists - Quarter" at bounding box center [405, 629] width 311 height 33
type input "Player Total Assists - Quarter"
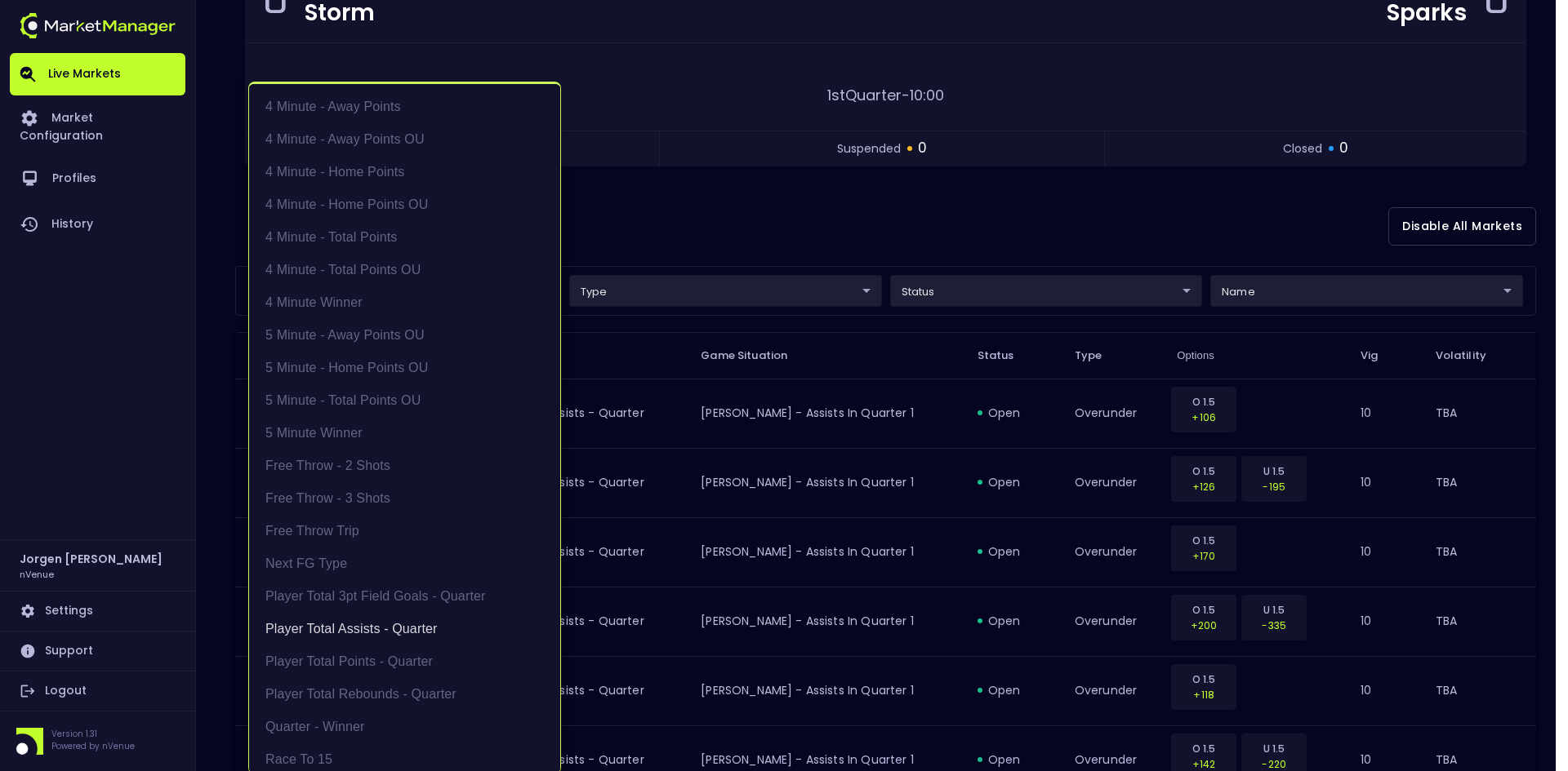
click at [1191, 224] on div at bounding box center [784, 385] width 1568 height 771
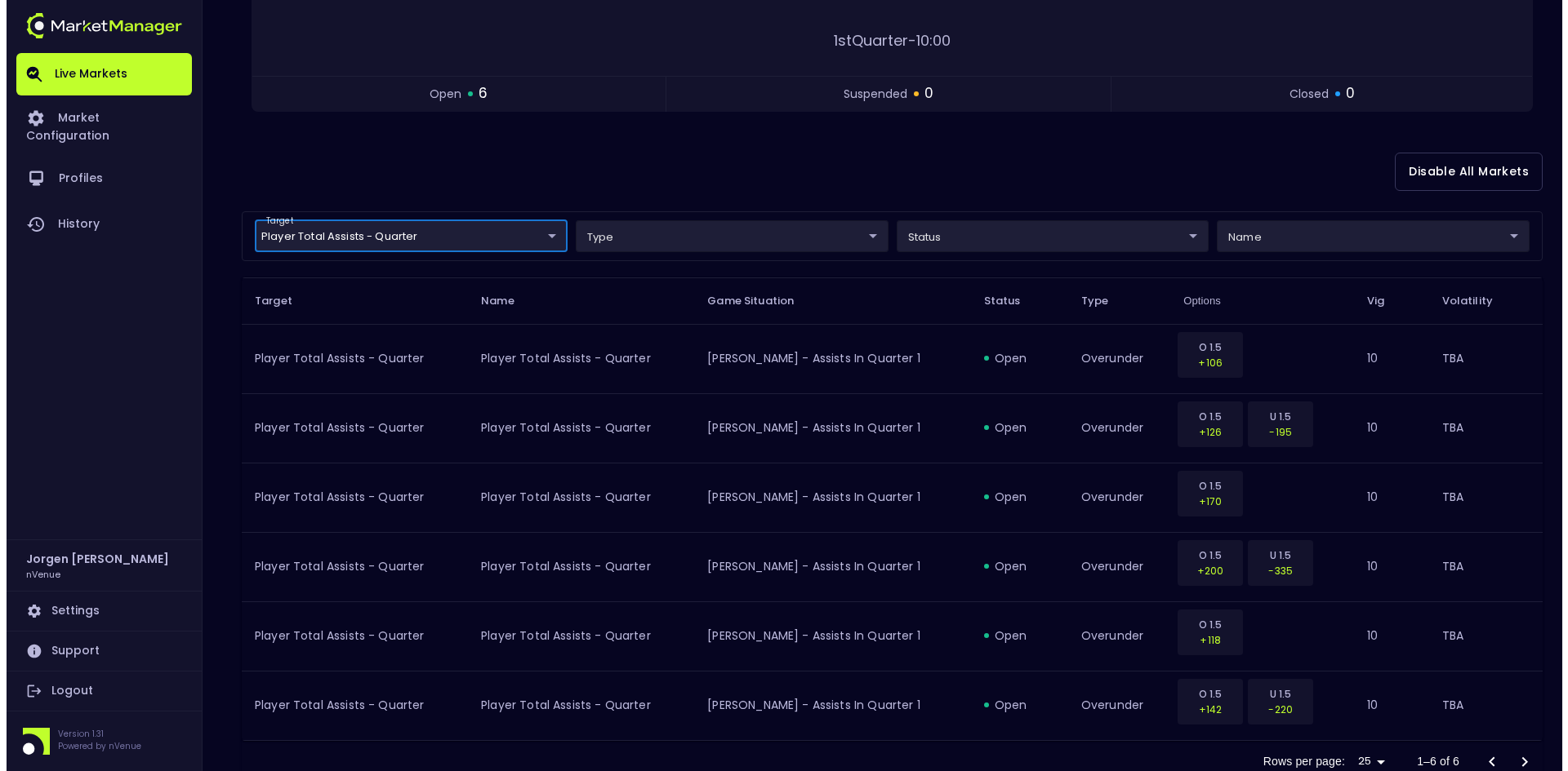
scroll to position [145, 0]
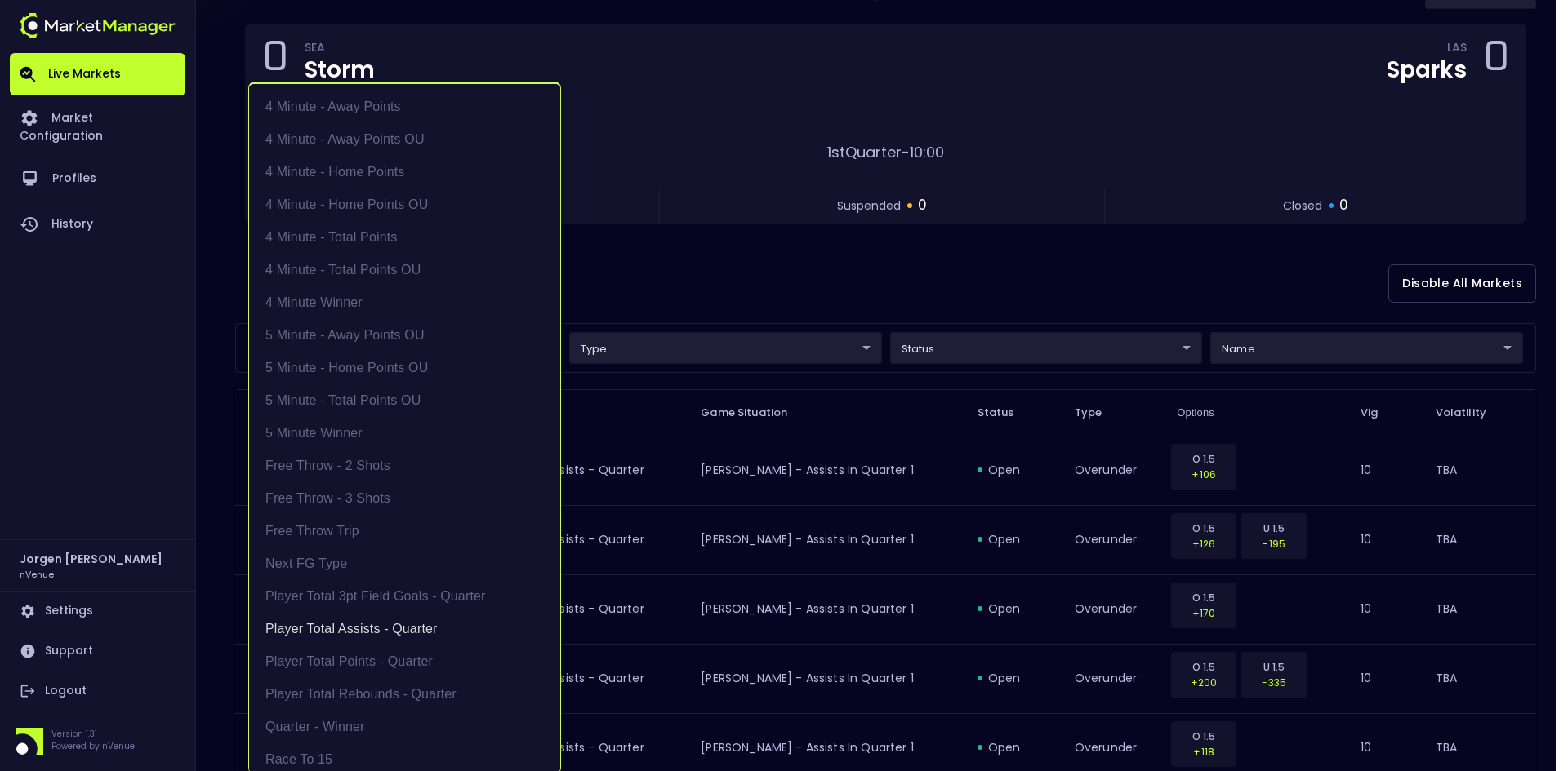
click at [446, 356] on body "Live Markets Market Configuration Profiles History [PERSON_NAME] nVenue Setting…" at bounding box center [784, 395] width 1568 height 1078
click at [342, 626] on li "Player Total Assists - Quarter" at bounding box center [405, 629] width 311 height 33
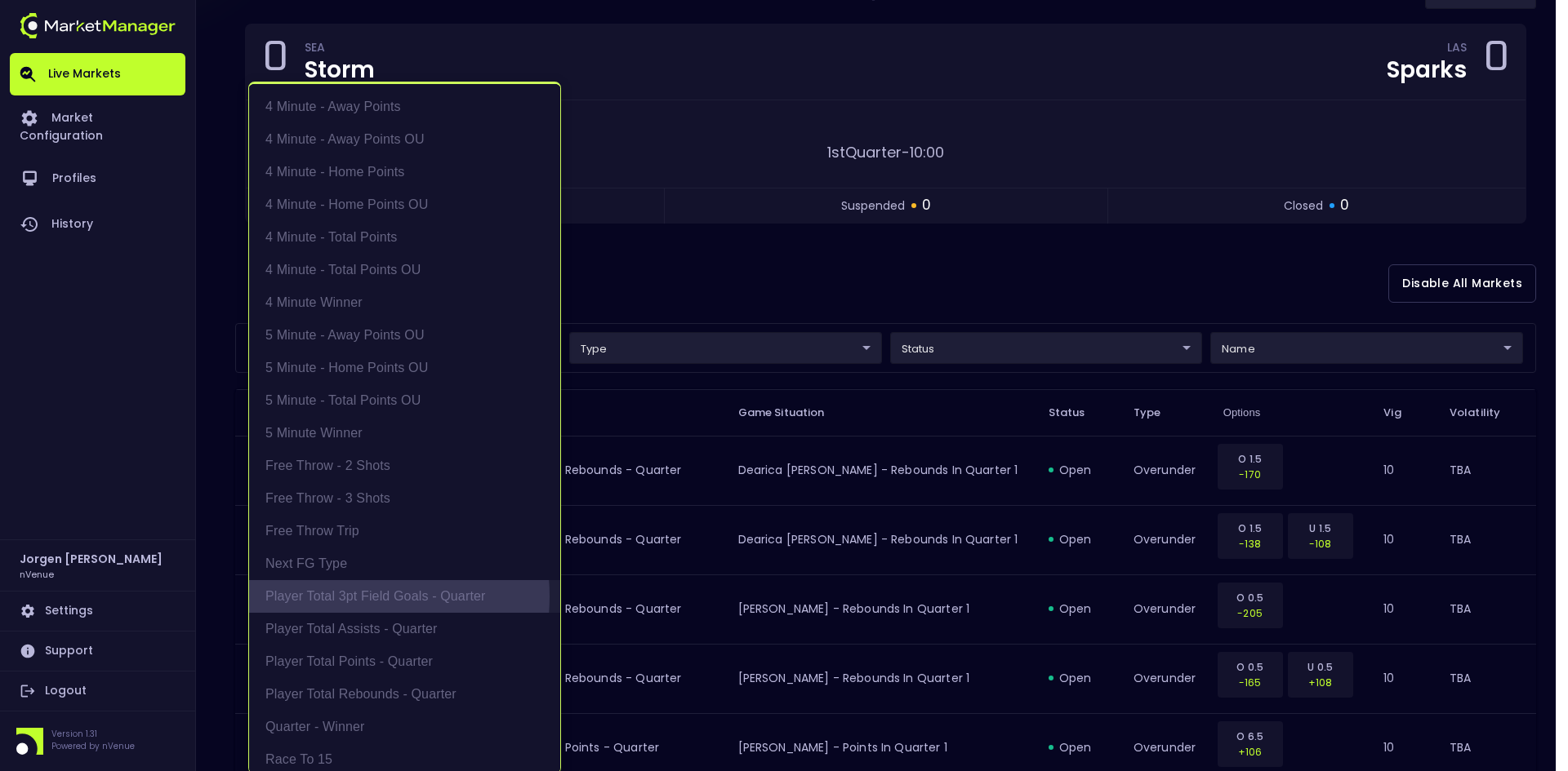
click at [351, 596] on li "Player Total 3pt Field Goals - Quarter" at bounding box center [405, 596] width 311 height 33
type input "Player Total 3pt Field Goals - Quarter"
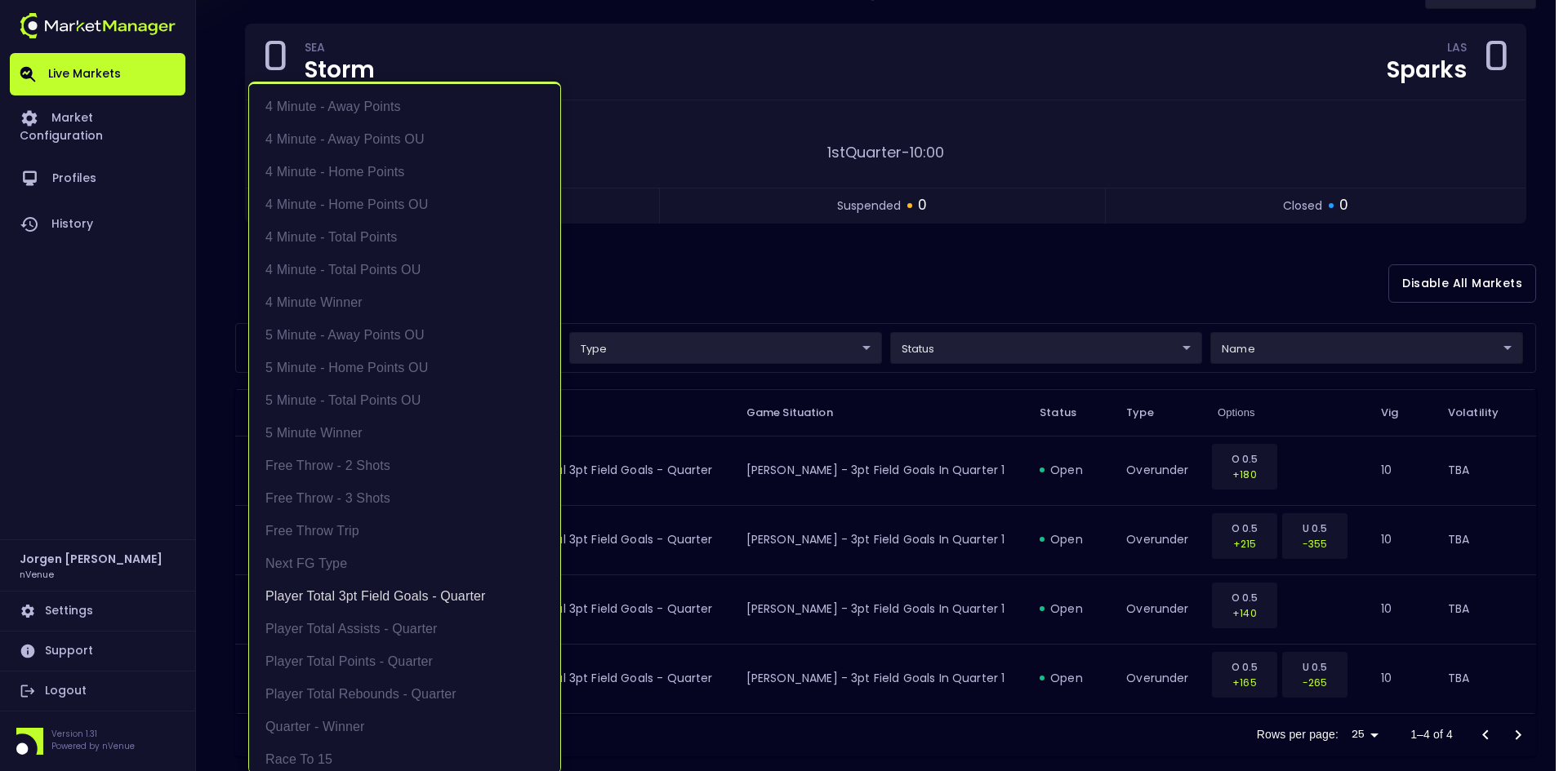
click at [978, 262] on div at bounding box center [784, 385] width 1568 height 771
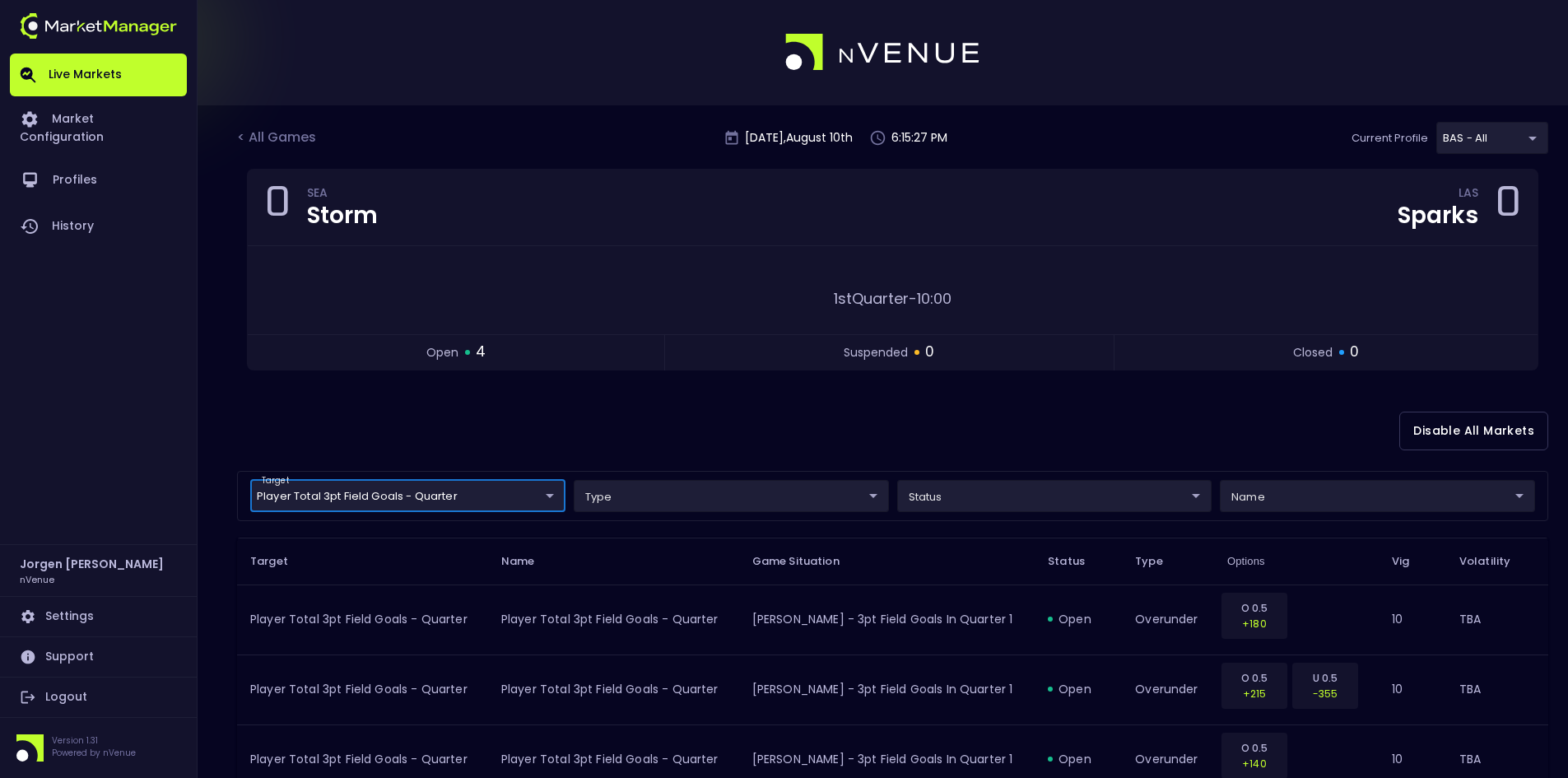
scroll to position [0, 0]
click at [300, 138] on div "< All Games" at bounding box center [278, 139] width 82 height 22
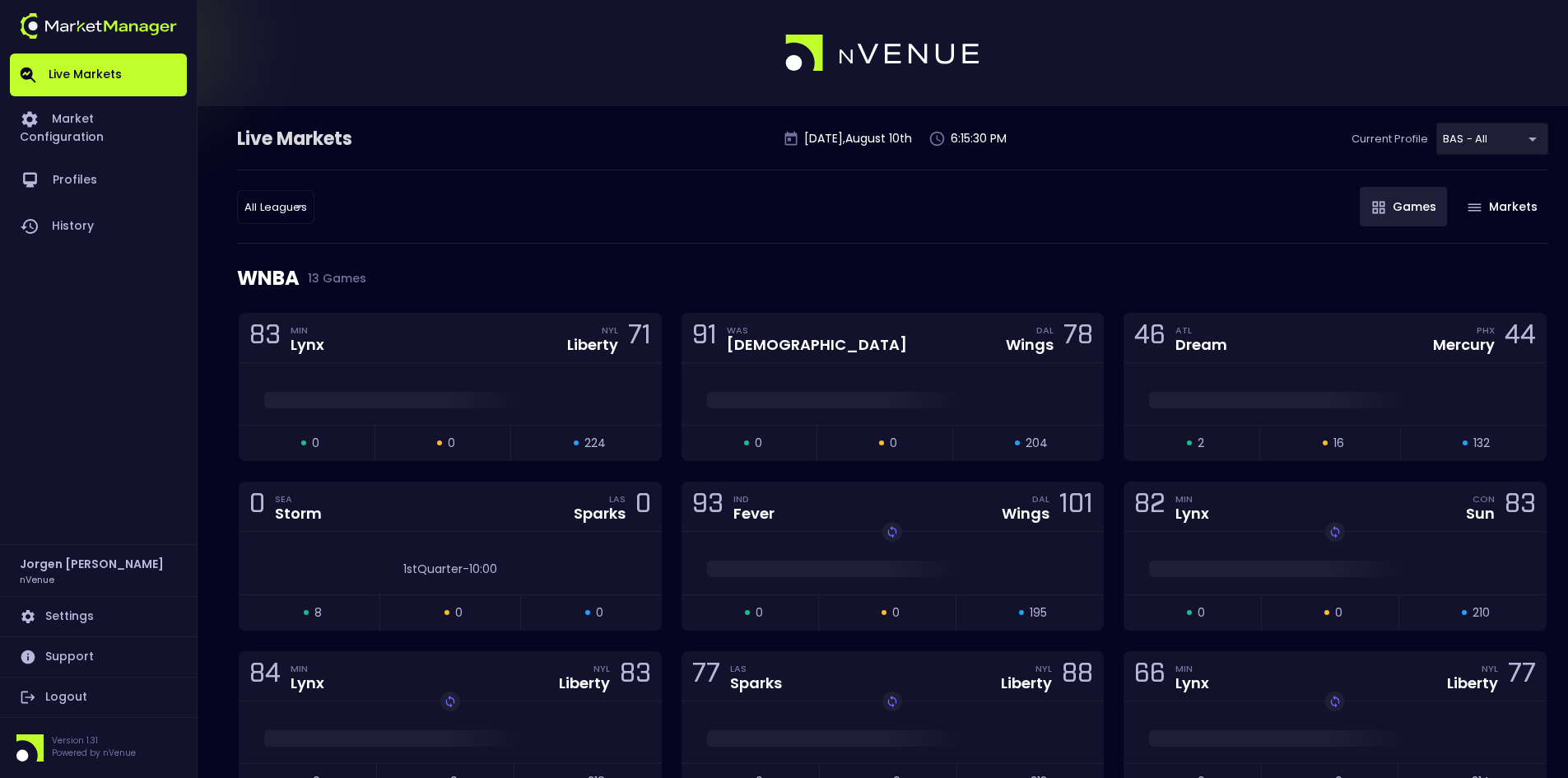
click at [753, 215] on div "All Leagues all leagues ​ Games Markets" at bounding box center [892, 206] width 1311 height 74
click at [472, 537] on div "1st Quarter - 10:00" at bounding box center [450, 564] width 422 height 63
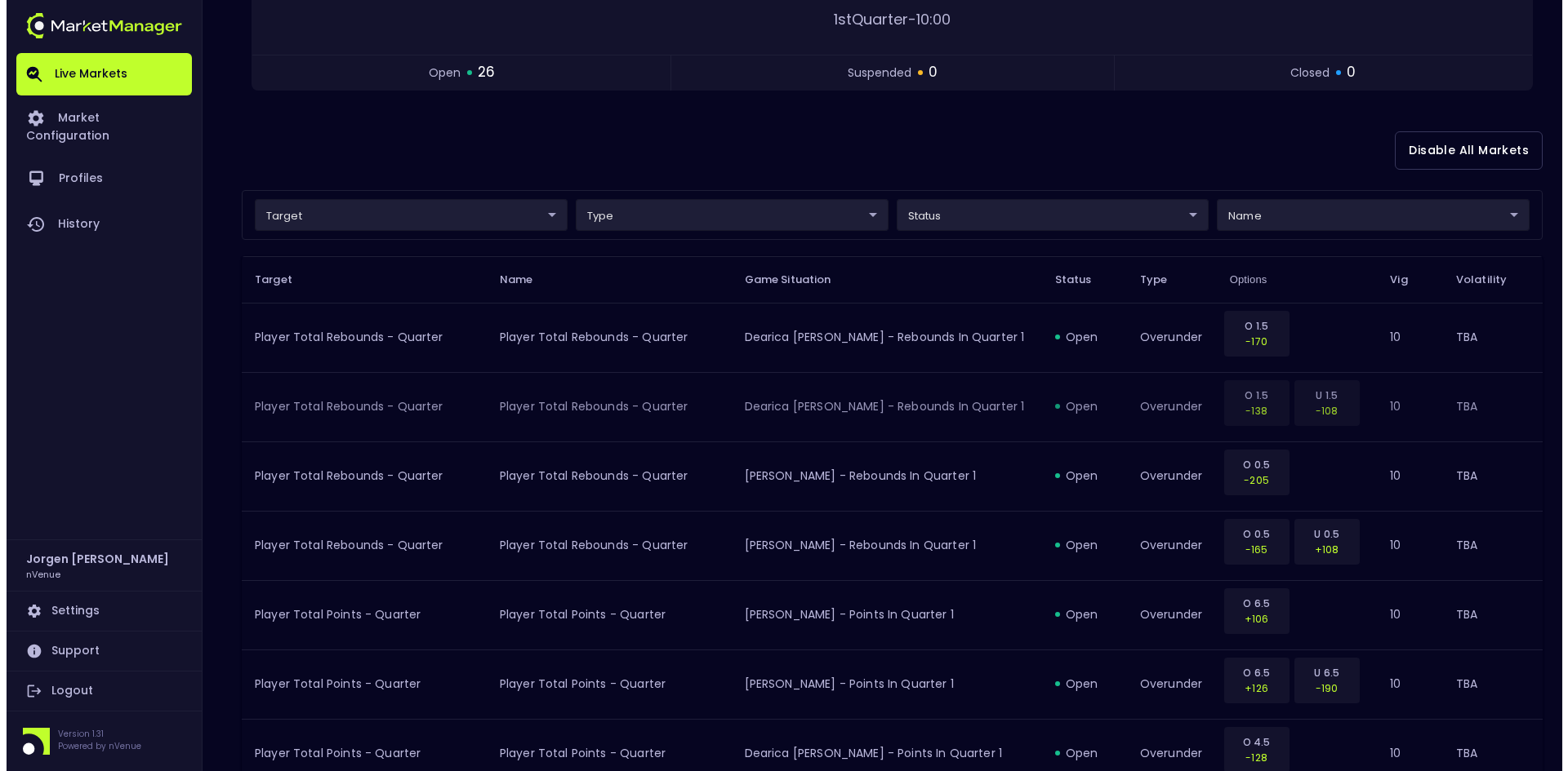
scroll to position [327, 0]
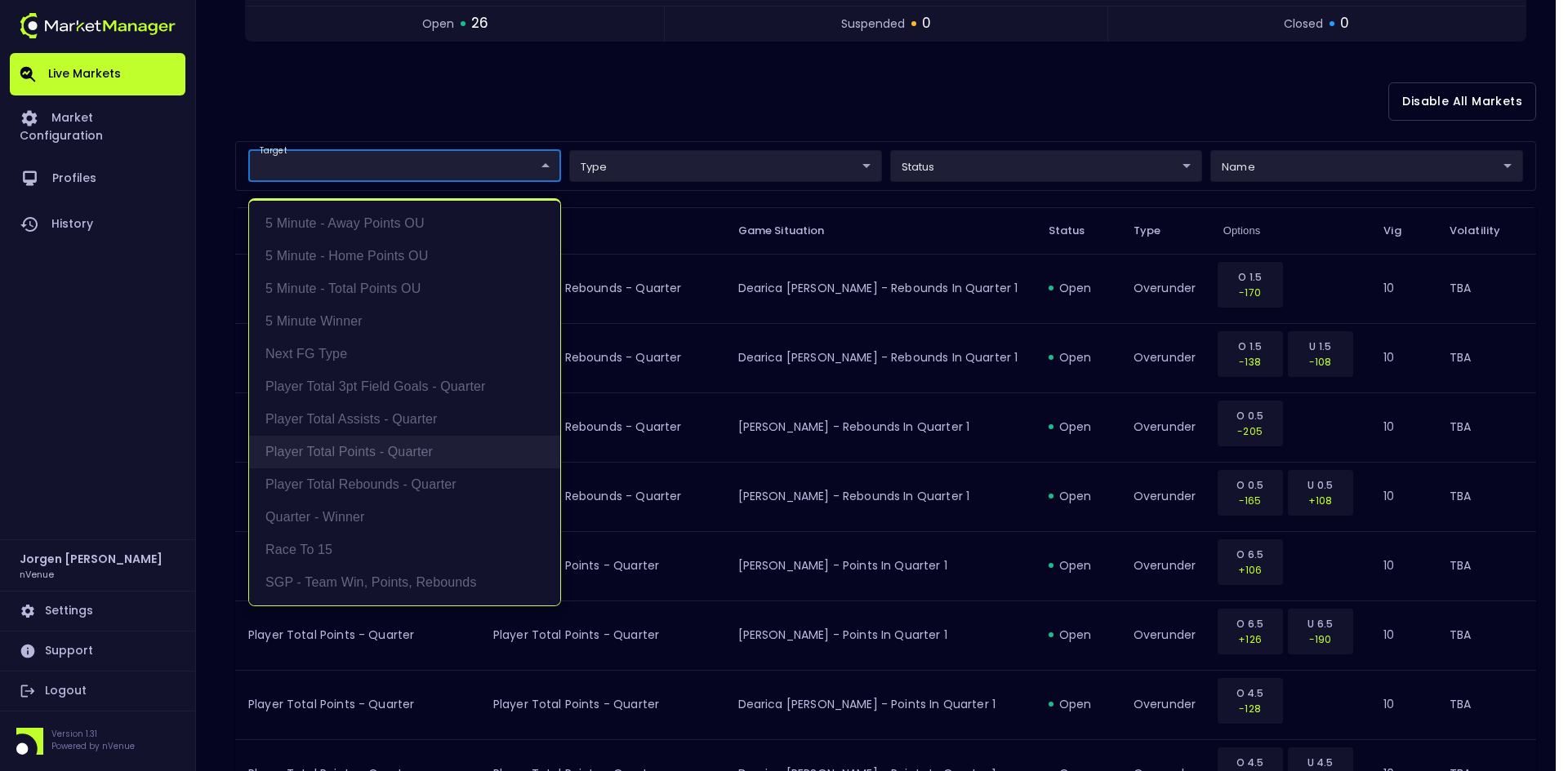
click at [358, 445] on li "Player Total Points - Quarter" at bounding box center [405, 452] width 311 height 33
type input "Player Total Points - Quarter"
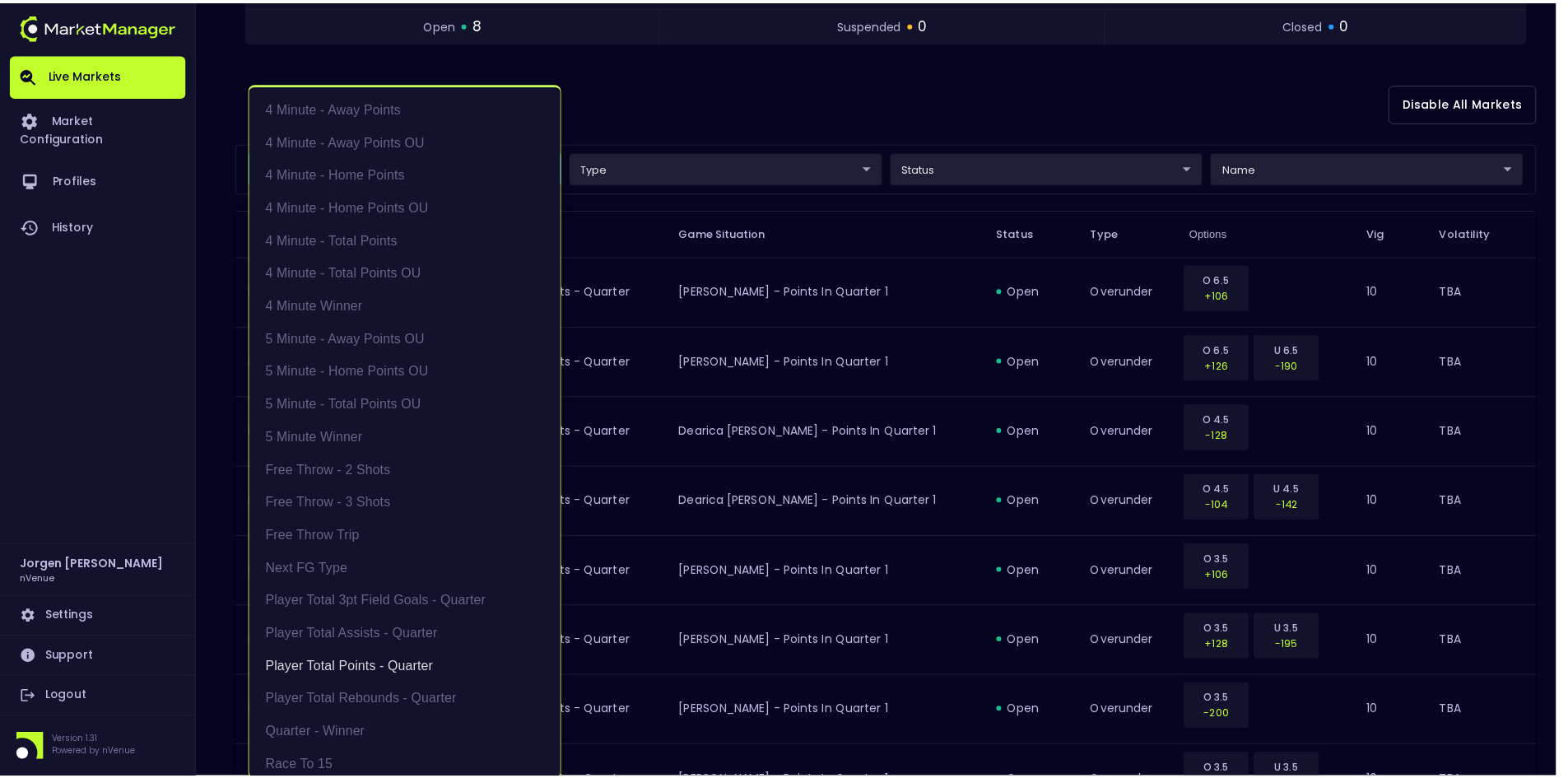
scroll to position [3, 0]
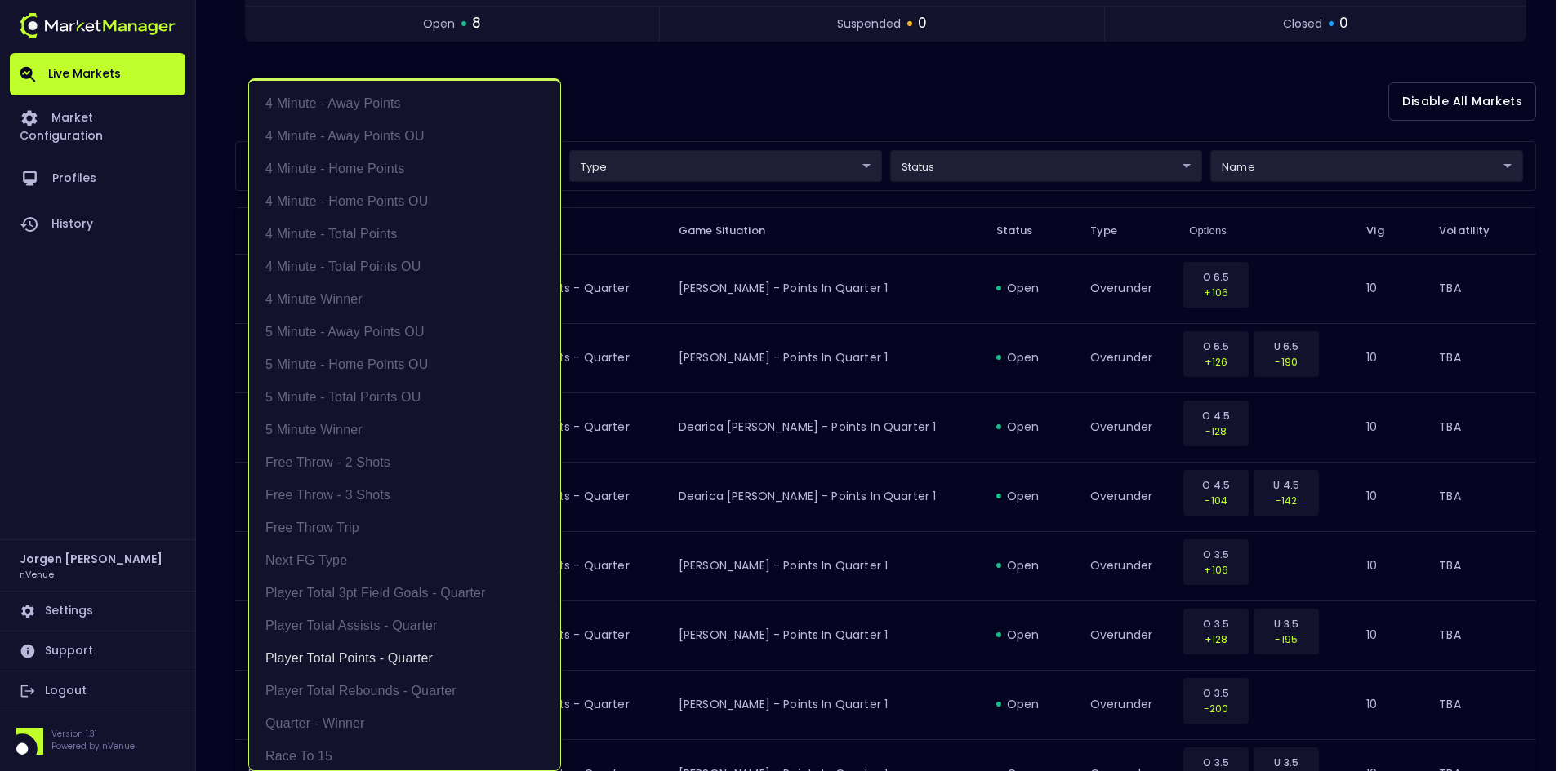
click at [917, 100] on div at bounding box center [784, 385] width 1568 height 771
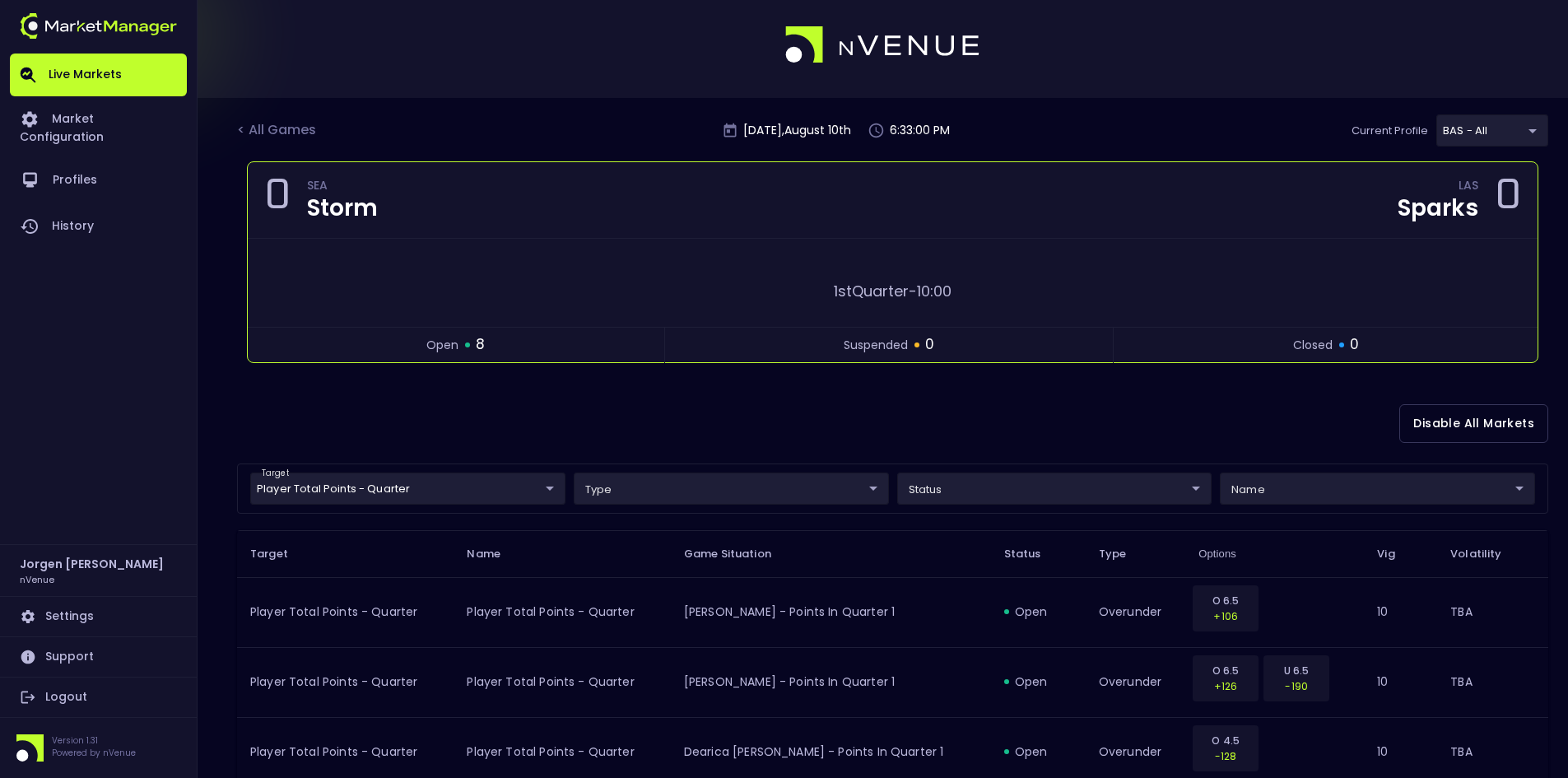
scroll to position [0, 0]
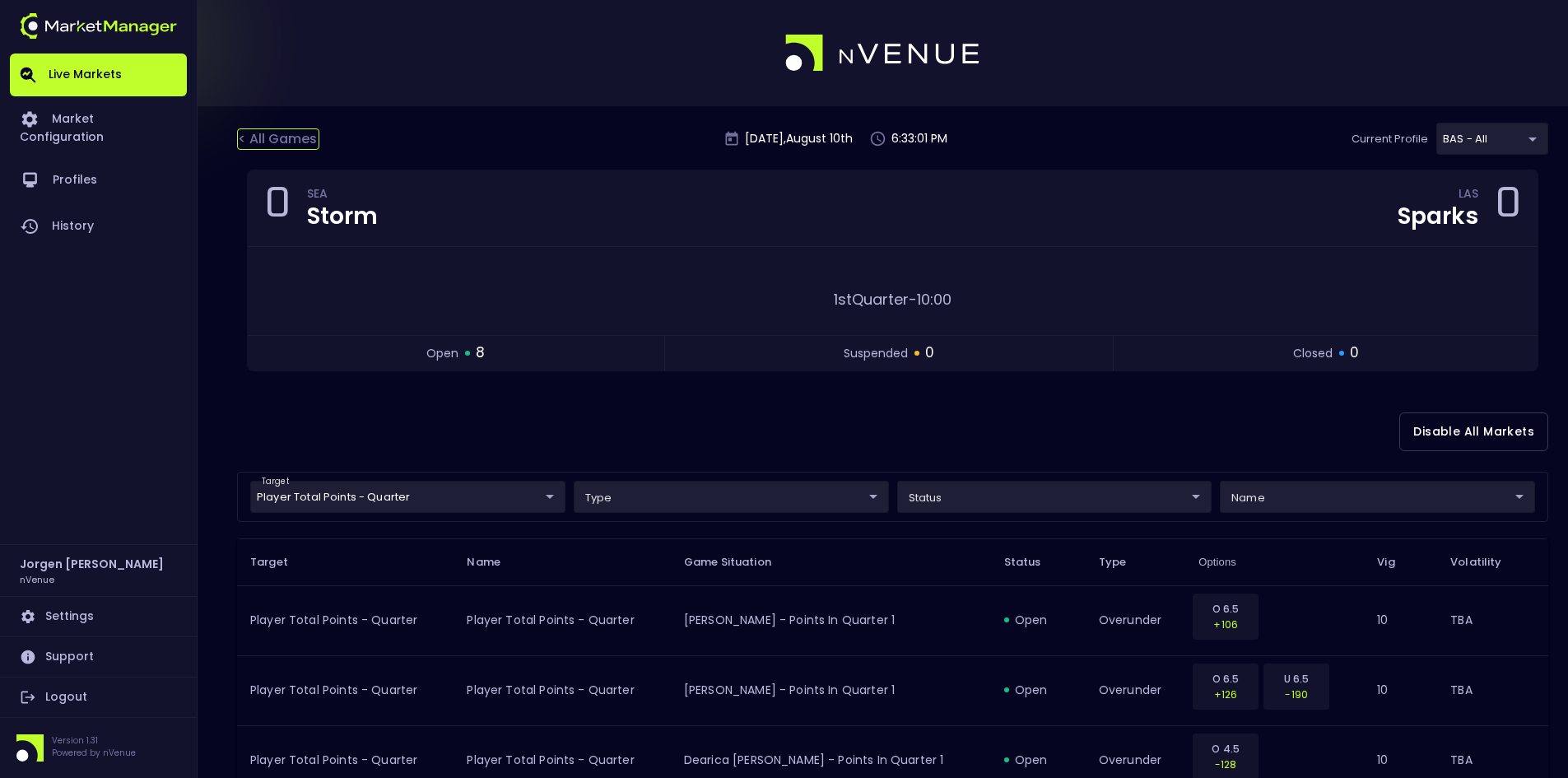
click at [279, 138] on div "< All Games" at bounding box center [278, 139] width 82 height 22
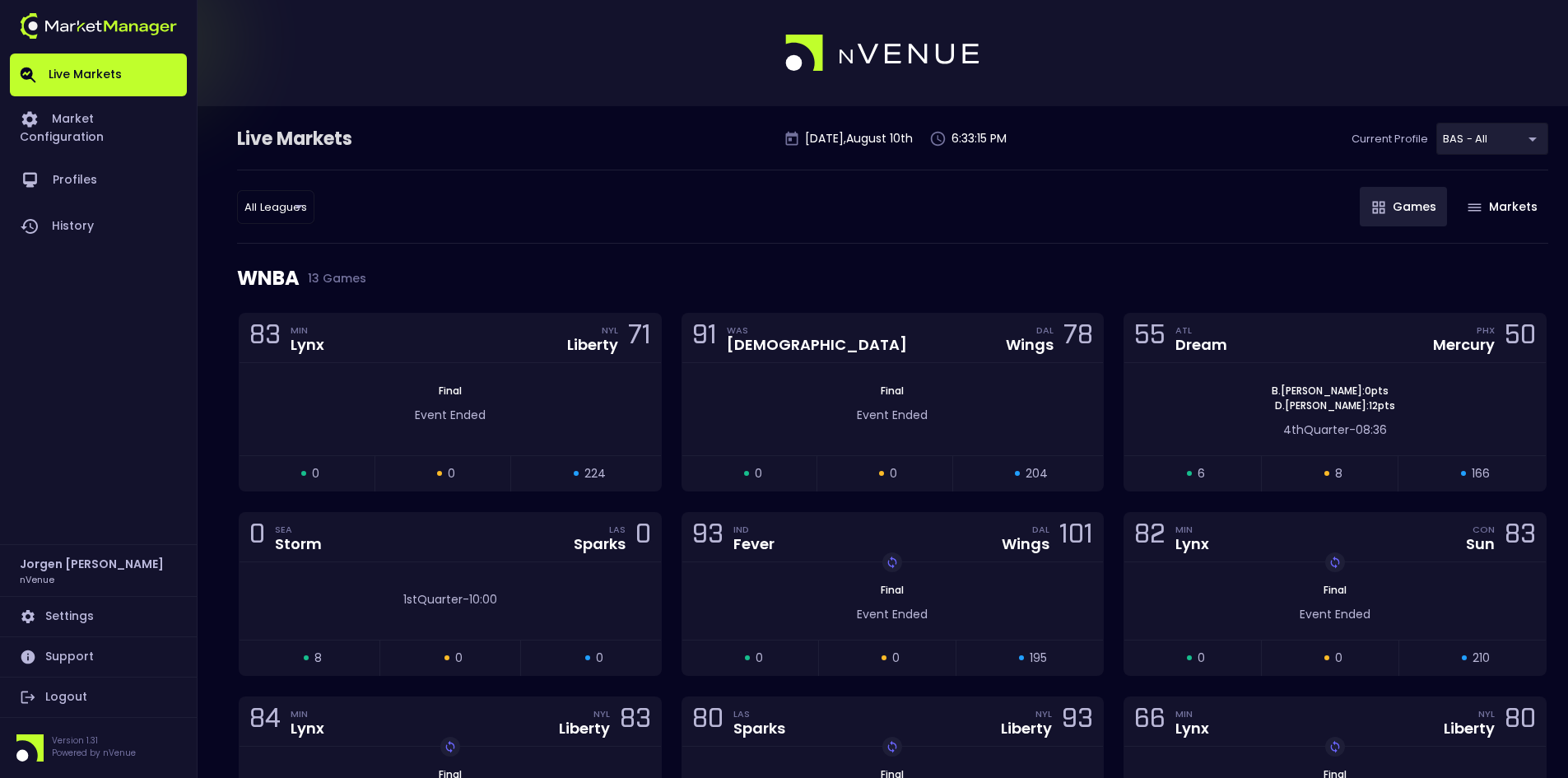
click at [575, 266] on div "WNBA 13 Games" at bounding box center [892, 278] width 1311 height 69
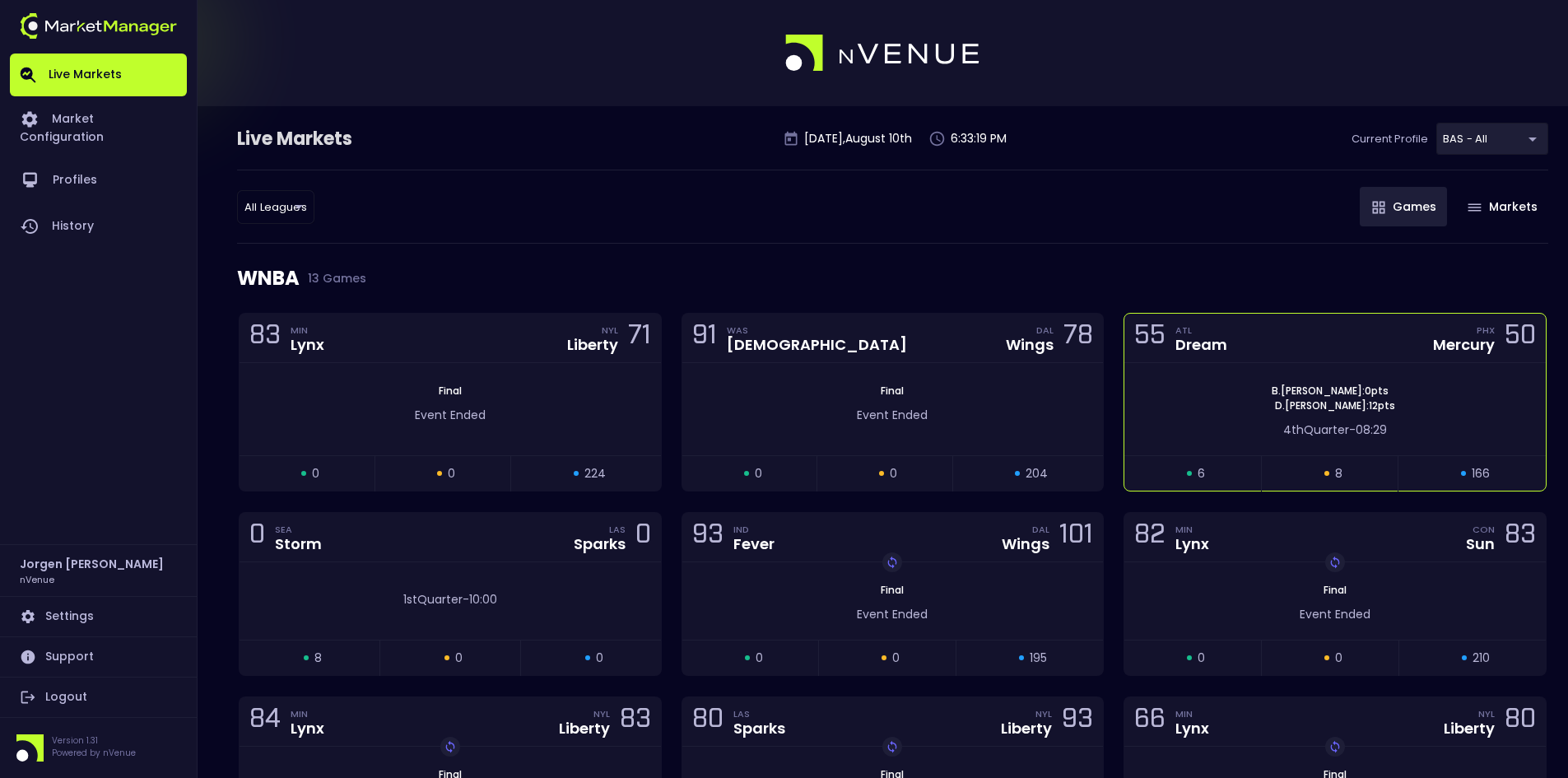
click at [1222, 373] on div "[PERSON_NAME] : 0 pts [PERSON_NAME] : 12 pts 4th Quarter - 08:29" at bounding box center [1334, 409] width 422 height 92
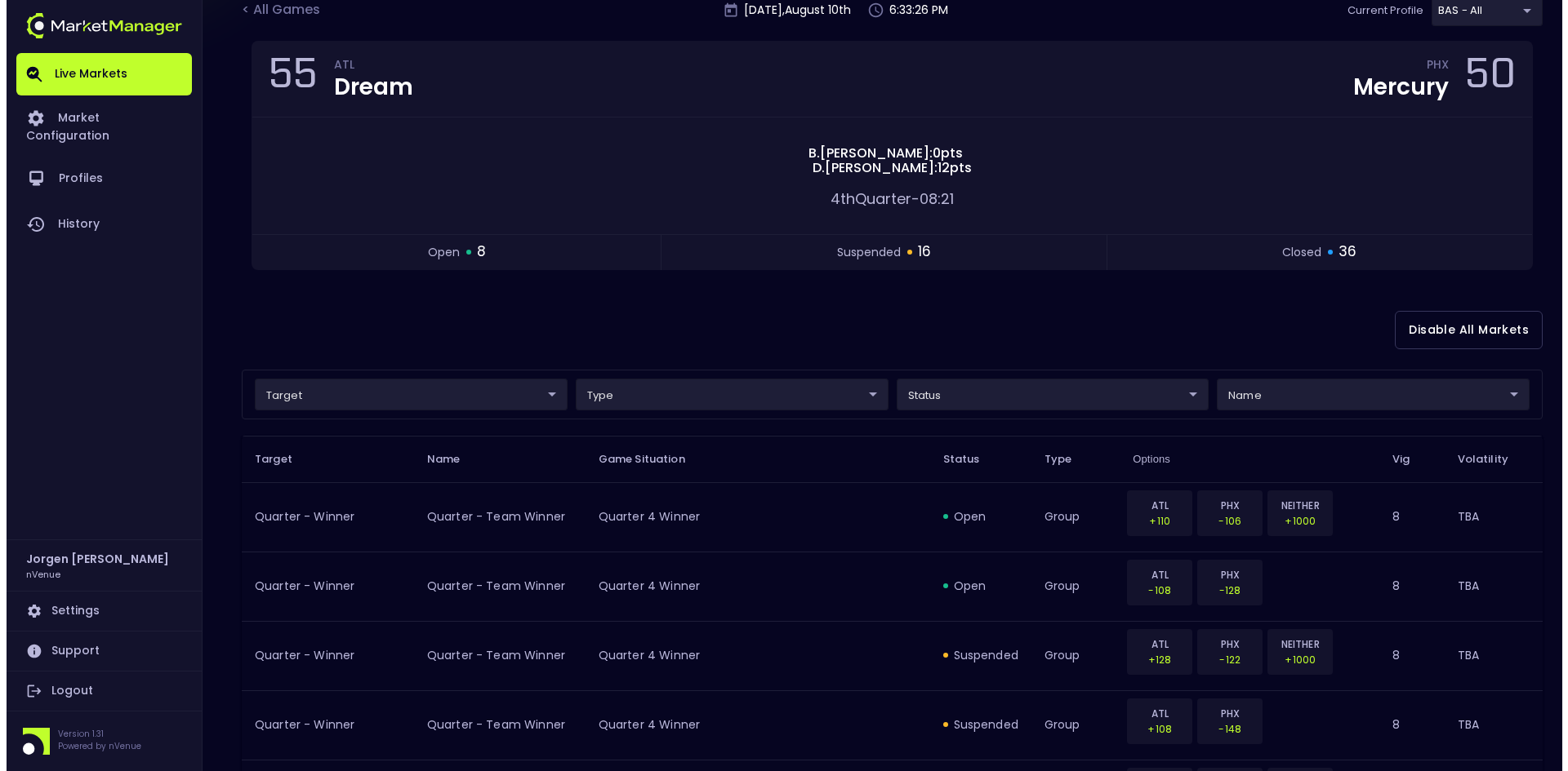
scroll to position [163, 0]
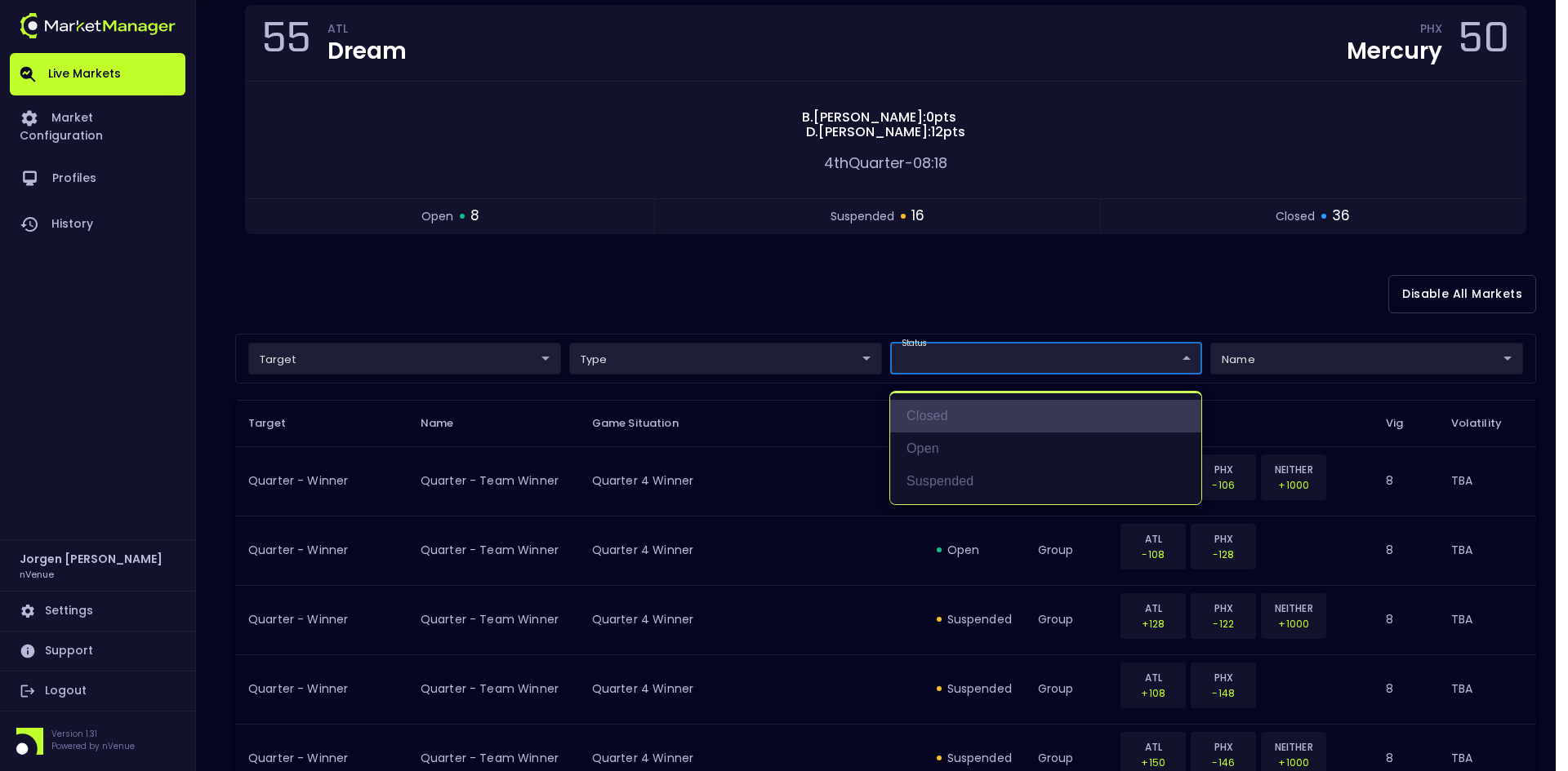
click at [931, 419] on li "closed" at bounding box center [1045, 416] width 311 height 33
type input "closed"
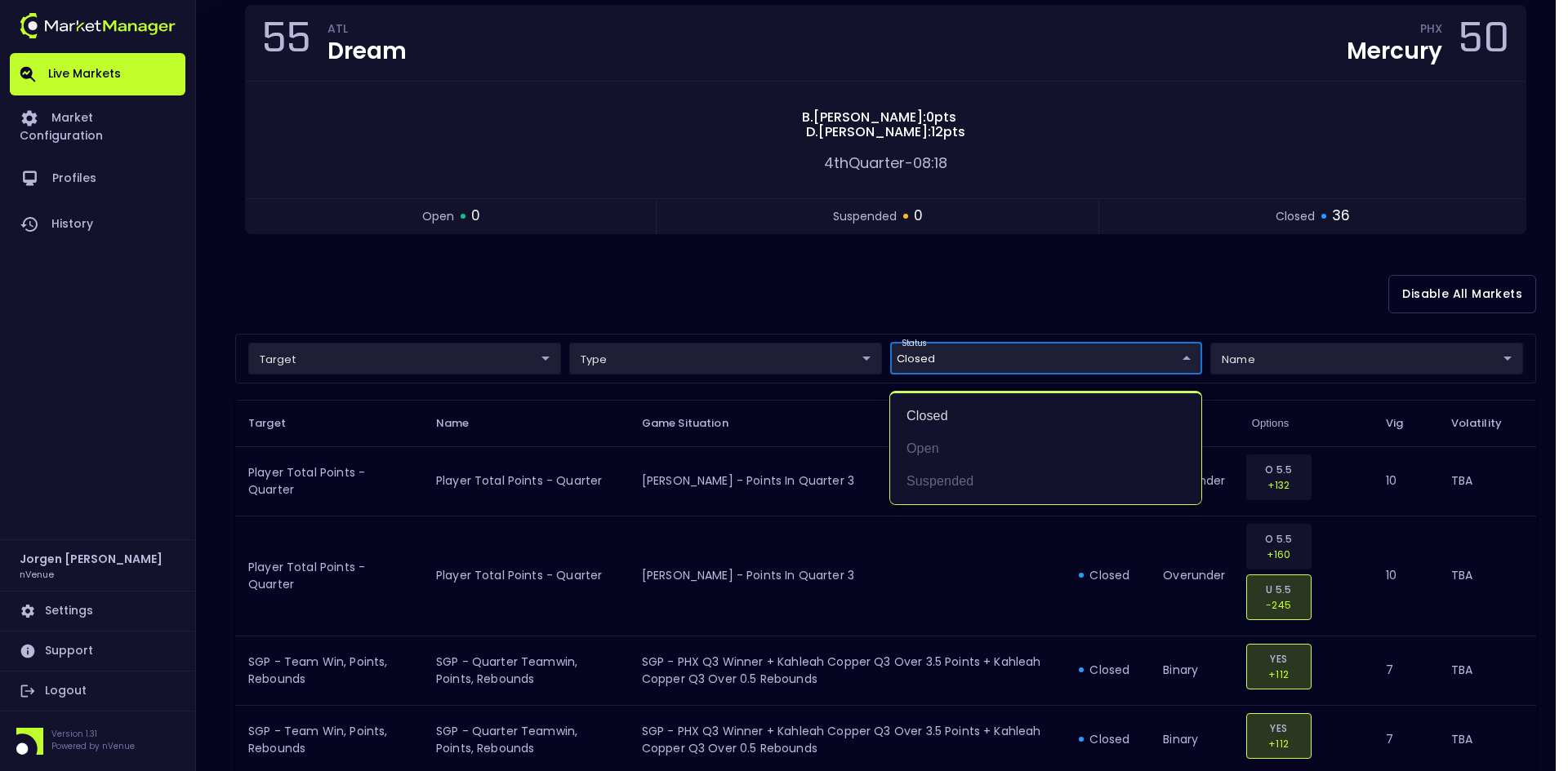
click at [728, 280] on div at bounding box center [784, 385] width 1568 height 771
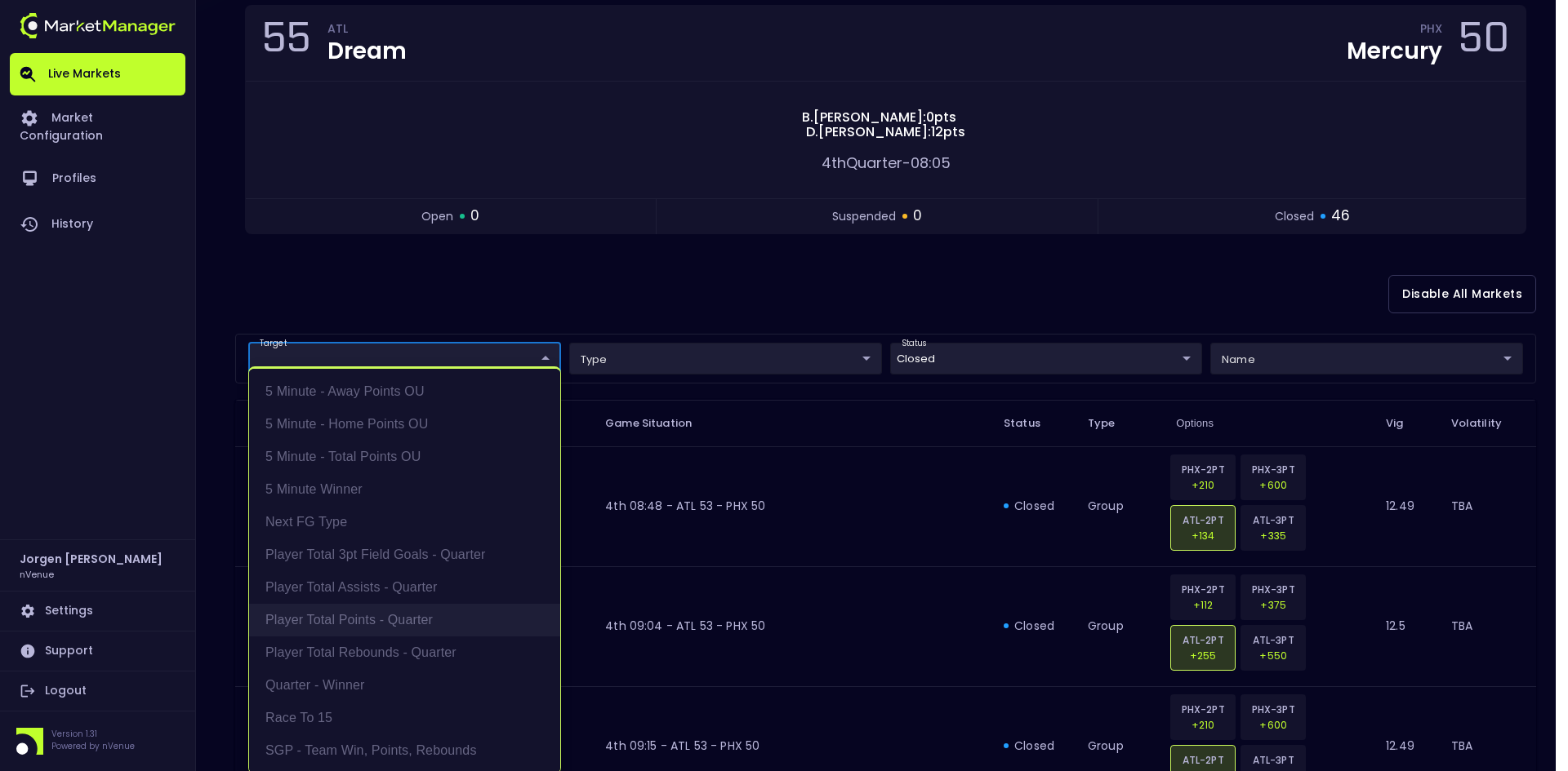
click at [338, 620] on li "Player Total Points - Quarter" at bounding box center [405, 621] width 311 height 33
type input "Player Total Points - Quarter"
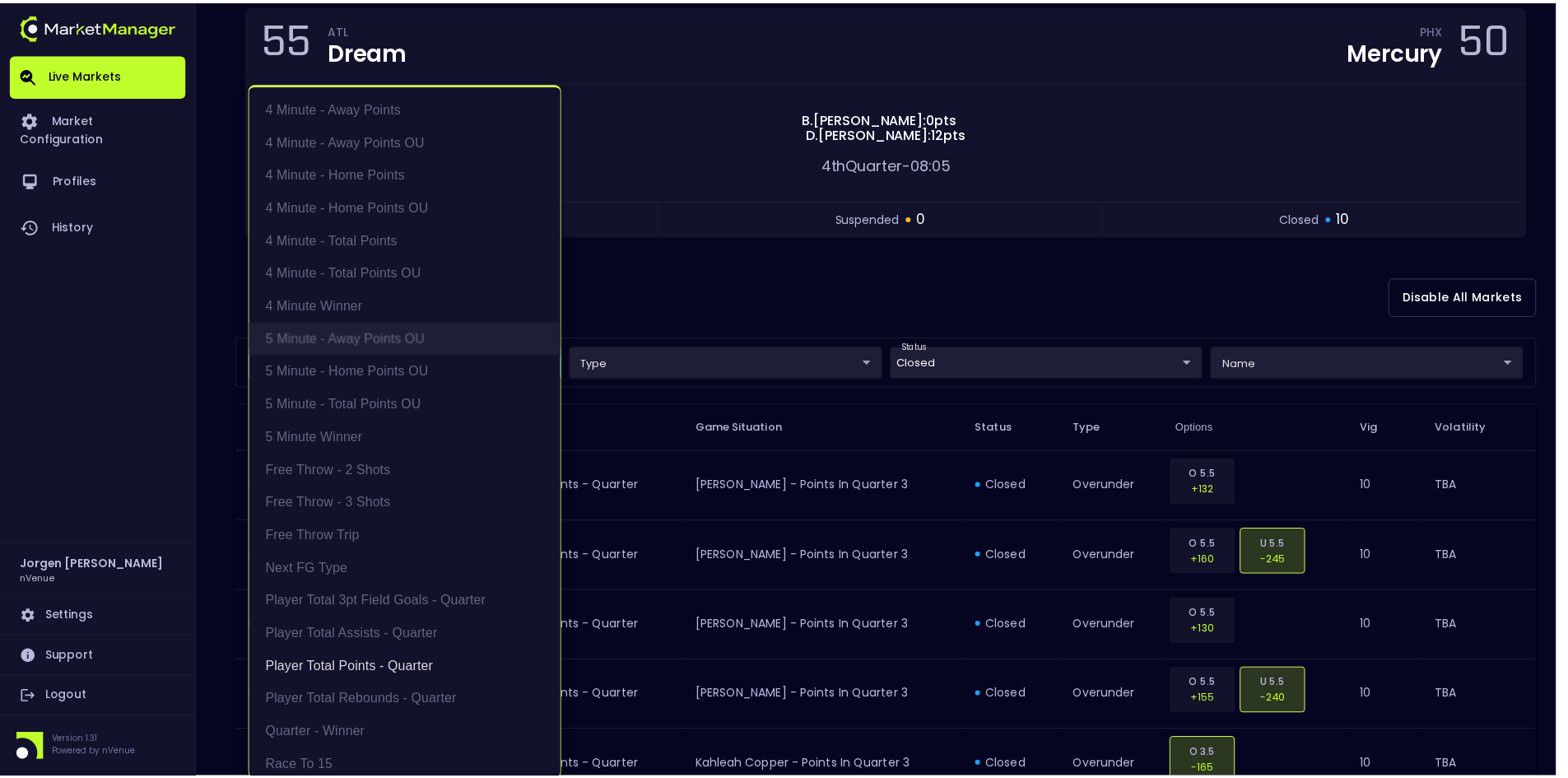
scroll to position [3, 0]
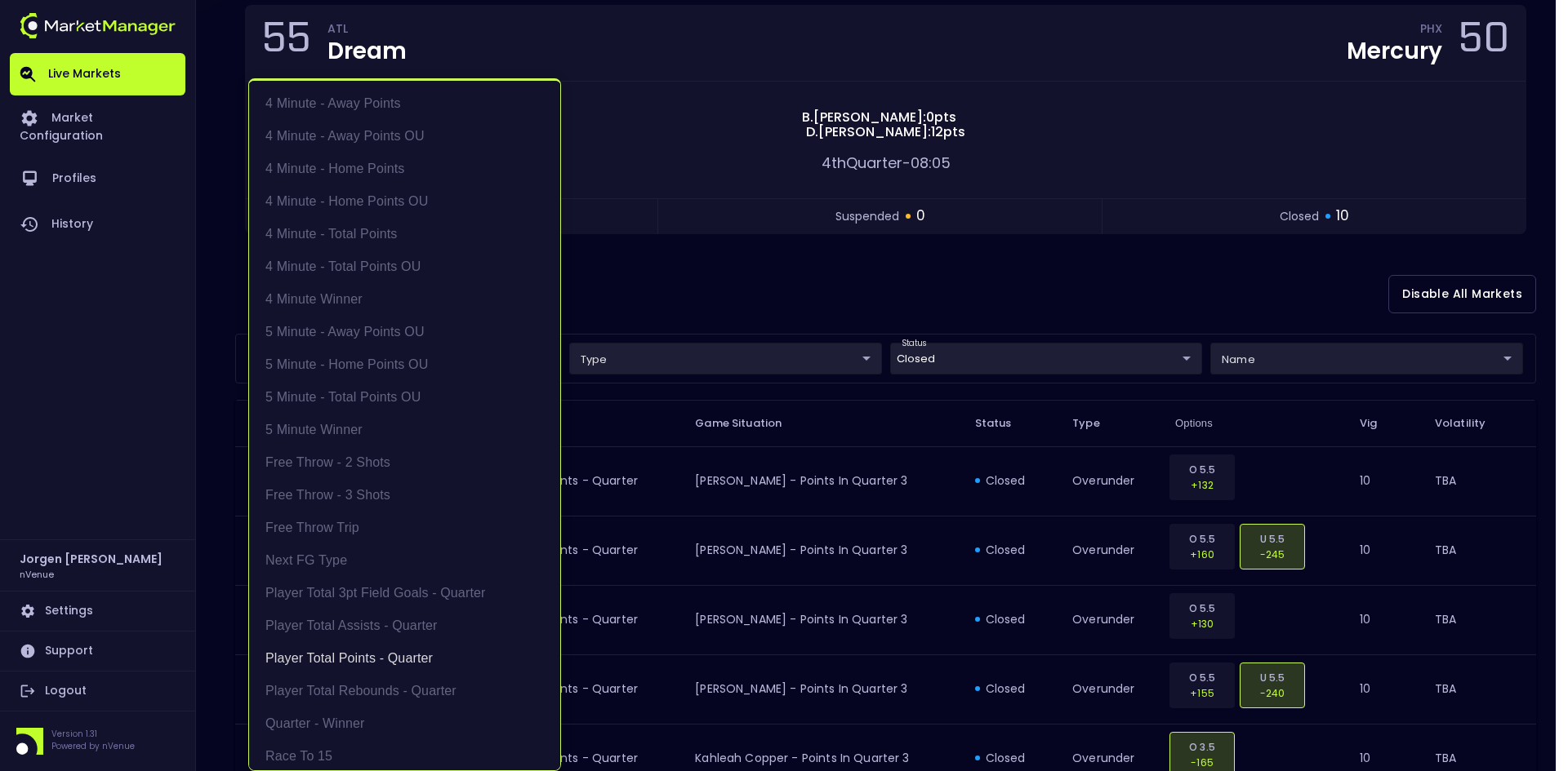
click at [796, 273] on div at bounding box center [784, 385] width 1568 height 771
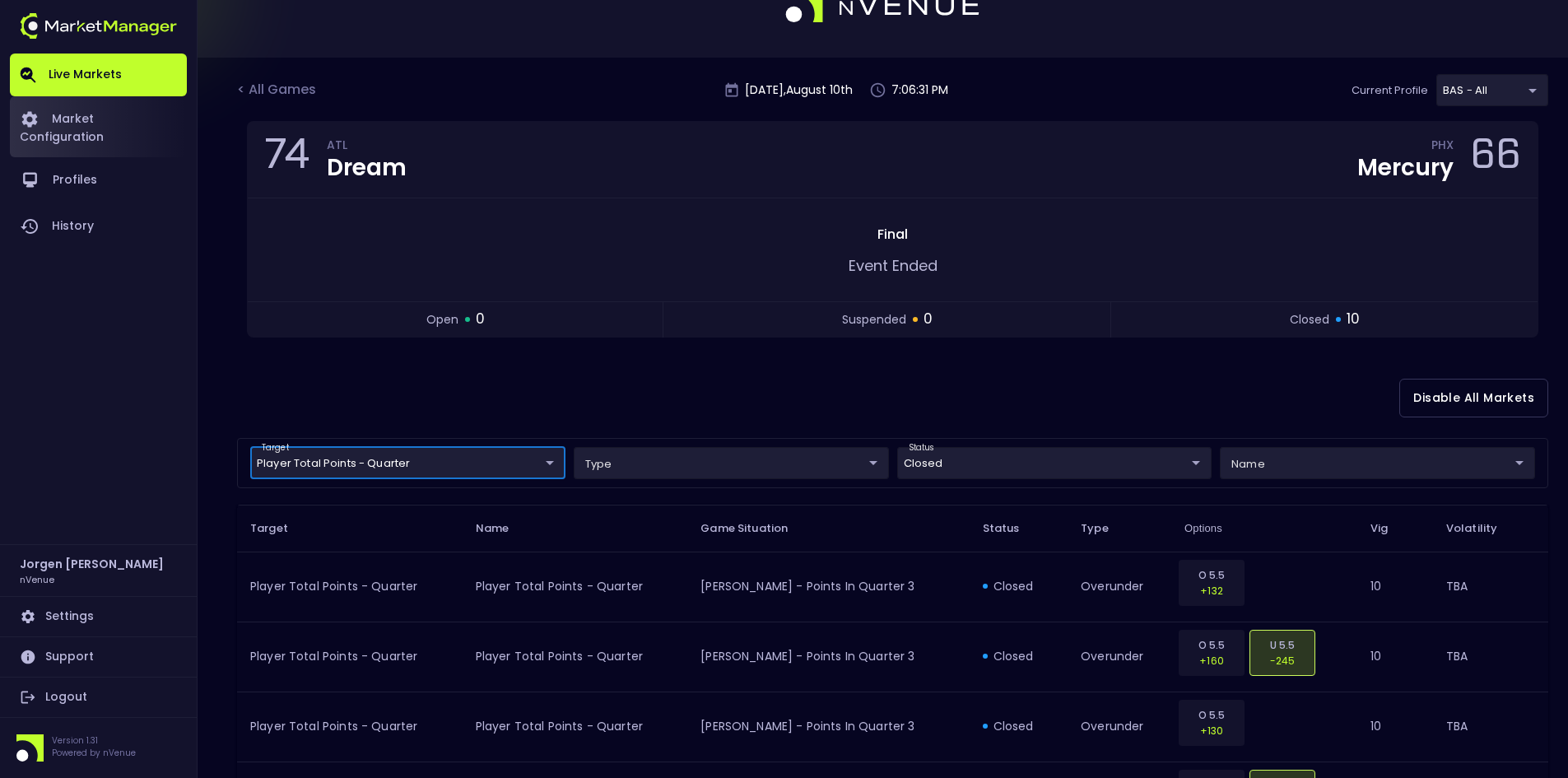
scroll to position [28, 0]
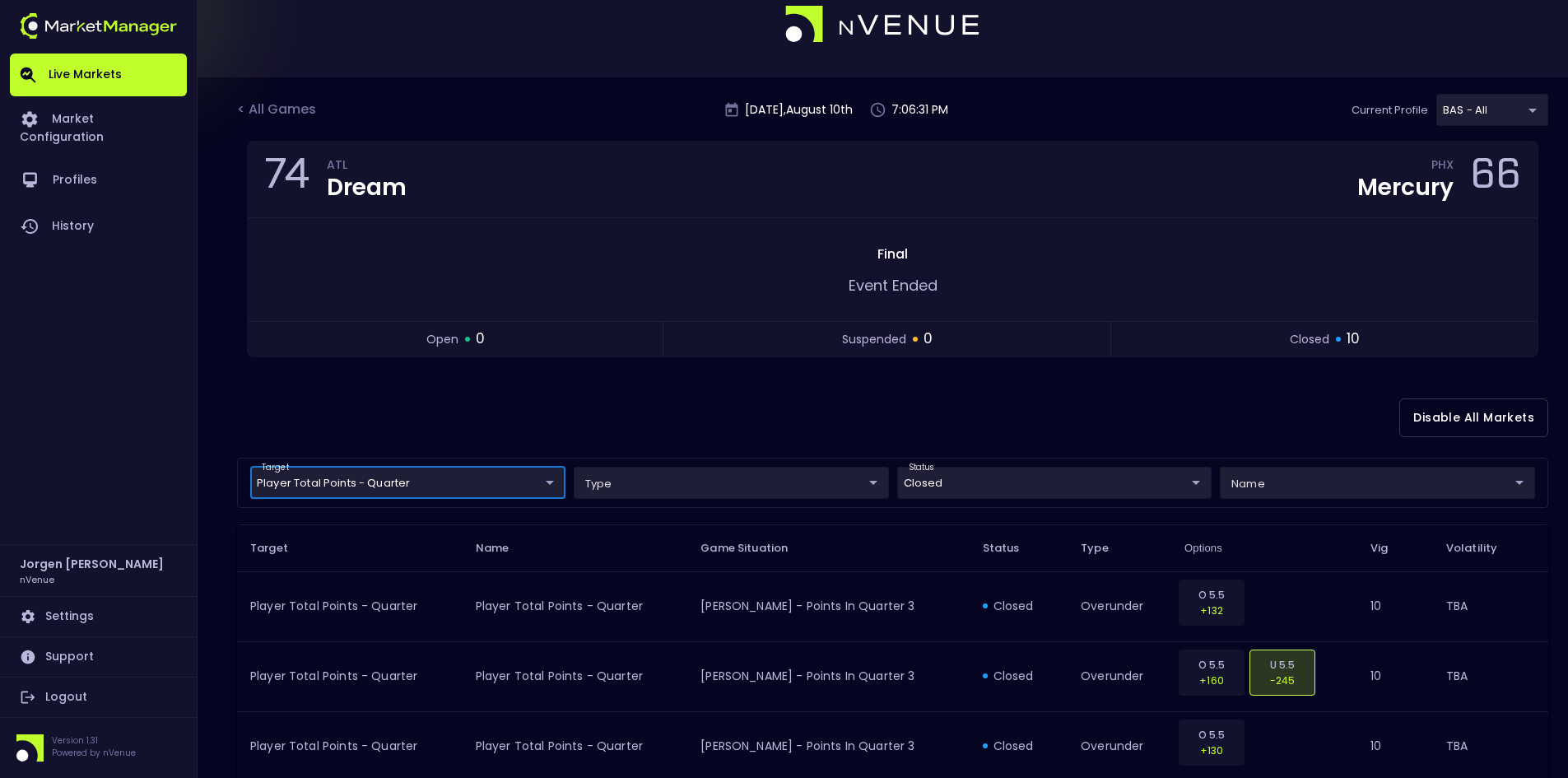
click at [75, 71] on link "Live Markets" at bounding box center [98, 75] width 177 height 43
click at [267, 107] on div "< All Games" at bounding box center [278, 111] width 82 height 22
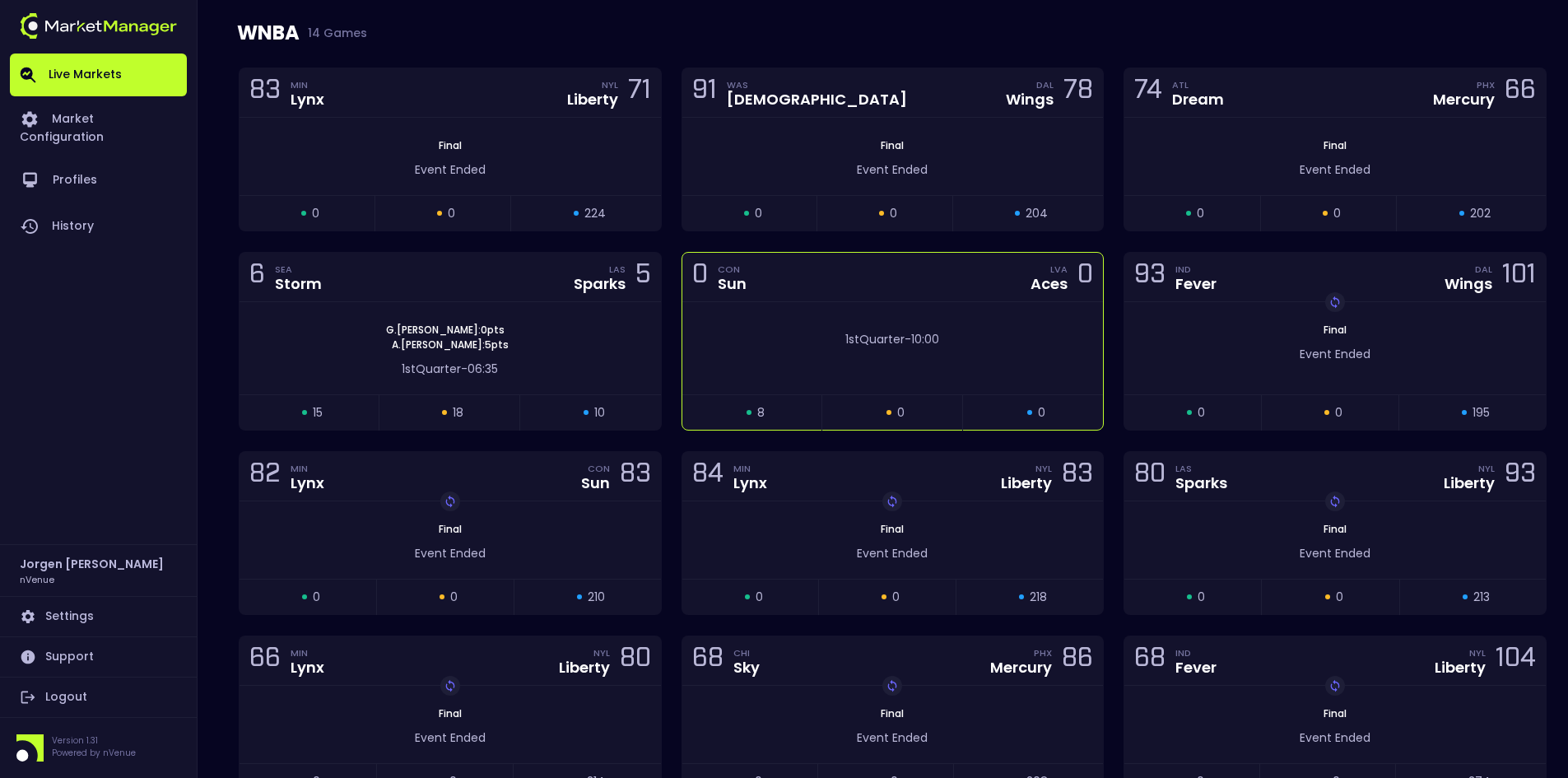
scroll to position [247, 0]
click at [756, 298] on div "0 CON Sun LVA Aces 0" at bounding box center [893, 276] width 422 height 49
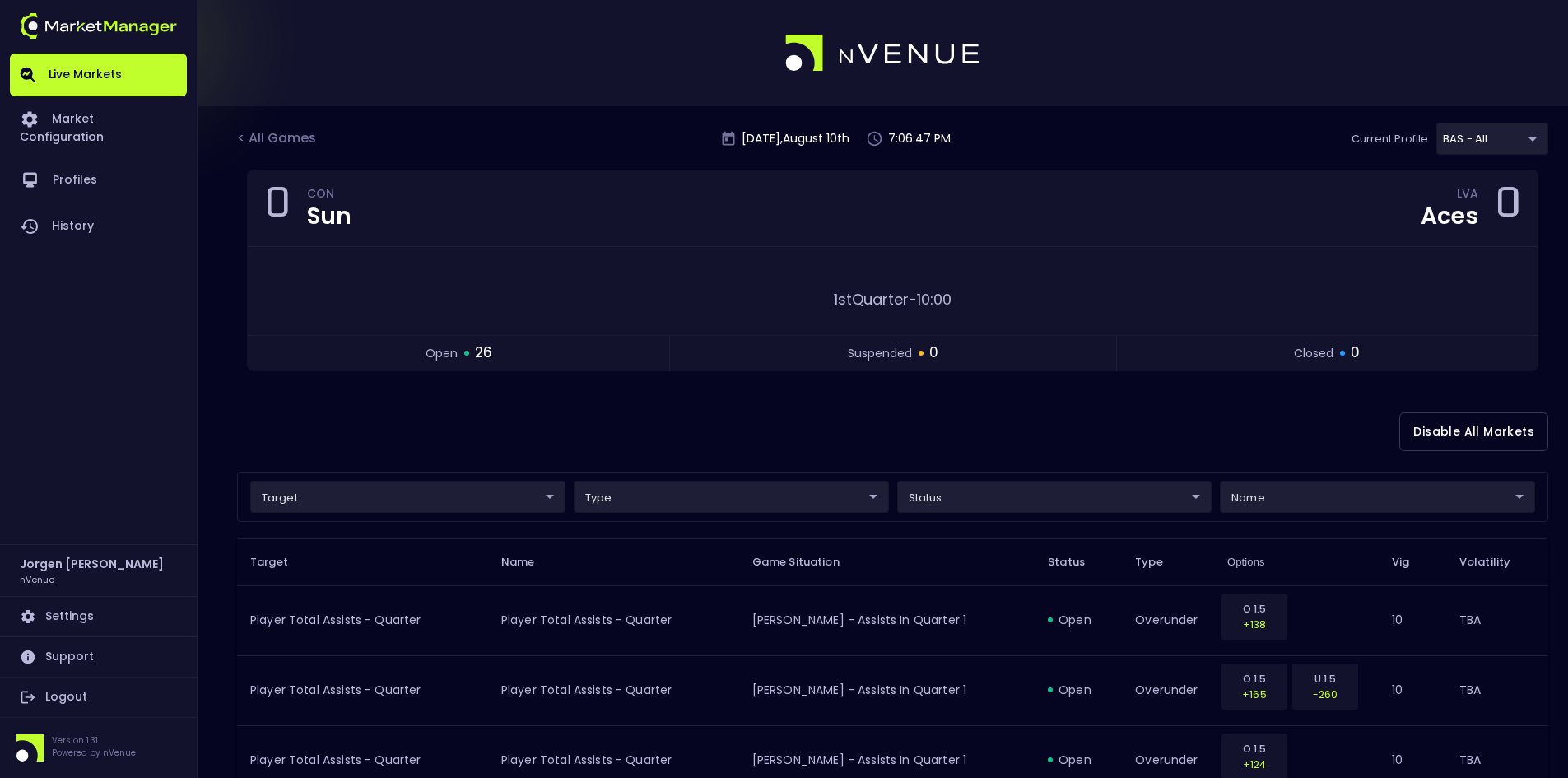
click at [793, 438] on div "Disable All Markets" at bounding box center [892, 433] width 1311 height 80
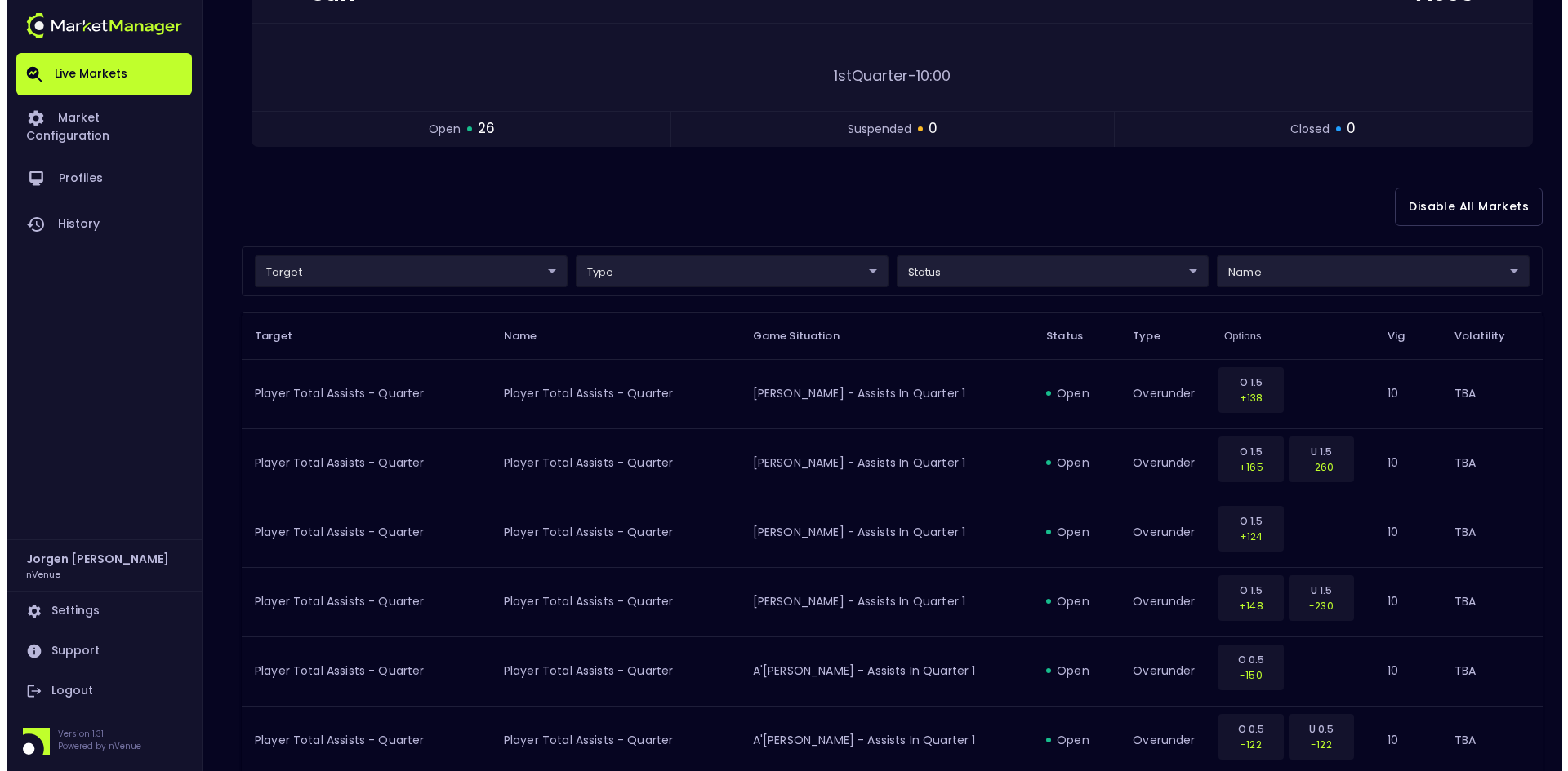
scroll to position [244, 0]
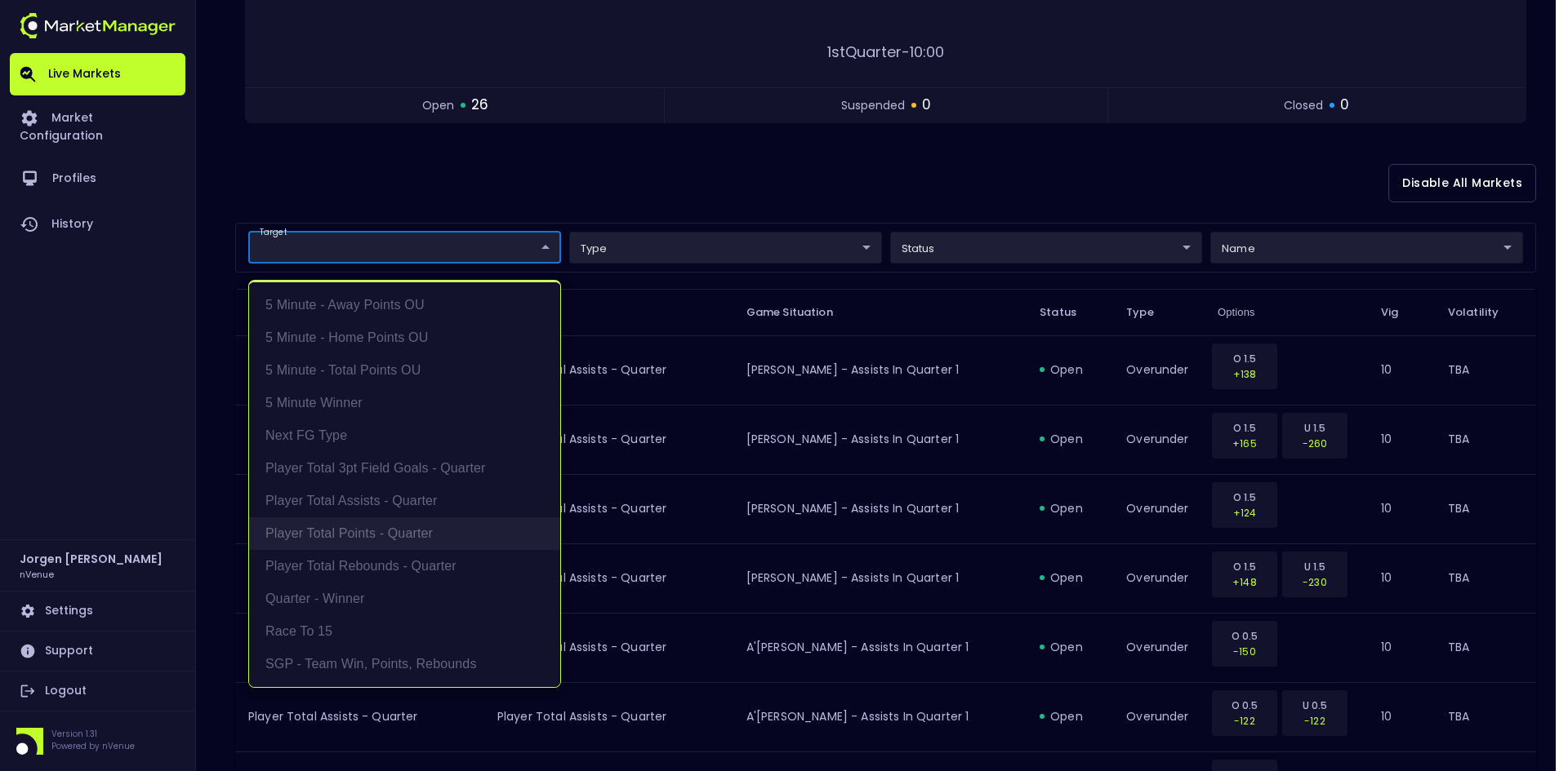
click at [353, 530] on li "Player Total Points - Quarter" at bounding box center [405, 533] width 311 height 33
type input "Player Total Points - Quarter"
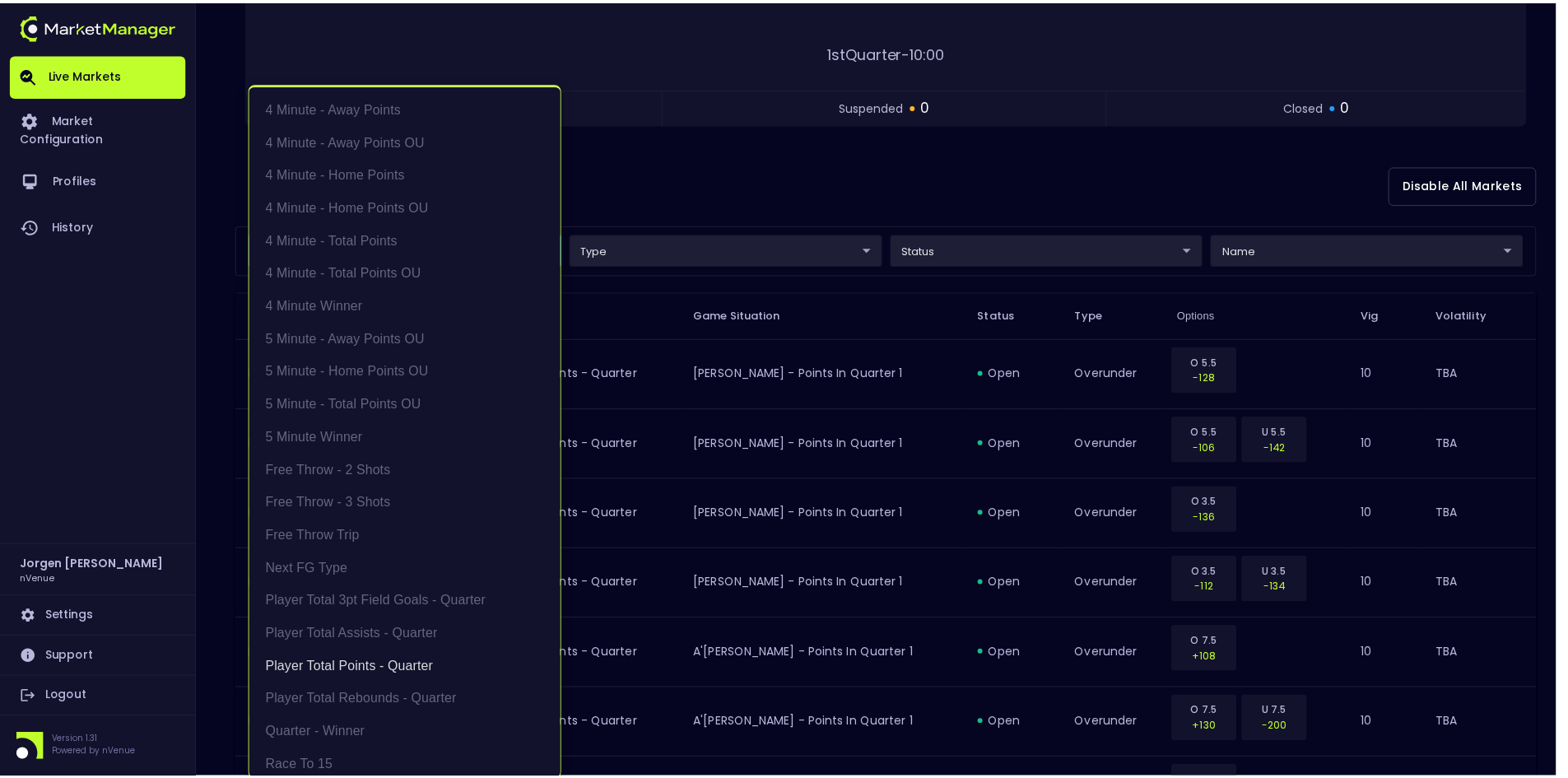
scroll to position [3, 0]
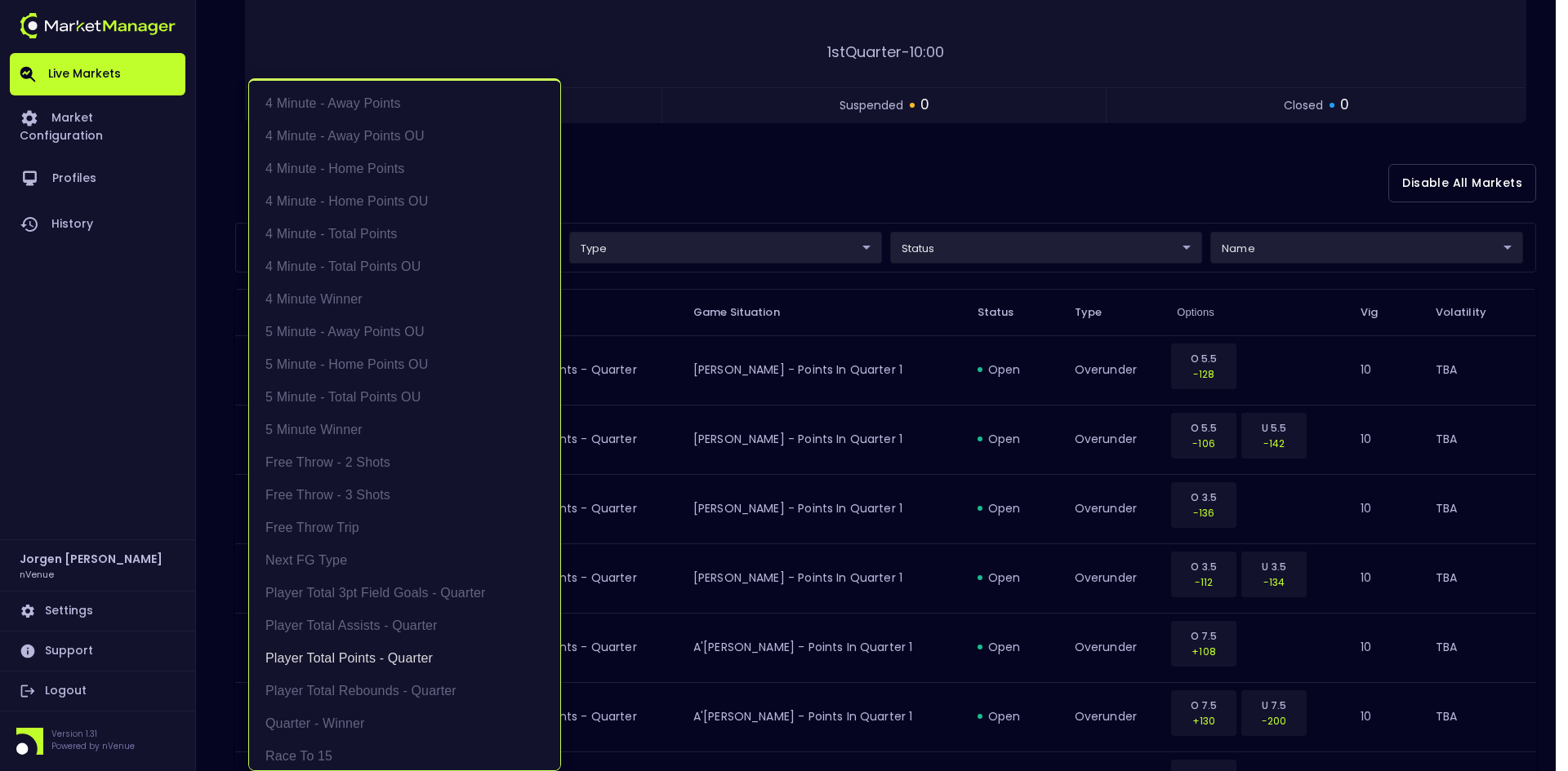
click at [812, 187] on div at bounding box center [784, 385] width 1568 height 771
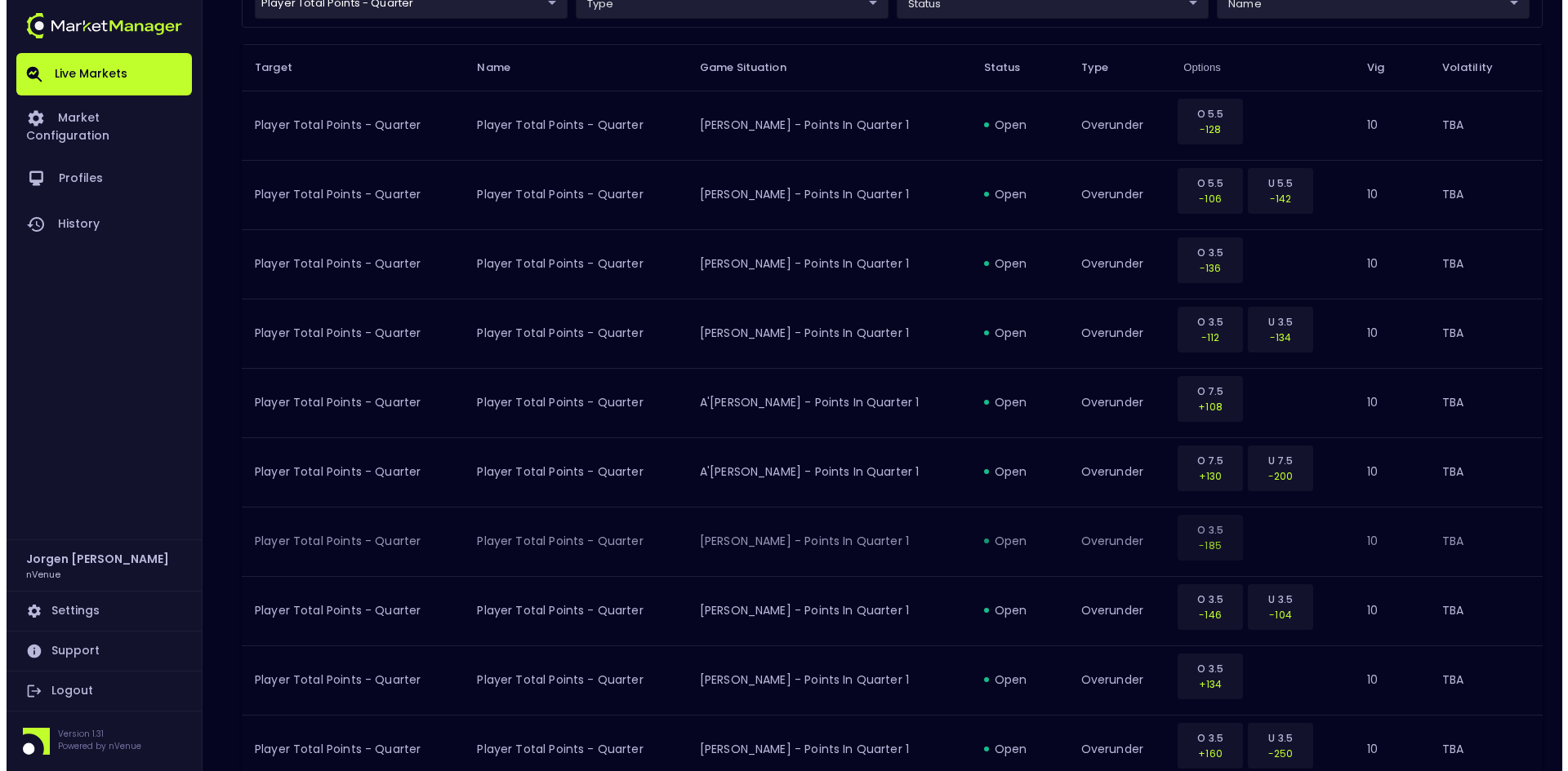
scroll to position [340, 0]
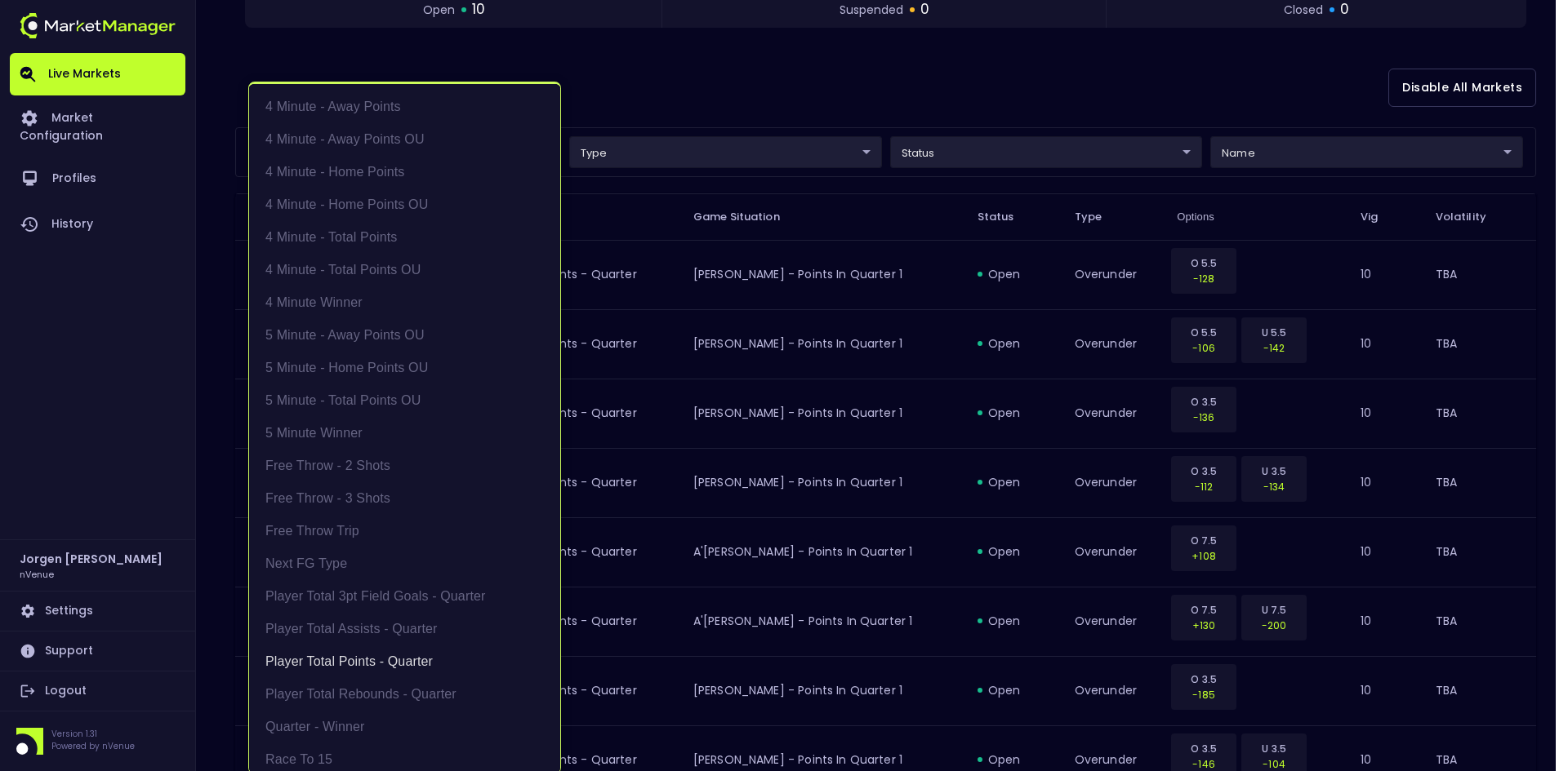
click at [420, 143] on body "Live Markets Market Configuration Profiles History [PERSON_NAME] nVenue Setting…" at bounding box center [784, 337] width 1568 height 1356
click at [363, 666] on li "Player Total Points - Quarter" at bounding box center [405, 662] width 311 height 33
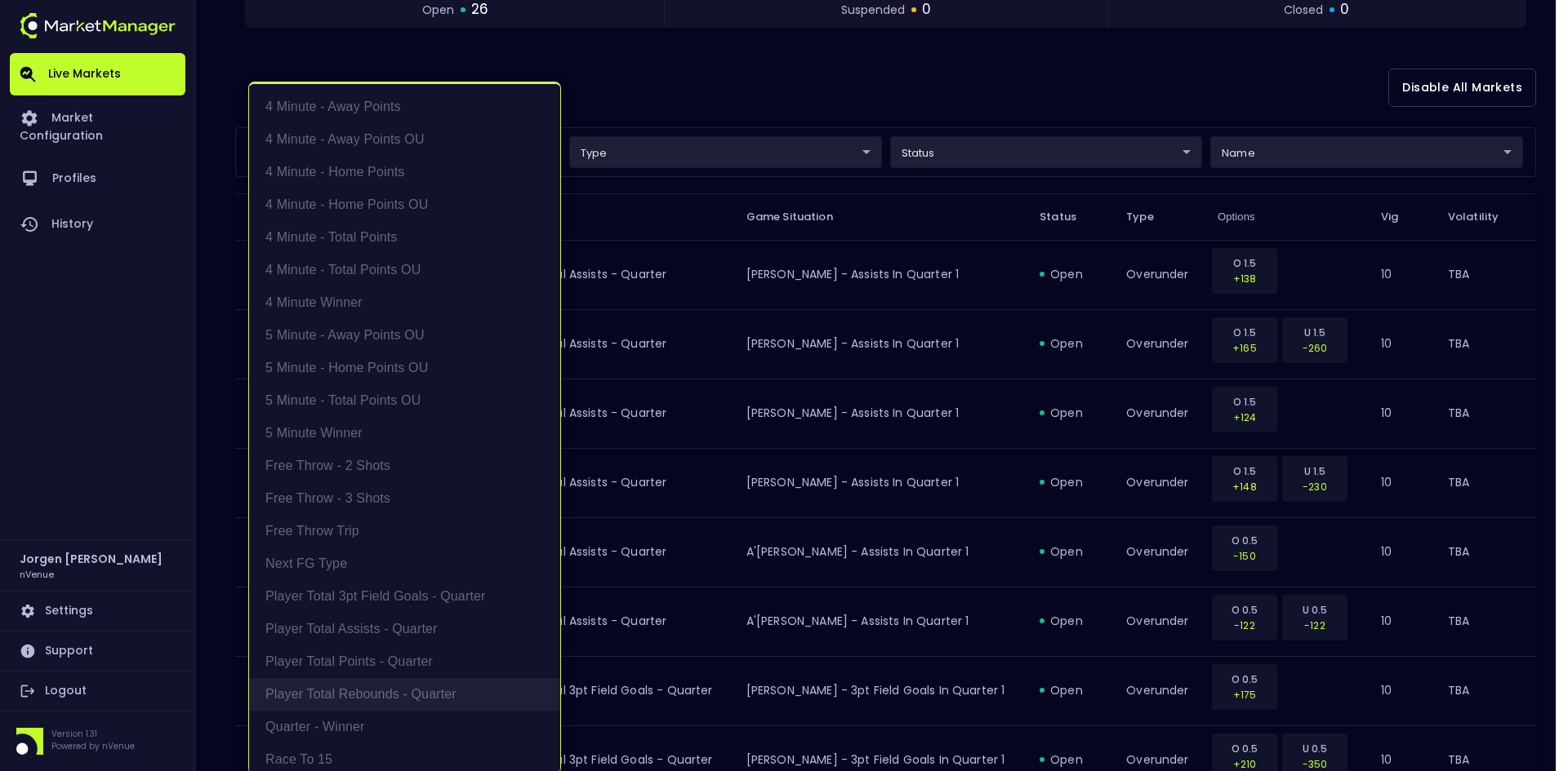
click at [359, 692] on li "Player Total Rebounds - Quarter" at bounding box center [405, 694] width 311 height 33
type input "Player Total Rebounds - Quarter"
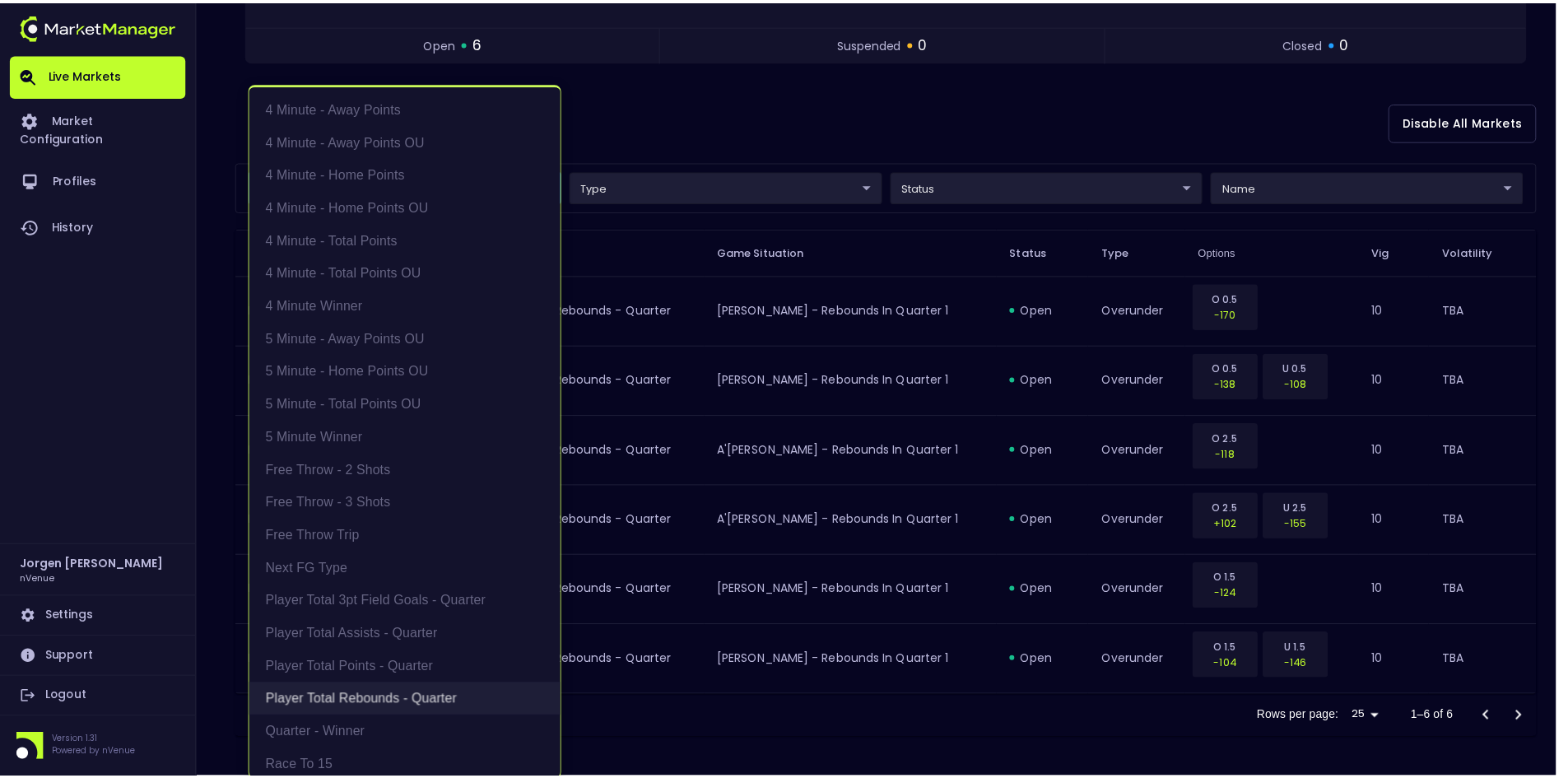
scroll to position [310, 0]
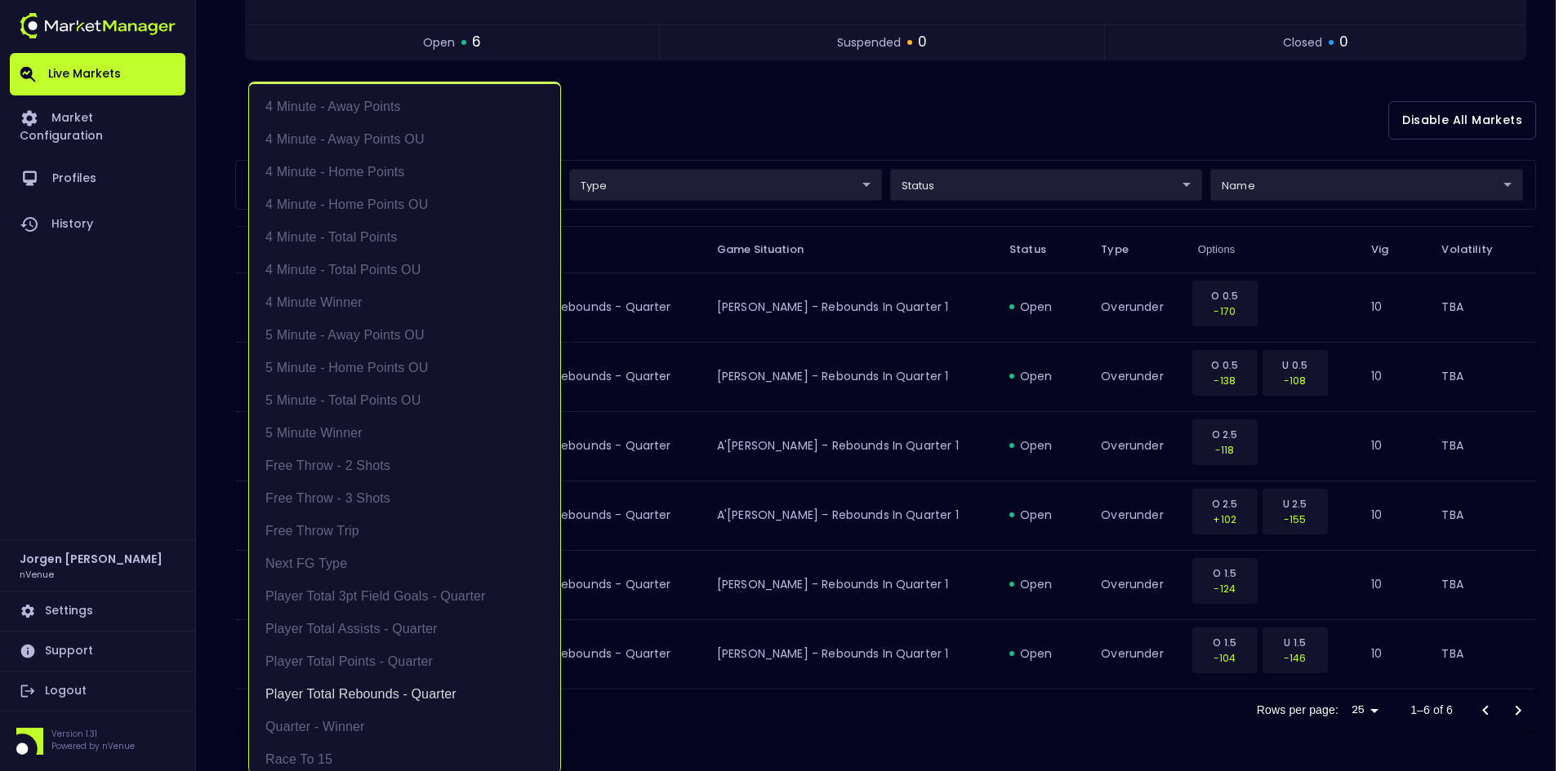
click at [930, 139] on div at bounding box center [784, 385] width 1568 height 771
click at [386, 178] on body "Live Markets Market Configuration Profiles History [PERSON_NAME] nVenue Setting…" at bounding box center [784, 232] width 1568 height 1078
click at [347, 691] on li "Player Total Rebounds - Quarter" at bounding box center [405, 694] width 311 height 33
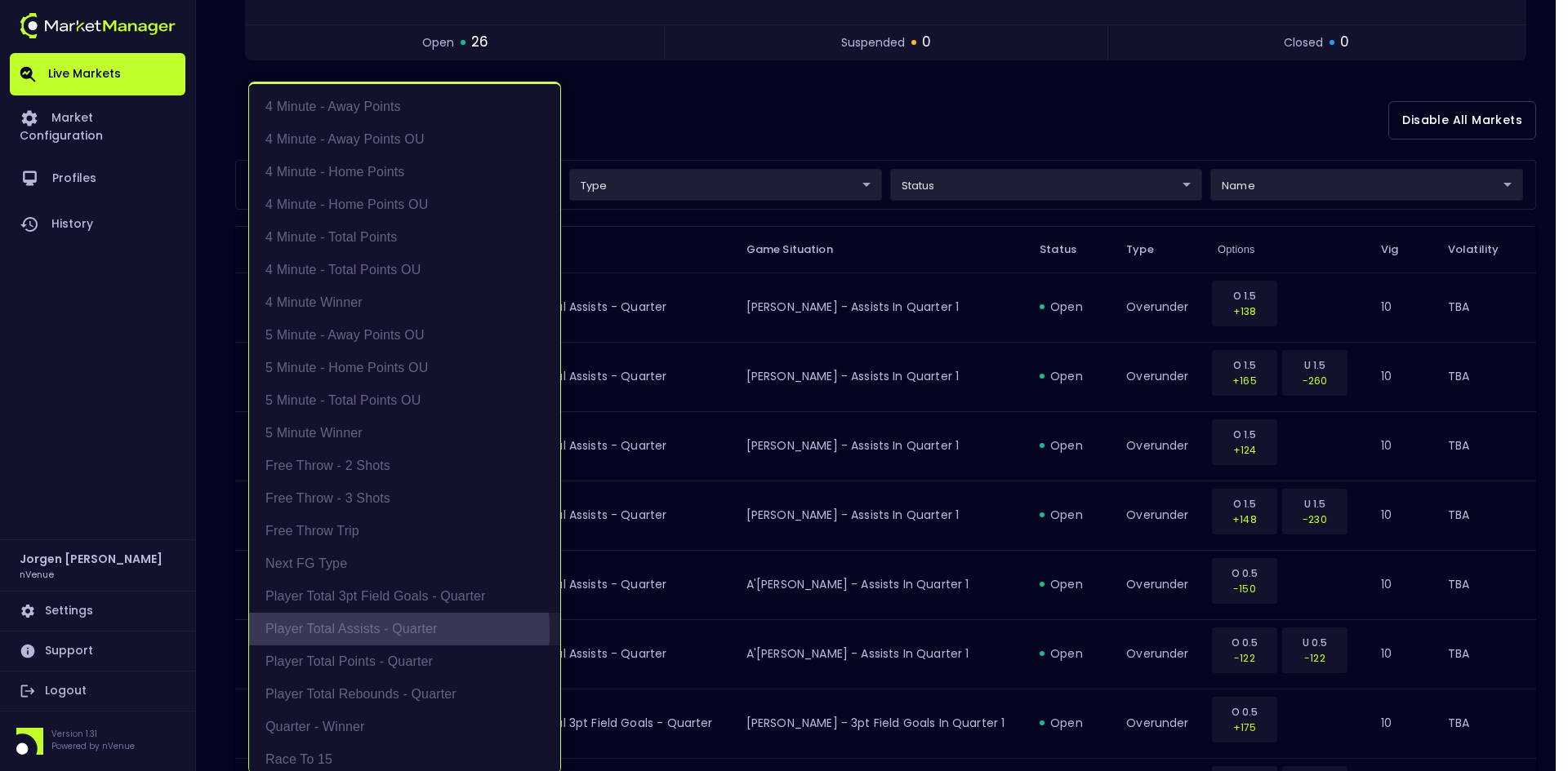
click at [351, 631] on li "Player Total Assists - Quarter" at bounding box center [405, 629] width 311 height 33
type input "Player Total Assists - Quarter"
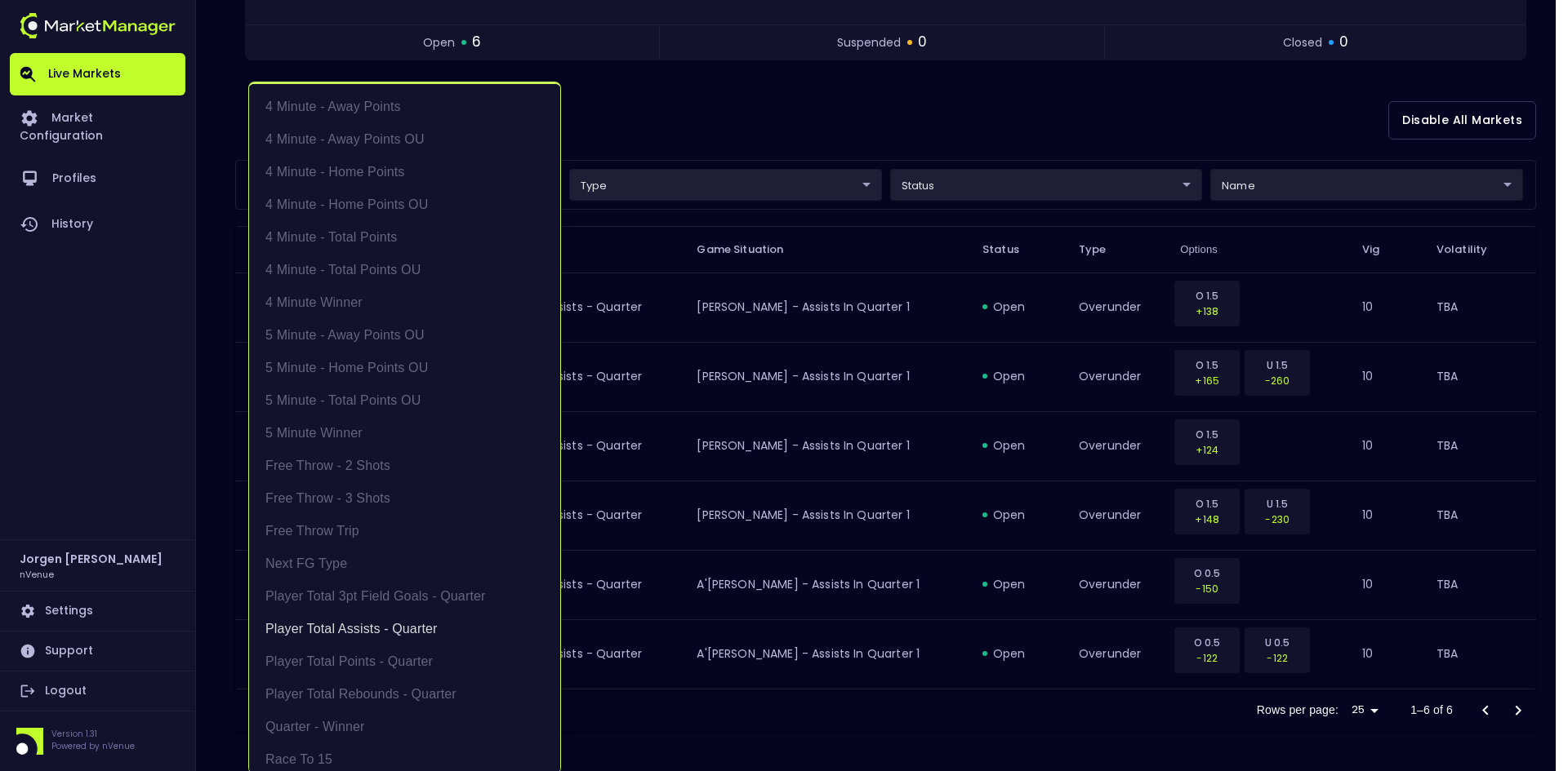
click at [770, 126] on div at bounding box center [784, 385] width 1568 height 771
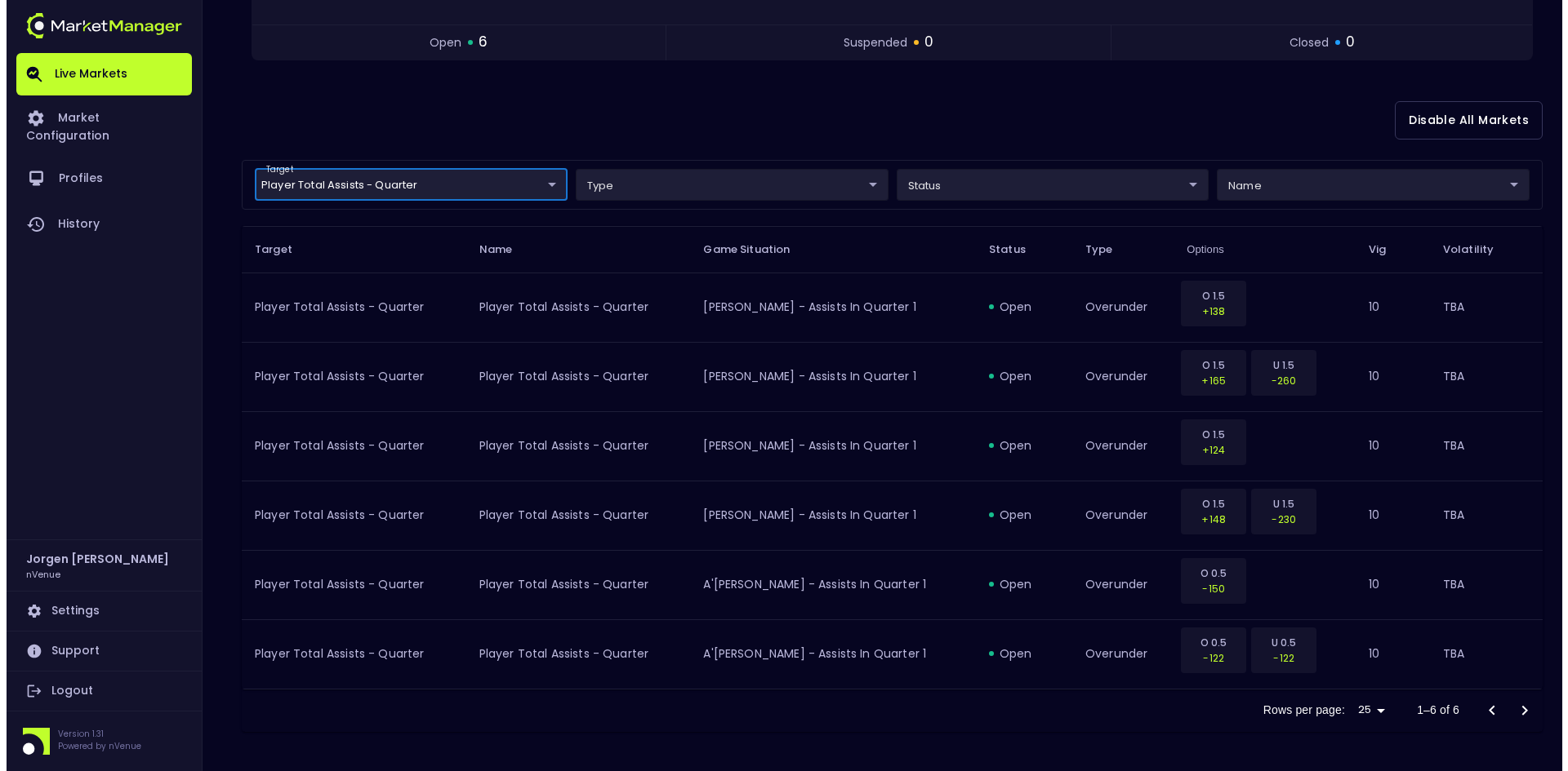
scroll to position [0, 0]
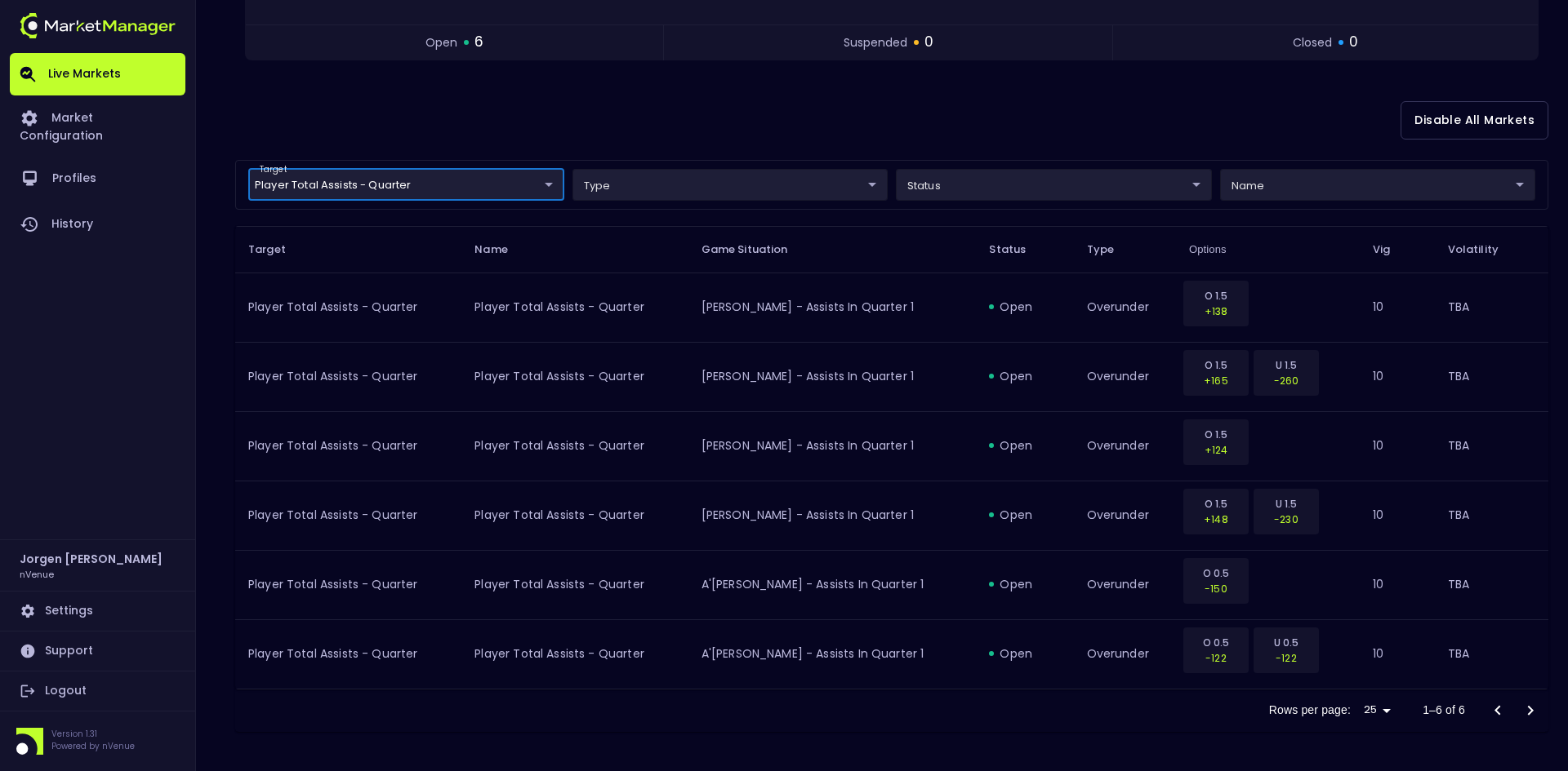
click at [455, 179] on body "Live Markets Market Configuration Profiles History [PERSON_NAME] nVenue Setting…" at bounding box center [784, 232] width 1568 height 1078
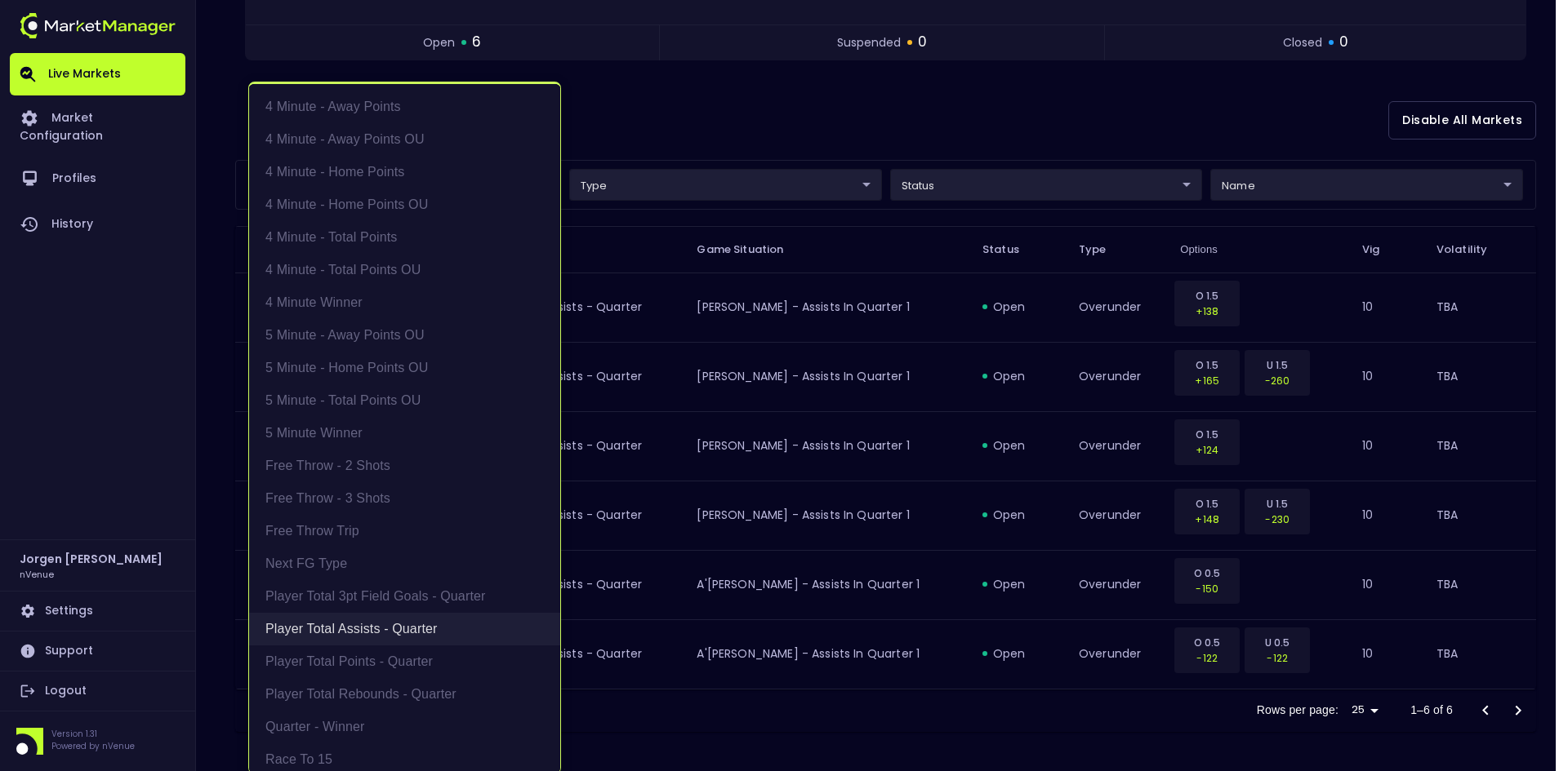
click at [354, 633] on li "Player Total Assists - Quarter" at bounding box center [405, 629] width 311 height 33
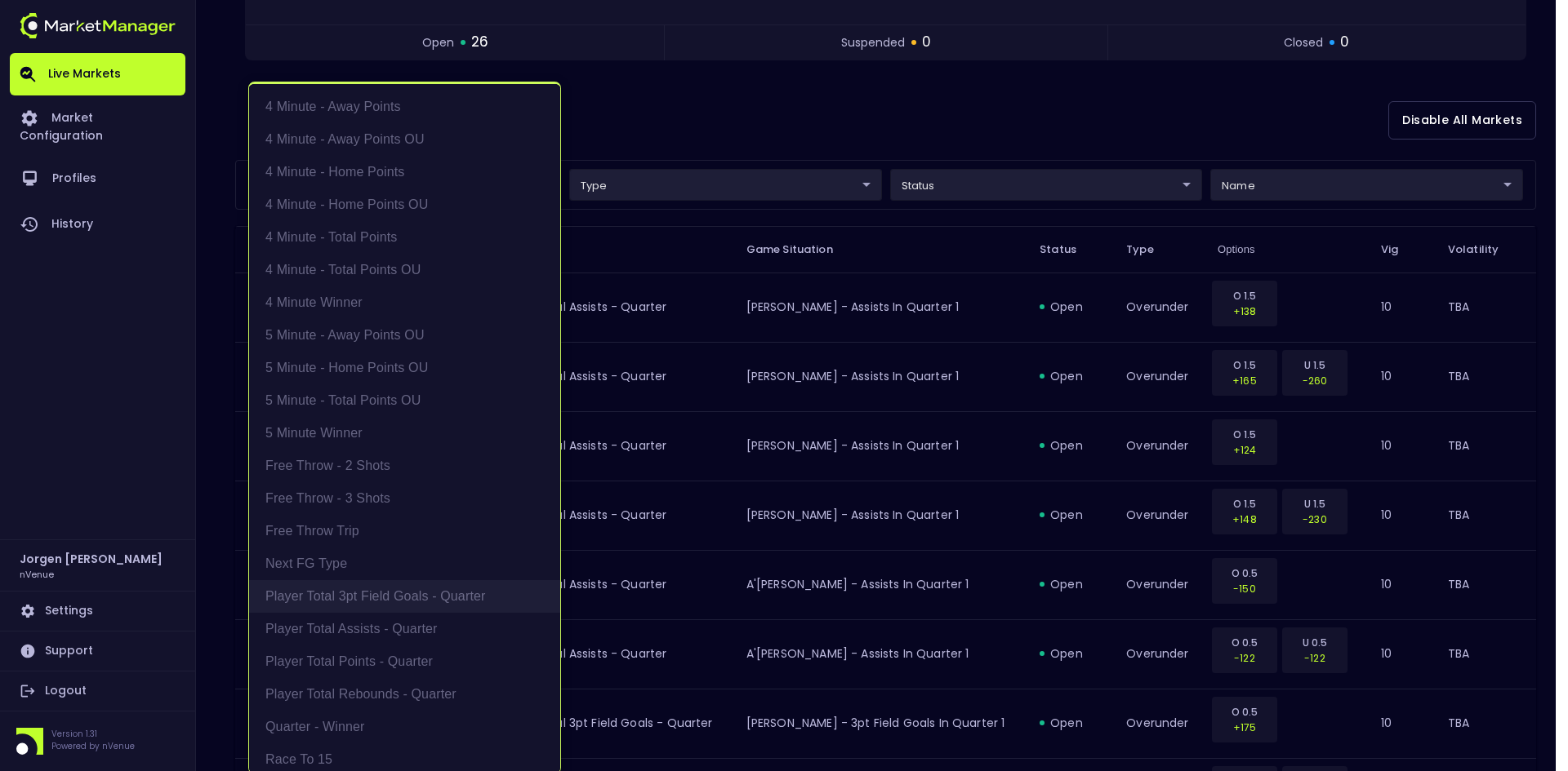
click at [363, 589] on li "Player Total 3pt Field Goals - Quarter" at bounding box center [405, 596] width 311 height 33
type input "Player Total 3pt Field Goals - Quarter"
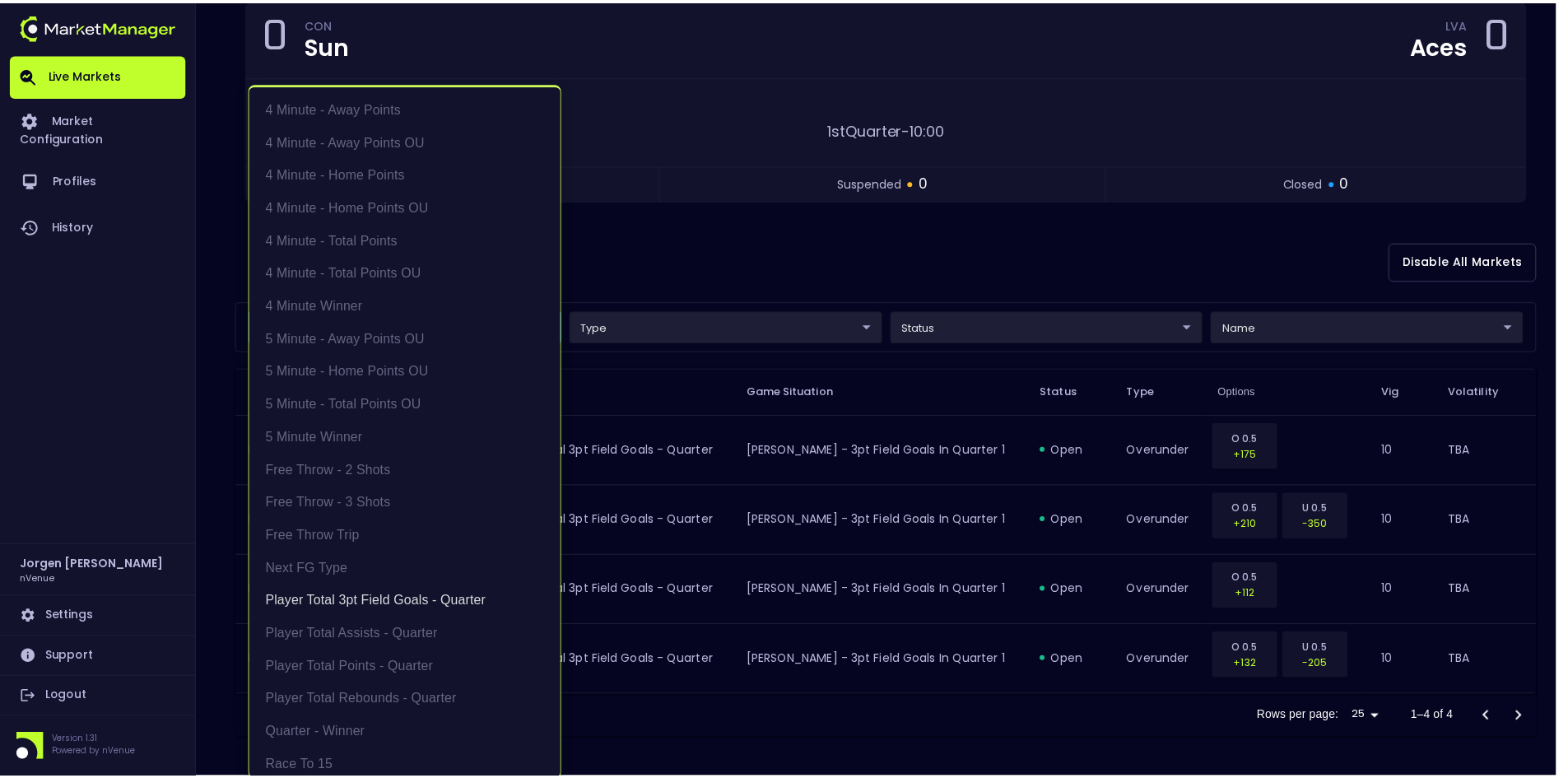
scroll to position [3, 0]
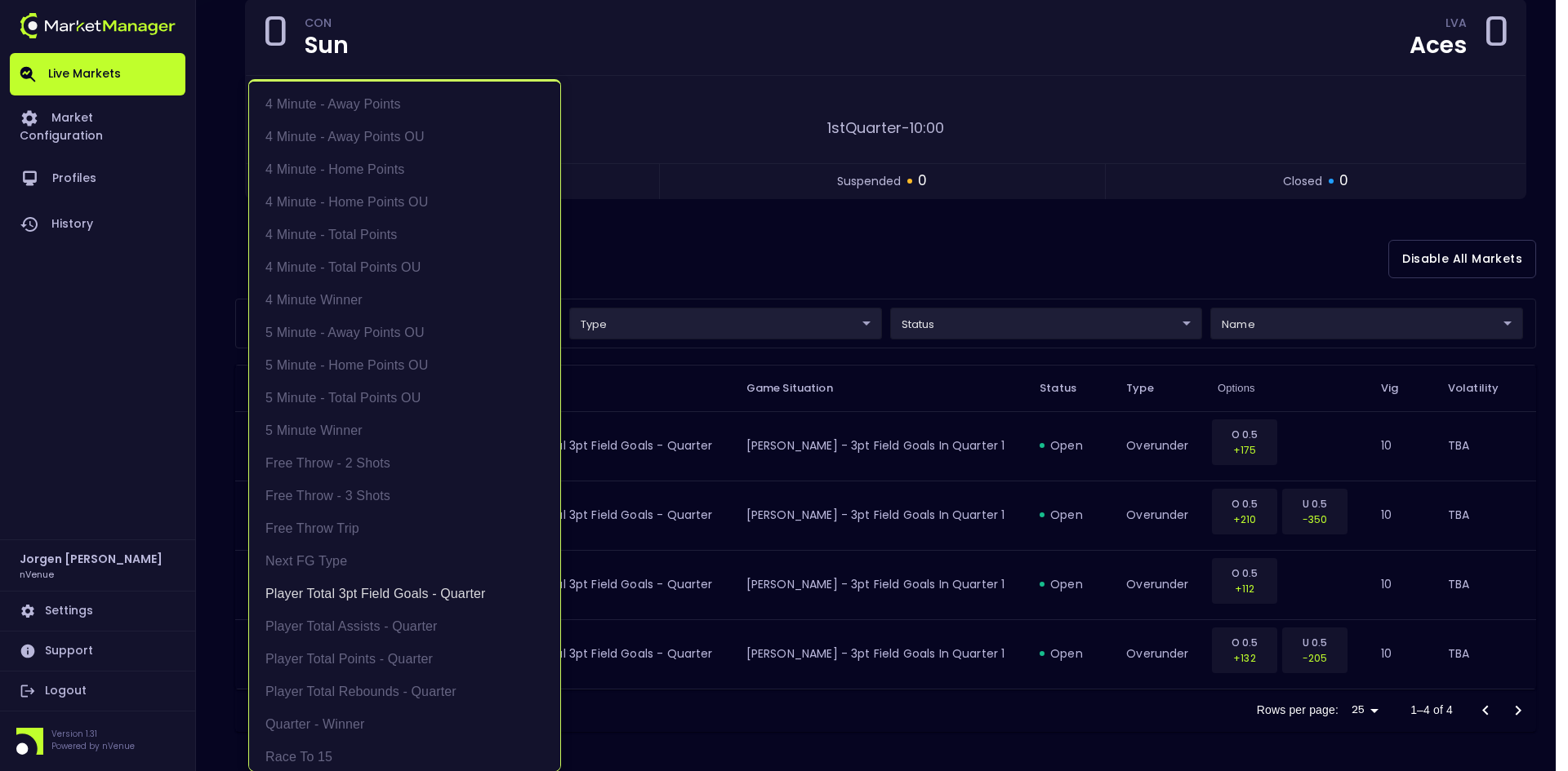
drag, startPoint x: 836, startPoint y: 240, endPoint x: 1269, endPoint y: 268, distance: 433.9
click at [837, 240] on div at bounding box center [784, 385] width 1568 height 771
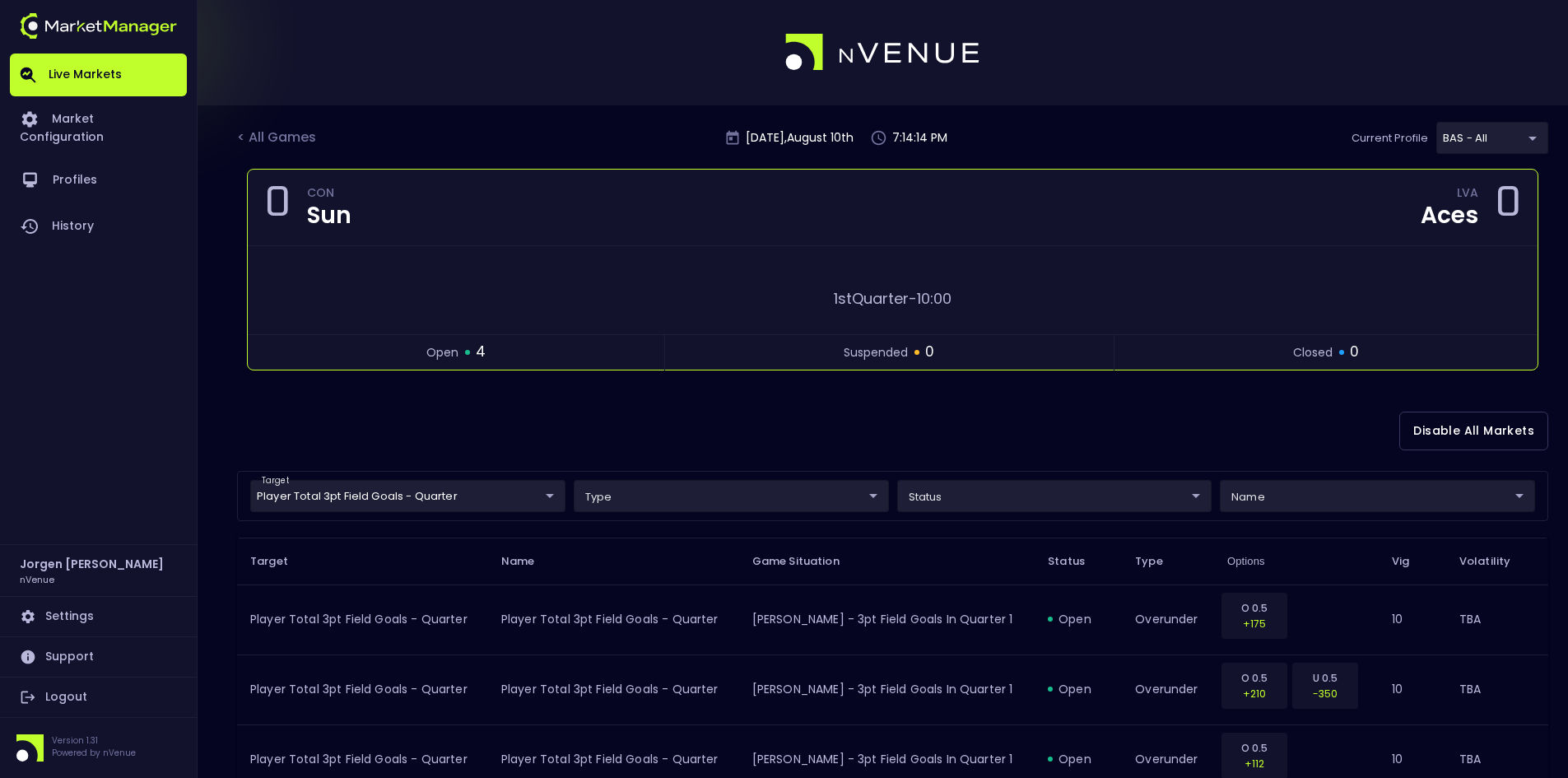
scroll to position [0, 0]
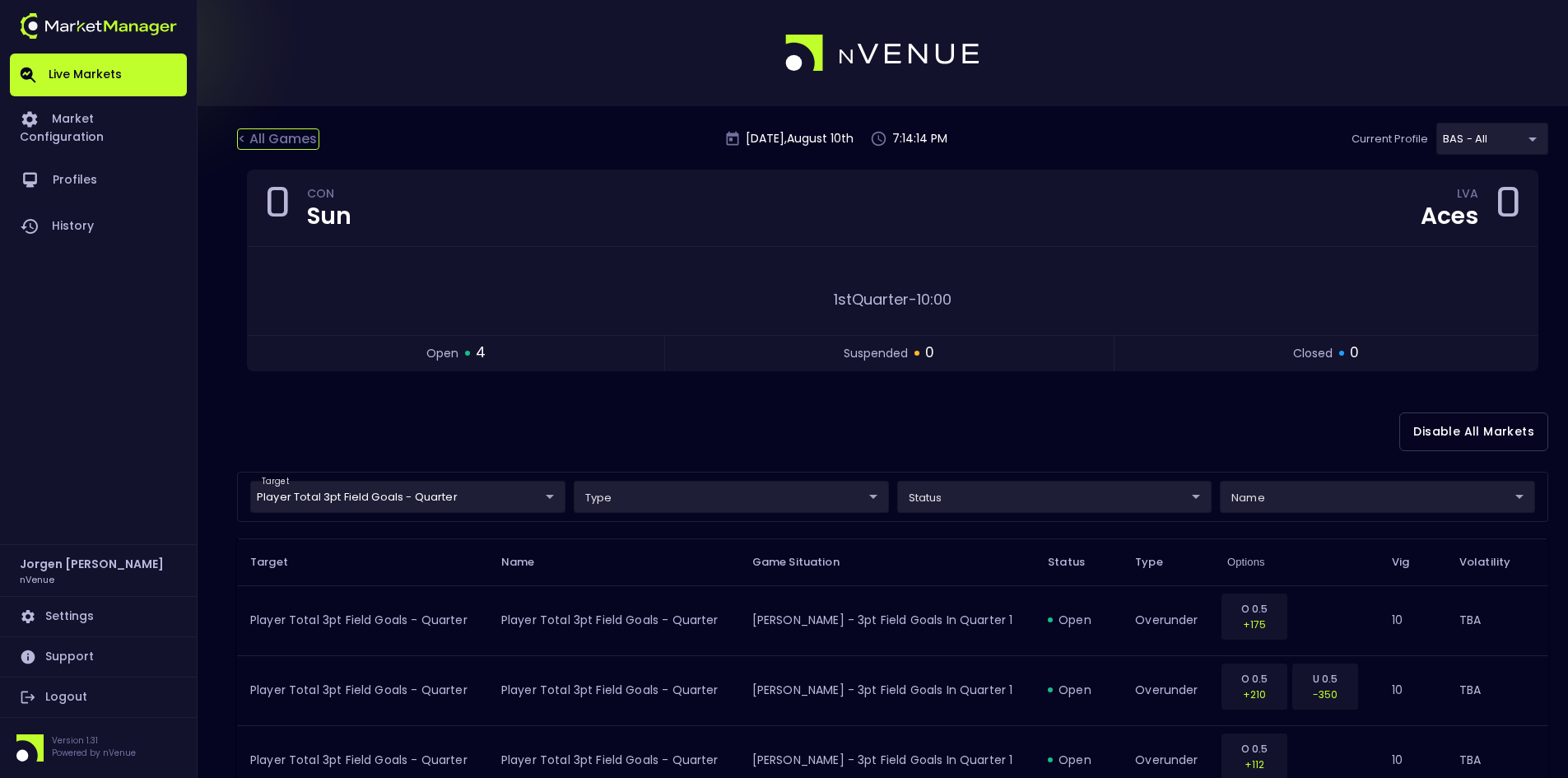
click at [283, 129] on div "< All Games" at bounding box center [278, 139] width 82 height 22
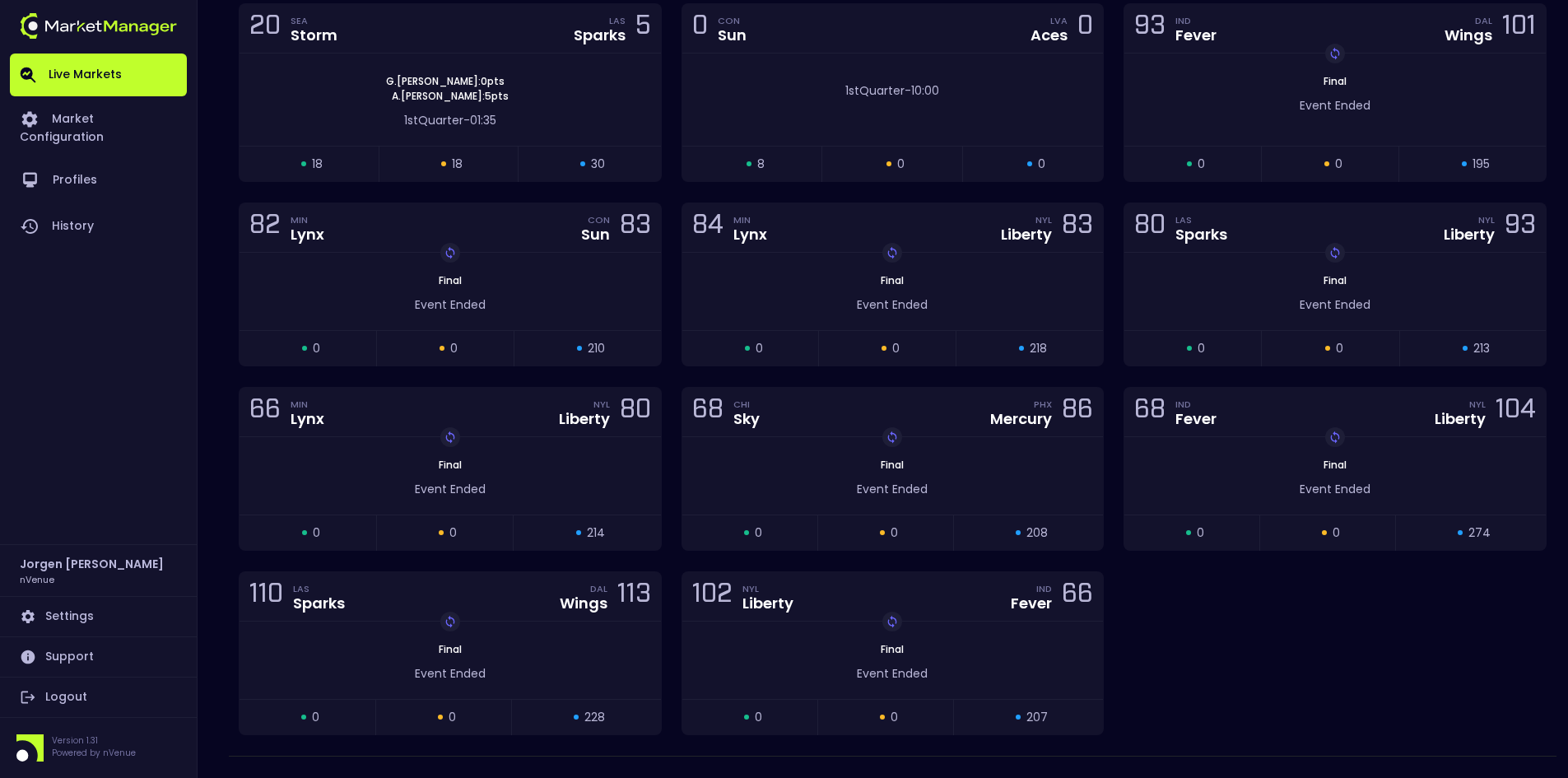
scroll to position [247, 0]
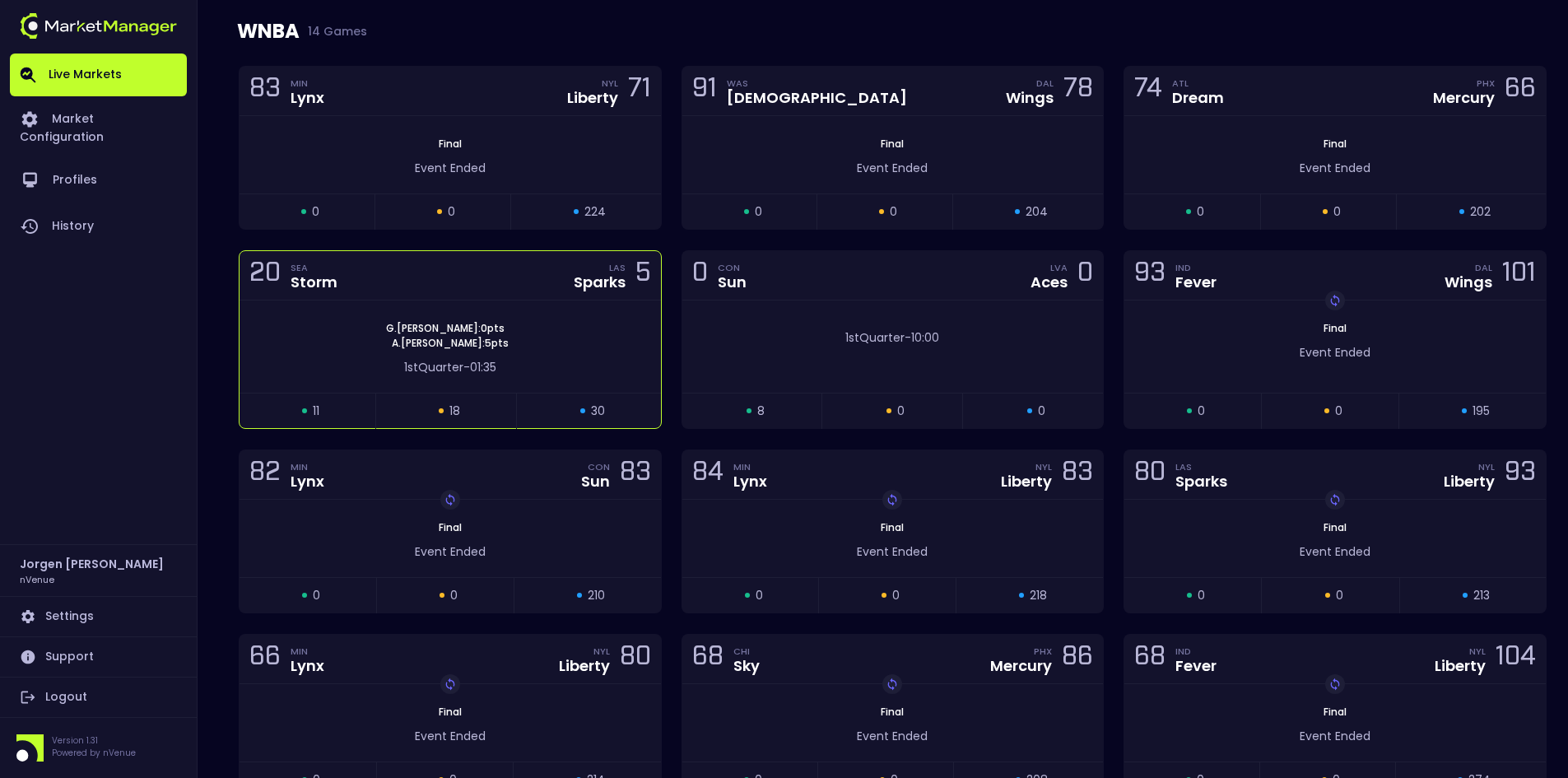
click at [522, 325] on div "[PERSON_NAME] : 0 pts [PERSON_NAME] : 5 pts" at bounding box center [450, 336] width 422 height 29
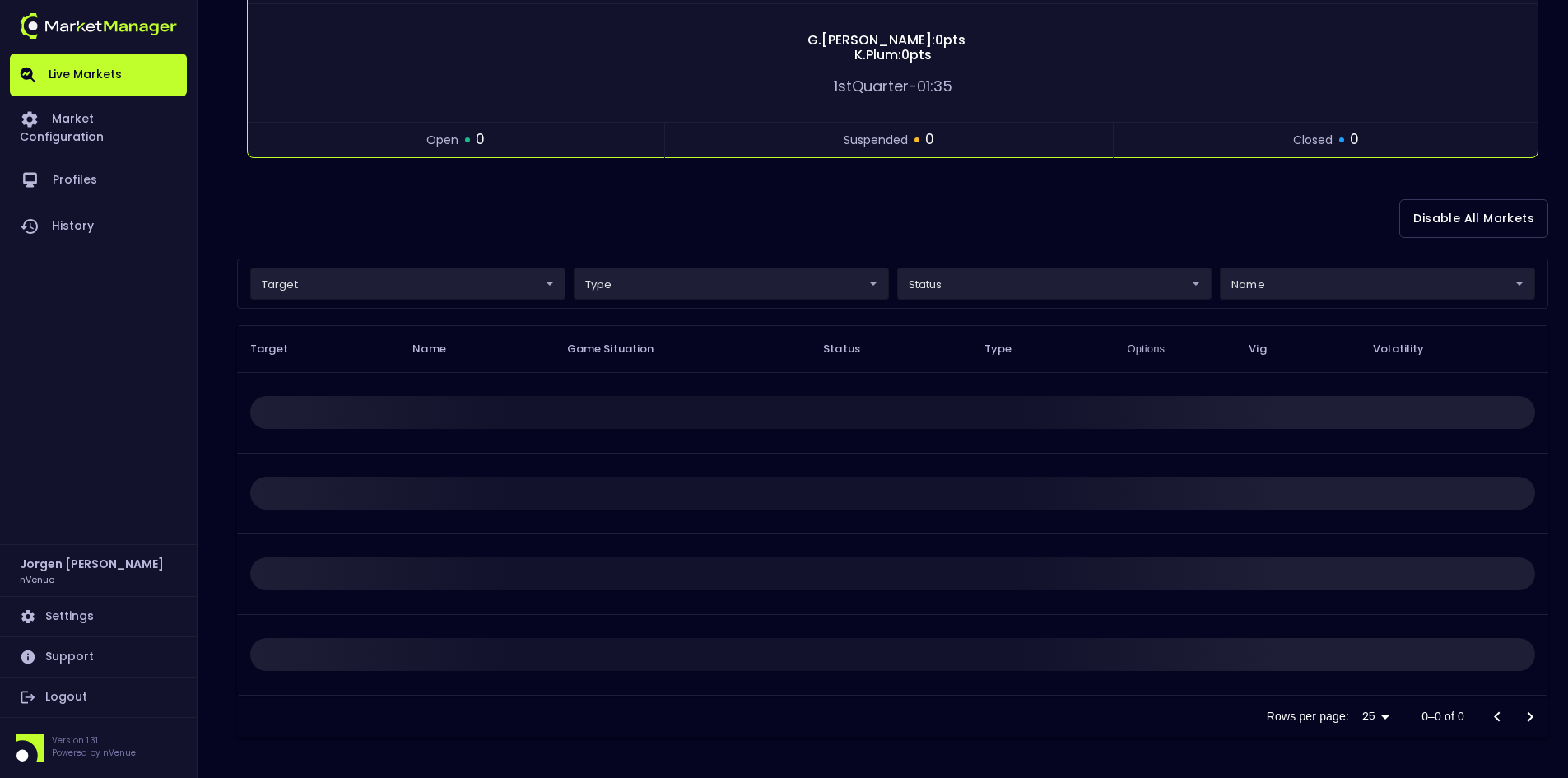
scroll to position [0, 0]
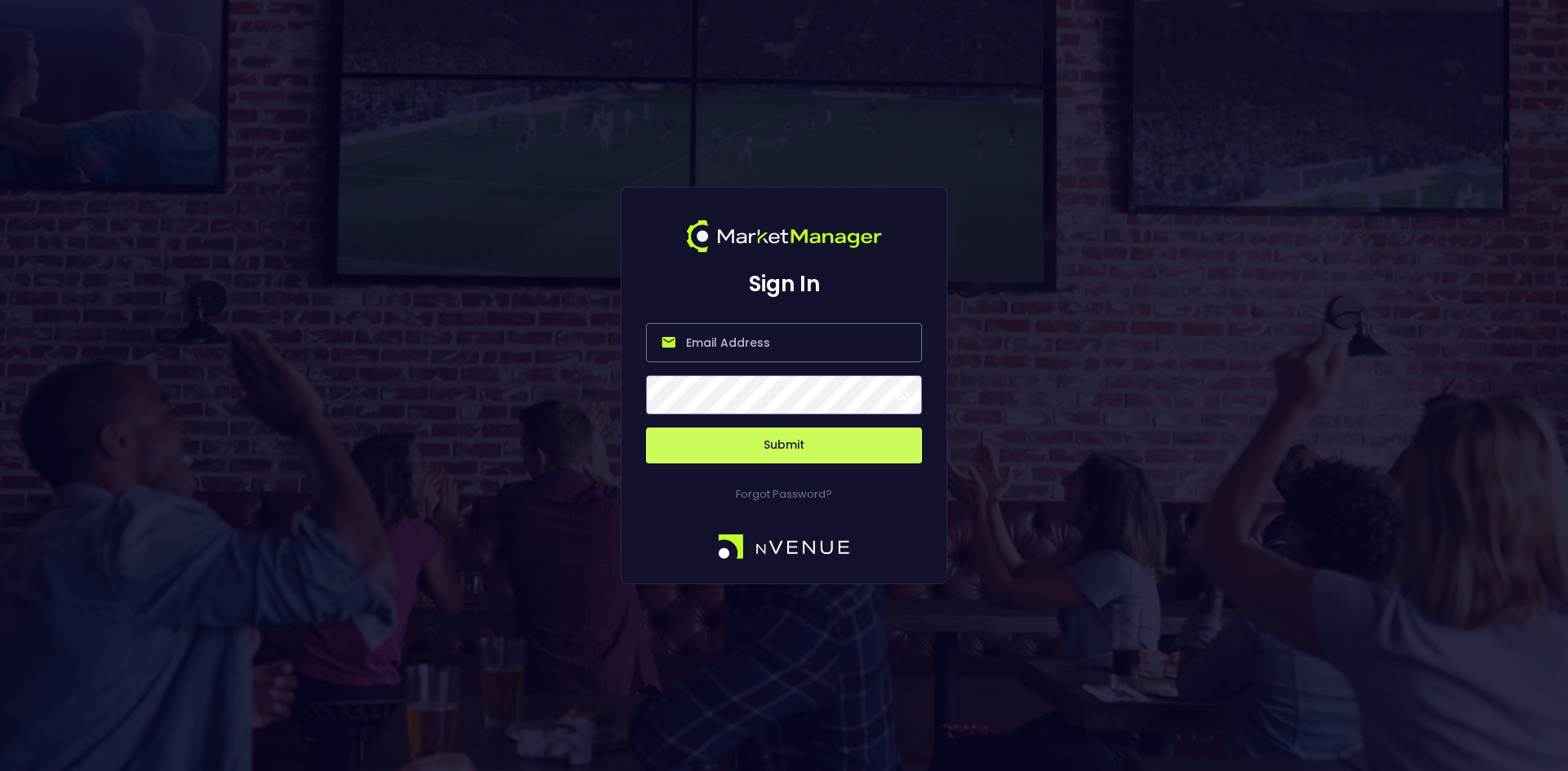
click at [789, 352] on input "email" at bounding box center [784, 342] width 276 height 39
type input "[EMAIL_ADDRESS][DOMAIN_NAME]"
click at [646, 428] on button "Submit" at bounding box center [784, 445] width 276 height 36
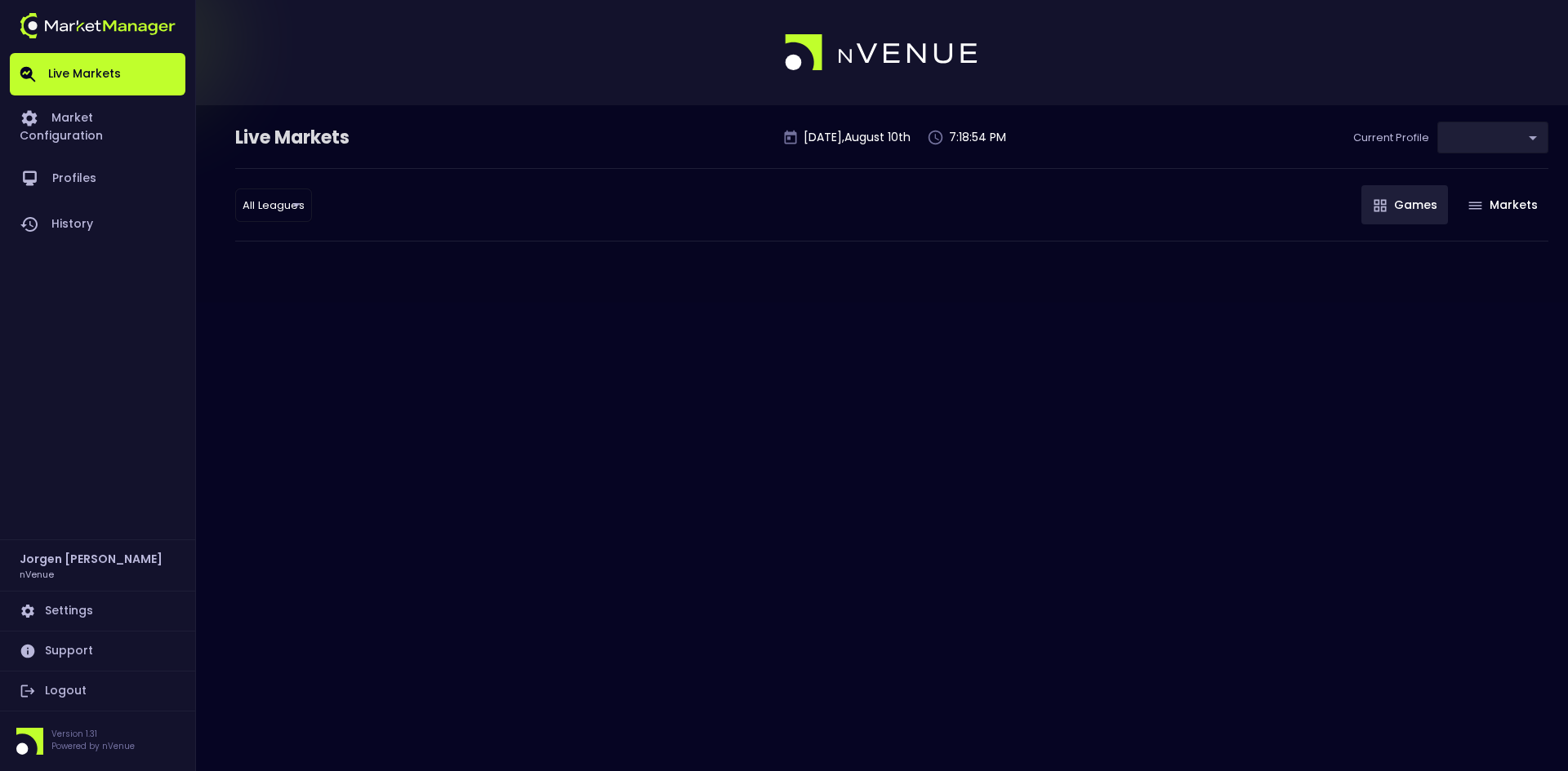
type input "0d810fa5-e353-4d9c-b11d-31f095cae871"
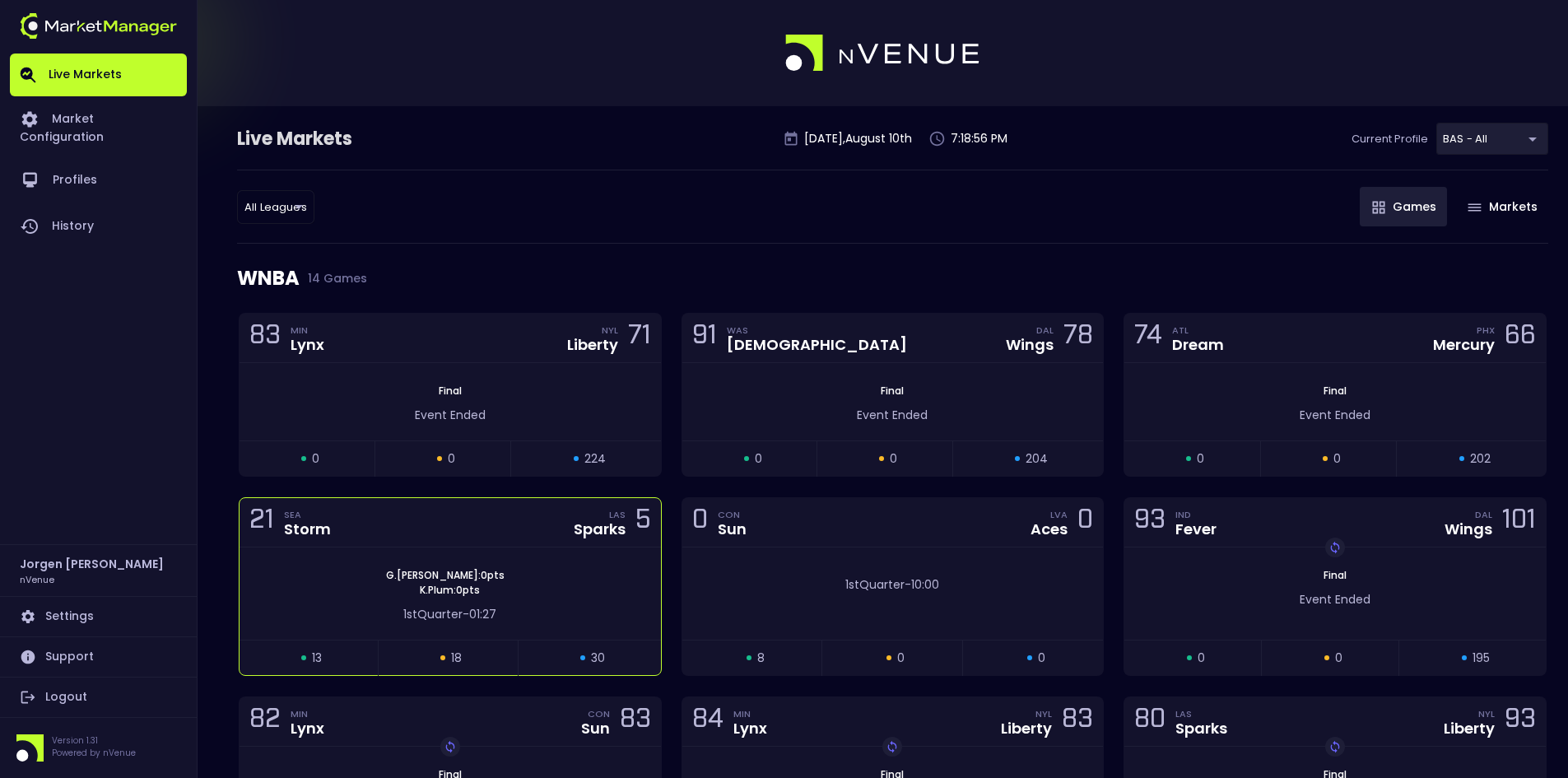
click at [595, 561] on div "[PERSON_NAME] : 0 pts K . Plum : 0 pts 1st Quarter - 01:27" at bounding box center [450, 594] width 422 height 92
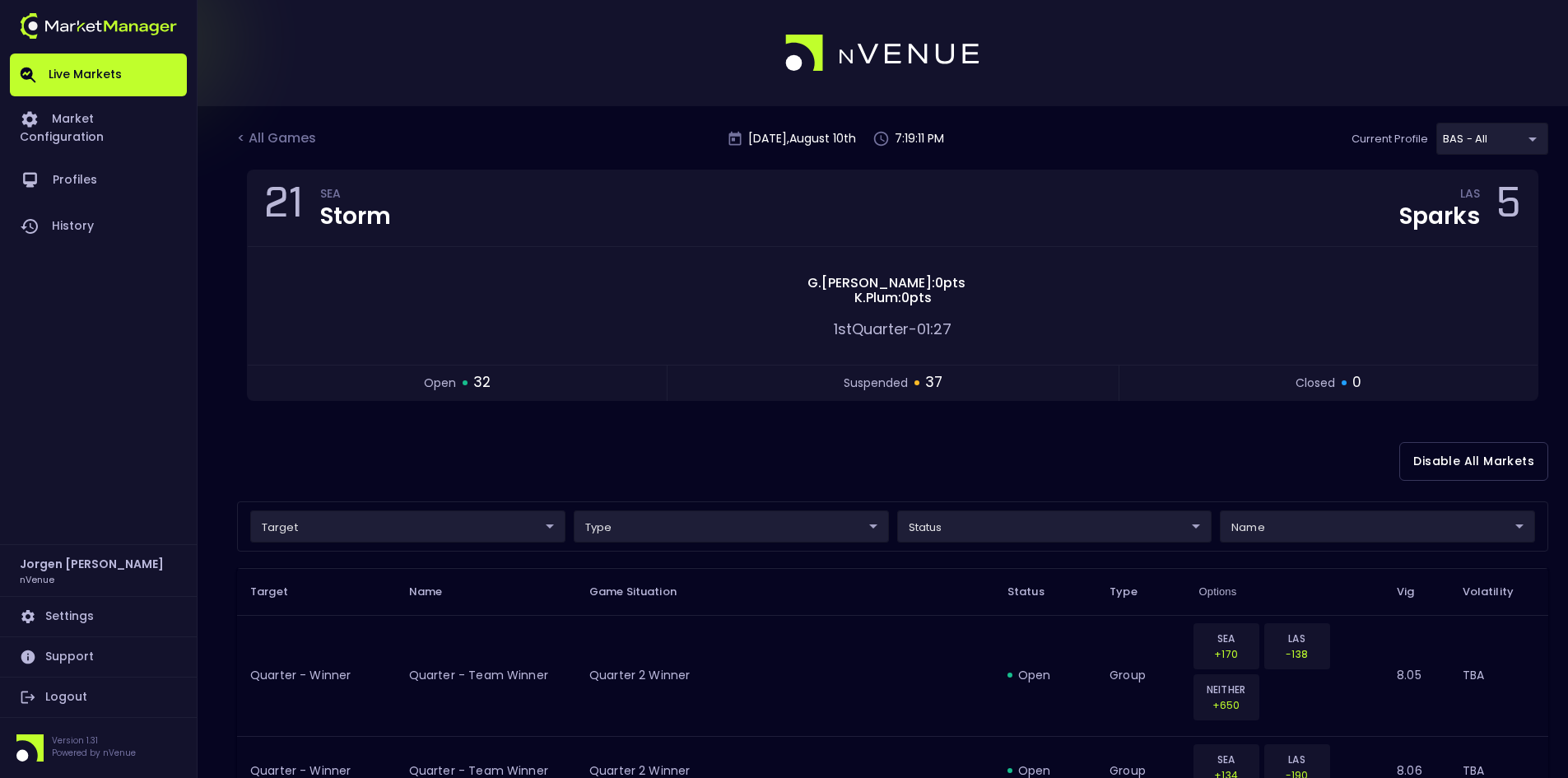
click at [784, 435] on div "Disable All Markets" at bounding box center [892, 462] width 1311 height 80
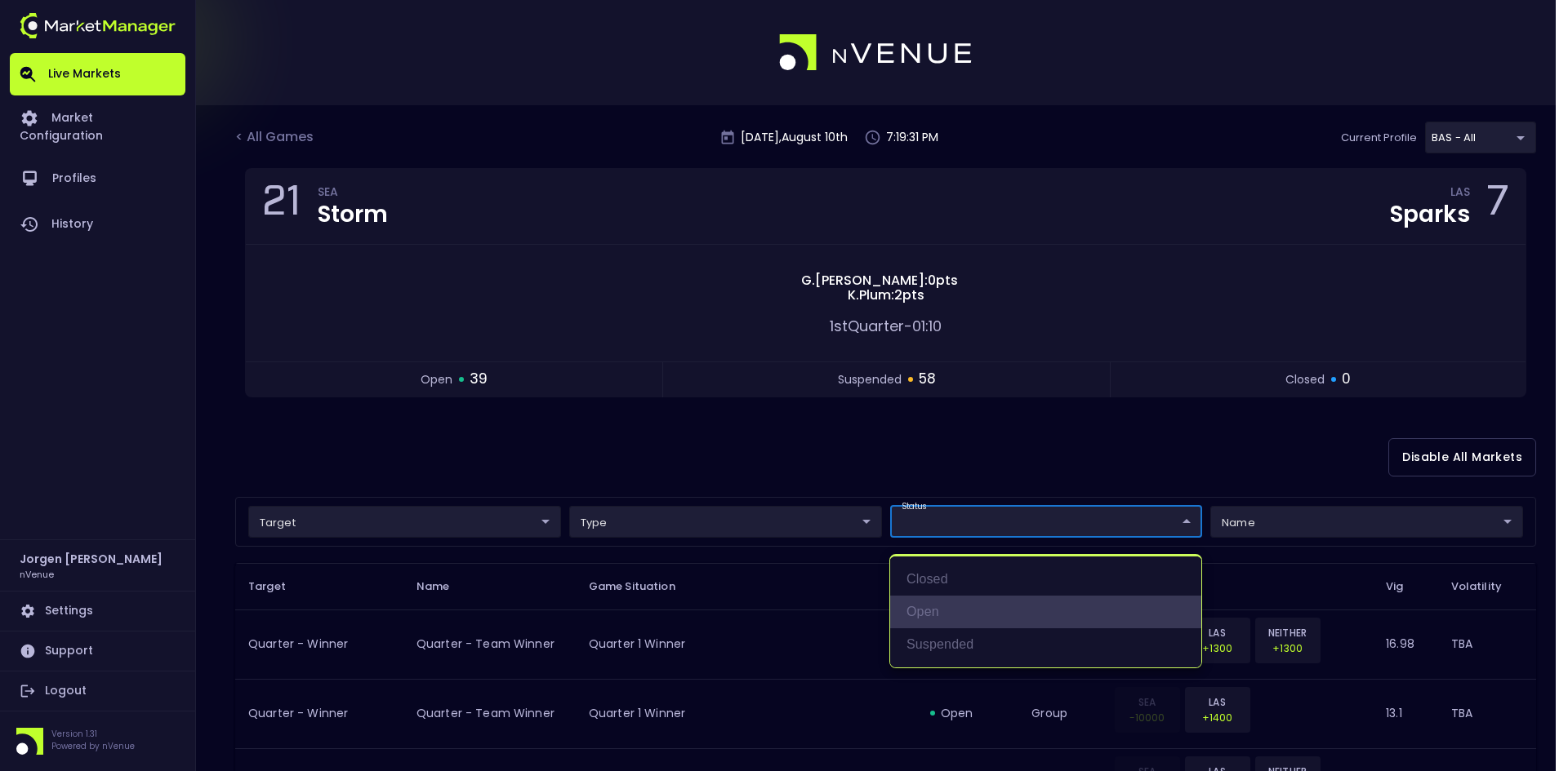
click at [931, 610] on li "open" at bounding box center [1045, 612] width 311 height 33
type input "open"
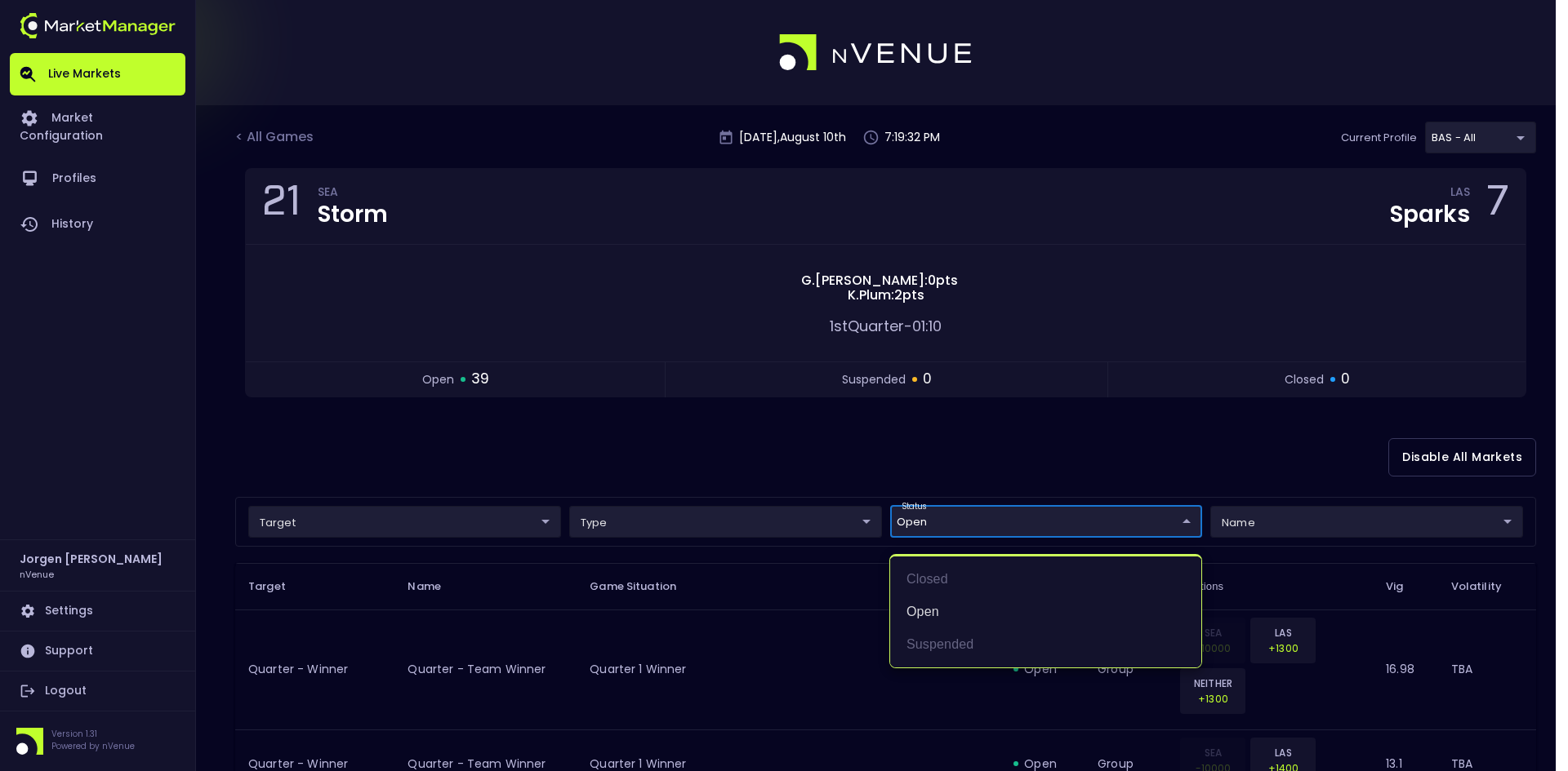
click at [939, 421] on div at bounding box center [784, 385] width 1568 height 771
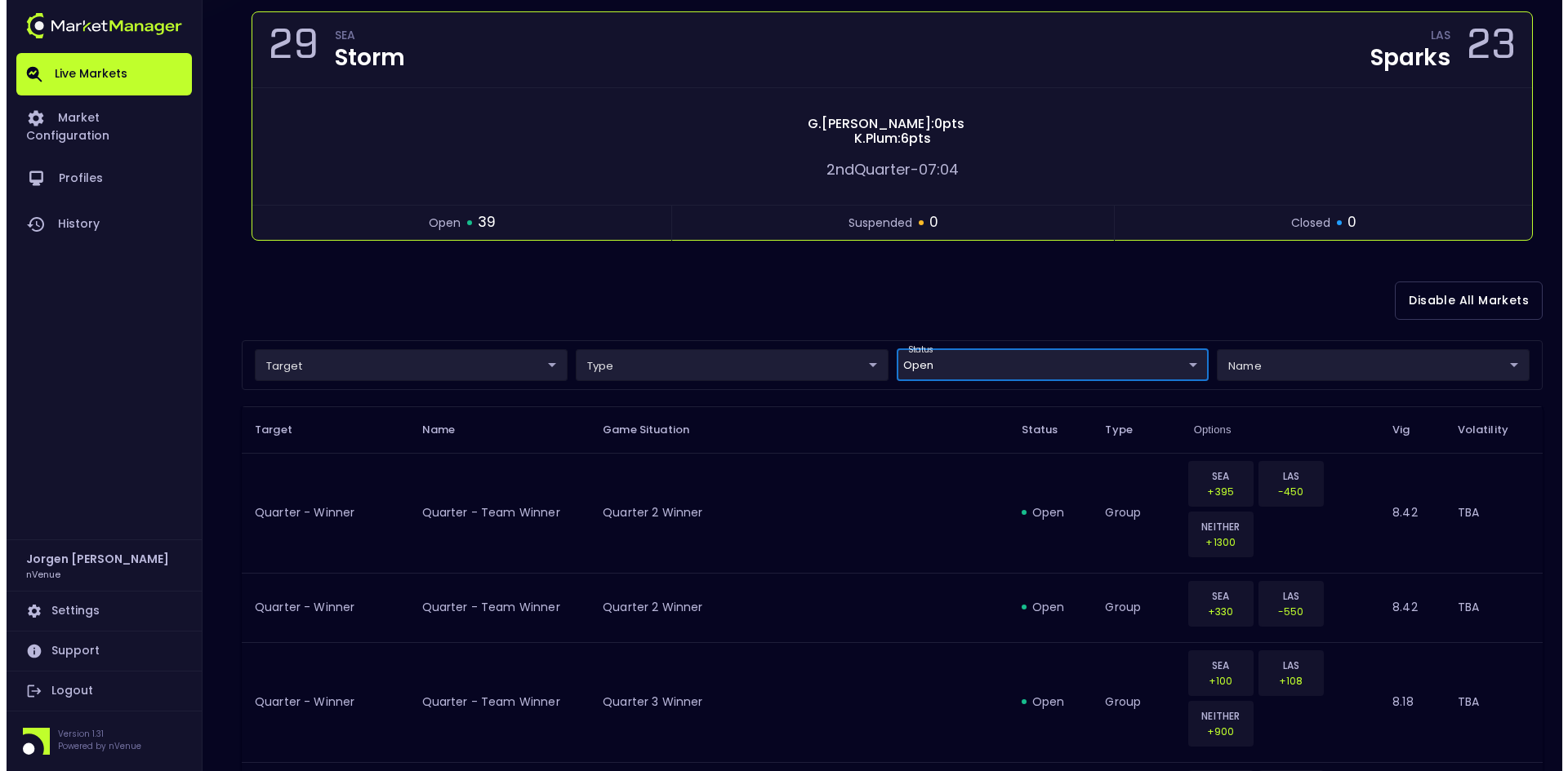
scroll to position [81, 0]
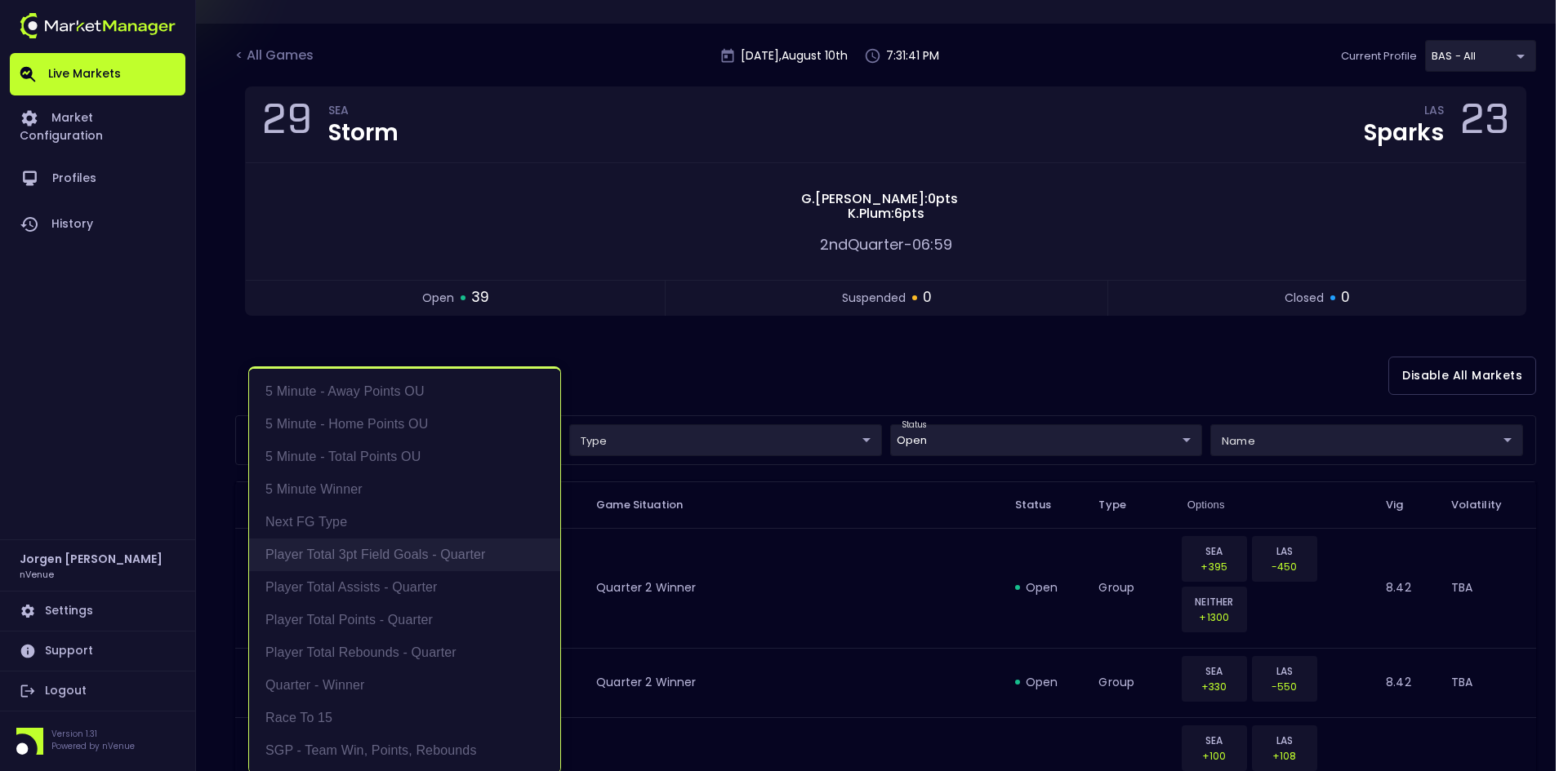
click at [363, 560] on li "Player Total 3pt Field Goals - Quarter" at bounding box center [405, 555] width 311 height 33
type input "Player Total 3pt Field Goals - Quarter"
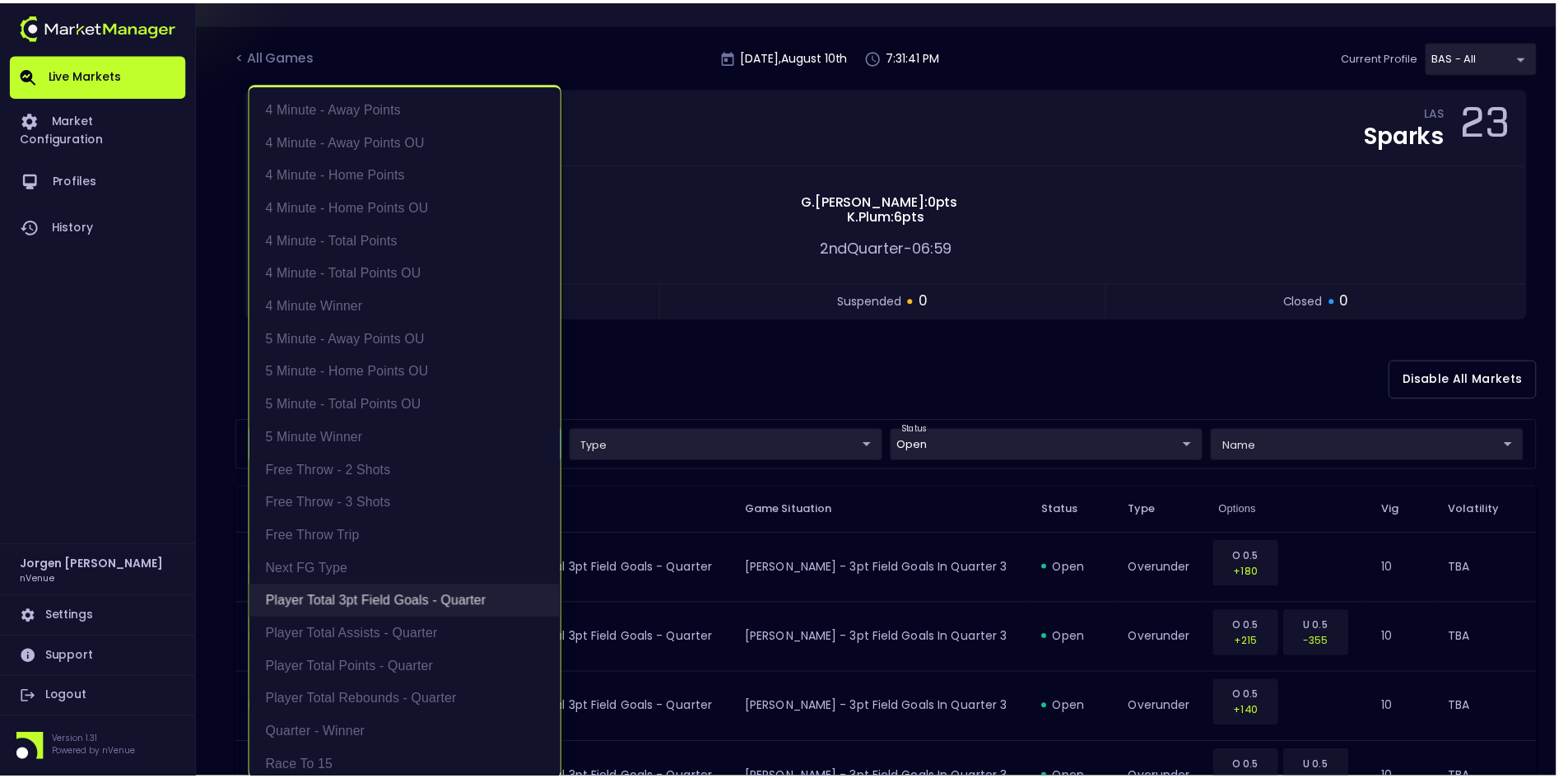
scroll to position [3, 0]
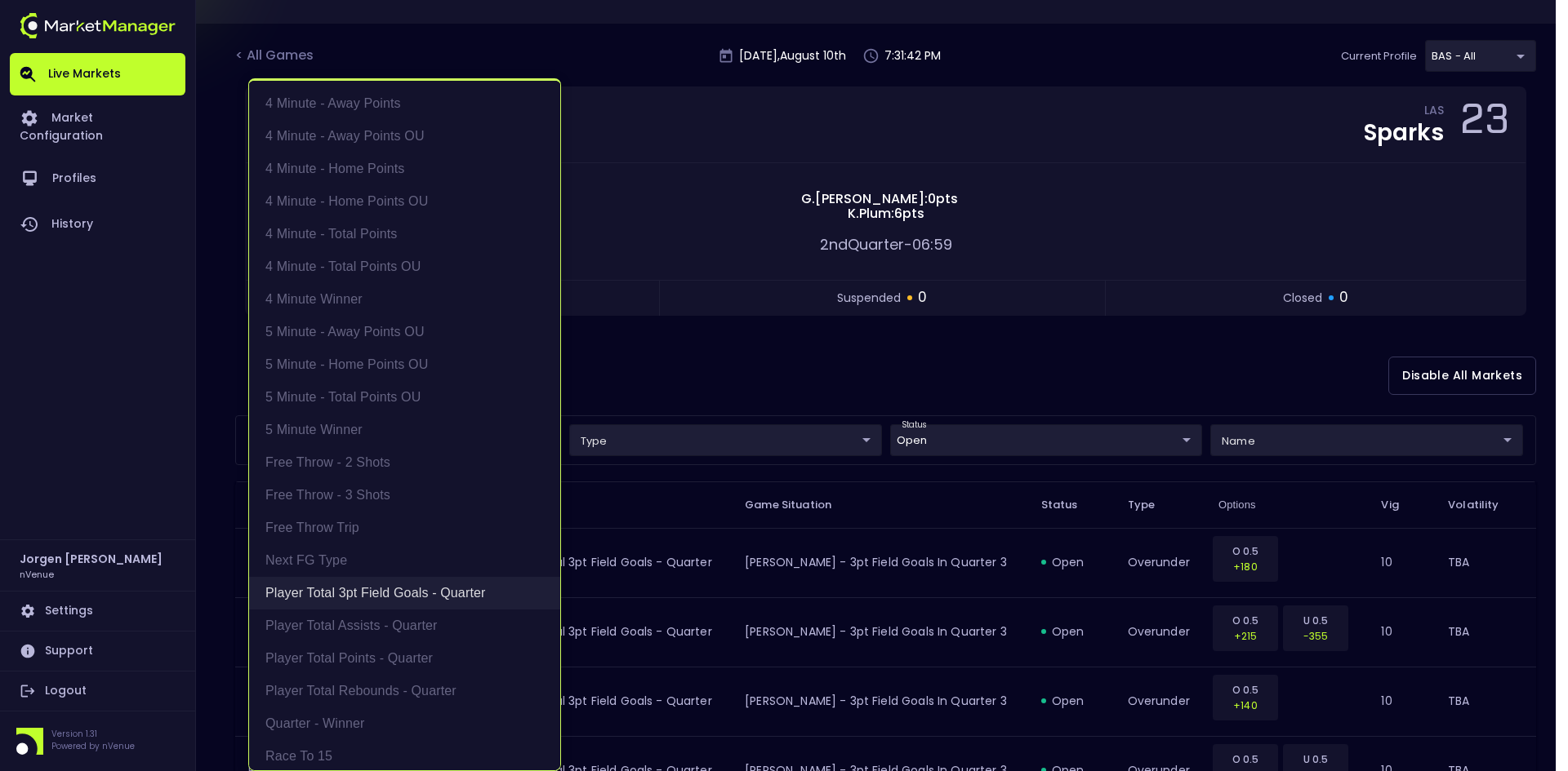
click at [359, 593] on li "Player Total 3pt Field Goals - Quarter" at bounding box center [405, 594] width 311 height 33
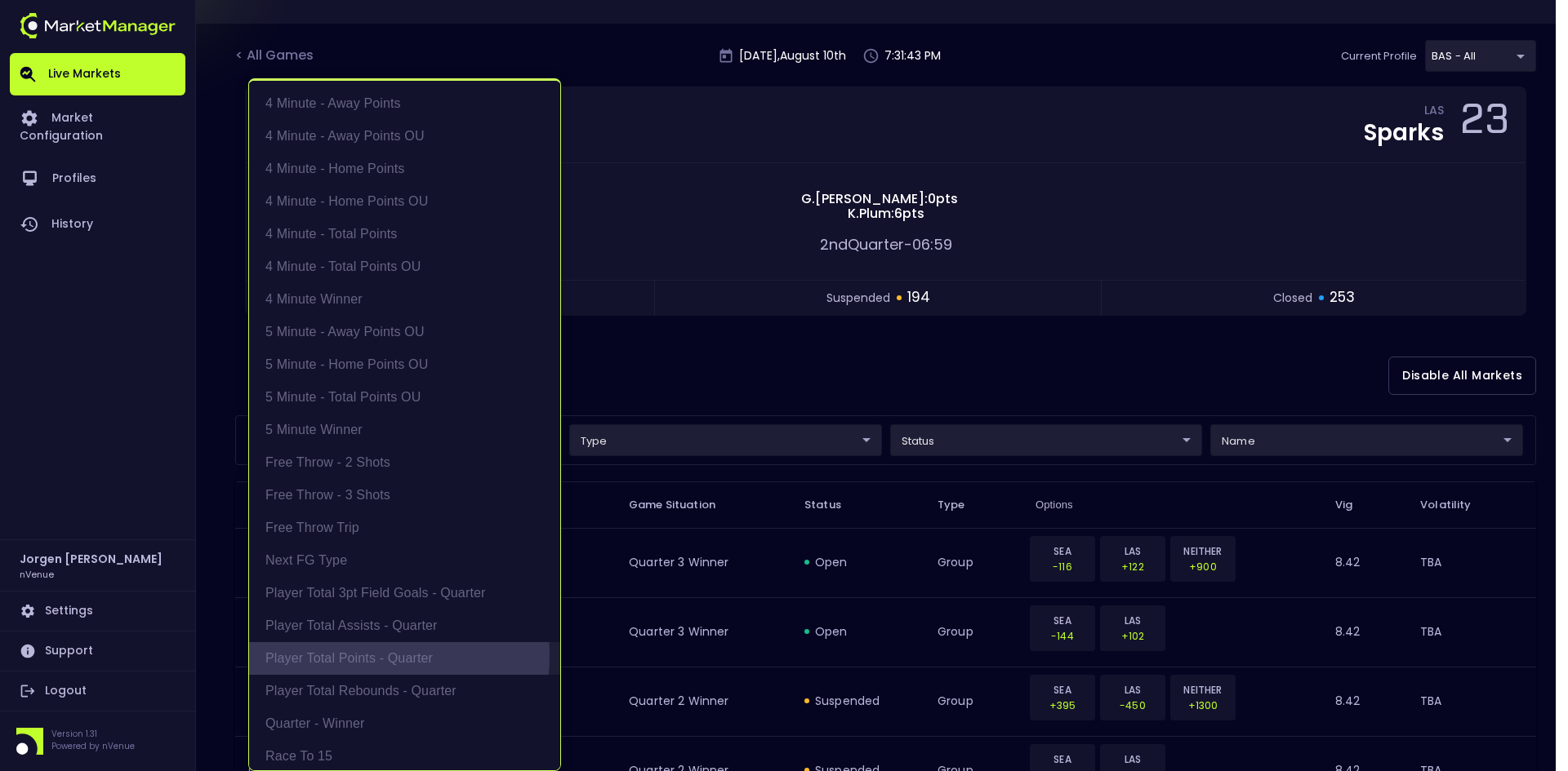
click at [359, 656] on li "Player Total Points - Quarter" at bounding box center [405, 659] width 311 height 33
type input "Player Total Points - Quarter"
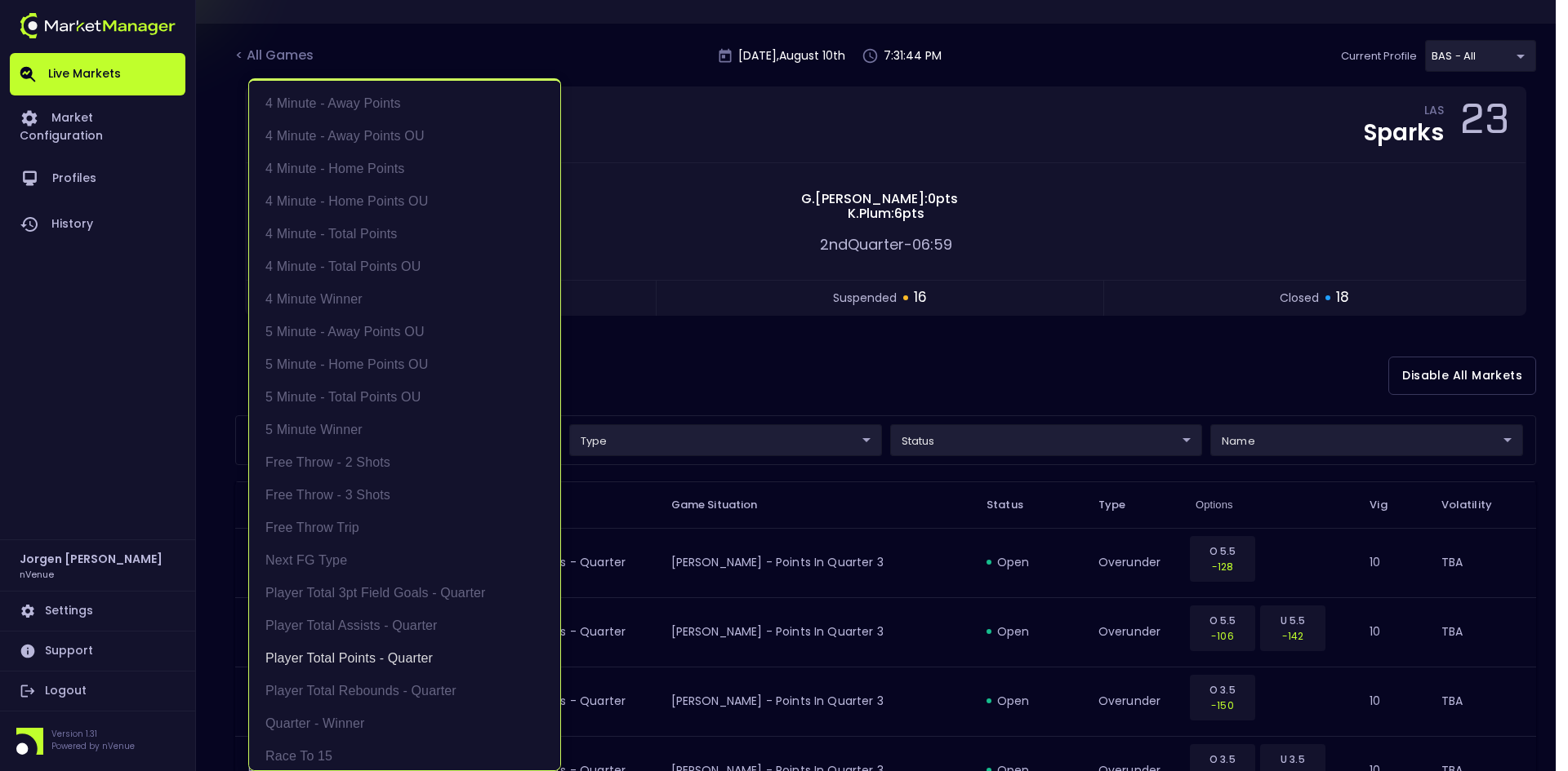
click at [800, 372] on div at bounding box center [784, 385] width 1568 height 771
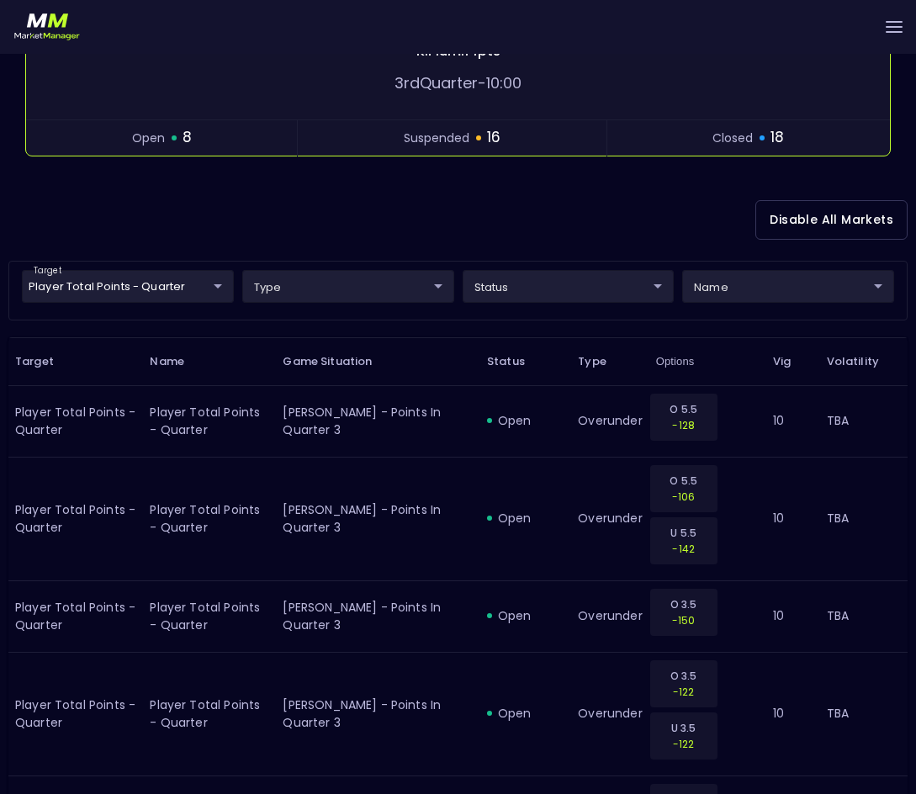
scroll to position [337, 0]
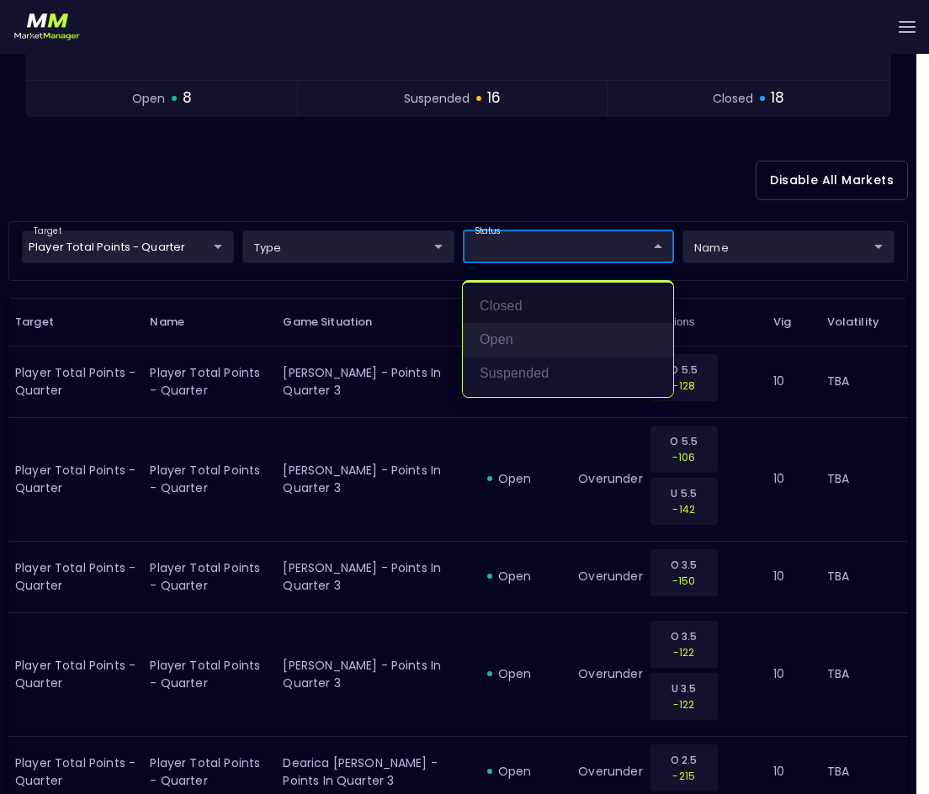
click at [498, 338] on li "open" at bounding box center [568, 340] width 210 height 34
type input "open"
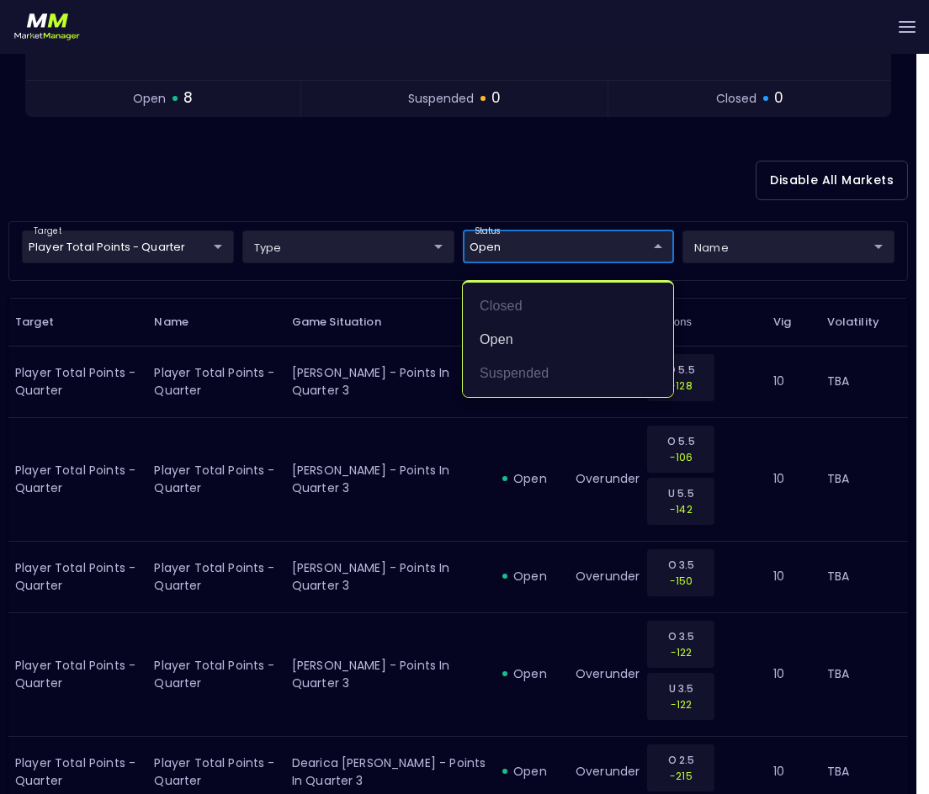
click at [494, 150] on div at bounding box center [464, 397] width 929 height 794
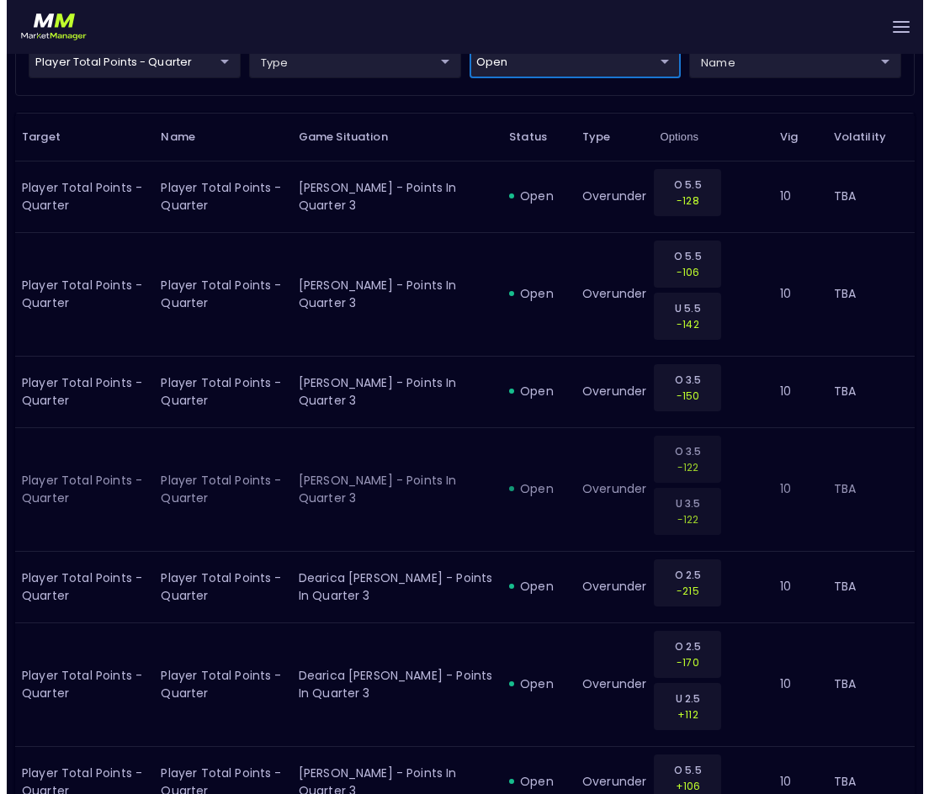
scroll to position [470, 0]
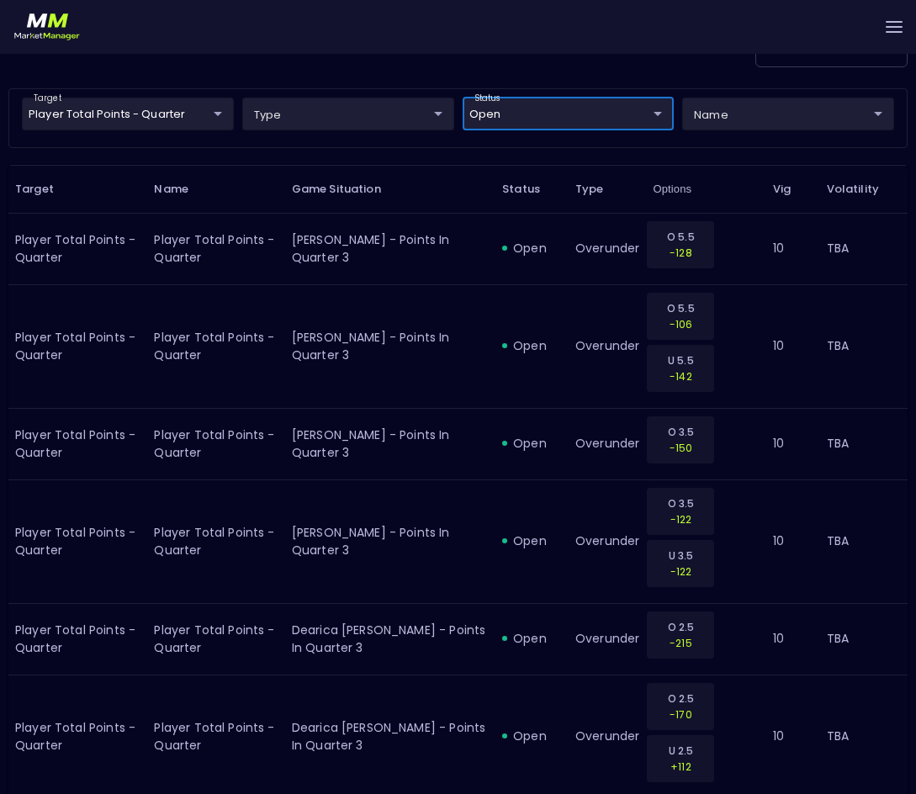
click at [135, 103] on body "Live Markets Market Configuration Profiles History [PERSON_NAME] nVenue Setting…" at bounding box center [458, 315] width 916 height 1464
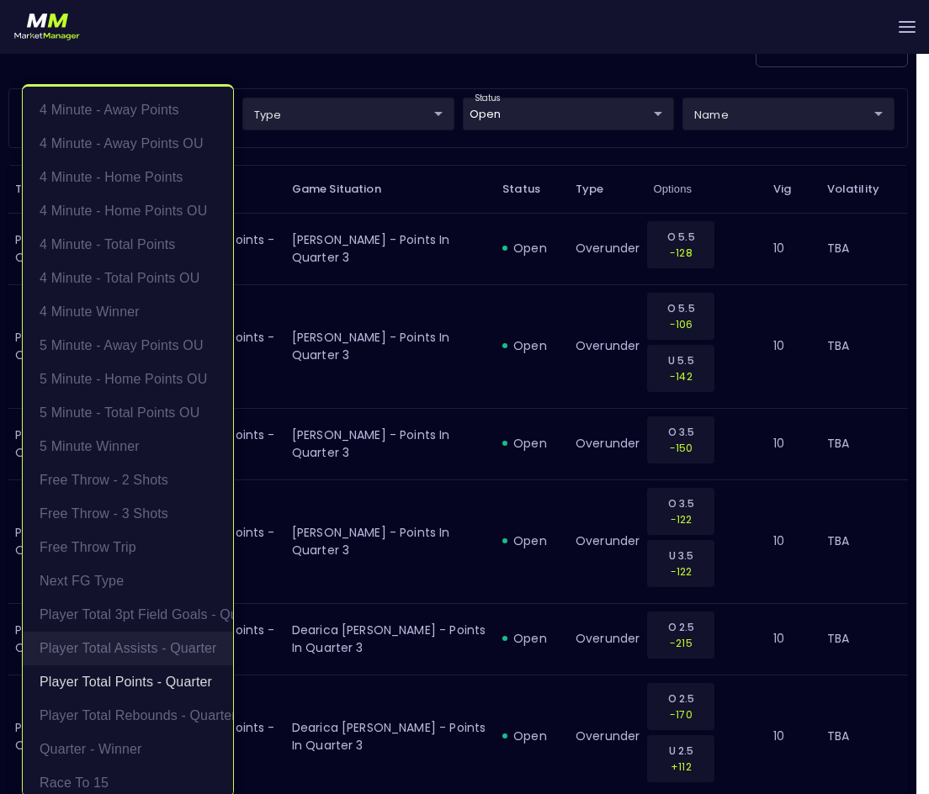
click at [108, 653] on li "Player Total Assists - Quarter" at bounding box center [128, 649] width 210 height 34
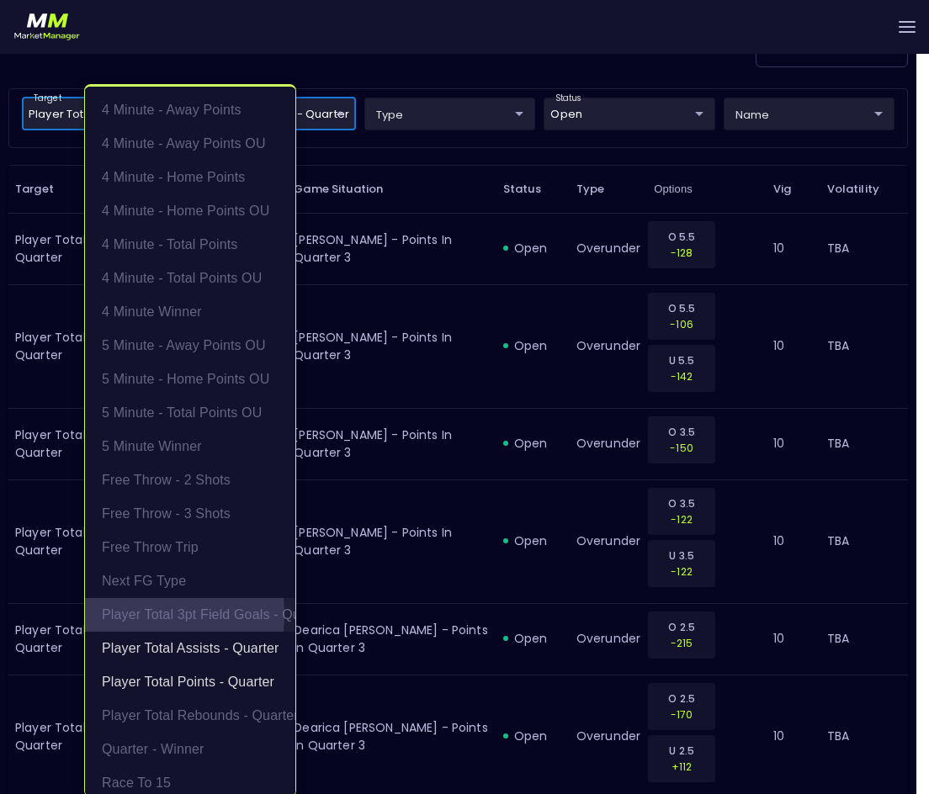
click at [118, 615] on li "Player Total 3pt Field Goals - Quarter" at bounding box center [190, 615] width 210 height 34
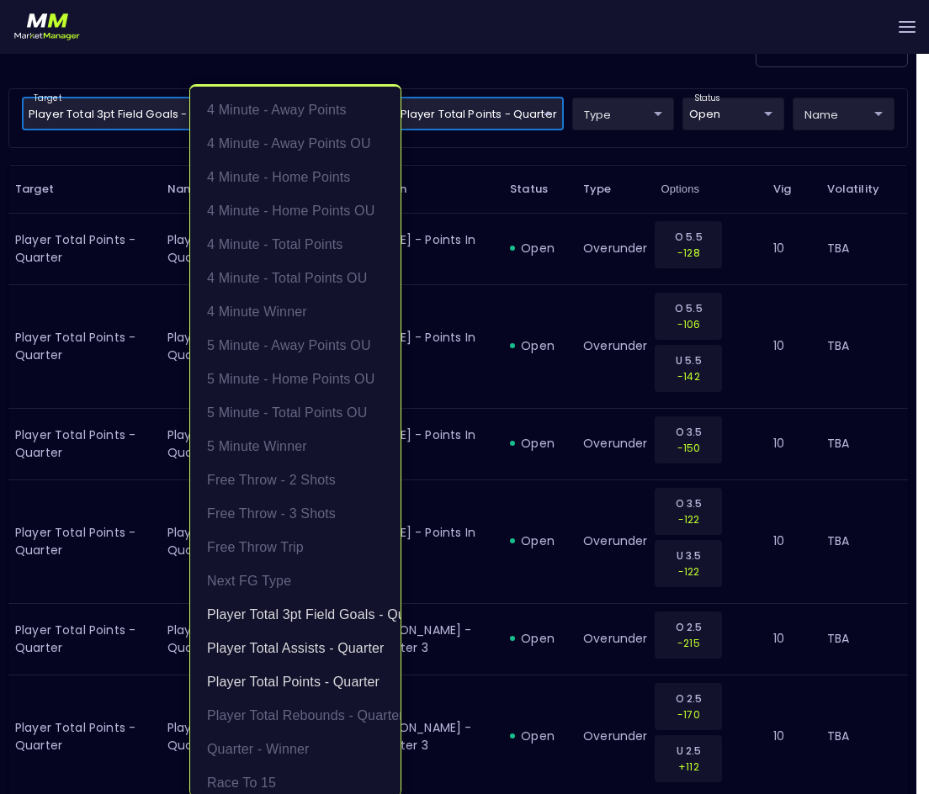
click at [260, 716] on li "Player Total Rebounds - Quarter" at bounding box center [295, 716] width 210 height 34
type input "Player Total Points - Quarter,Player Total Assists - Quarter,Player Total 3pt F…"
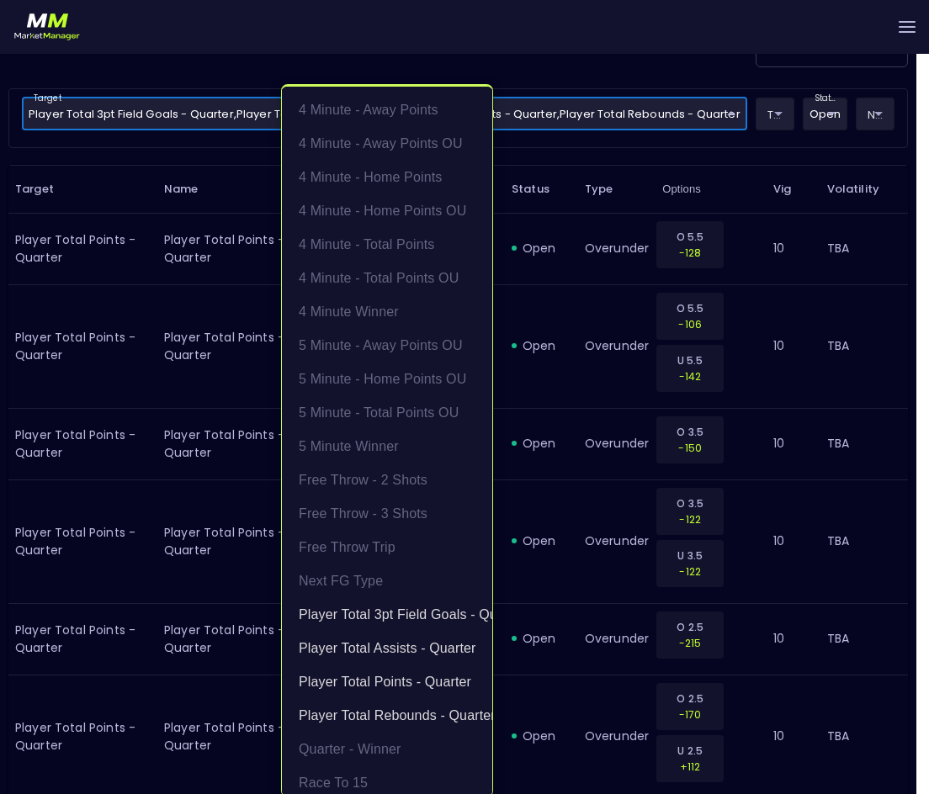
click at [595, 56] on div at bounding box center [464, 397] width 929 height 794
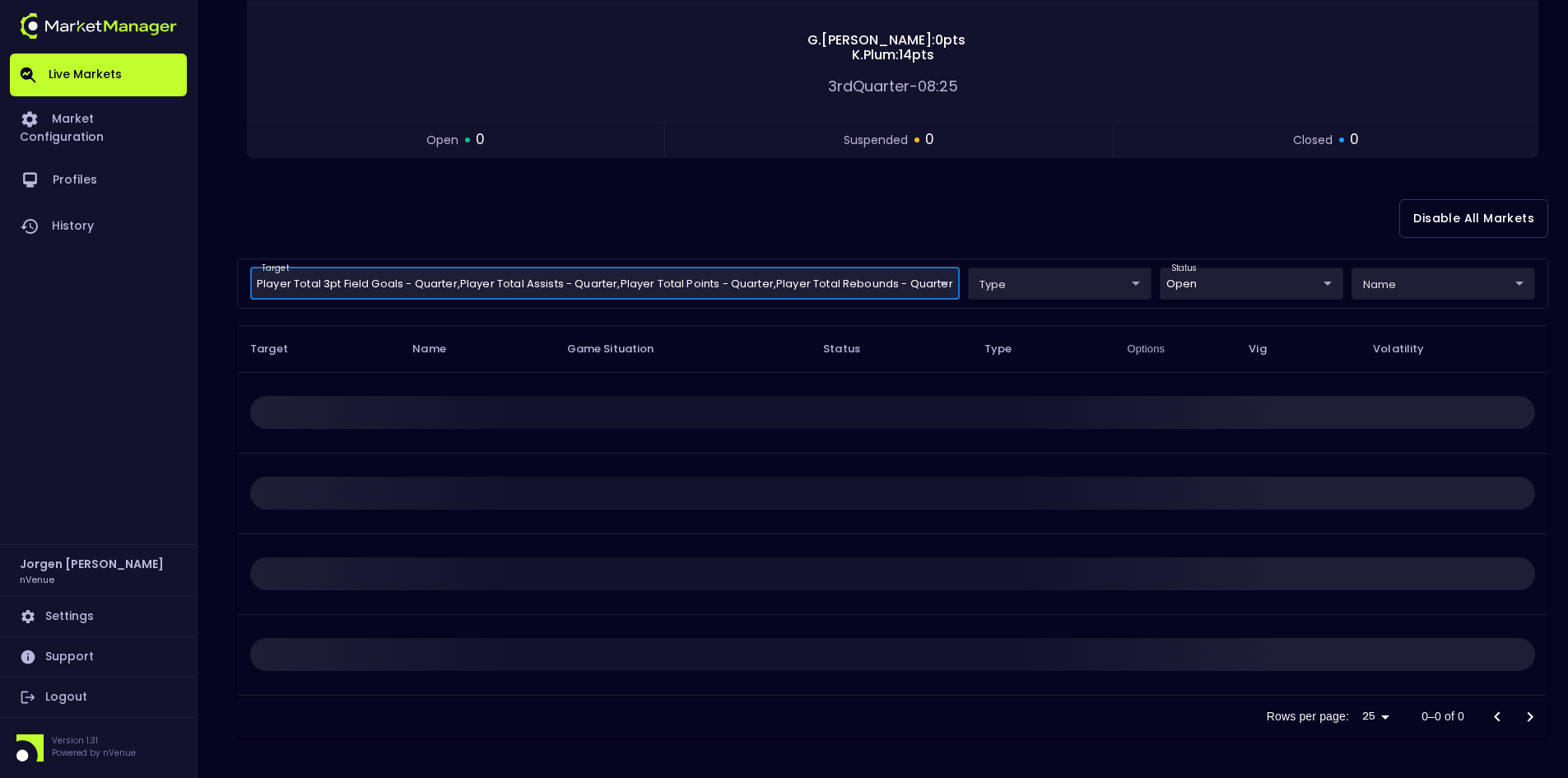
scroll to position [0, 0]
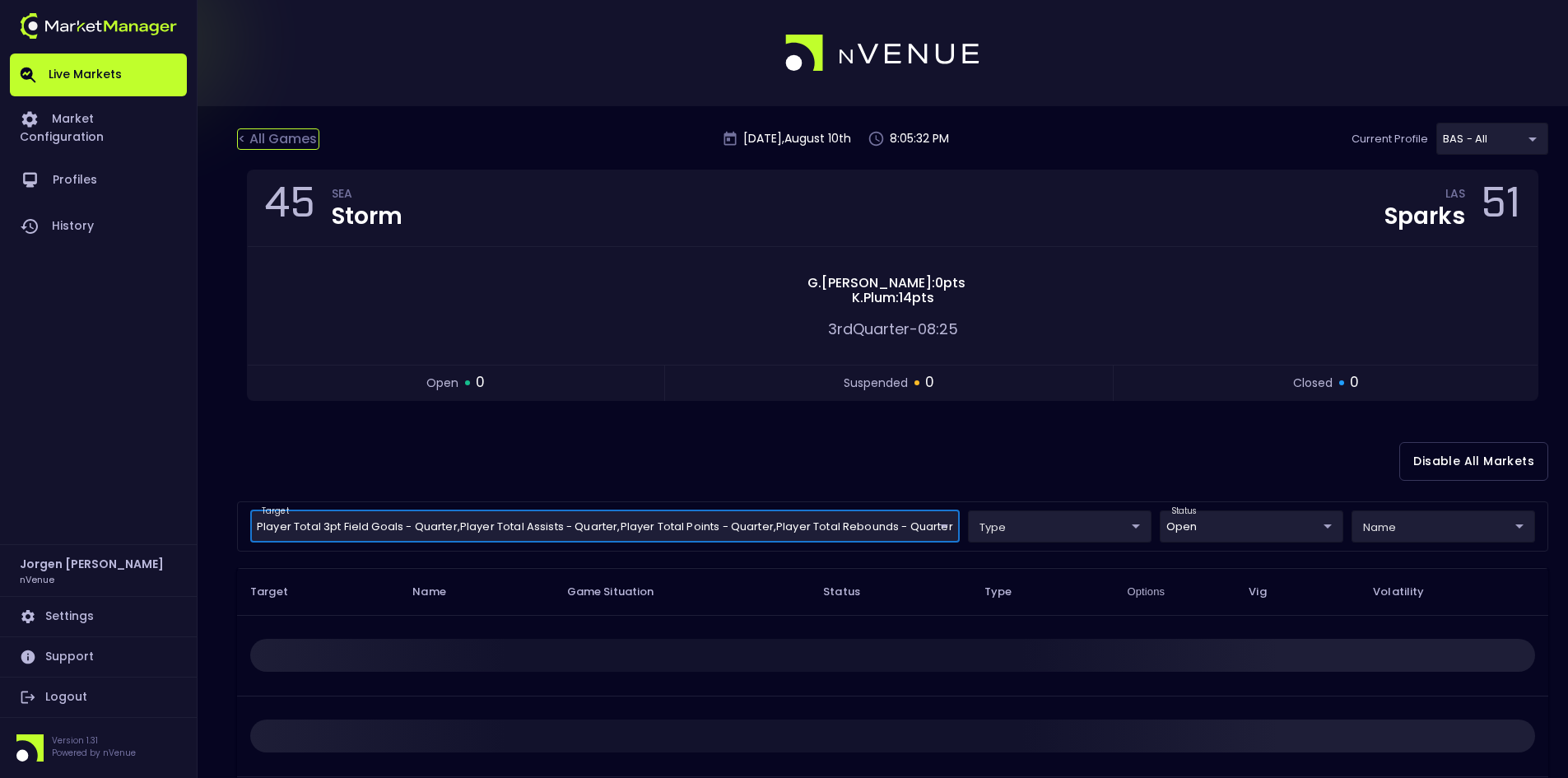
click at [301, 130] on div "< All Games" at bounding box center [278, 139] width 82 height 22
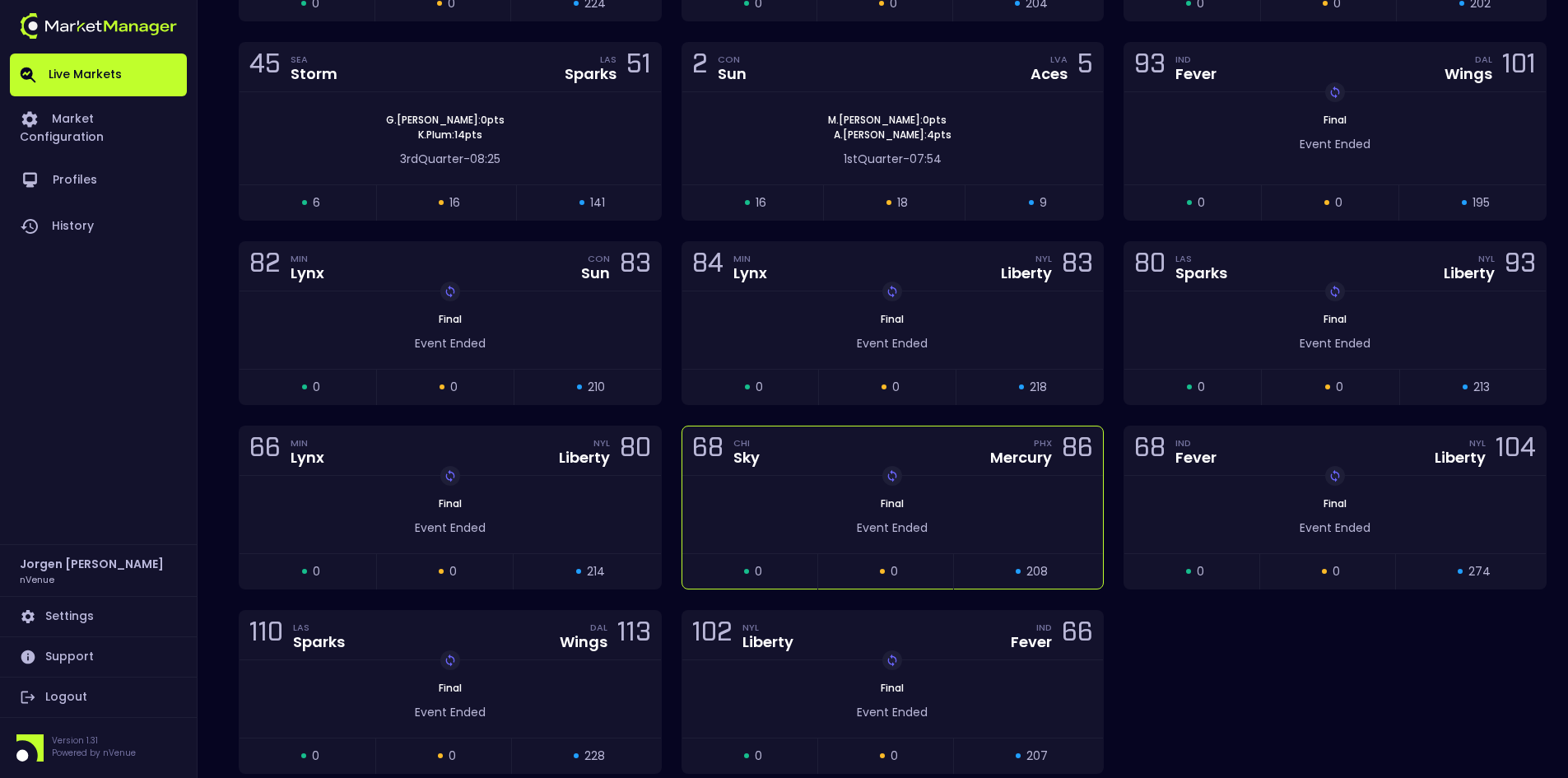
scroll to position [247, 0]
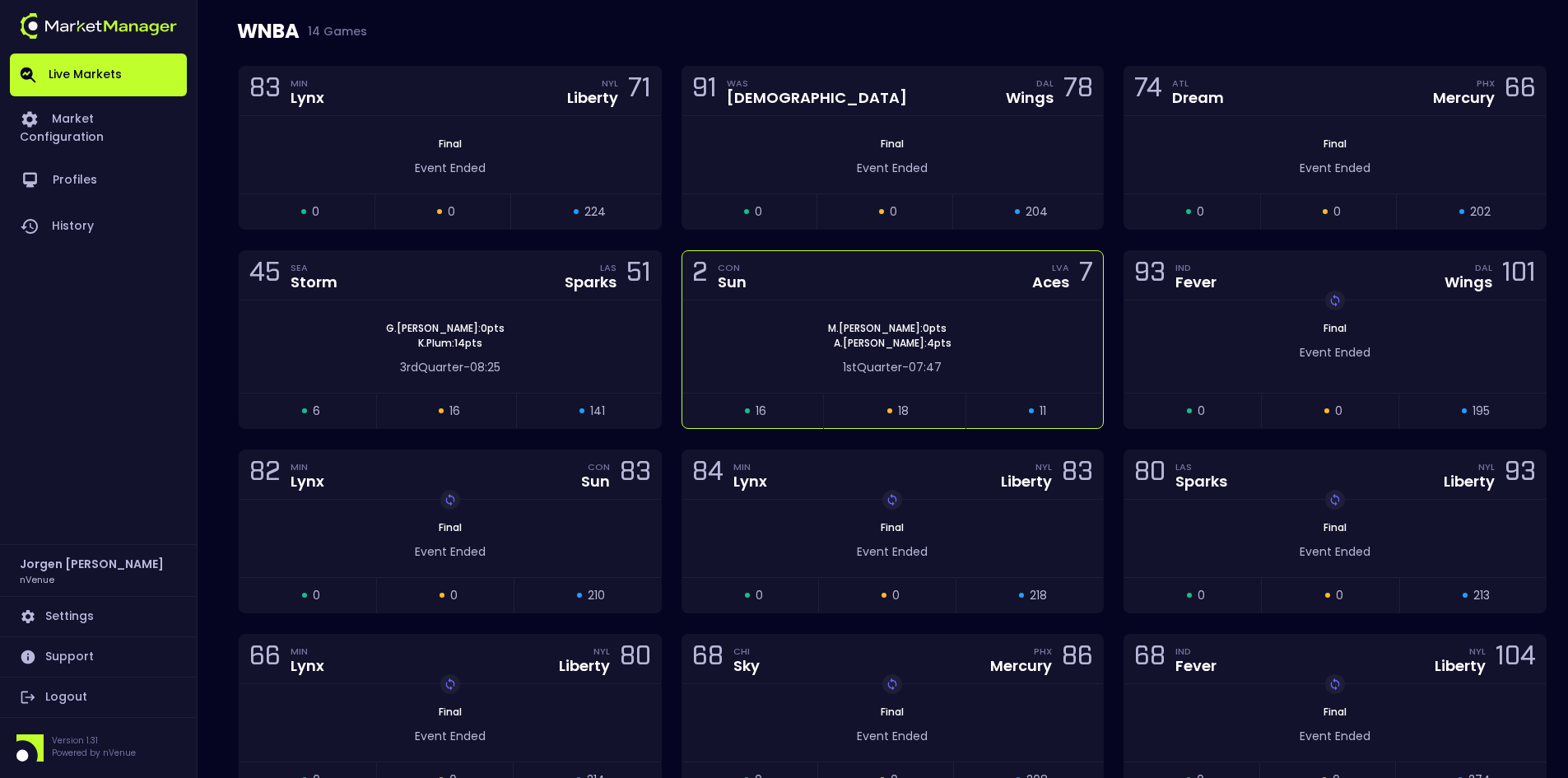
click at [827, 329] on div "[PERSON_NAME] : 0 pts [PERSON_NAME] : 4 pts" at bounding box center [893, 336] width 422 height 29
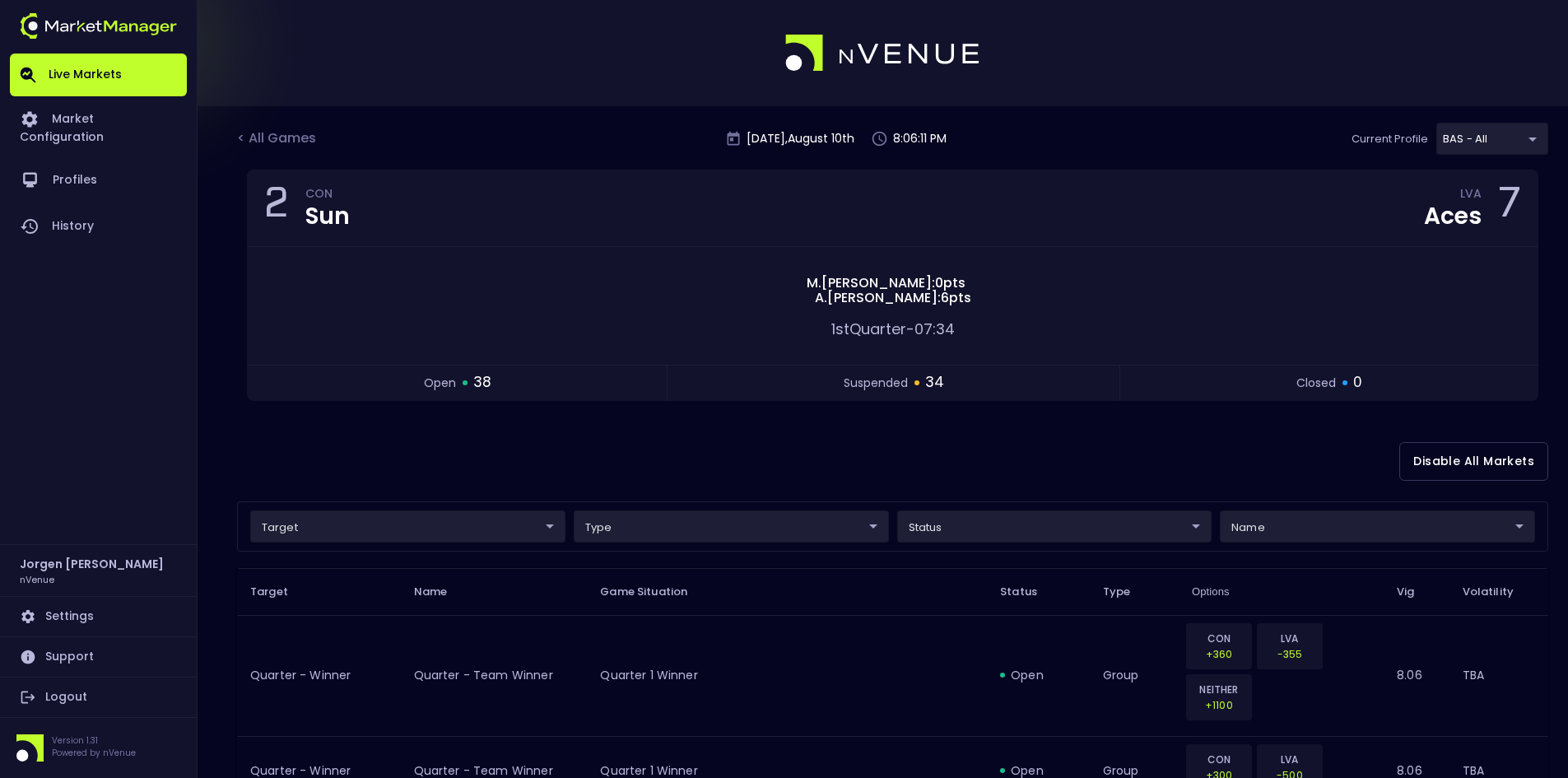
click at [1000, 448] on div "Disable All Markets" at bounding box center [892, 462] width 1311 height 80
click at [1048, 451] on div "Disable All Markets" at bounding box center [892, 462] width 1311 height 80
click at [290, 147] on div "< All Games" at bounding box center [278, 139] width 82 height 22
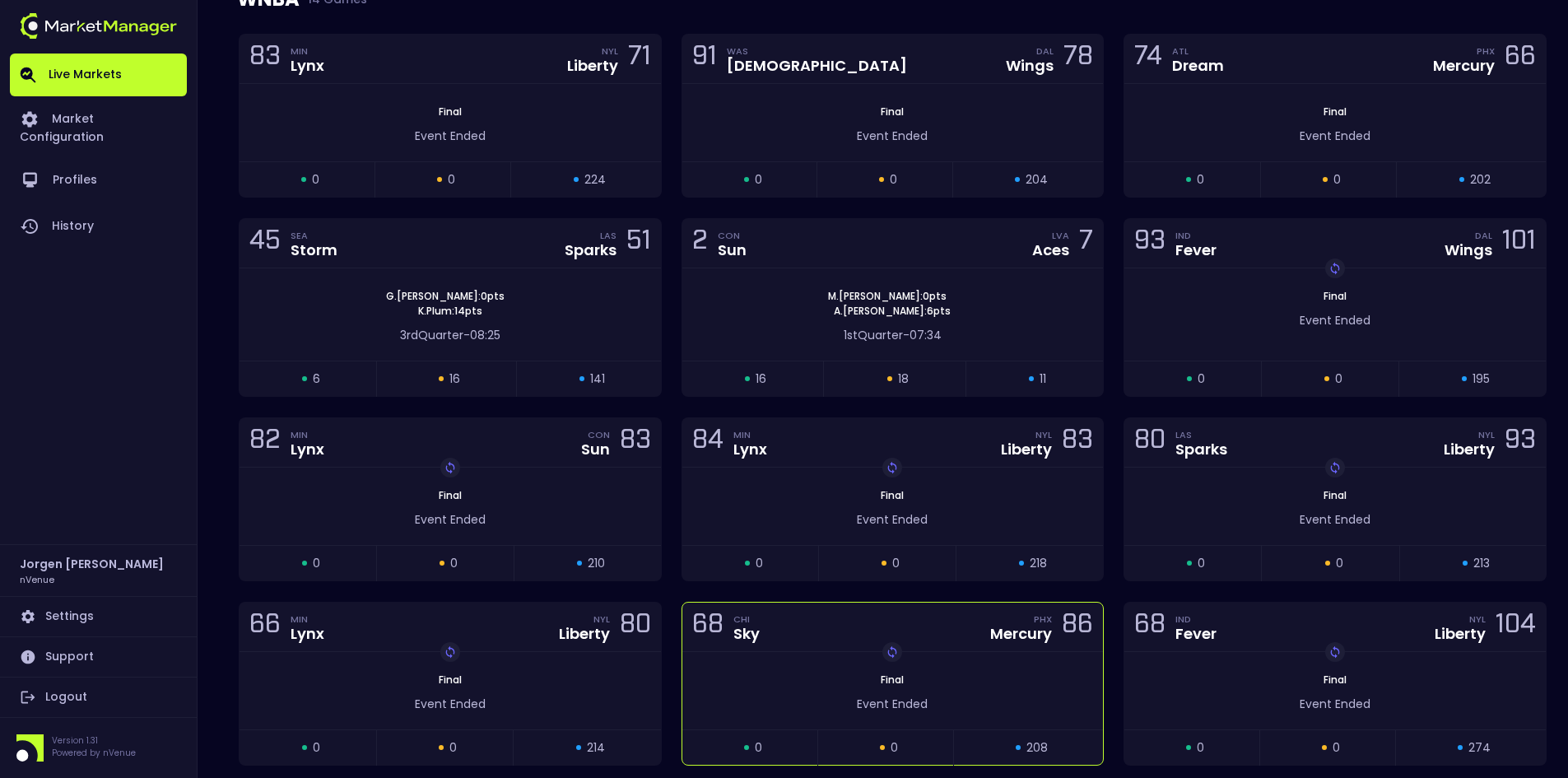
scroll to position [247, 0]
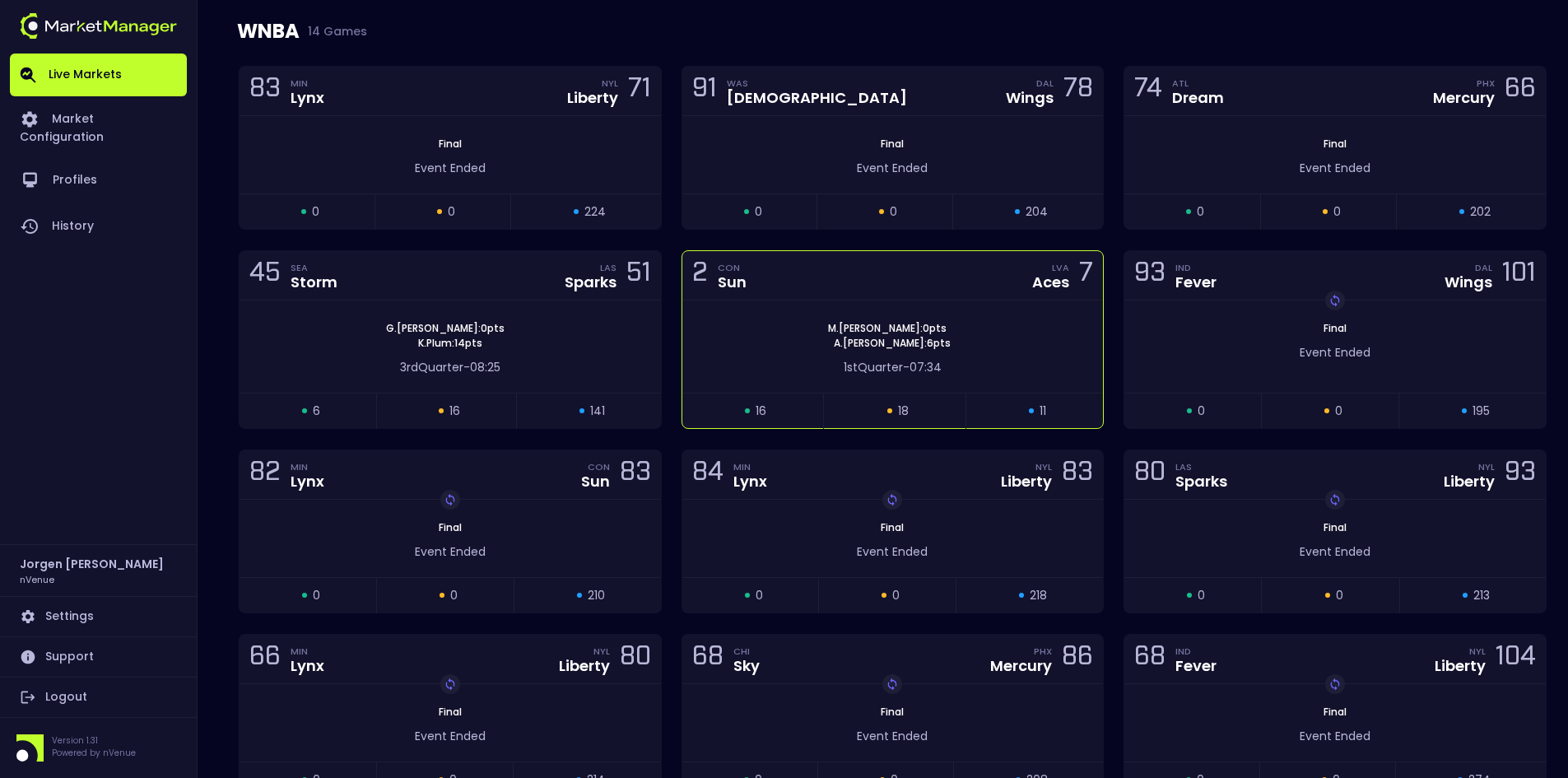
click at [787, 345] on div "[PERSON_NAME] : 0 pts [PERSON_NAME] : 6 pts" at bounding box center [893, 336] width 422 height 29
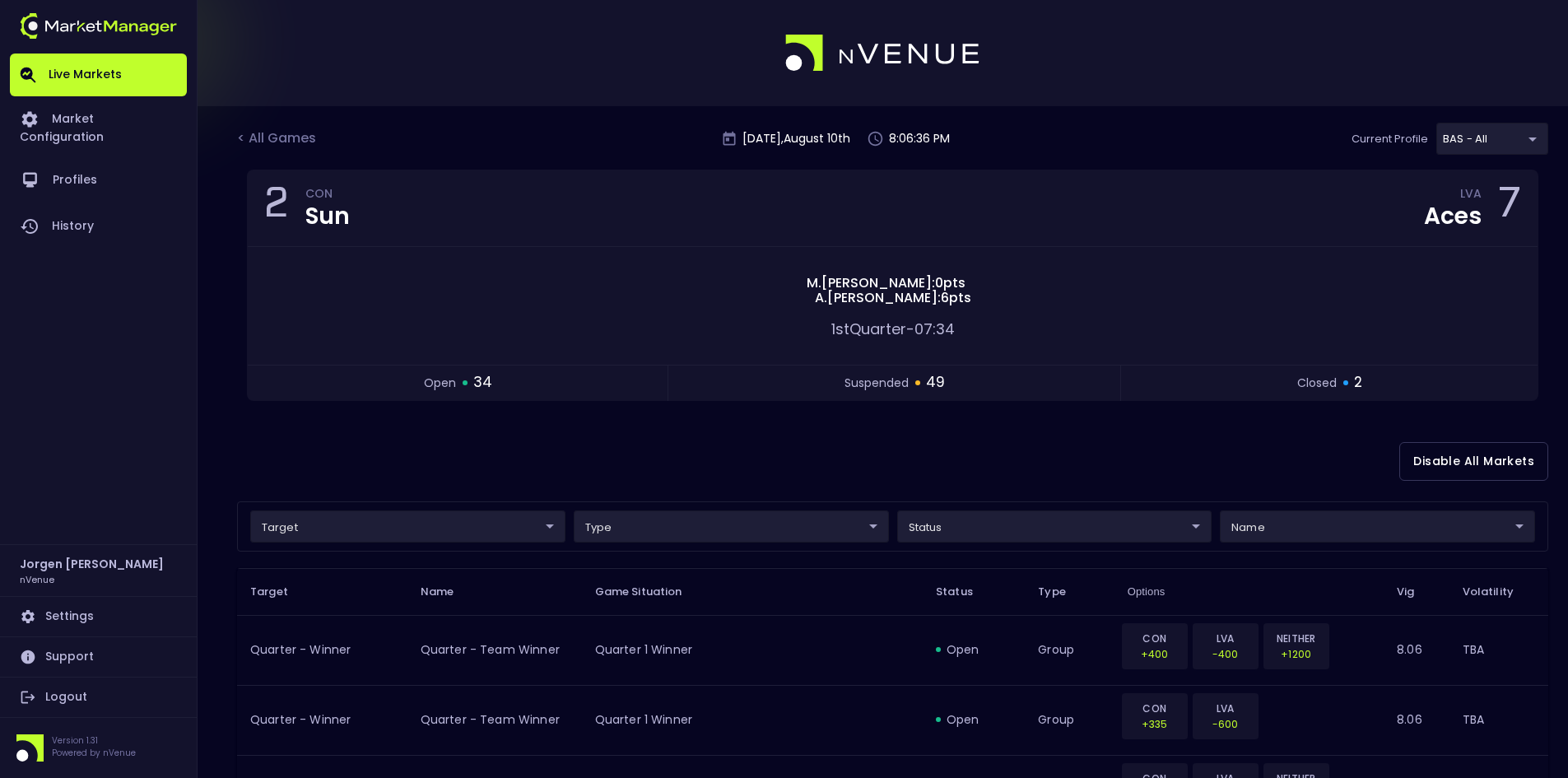
click at [897, 462] on div "Disable All Markets" at bounding box center [892, 462] width 1311 height 80
